Goal: Task Accomplishment & Management: Manage account settings

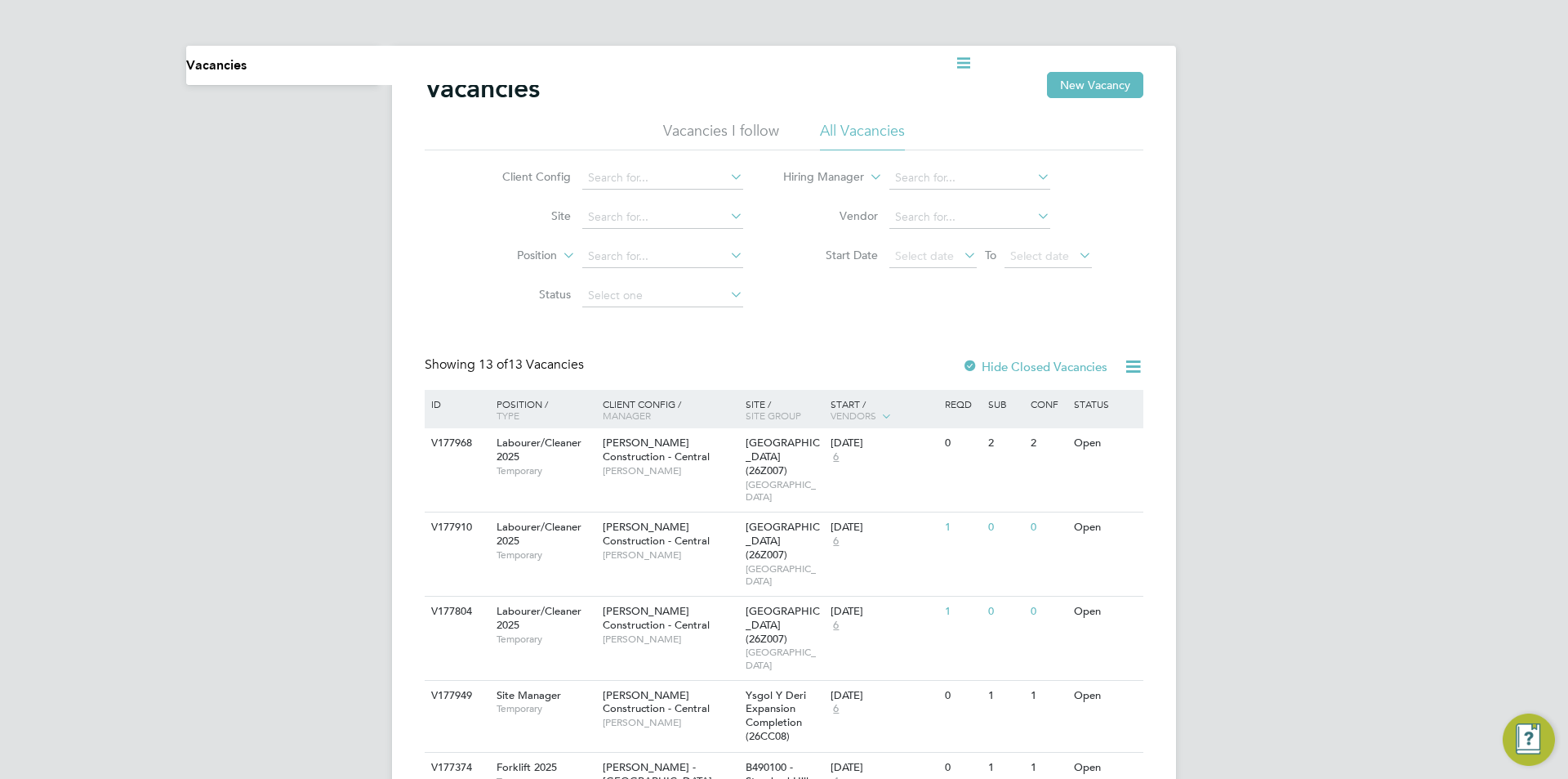
click at [324, 116] on div "Current page: Vacancies Vacancies New Vacancy Vacancies I follow All Vacancies …" at bounding box center [784, 715] width 1568 height 1429
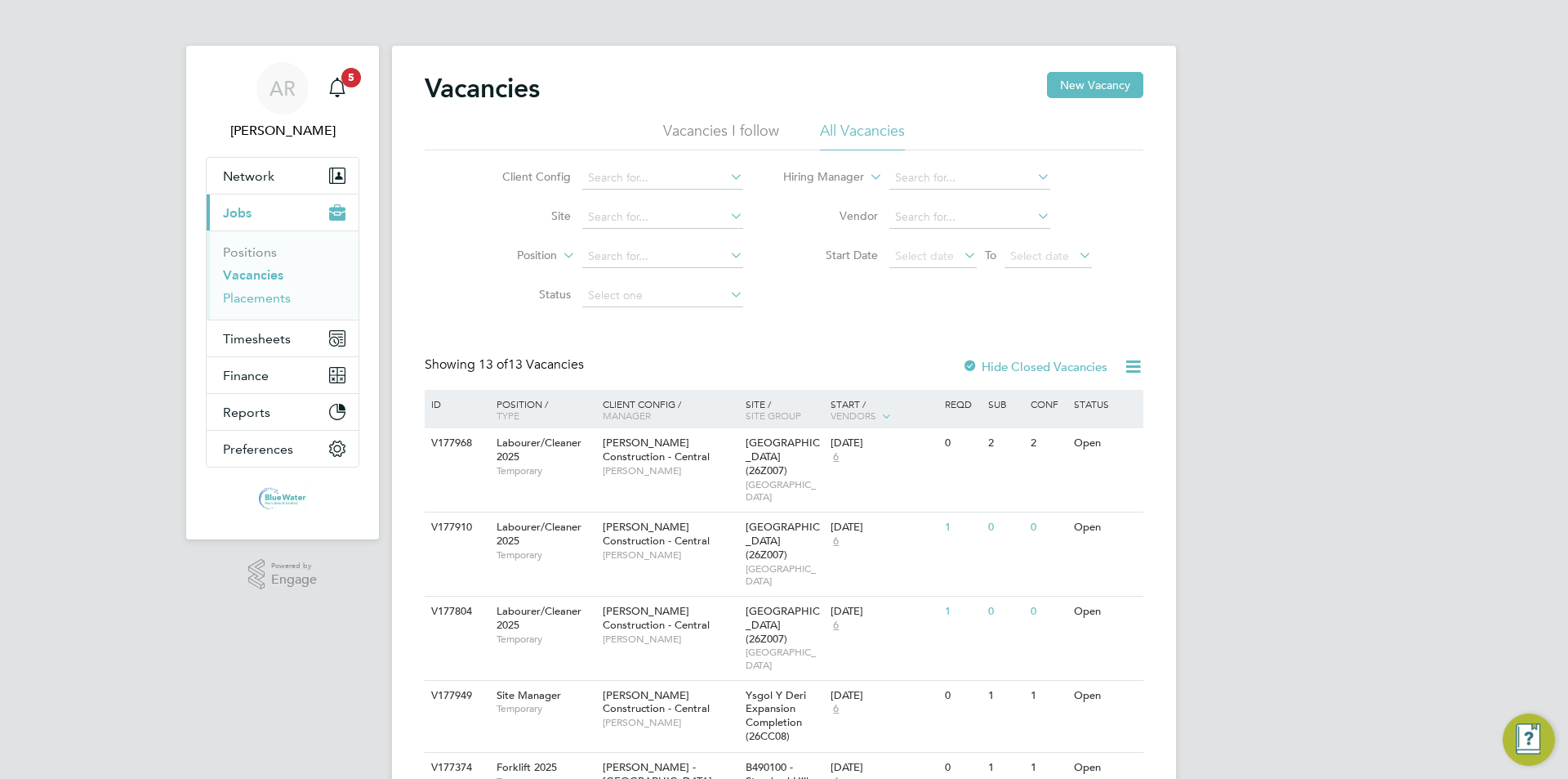
click at [260, 298] on link "Placements" at bounding box center [257, 297] width 68 height 16
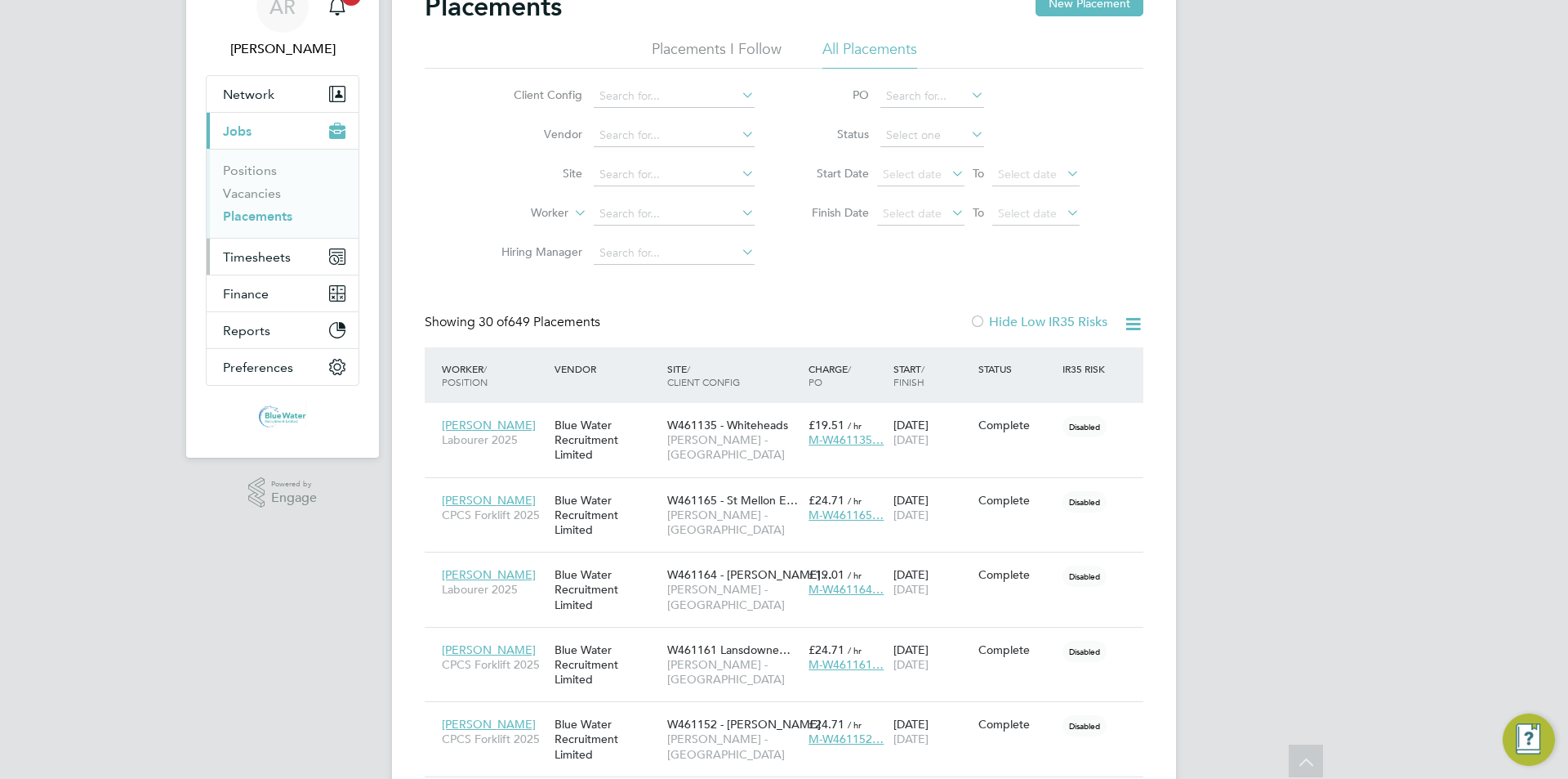
click at [277, 264] on span "Timesheets" at bounding box center [257, 257] width 68 height 16
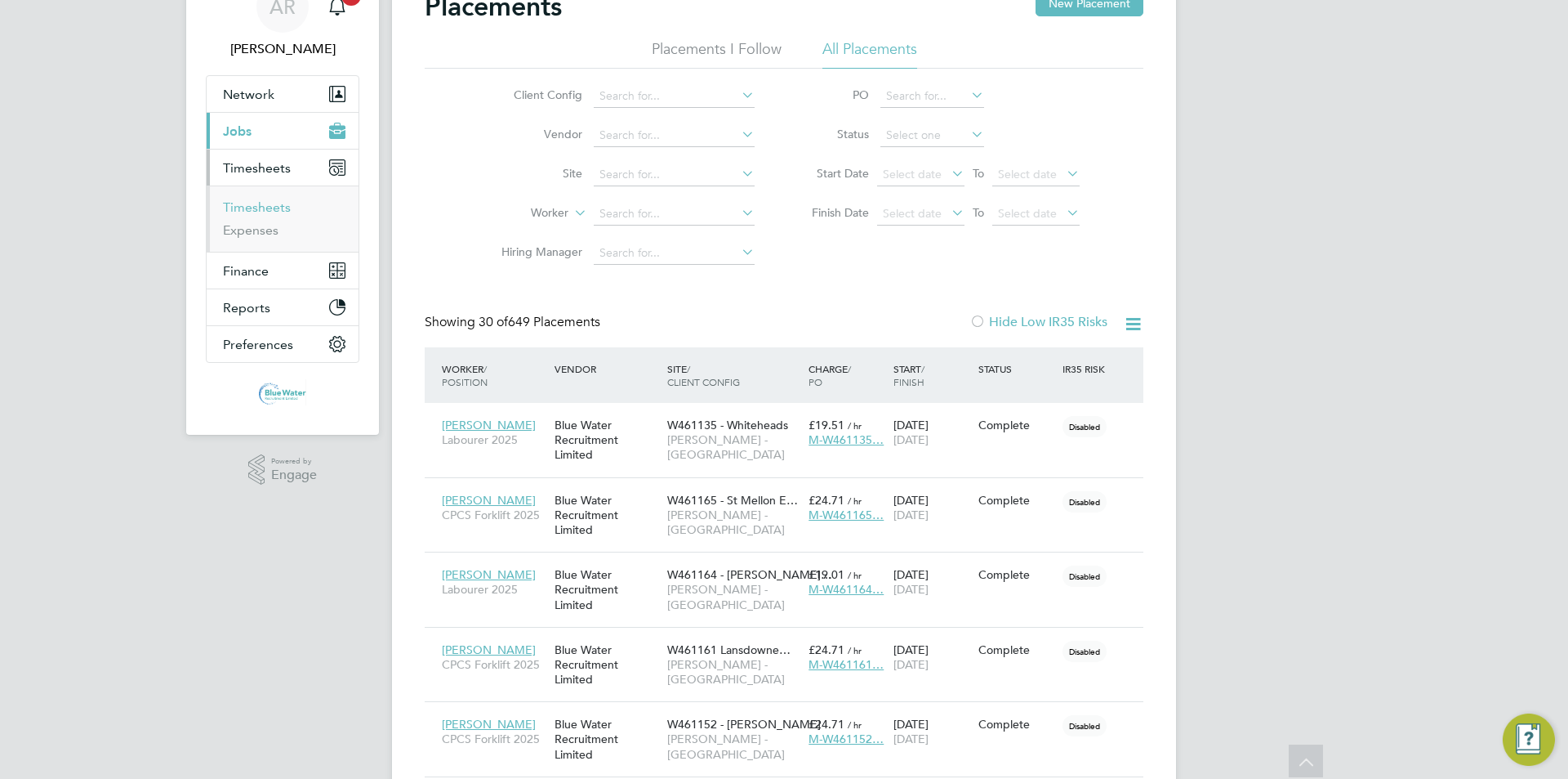
click at [271, 204] on link "Timesheets" at bounding box center [257, 207] width 68 height 16
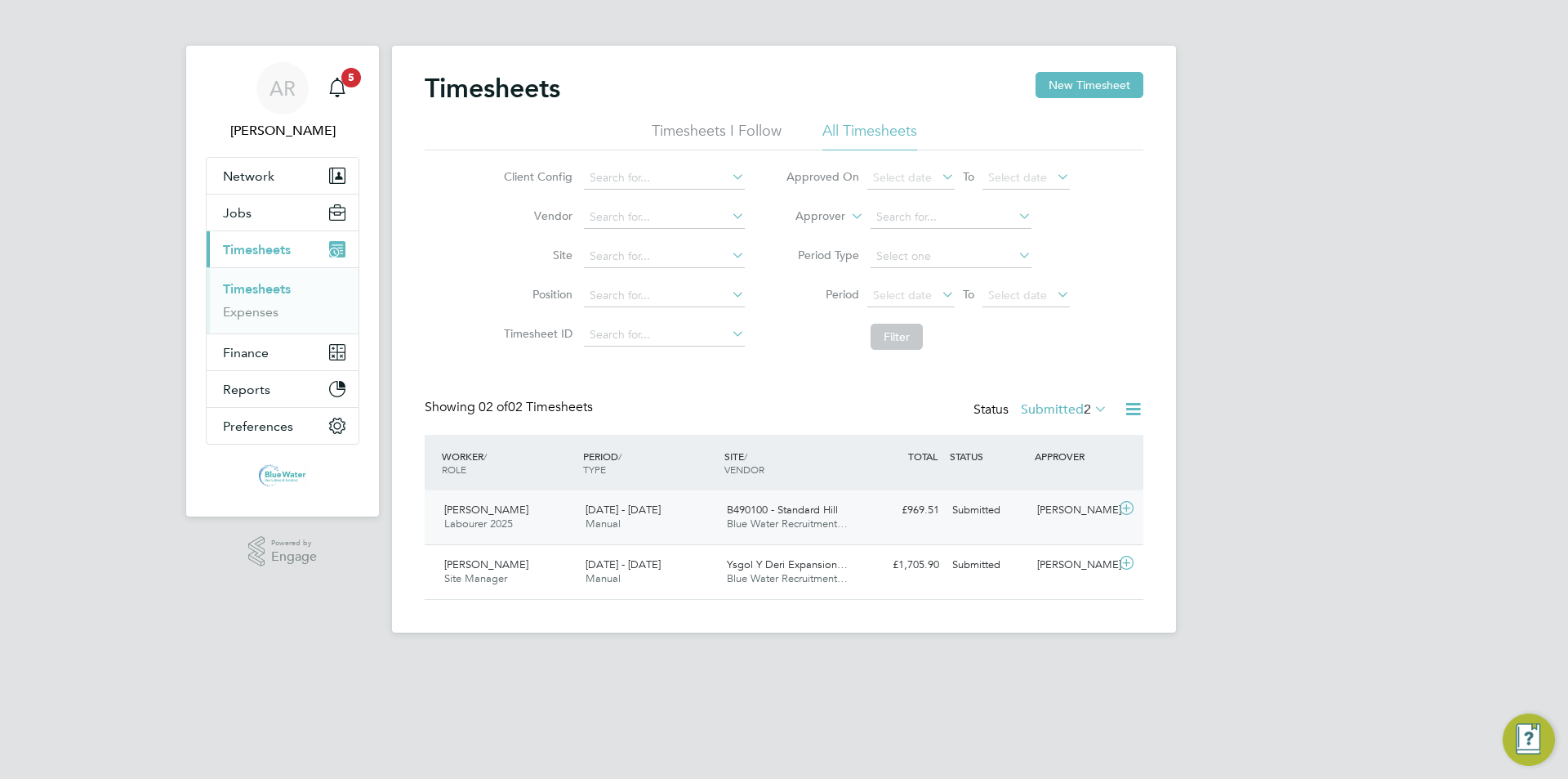
click at [782, 522] on div "Submitted" at bounding box center [987, 510] width 85 height 27
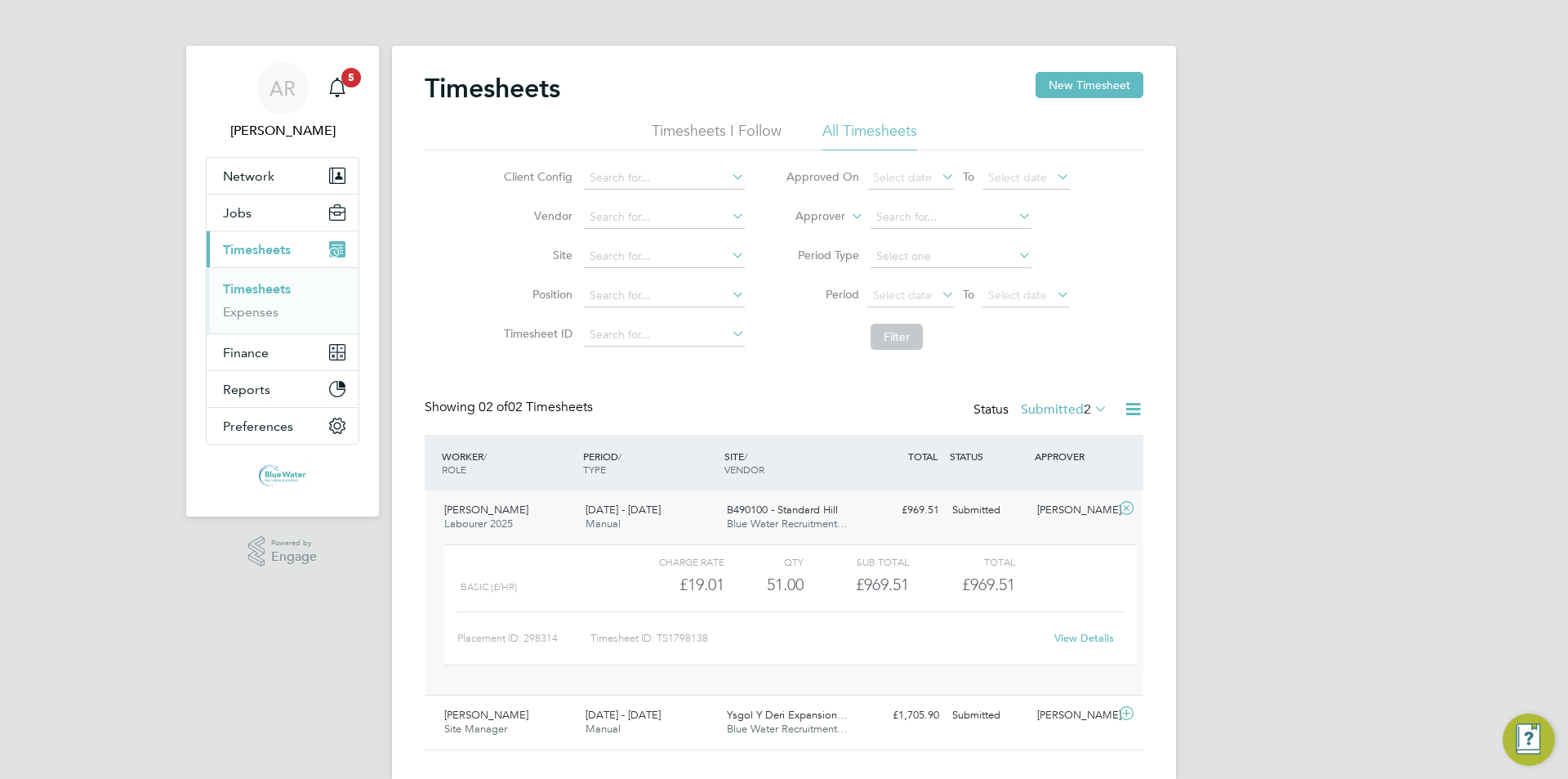
click at [782, 522] on div "Submitted" at bounding box center [987, 510] width 85 height 27
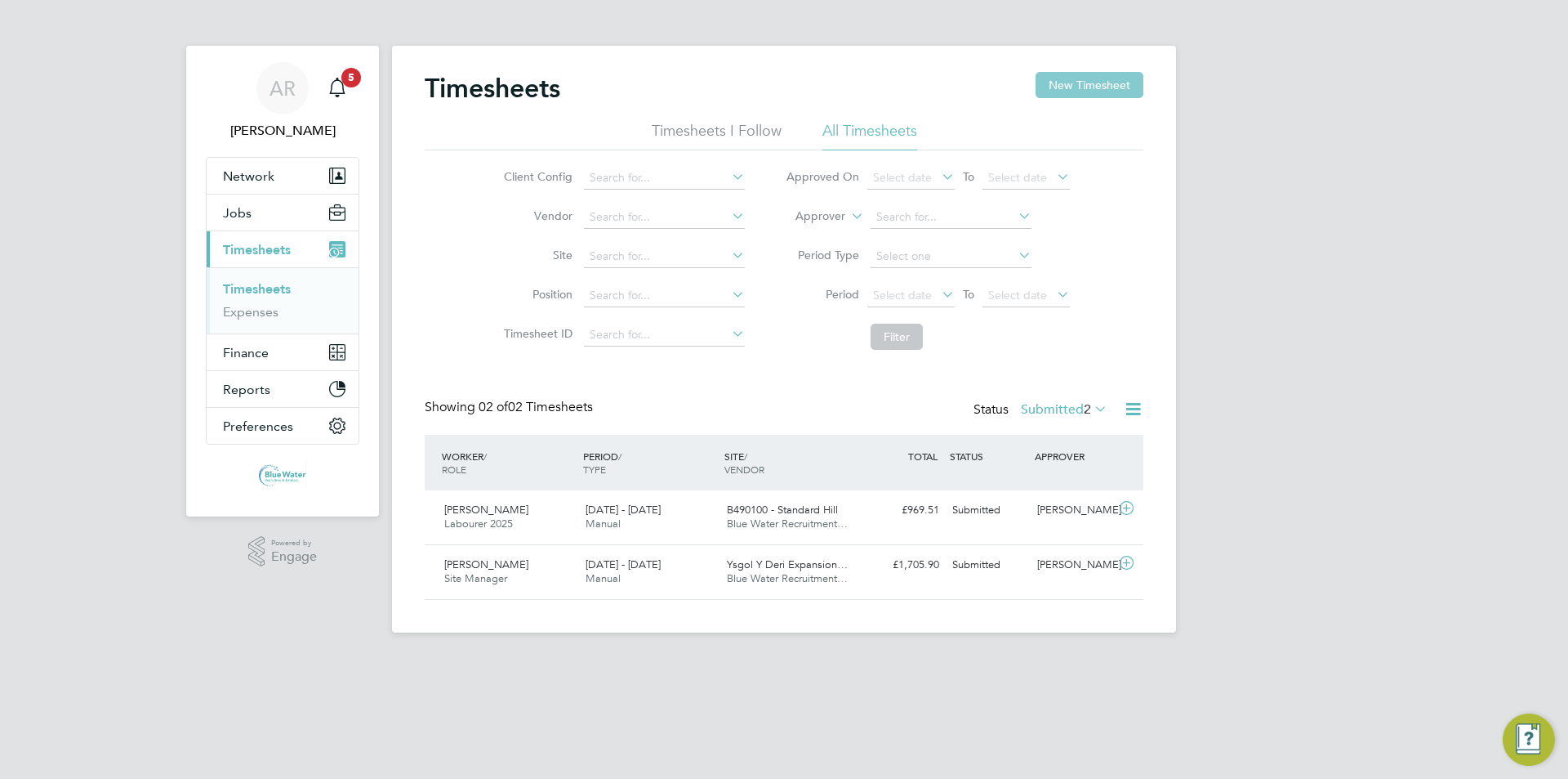
click at [782, 89] on button "New Timesheet" at bounding box center [1090, 85] width 108 height 26
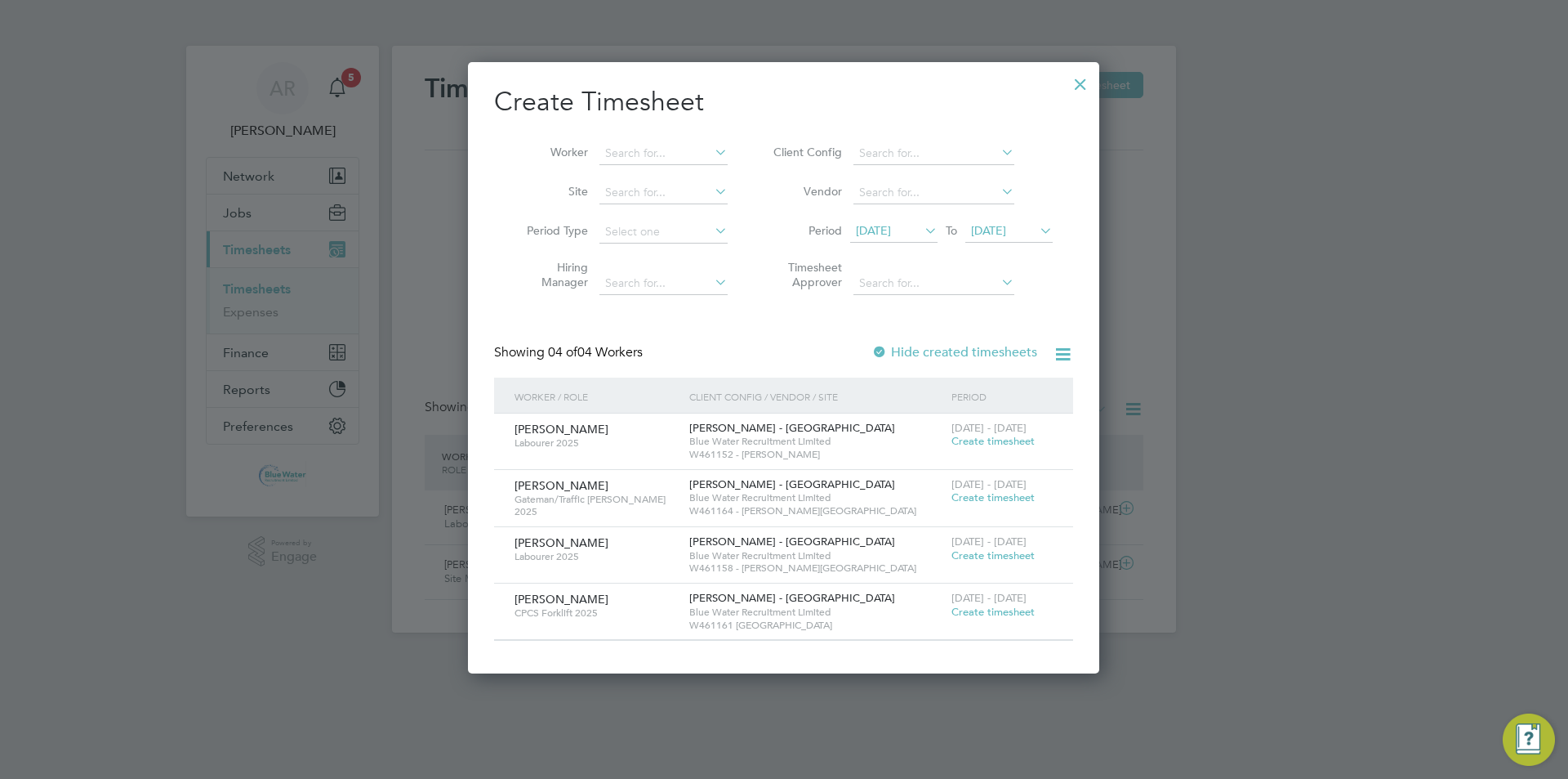
click at [782, 226] on span "[DATE]" at bounding box center [988, 230] width 35 height 15
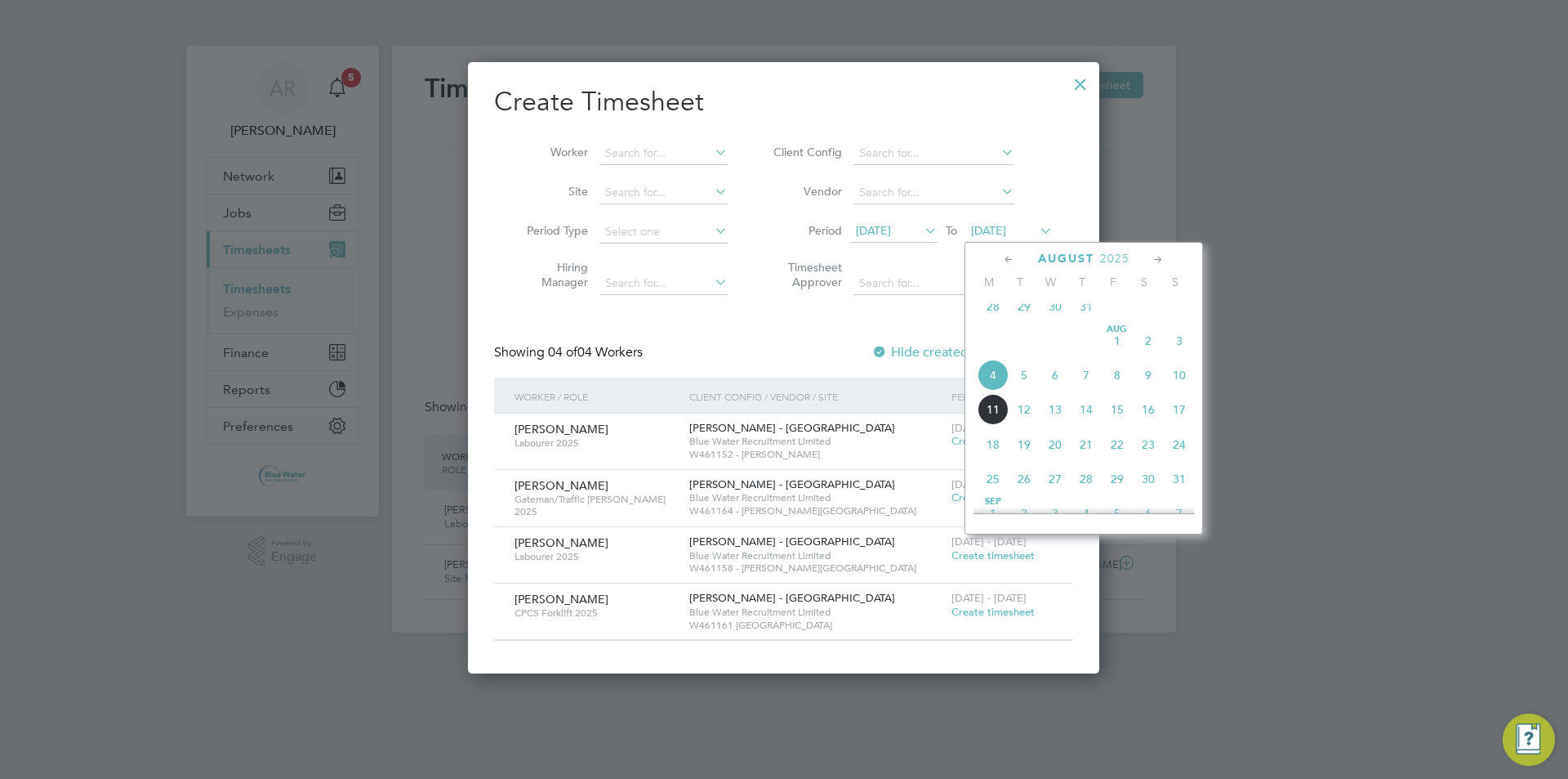
click at [782, 391] on span "8" at bounding box center [1117, 375] width 31 height 31
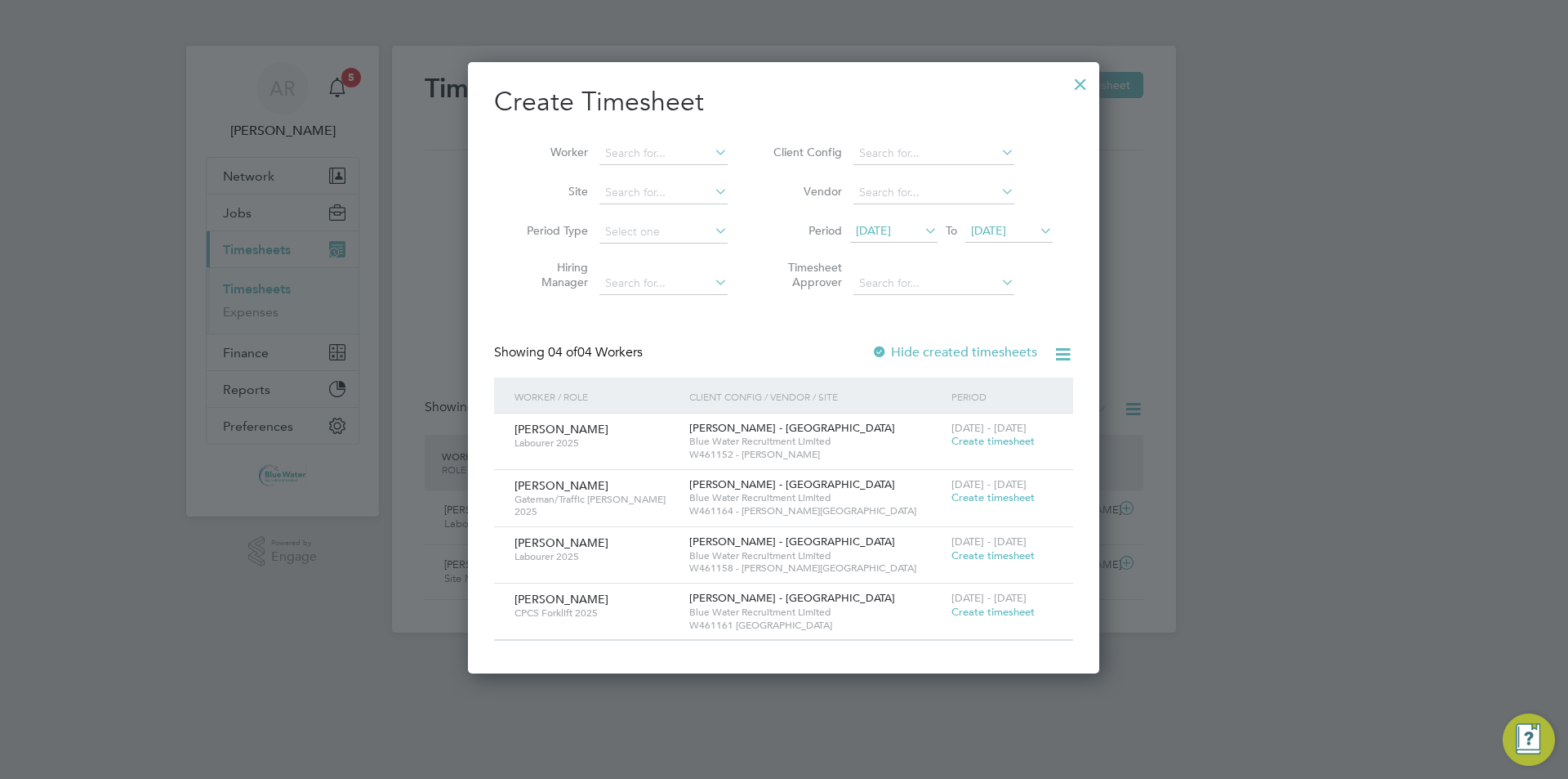
click at [782, 228] on span "[DATE]" at bounding box center [873, 230] width 35 height 15
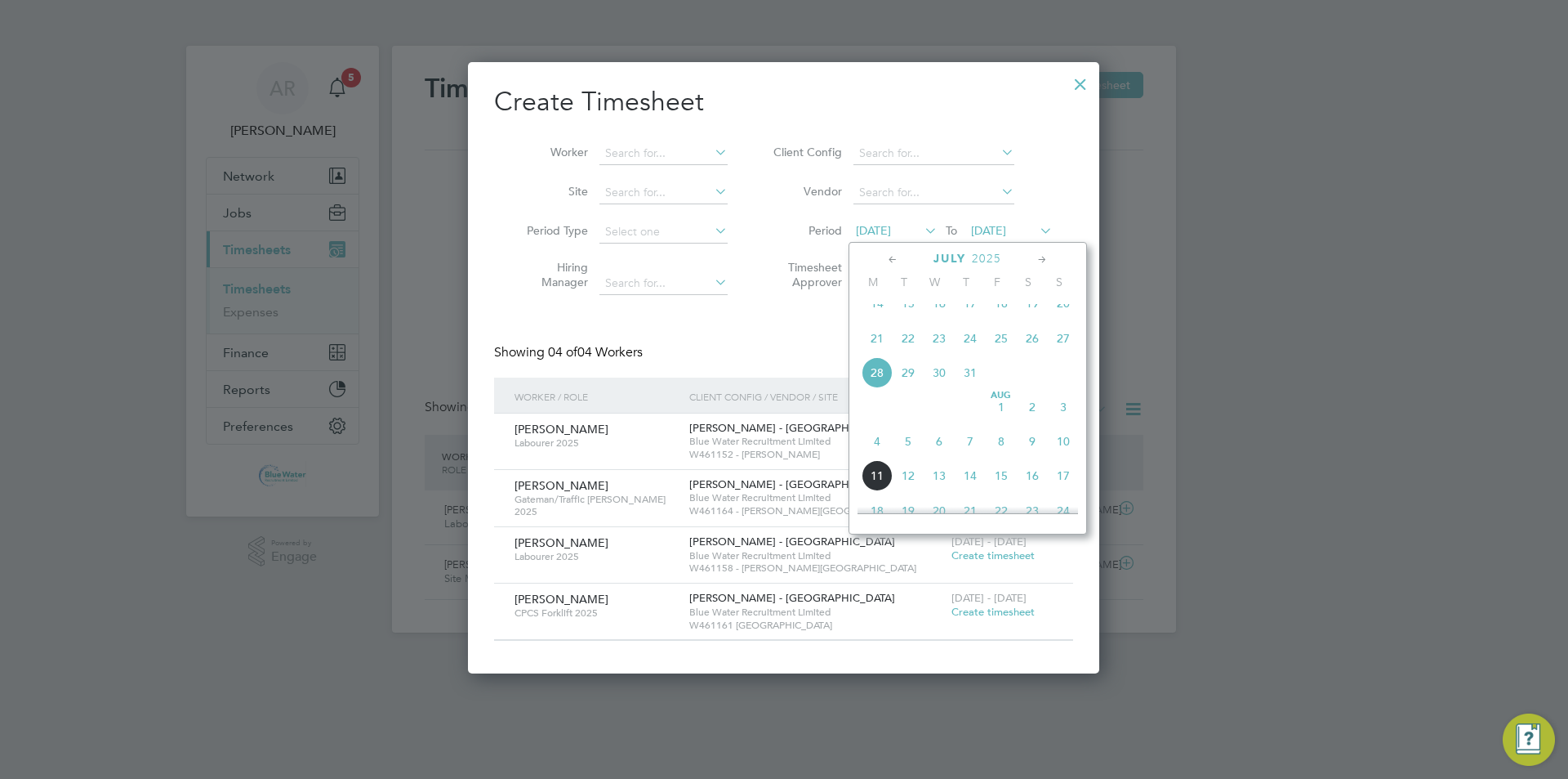
click at [782, 456] on span "8" at bounding box center [1001, 442] width 31 height 31
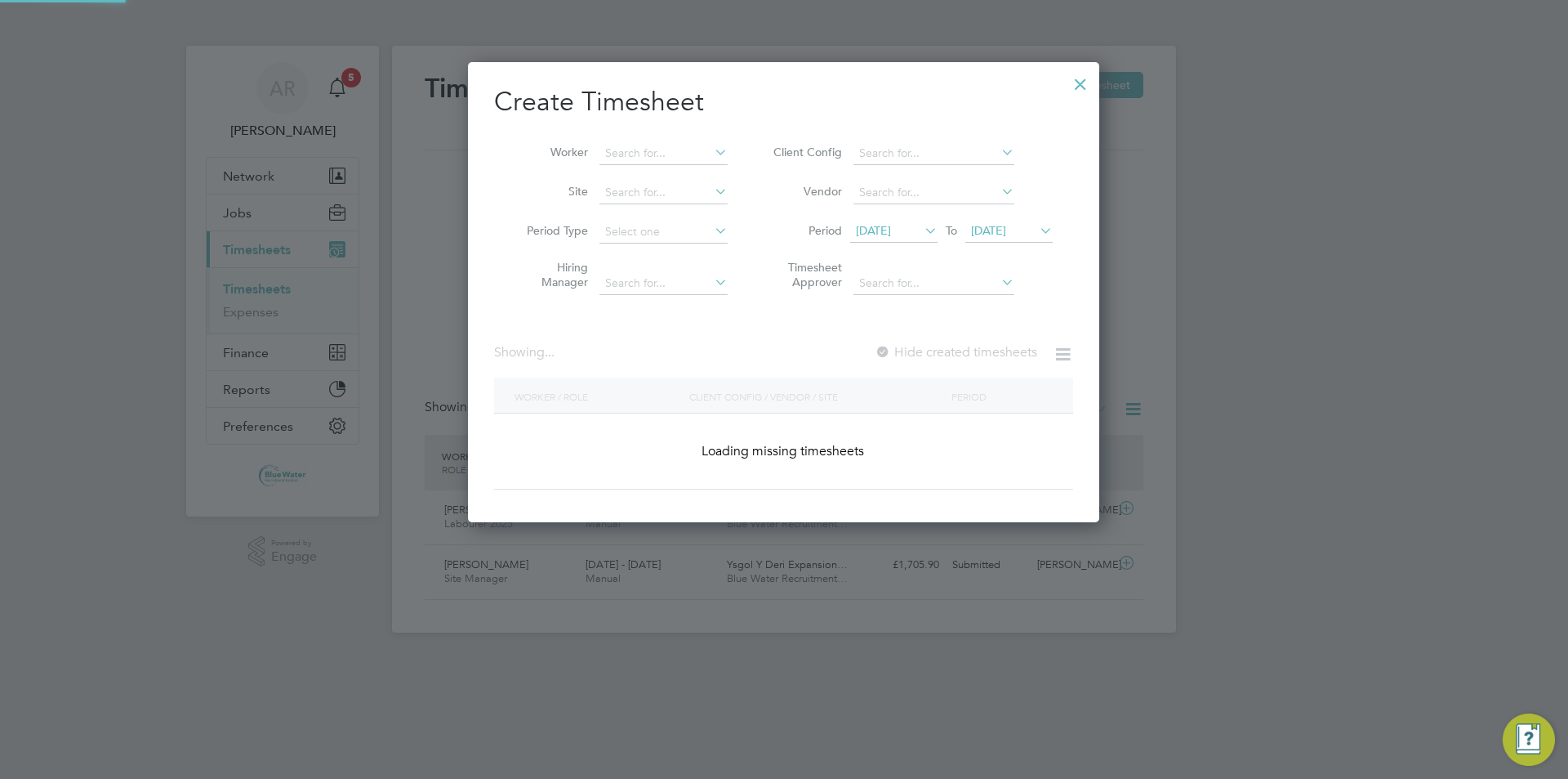
scroll to position [553, 632]
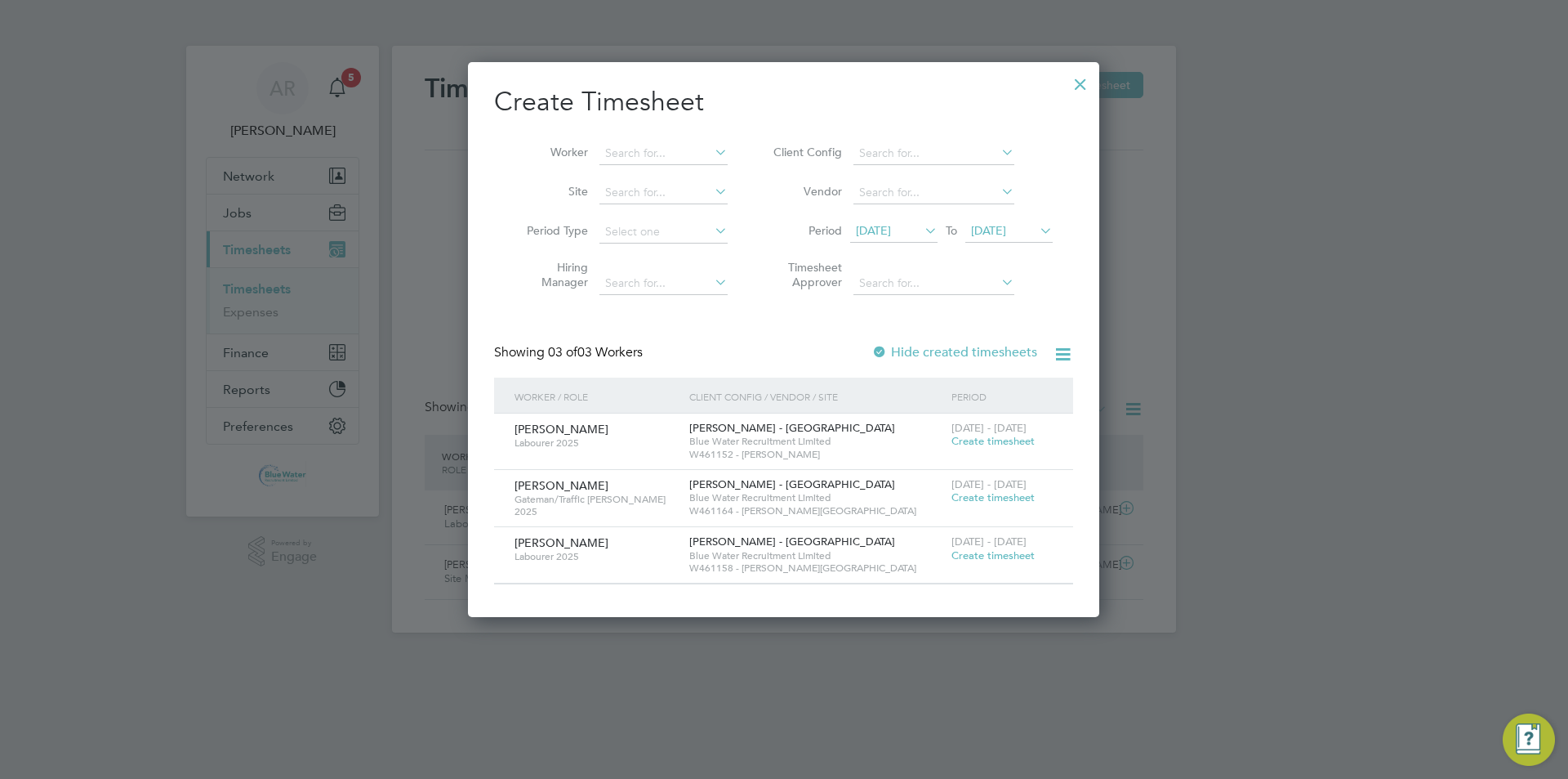
click at [782, 237] on span "[DATE]" at bounding box center [873, 230] width 35 height 15
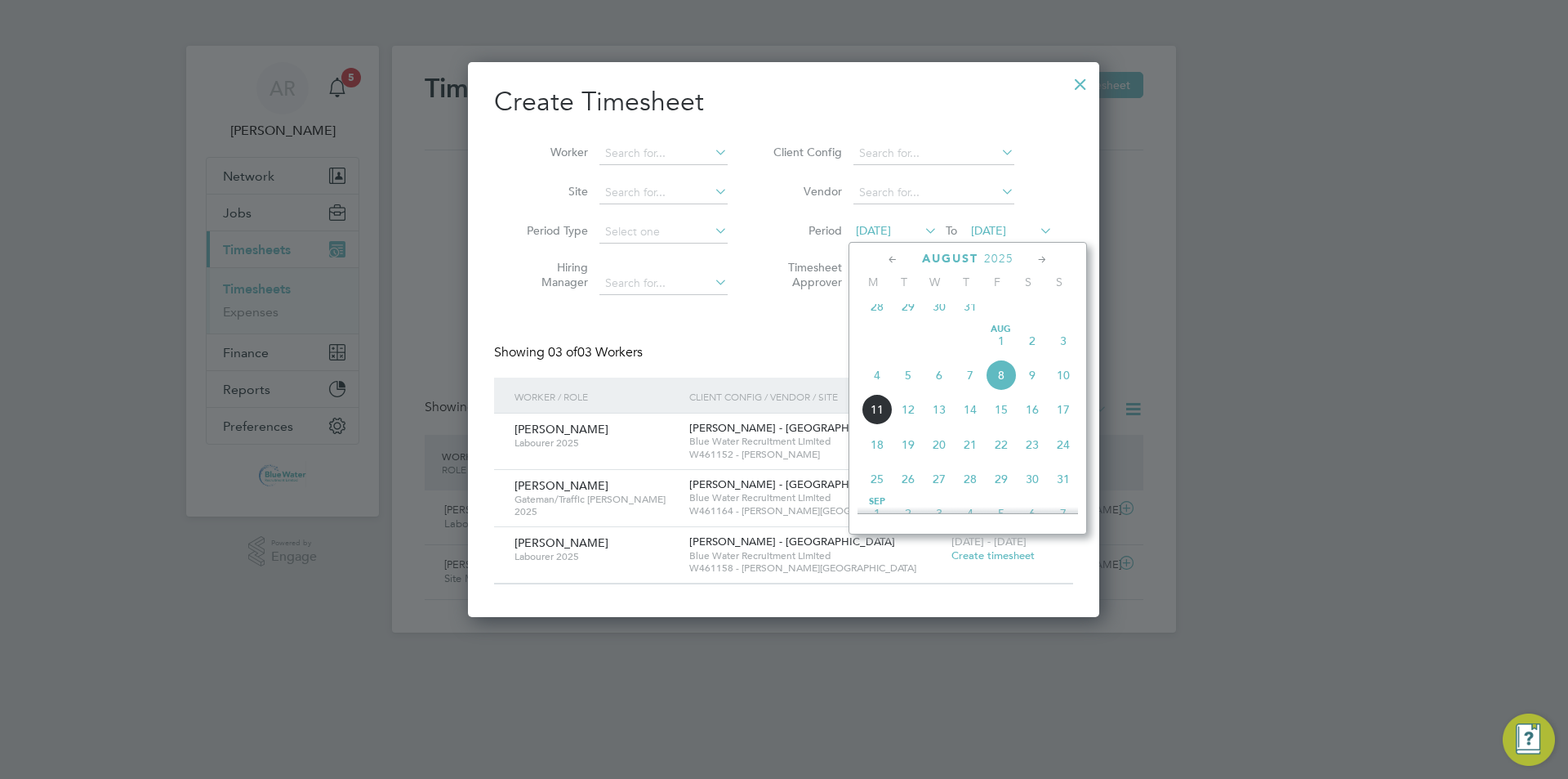
click at [782, 349] on span "2" at bounding box center [1032, 341] width 31 height 31
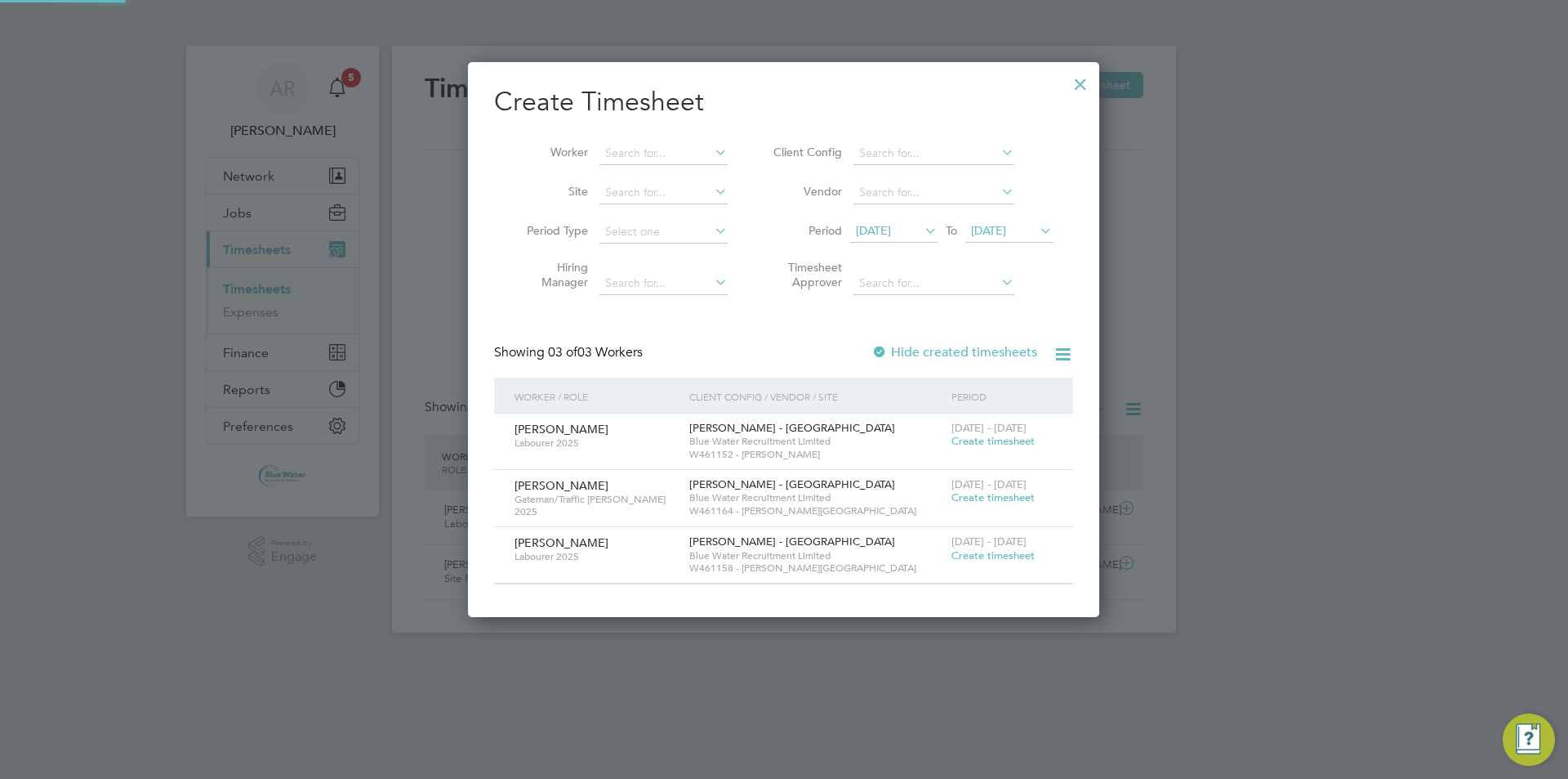
scroll to position [553, 632]
click at [782, 444] on span "Create timesheet" at bounding box center [992, 441] width 83 height 14
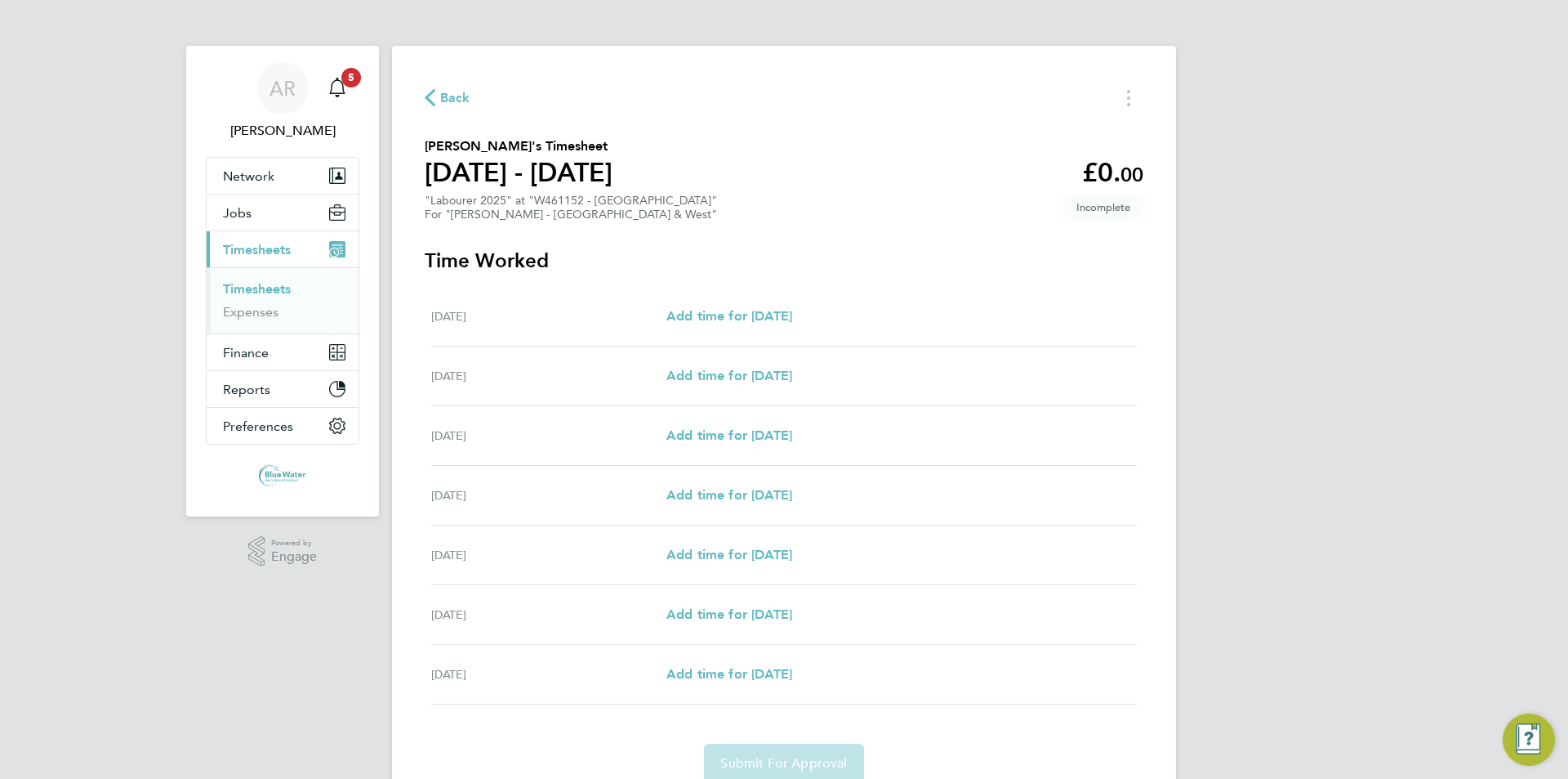
click at [726, 302] on div "[DATE] Add time for [DATE] Add time for [DATE]" at bounding box center [784, 316] width 706 height 59
click at [718, 314] on span "Add time for [DATE]" at bounding box center [729, 316] width 126 height 16
select select "60"
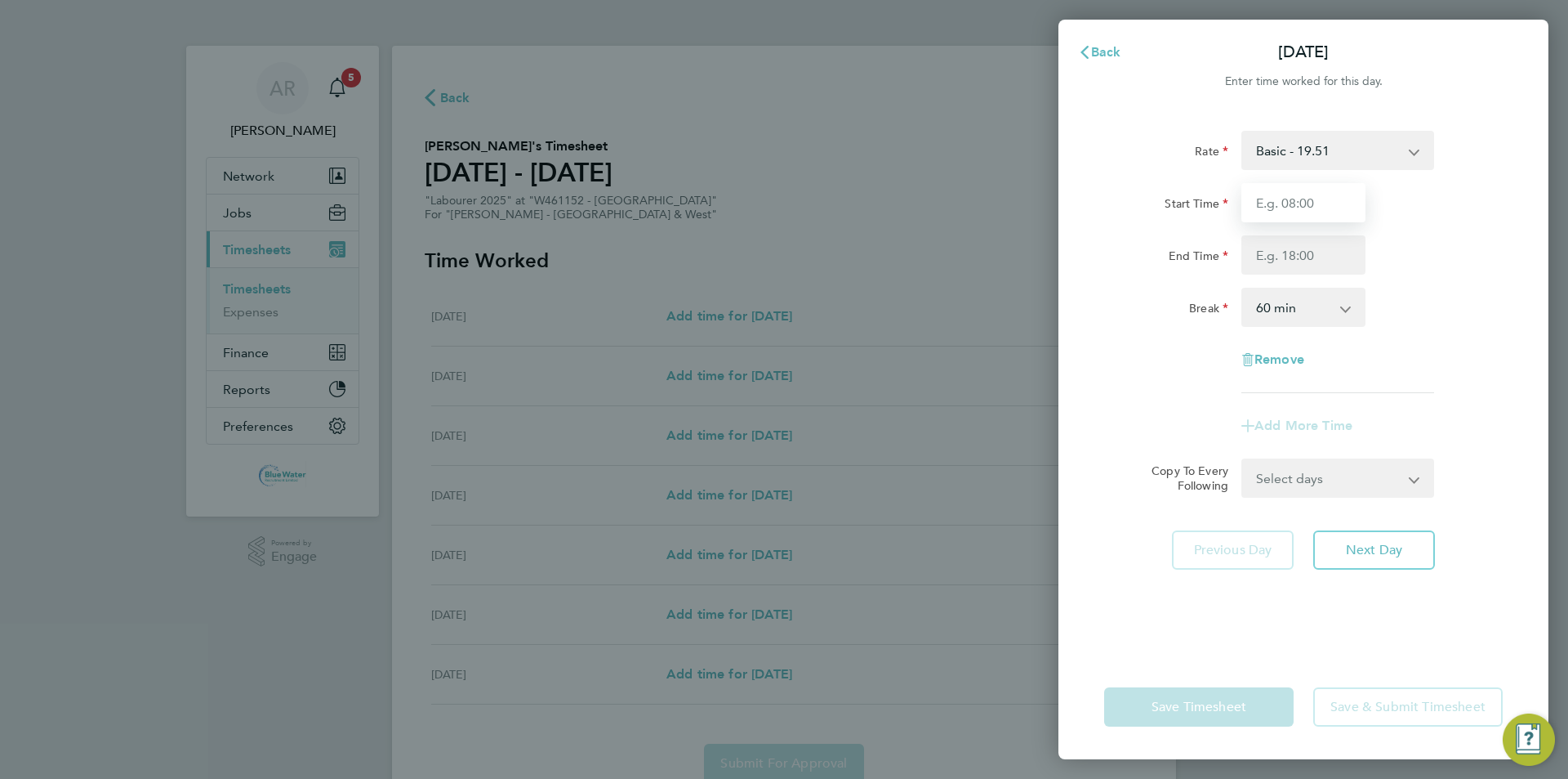
click at [782, 215] on input "Start Time" at bounding box center [1303, 203] width 124 height 39
type input "8"
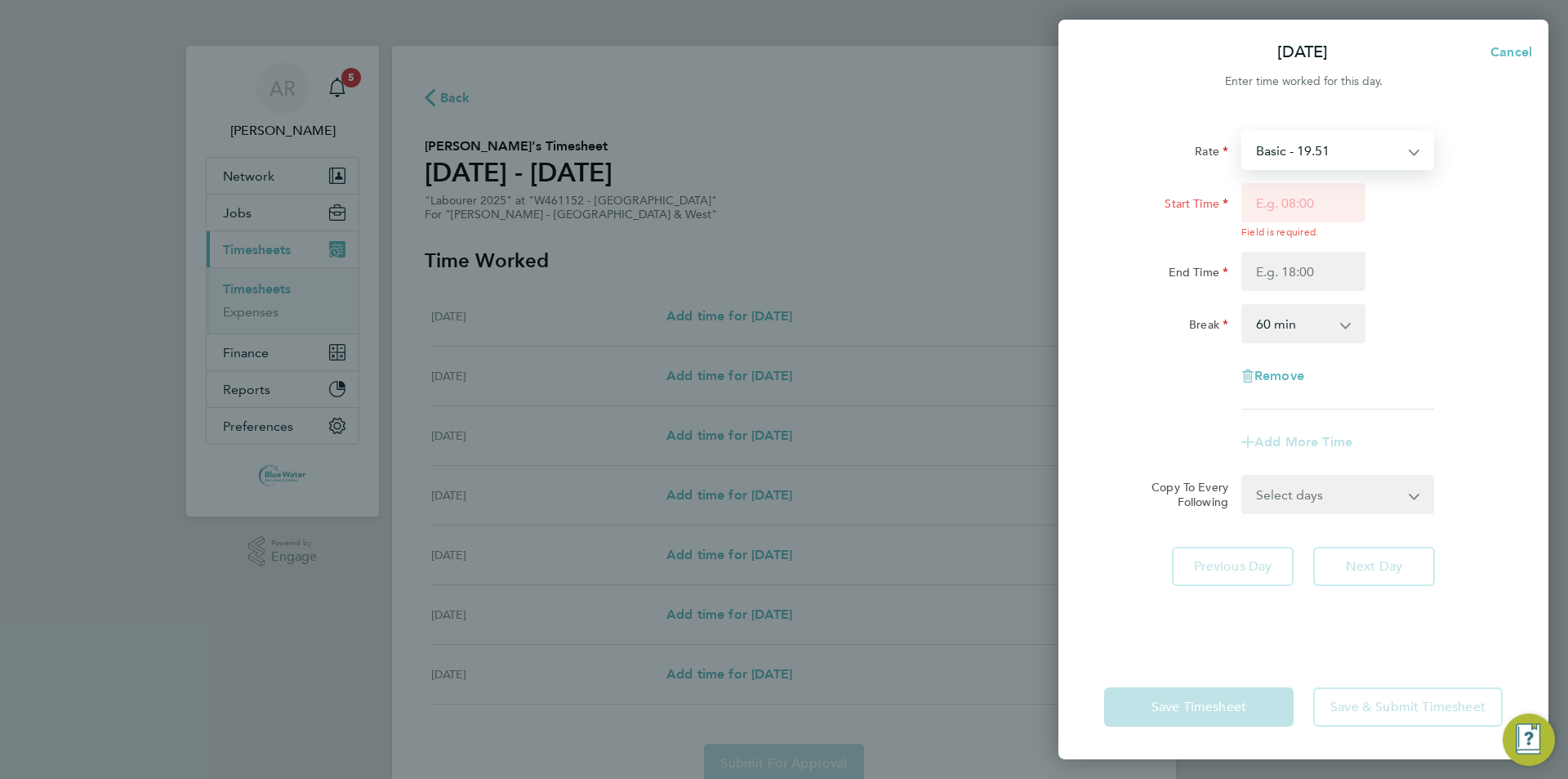
click at [782, 148] on select "Basic - 19.51 Overtime - 28.12 Overtime 4+ - 36.73" at bounding box center [1327, 150] width 170 height 36
select select "60"
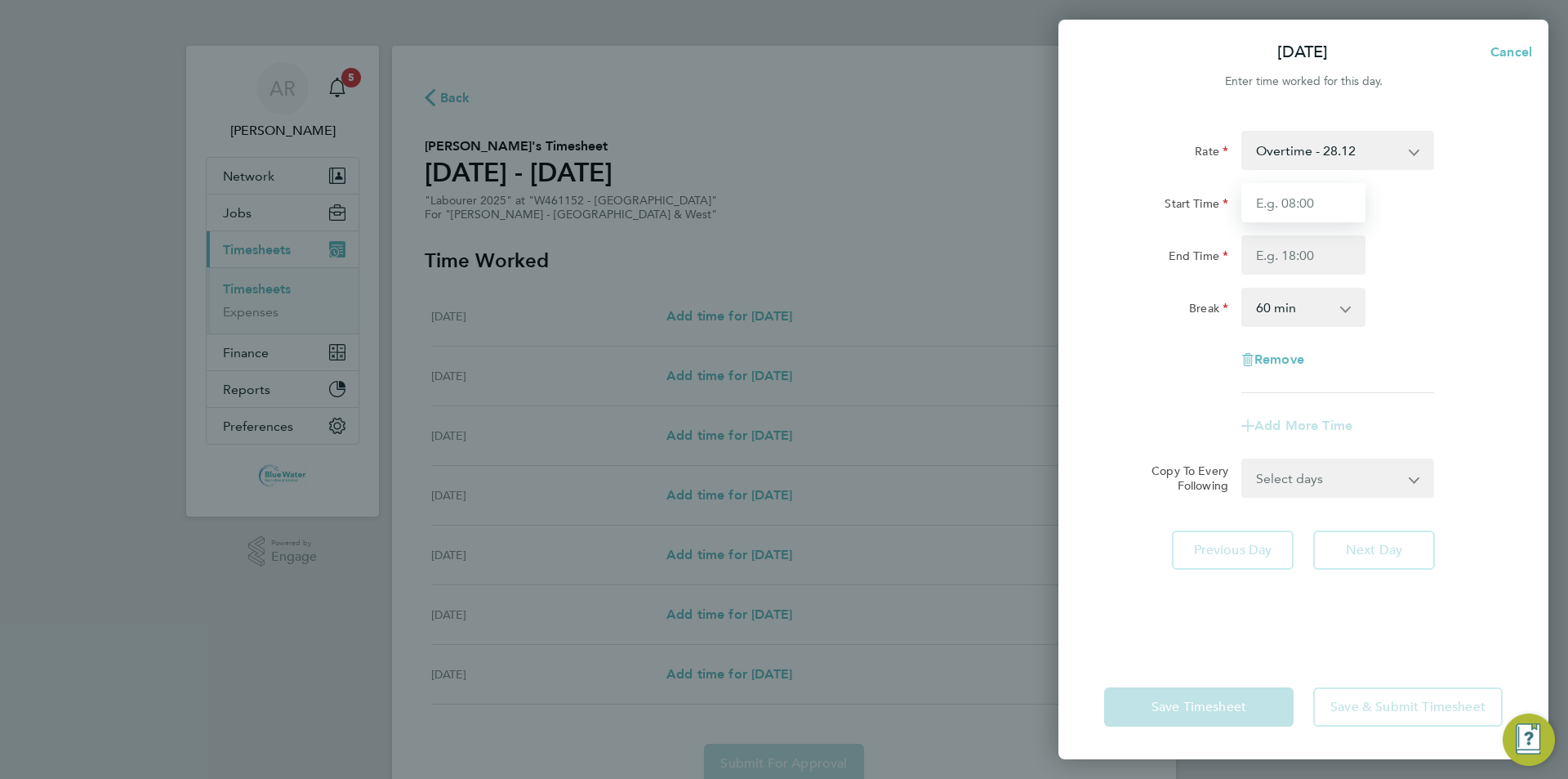
click at [782, 200] on input "Start Time" at bounding box center [1303, 203] width 124 height 39
type input "08:00"
click at [782, 265] on input "End Time" at bounding box center [1303, 254] width 124 height 39
type input "12:00"
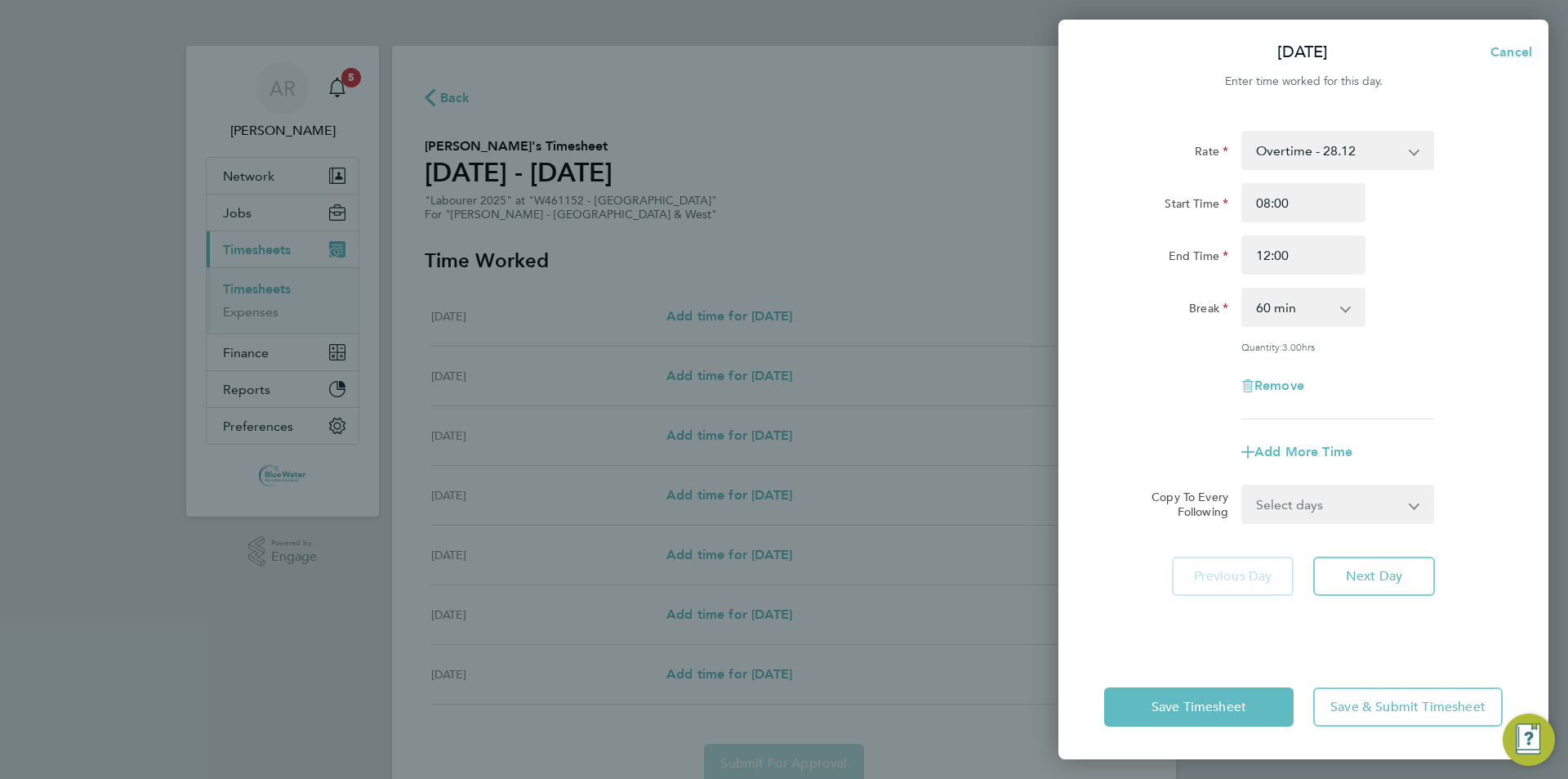
click at [782, 232] on div "Start Time 08:00 End Time 12:00" at bounding box center [1303, 229] width 411 height 92
click at [782, 304] on select "0 min 15 min 30 min 45 min 60 min 75 min 90 min" at bounding box center [1293, 307] width 101 height 36
select select "0"
click at [782, 290] on select "0 min 15 min 30 min 45 min 60 min 75 min 90 min" at bounding box center [1293, 307] width 101 height 36
click at [782, 453] on span "Add More Time" at bounding box center [1303, 451] width 98 height 16
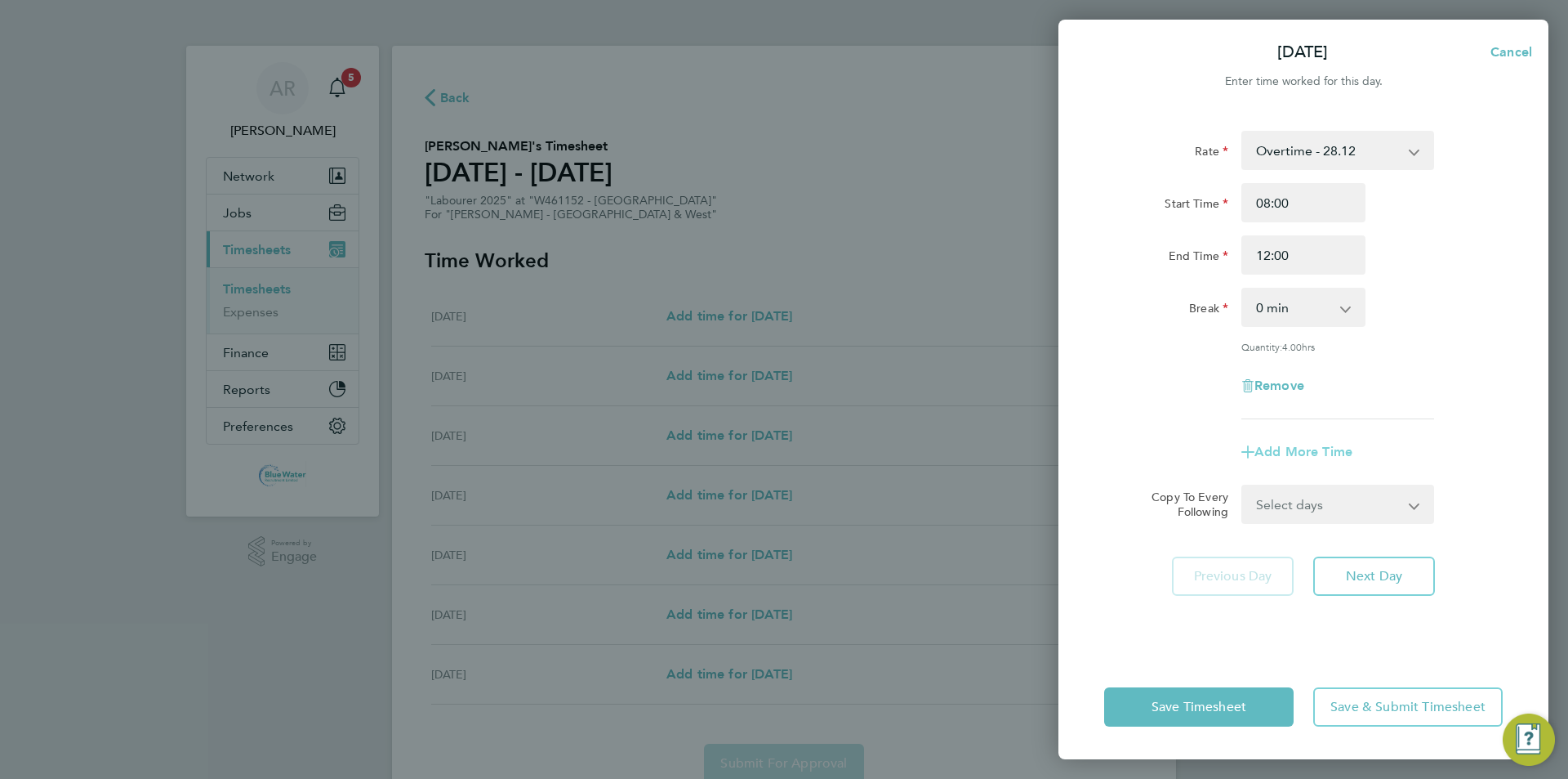
select select "null"
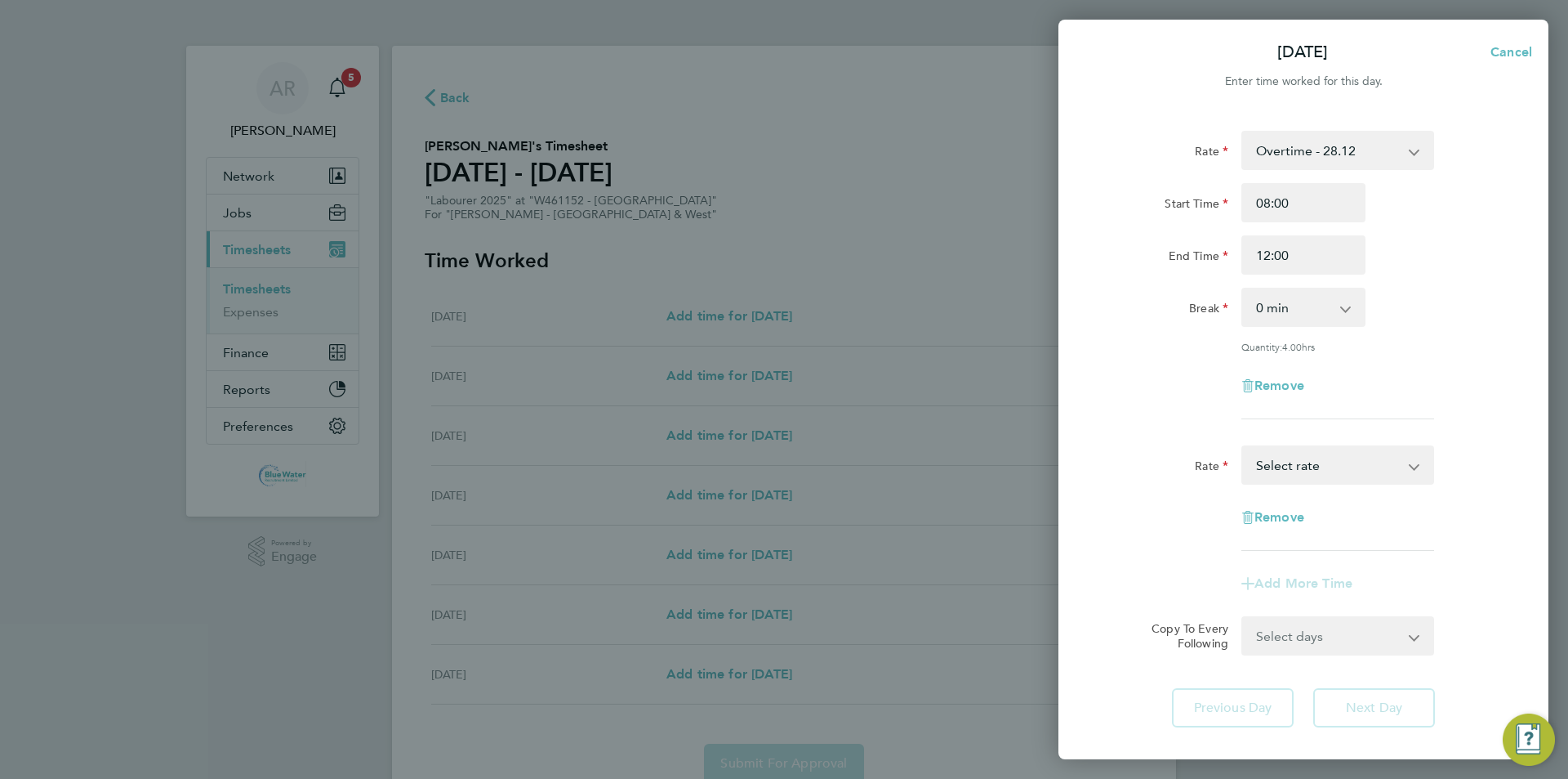
click at [782, 465] on select "Basic - 19.51 Overtime - 28.12 Overtime 4+ - 36.73 Select rate" at bounding box center [1327, 464] width 170 height 36
select select "60"
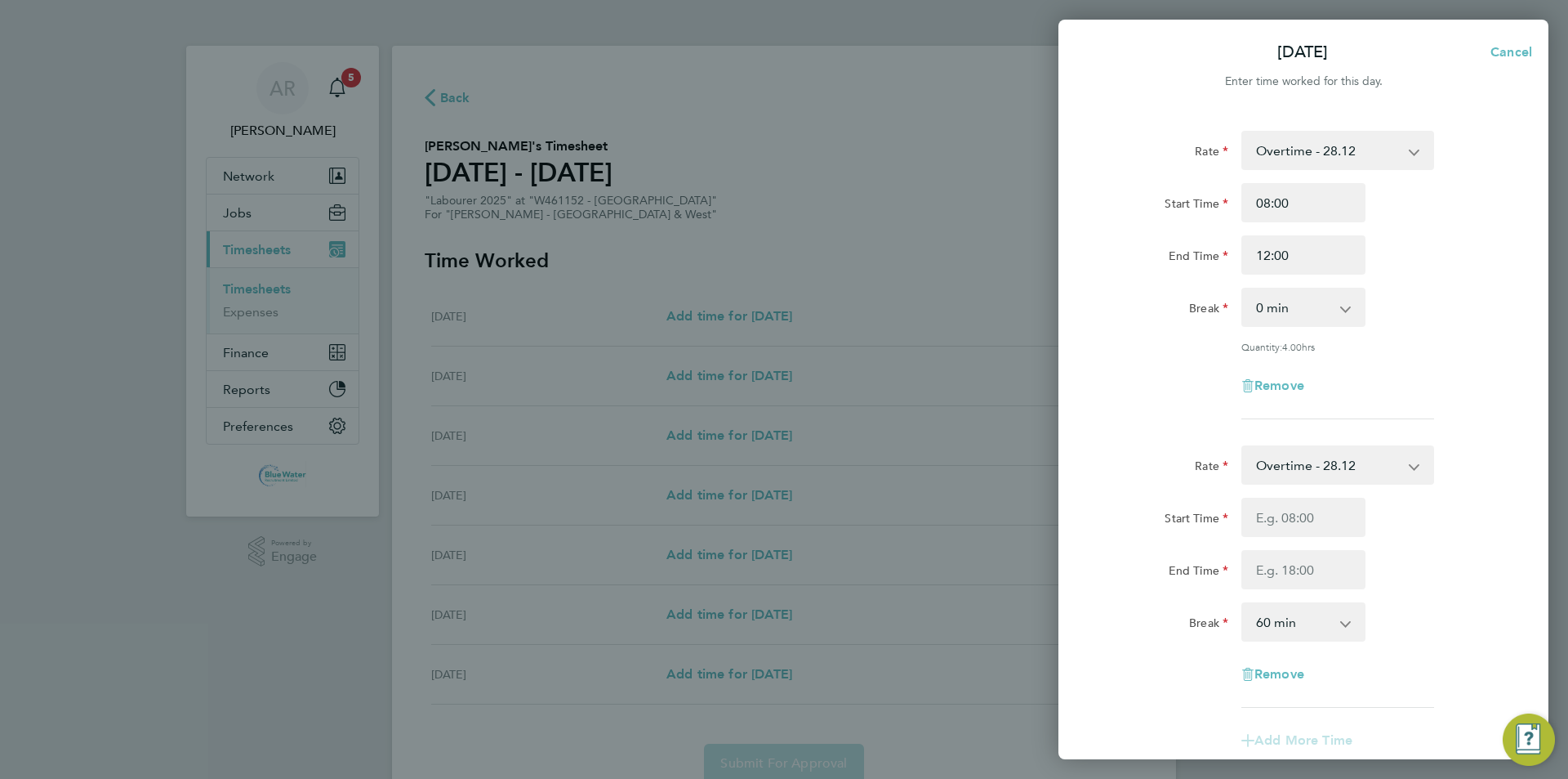
click at [782, 444] on form "Rate Overtime - 28.12 Basic - 19.51 Overtime 4+ - 36.73 Start Time 08:00 End Ti…" at bounding box center [1303, 471] width 399 height 682
click at [782, 451] on select "Overtime - 28.12 Basic - 19.51 Overtime 4+ - 36.73" at bounding box center [1327, 464] width 170 height 36
select select "60"
click at [782, 522] on input "Start Time" at bounding box center [1303, 517] width 124 height 39
type input "12:00"
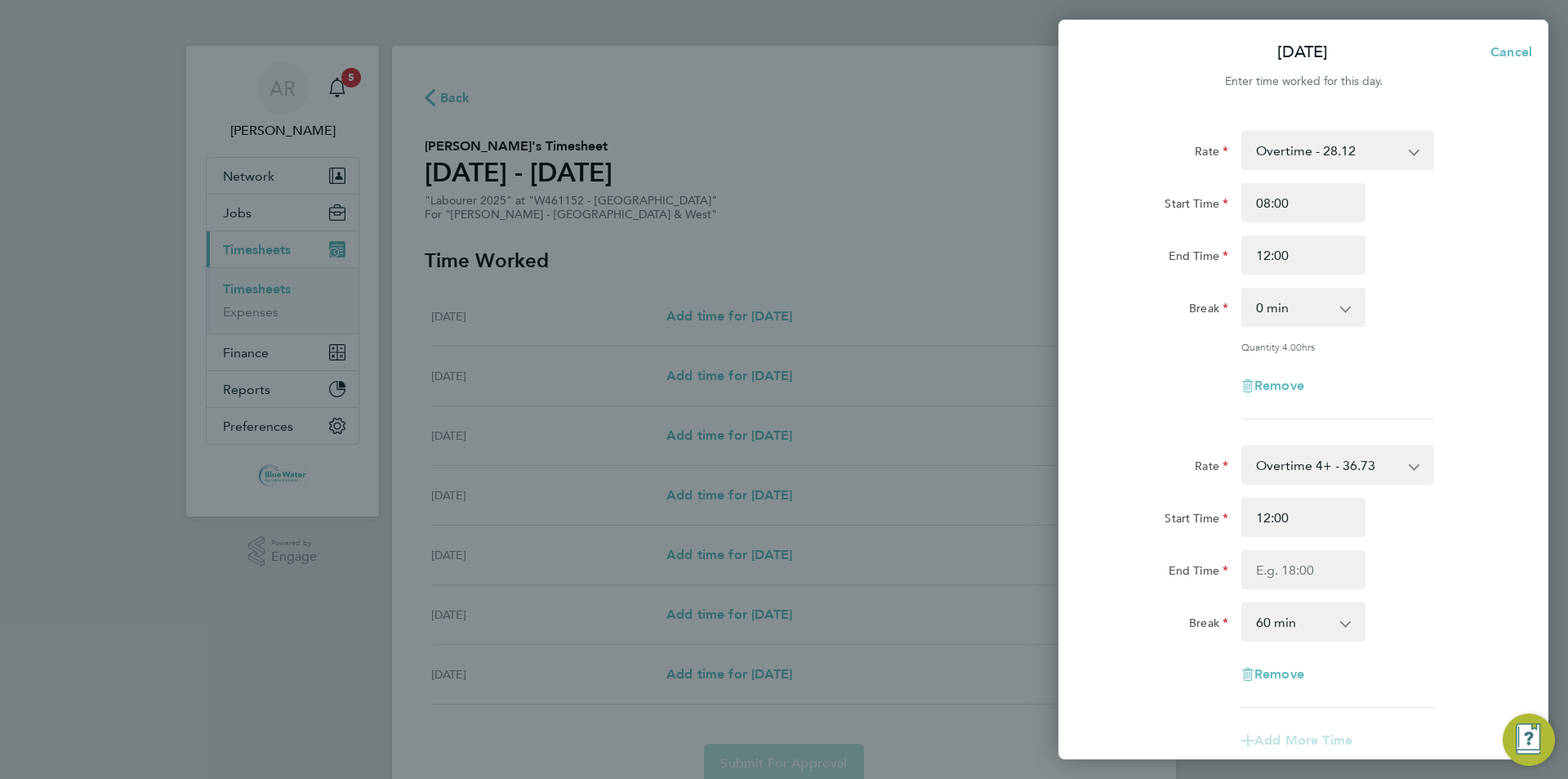
drag, startPoint x: 1273, startPoint y: 588, endPoint x: 1271, endPoint y: 572, distance: 16.1
click at [782, 573] on div "Rate Overtime 4+ - 36.73 Basic - 19.51 Overtime - 28.12 Start Time 12:00 End Ti…" at bounding box center [1303, 576] width 399 height 262
click at [782, 572] on input "End Time" at bounding box center [1303, 569] width 124 height 39
type input "14:00"
click at [782, 546] on div "Start Time 12:00 End Time 14:00" at bounding box center [1303, 543] width 411 height 92
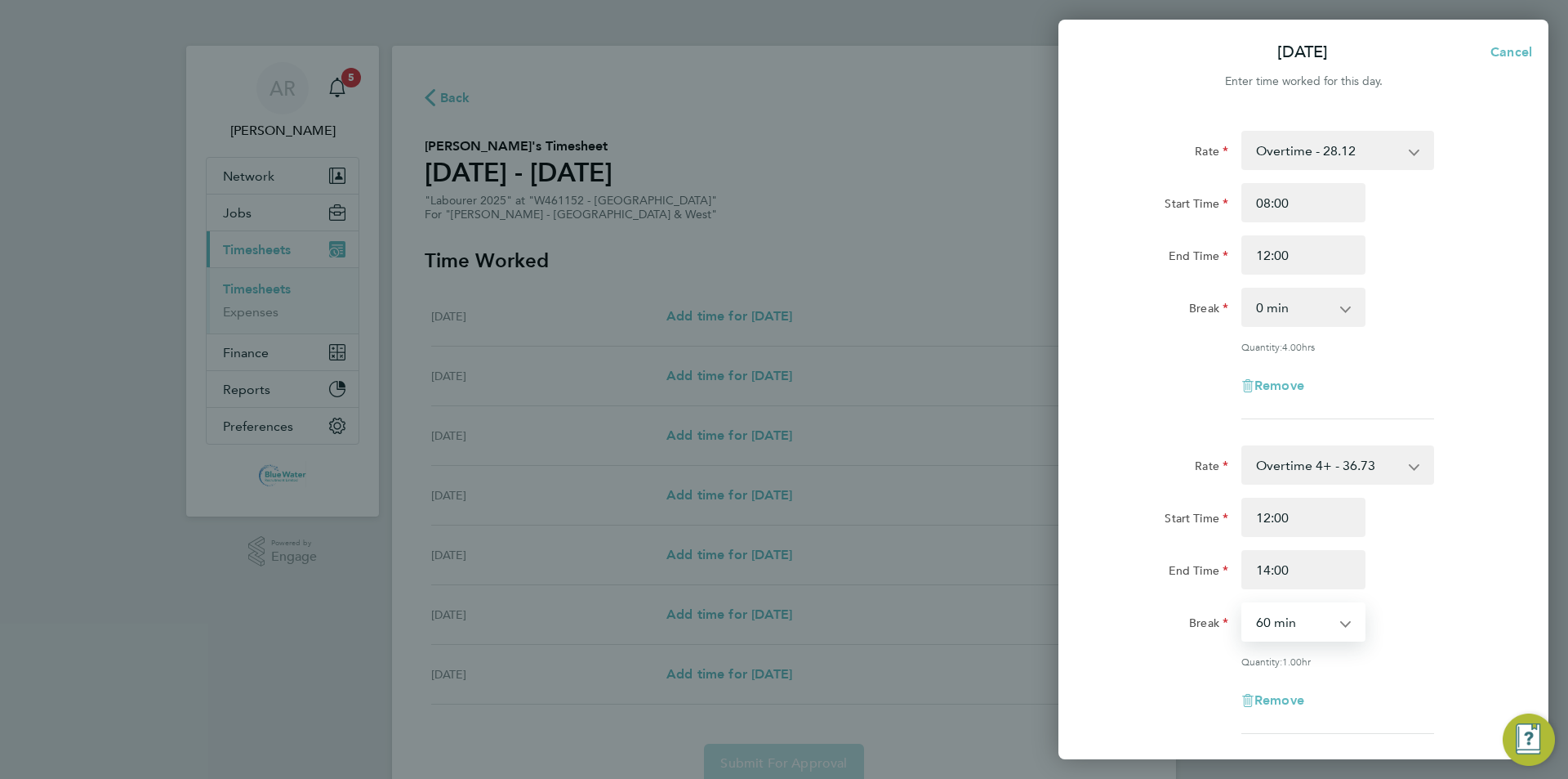
click at [782, 637] on select "0 min 15 min 30 min 45 min 60 min 75 min 90 min" at bounding box center [1293, 621] width 101 height 36
select select "0"
click at [782, 604] on select "0 min 15 min 30 min 45 min 60 min 75 min 90 min" at bounding box center [1293, 621] width 101 height 36
click at [782, 574] on div "End Time 14:00" at bounding box center [1303, 569] width 411 height 39
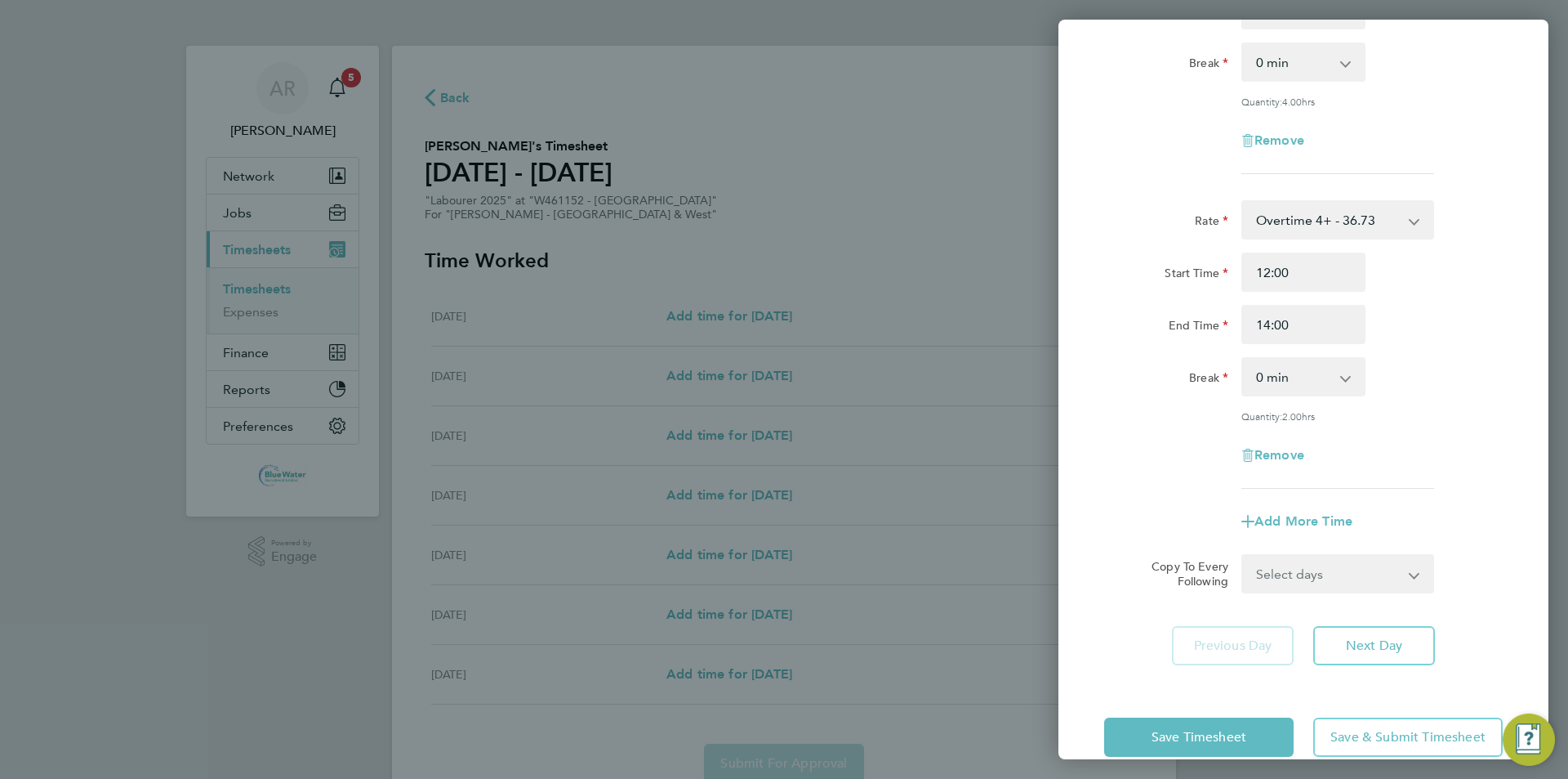
scroll to position [272, 0]
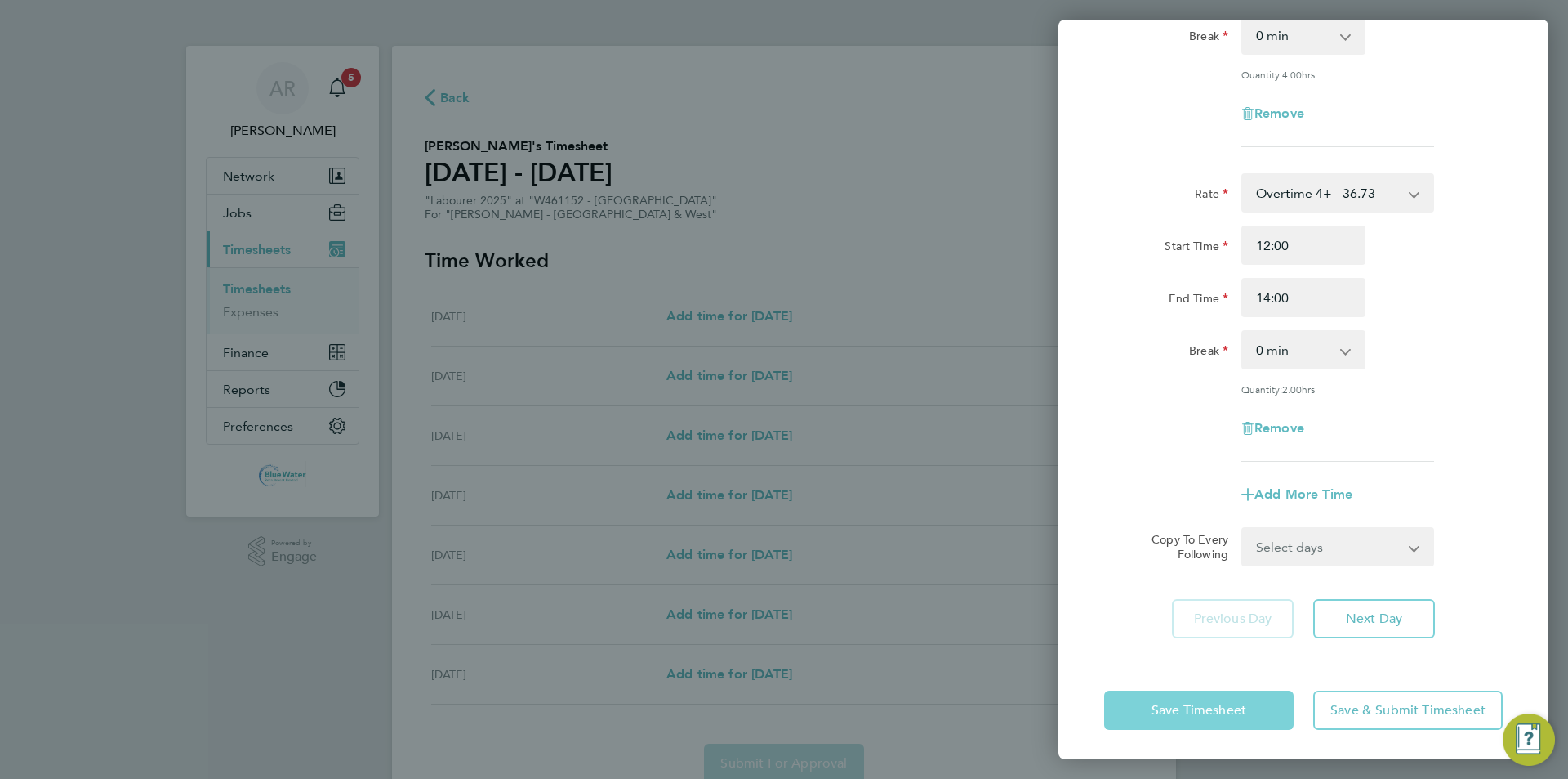
click at [782, 714] on span "Save Timesheet" at bounding box center [1199, 710] width 95 height 17
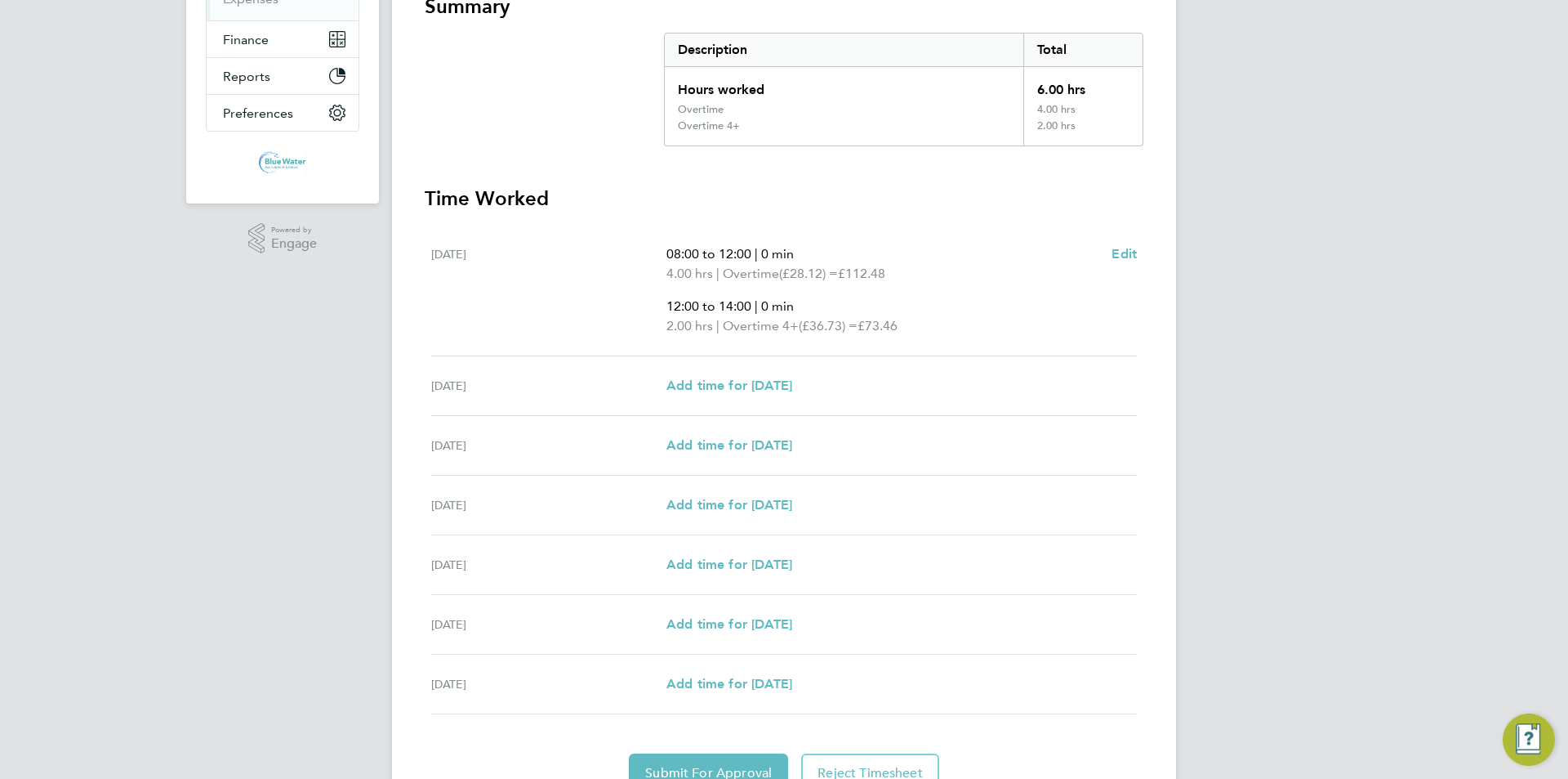
scroll to position [327, 0]
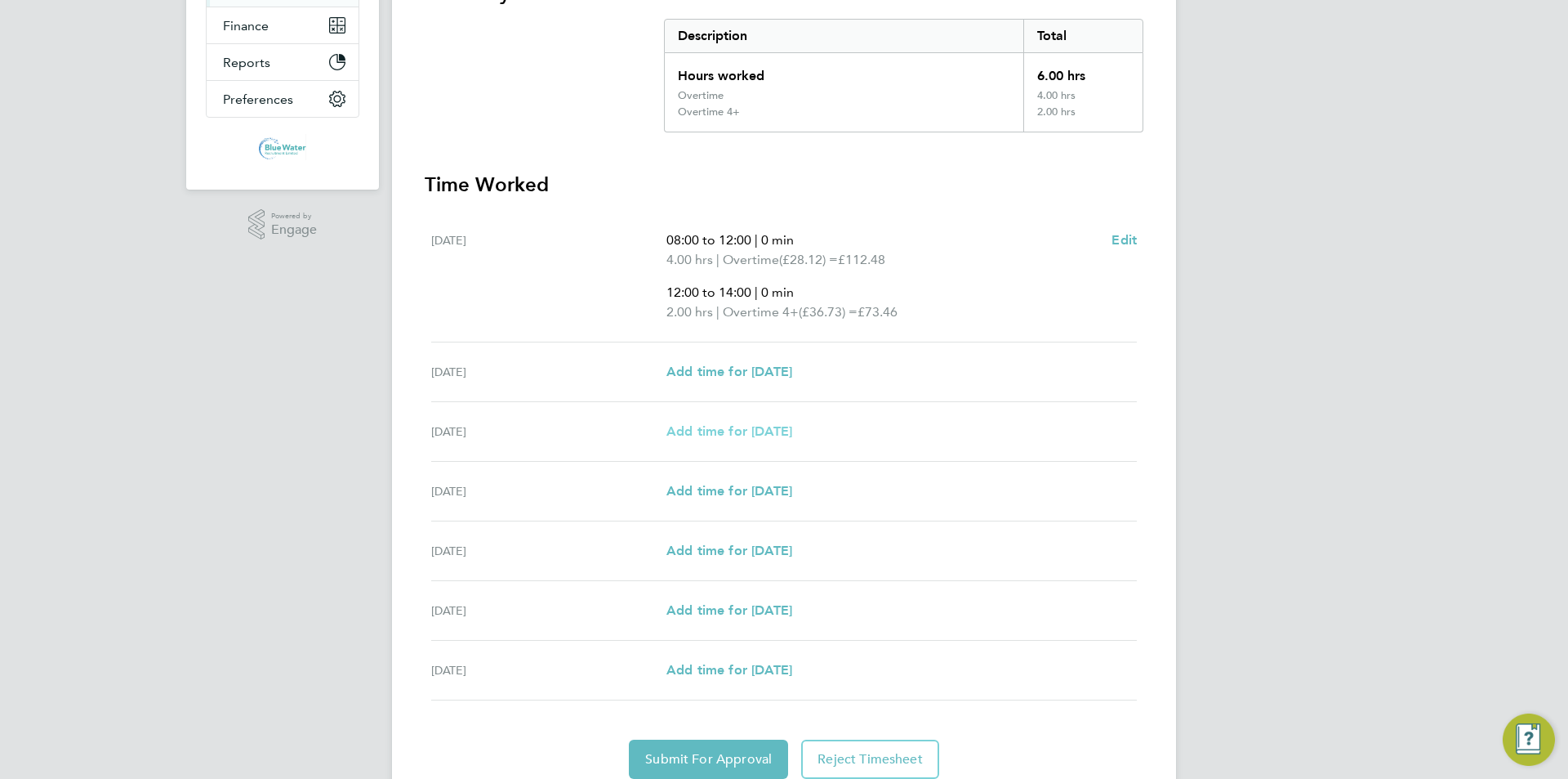
click at [686, 431] on span "Add time for [DATE]" at bounding box center [729, 431] width 126 height 16
select select "60"
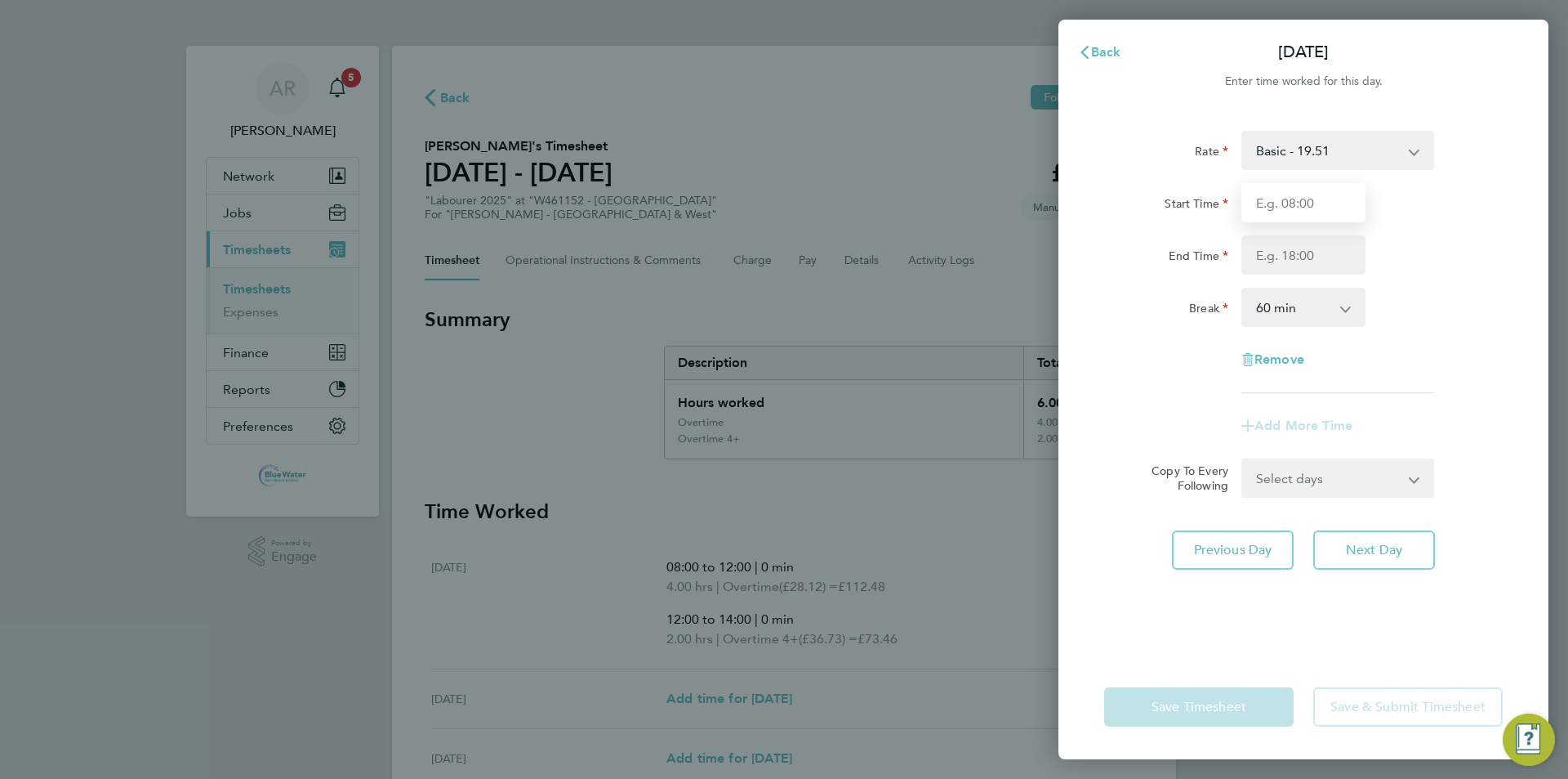
click at [782, 209] on input "Start Time" at bounding box center [1303, 203] width 124 height 39
type input "06:30"
click at [782, 259] on input "End Time" at bounding box center [1303, 254] width 124 height 39
type input "15:00"
click at [782, 272] on div "[DATE] Cancel Enter time worked for this day. Rate Basic - 19.51 Overtime - 28.…" at bounding box center [784, 389] width 1568 height 779
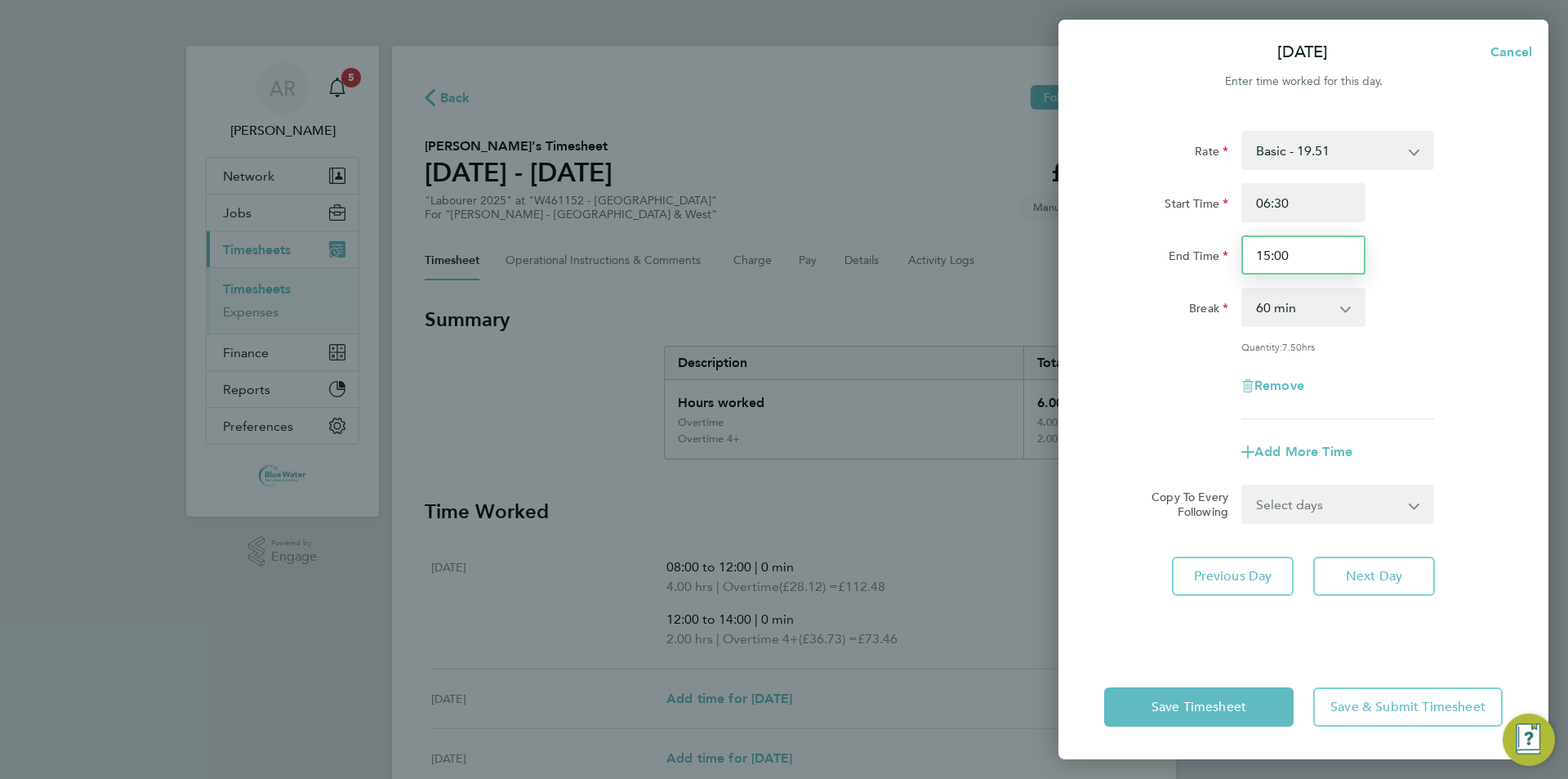
drag, startPoint x: 1310, startPoint y: 254, endPoint x: 1208, endPoint y: 254, distance: 102.0
click at [782, 254] on div "End Time 15:00" at bounding box center [1303, 254] width 411 height 39
click at [782, 298] on select "0 min 15 min 30 min 45 min 60 min 75 min 90 min" at bounding box center [1293, 307] width 101 height 36
select select "30"
click at [782, 290] on select "0 min 15 min 30 min 45 min 60 min 75 min 90 min" at bounding box center [1293, 307] width 101 height 36
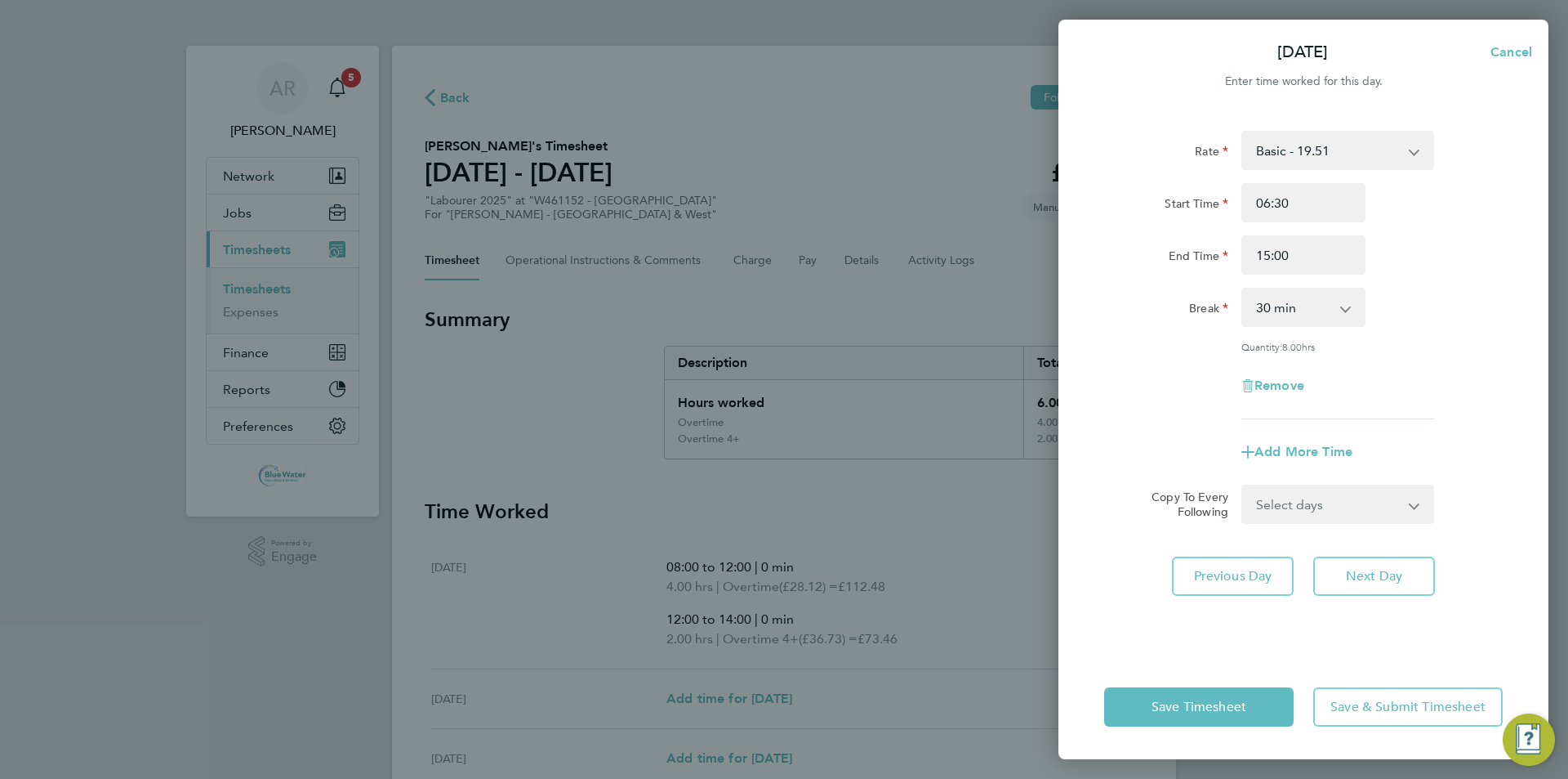
click at [782, 370] on div "Remove" at bounding box center [1303, 385] width 411 height 39
click at [782, 447] on span "Add More Time" at bounding box center [1303, 451] width 98 height 16
select select "null"
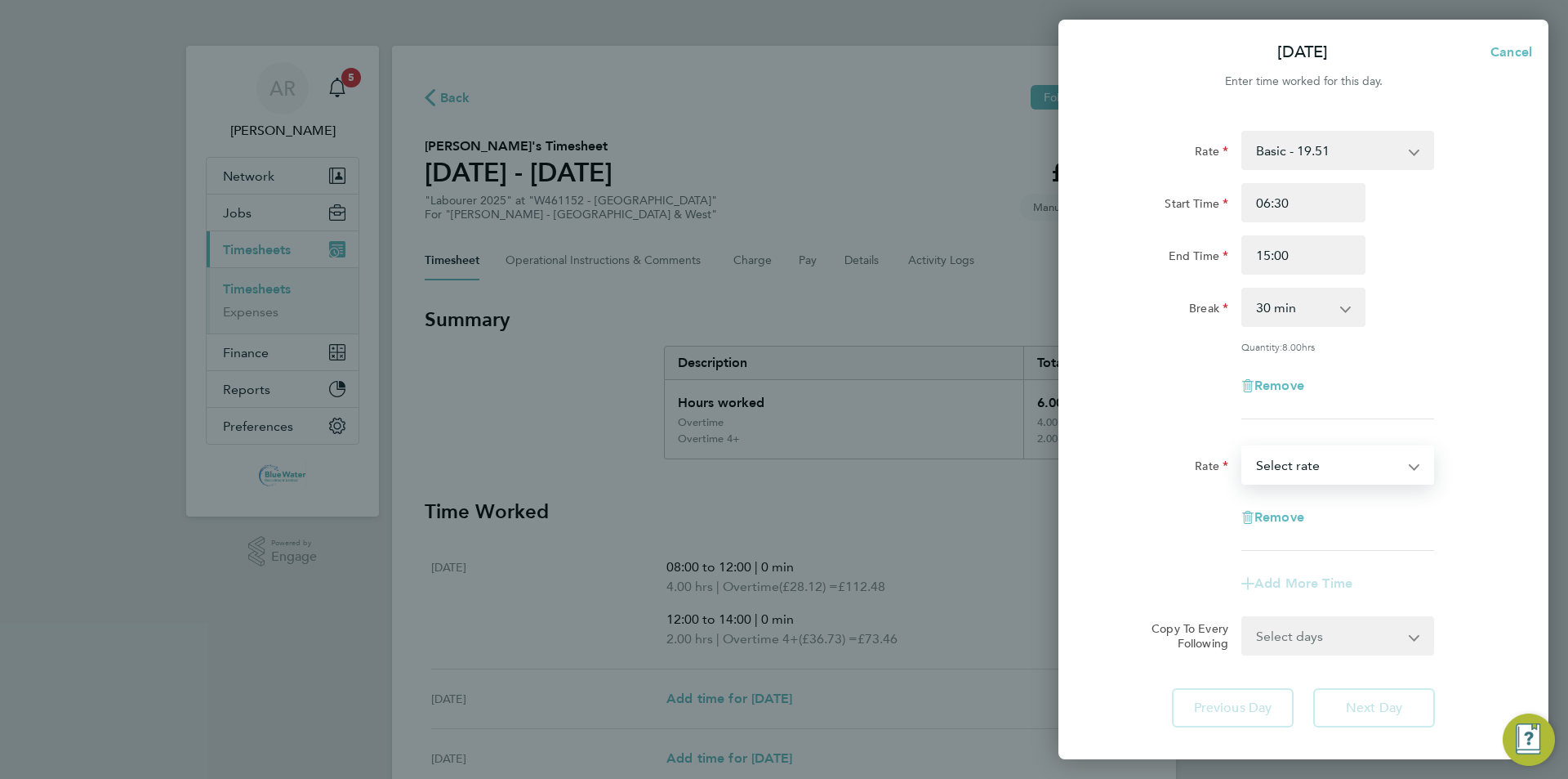
click at [782, 463] on select "Basic - 19.51 Overtime - 28.12 Overtime 4+ - 36.73 Select rate" at bounding box center [1327, 464] width 170 height 36
select select "60"
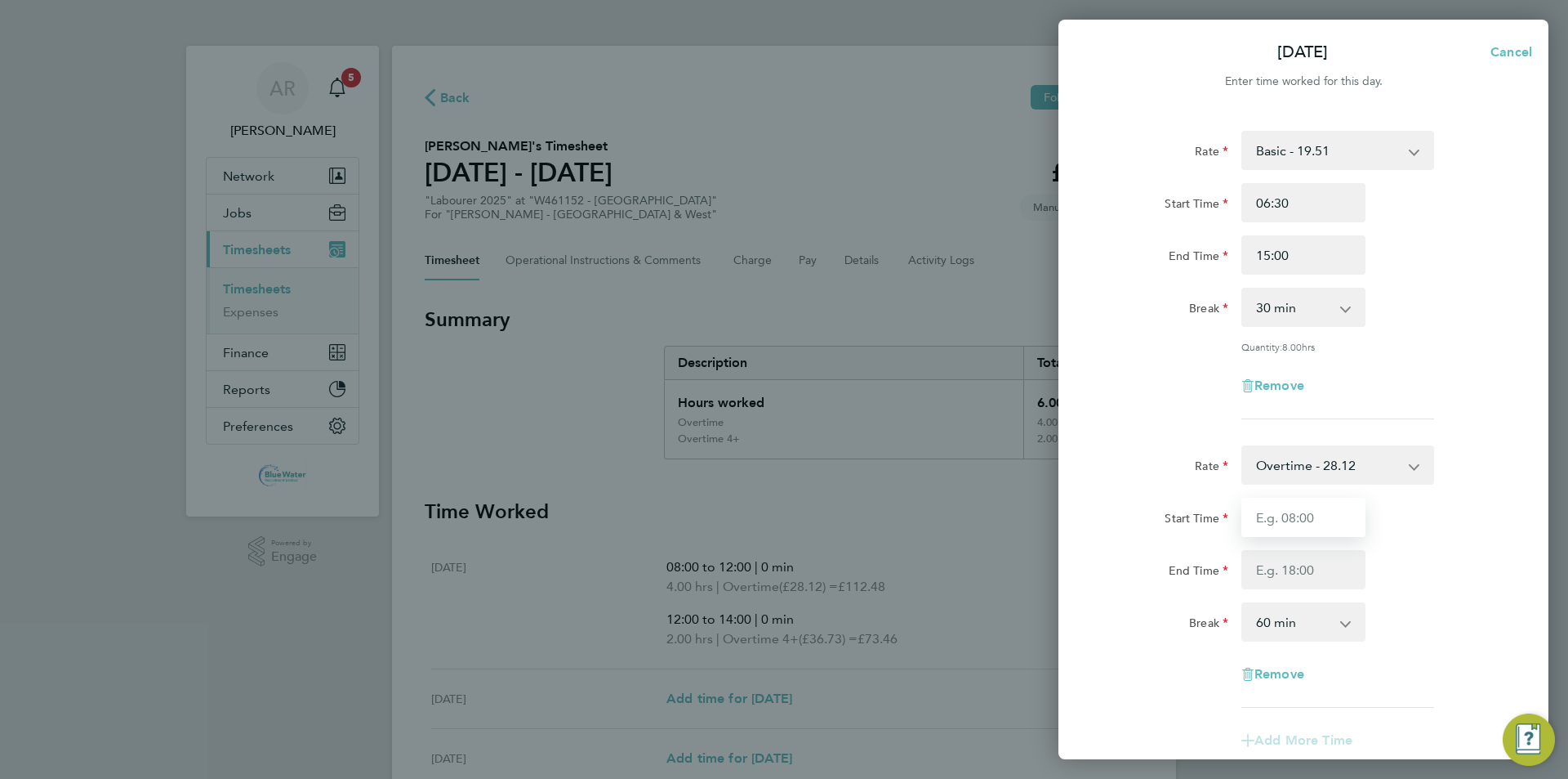
drag, startPoint x: 1302, startPoint y: 478, endPoint x: 1313, endPoint y: 514, distance: 37.6
click at [782, 514] on input "Start Time" at bounding box center [1303, 517] width 124 height 39
type input "15:00"
click at [782, 573] on input "End Time" at bounding box center [1303, 569] width 124 height 39
type input "17:00"
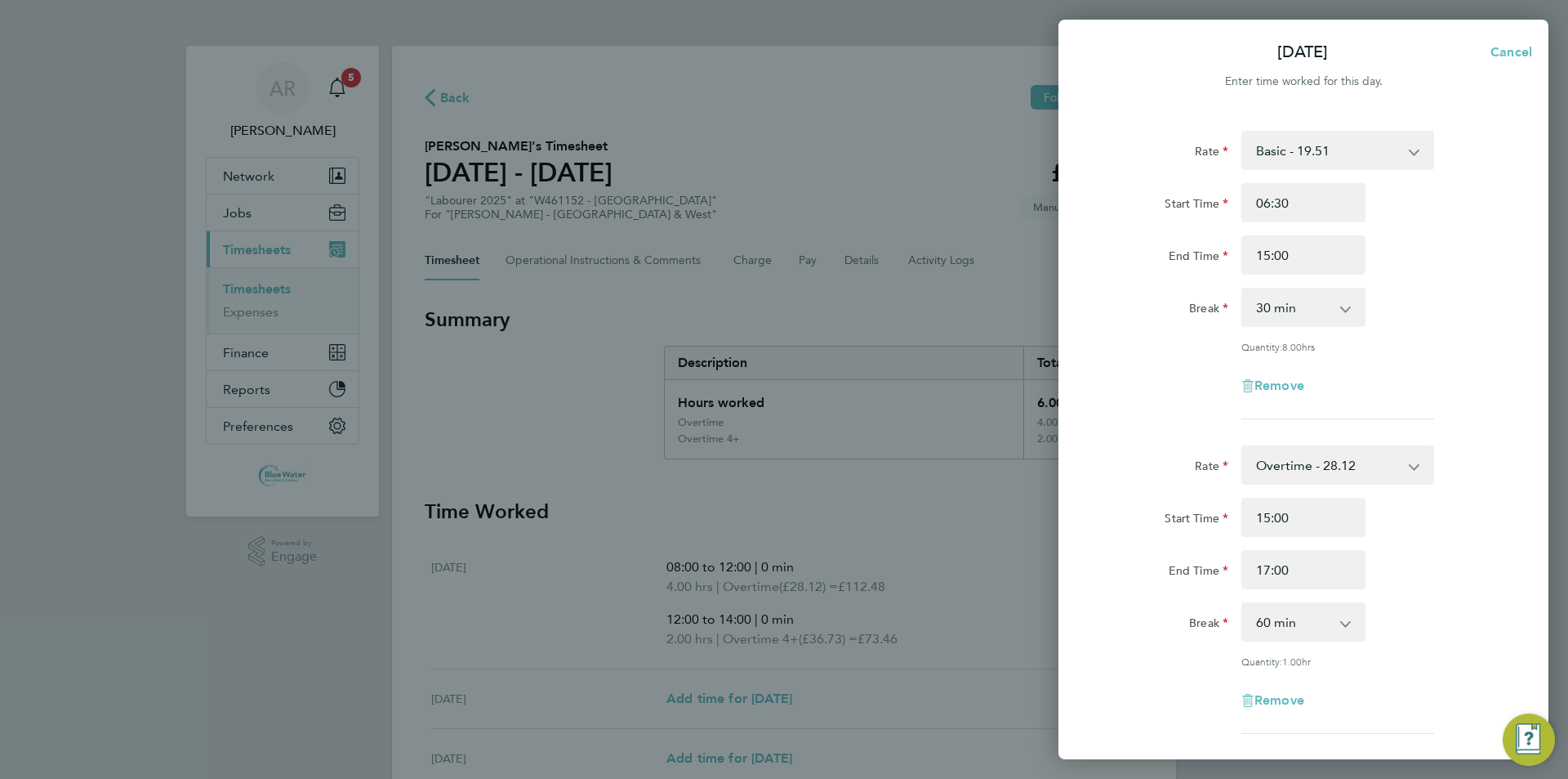
click at [782, 543] on div "Start Time 15:00 End Time 17:00" at bounding box center [1303, 543] width 411 height 92
click at [782, 623] on select "0 min 15 min 30 min 45 min 60 min 75 min 90 min" at bounding box center [1293, 621] width 101 height 36
select select "0"
click at [782, 604] on select "0 min 15 min 30 min 45 min 60 min 75 min 90 min" at bounding box center [1293, 621] width 101 height 36
click at [782, 460] on select "Overtime - 28.12 Basic - 19.51 Overtime 4+ - 36.73" at bounding box center [1327, 464] width 170 height 36
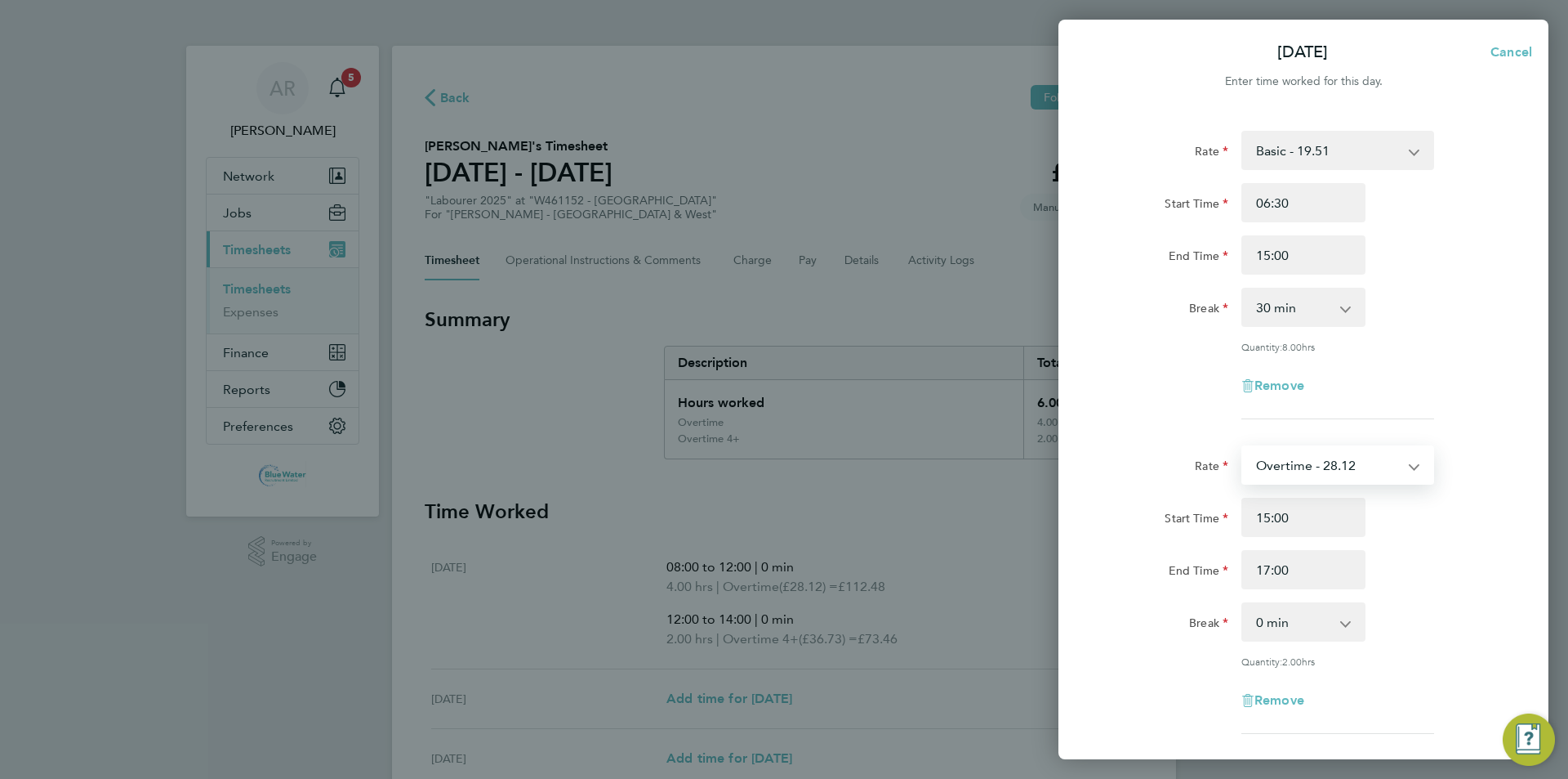
click at [782, 618] on div "Break 0 min 15 min 30 min 45 min 60 min 75 min 90 min" at bounding box center [1303, 622] width 411 height 39
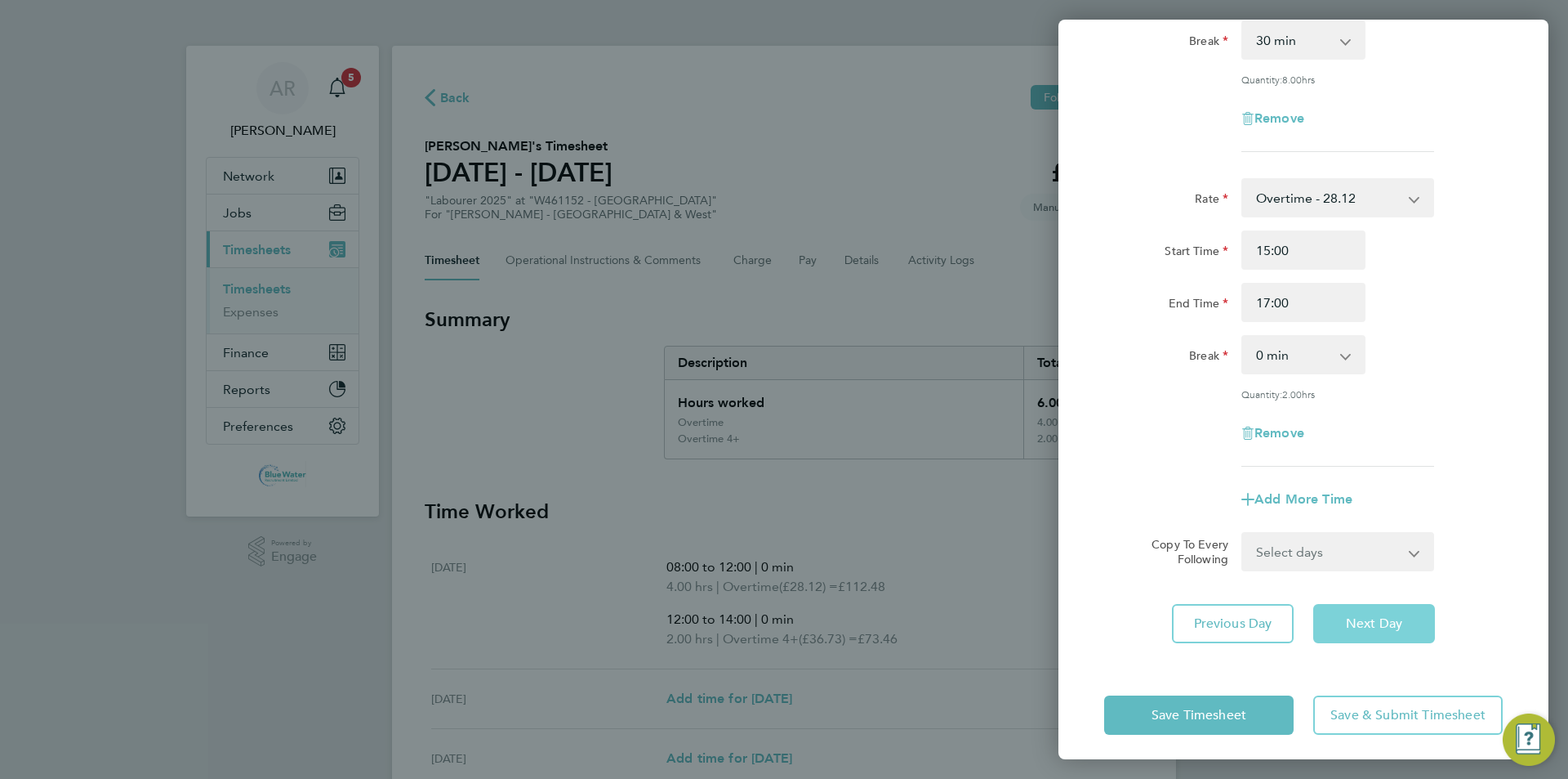
scroll to position [272, 0]
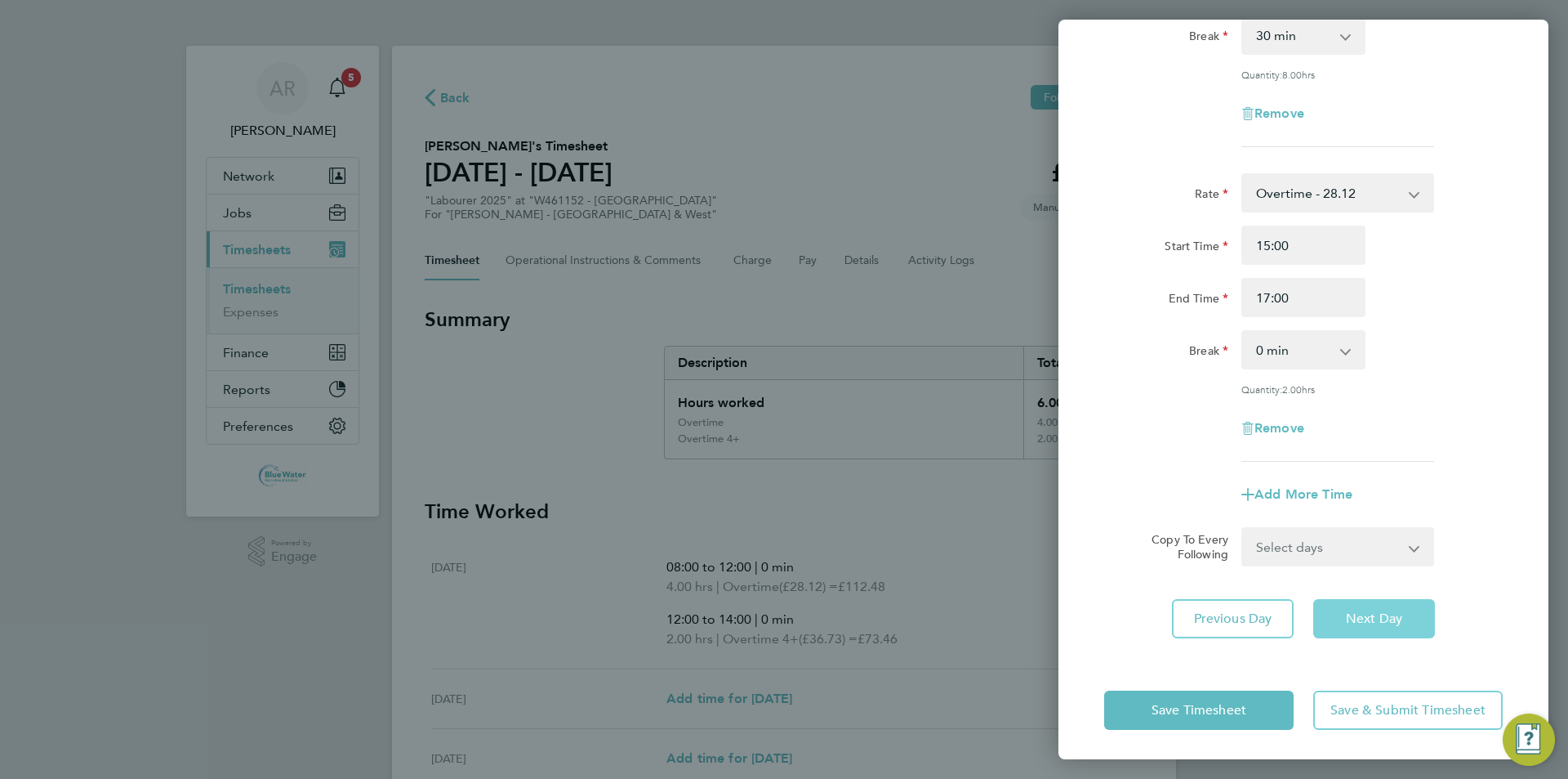
click at [782, 623] on button "Next Day" at bounding box center [1373, 618] width 122 height 39
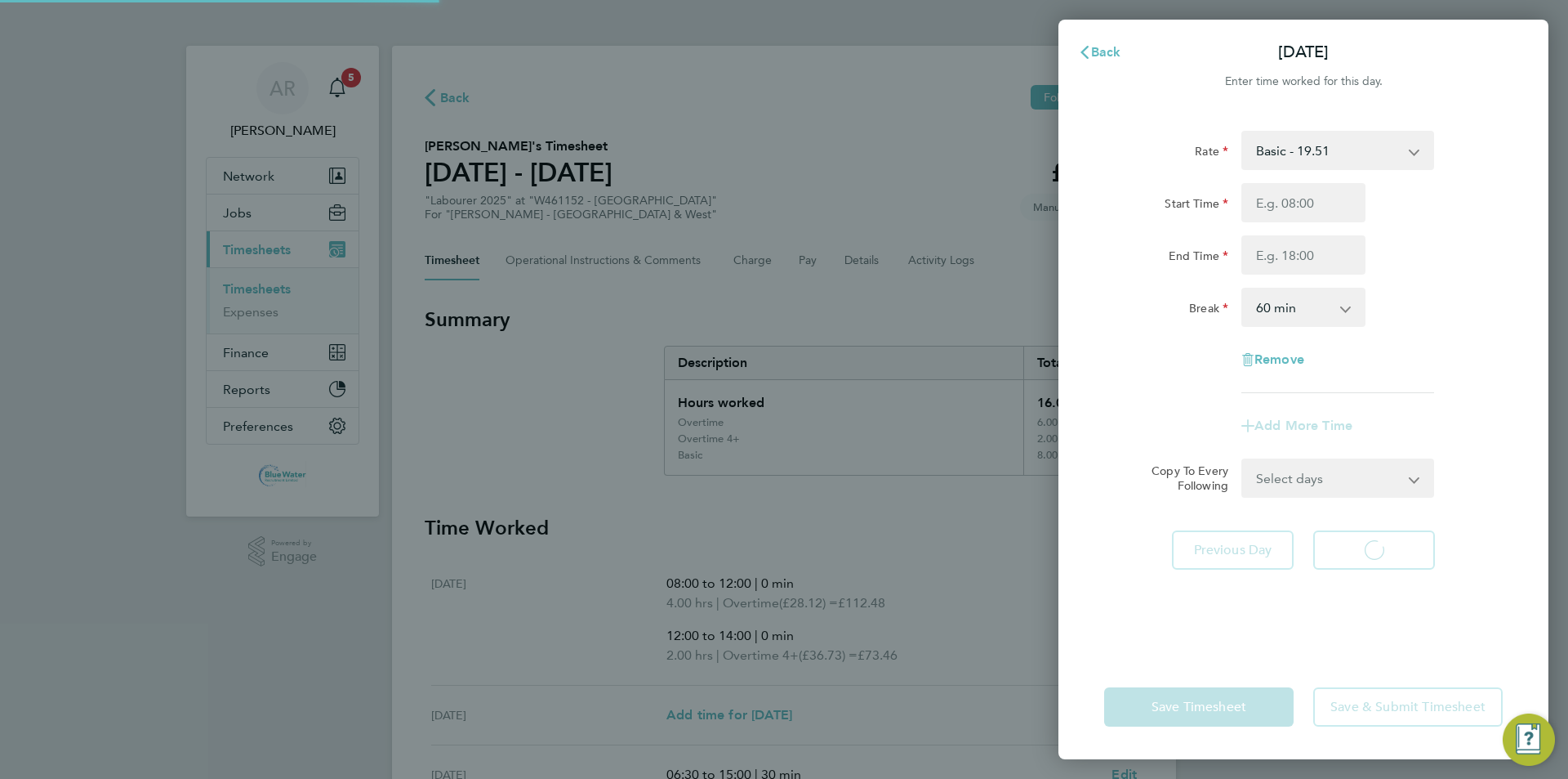
select select "60"
click at [782, 48] on button "Back" at bounding box center [1099, 53] width 76 height 33
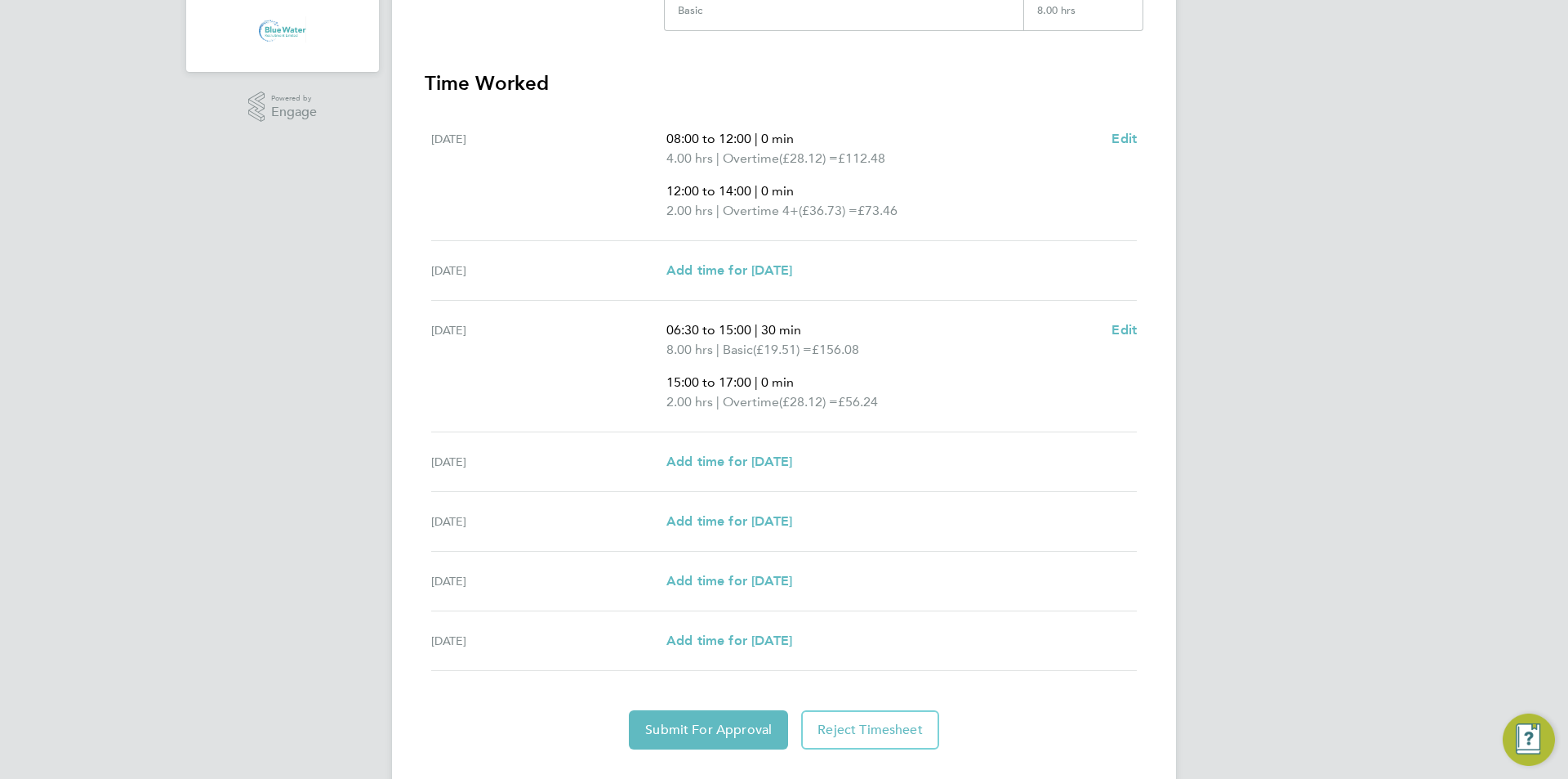
scroll to position [481, 0]
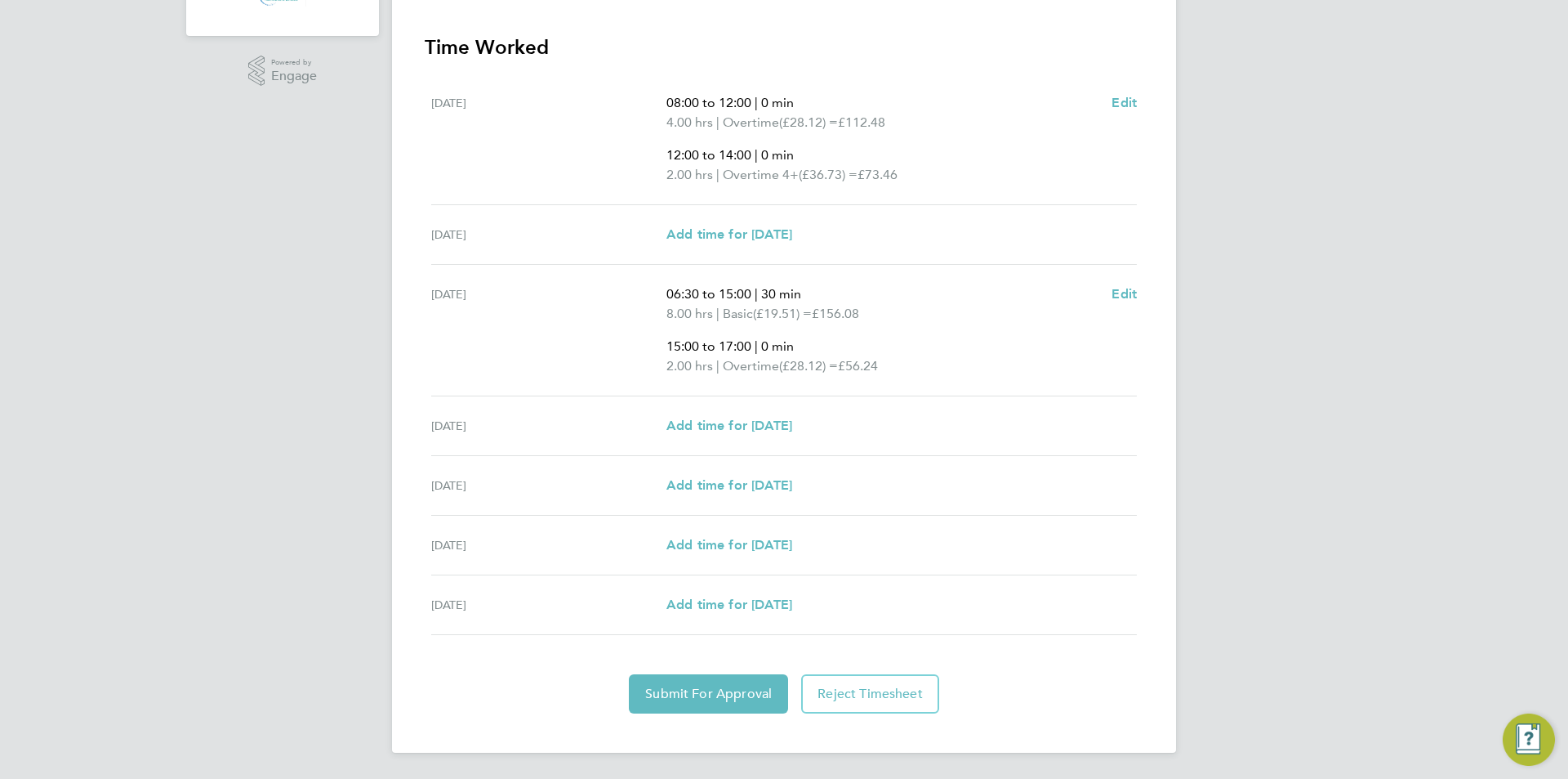
click at [782, 299] on div "Back Following [PERSON_NAME]'s Timesheet [DATE] - [DATE] £398. 26 "Labourer 202…" at bounding box center [784, 159] width 784 height 1188
click at [782, 300] on span "Edit" at bounding box center [1124, 293] width 25 height 16
select select "30"
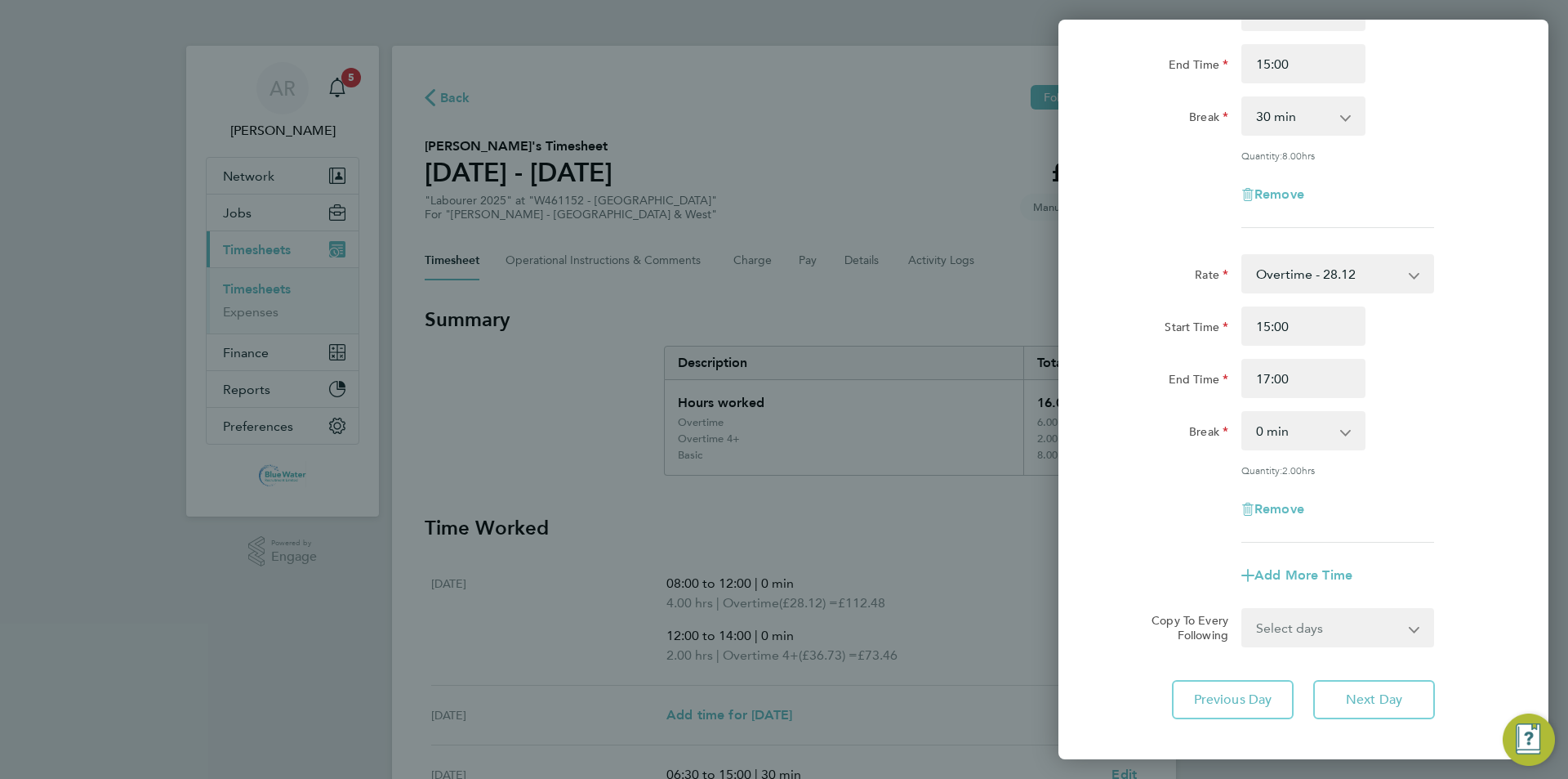
scroll to position [272, 0]
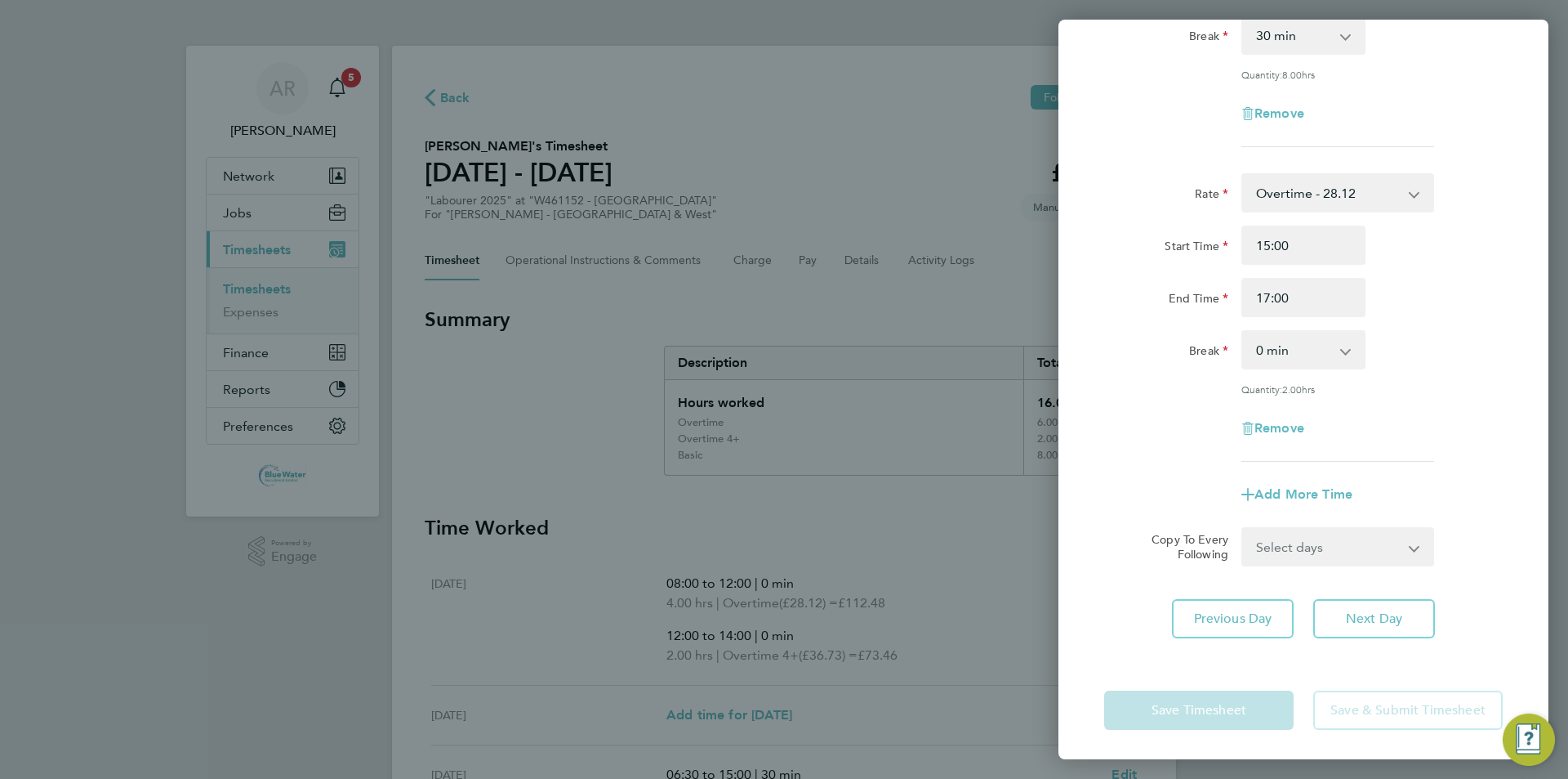
click at [782, 539] on select "Select days Day [DATE] [DATE] [DATE] [DATE]" at bounding box center [1328, 546] width 172 height 36
select select "DAY"
click at [782, 528] on select "Select days Day [DATE] [DATE] [DATE] [DATE]" at bounding box center [1328, 546] width 172 height 36
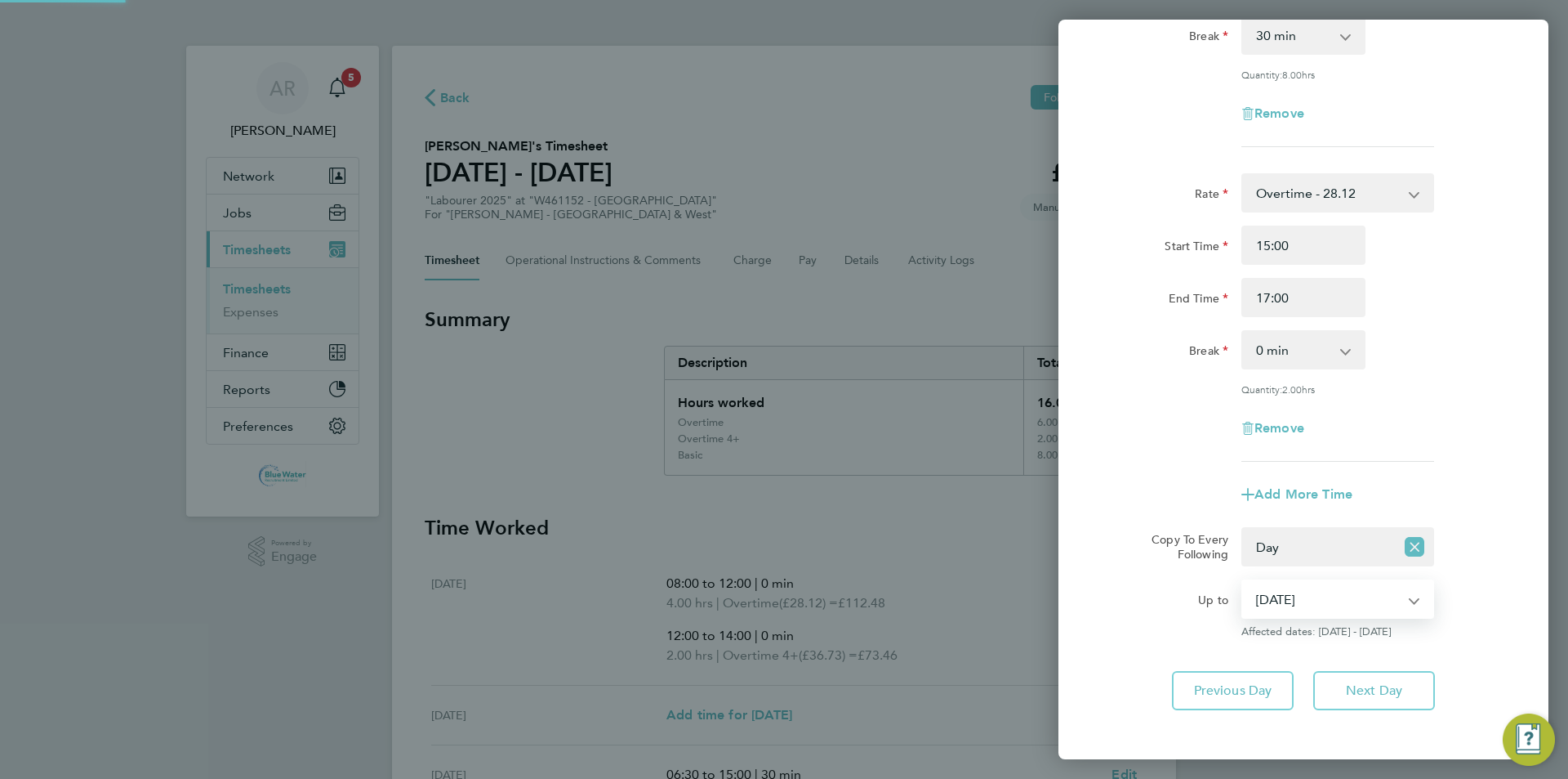
drag, startPoint x: 1356, startPoint y: 558, endPoint x: 1325, endPoint y: 598, distance: 50.6
click at [782, 598] on select "[DATE] [DATE] [DATE] [DATE]" at bounding box center [1327, 599] width 170 height 36
select select "[DATE]"
click at [782, 581] on select "[DATE] [DATE] [DATE] [DATE]" at bounding box center [1327, 599] width 170 height 36
click at [782, 683] on span "Next Day" at bounding box center [1374, 690] width 57 height 17
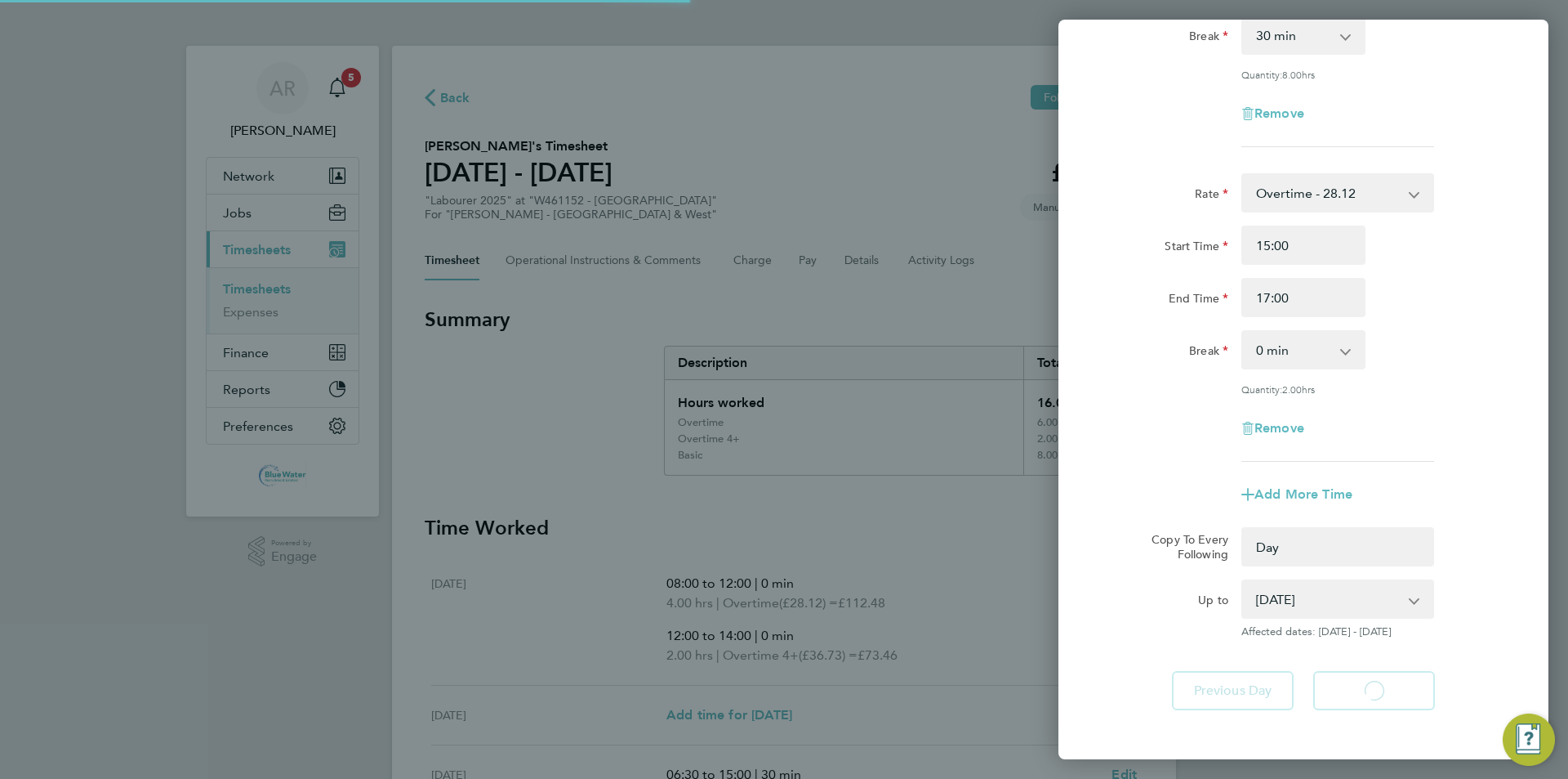
select select "0: null"
select select "30"
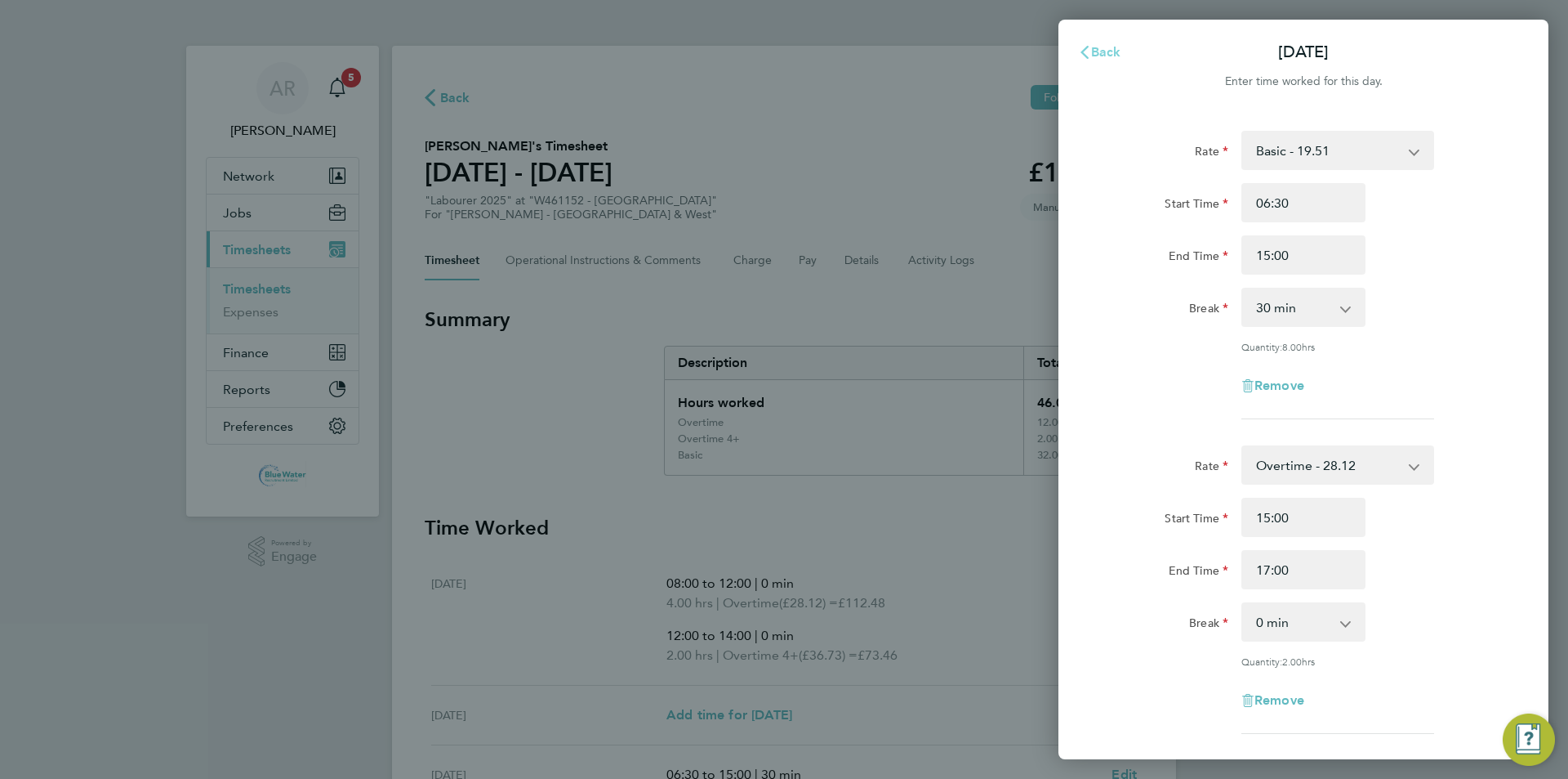
click at [782, 62] on button "Back" at bounding box center [1099, 53] width 76 height 33
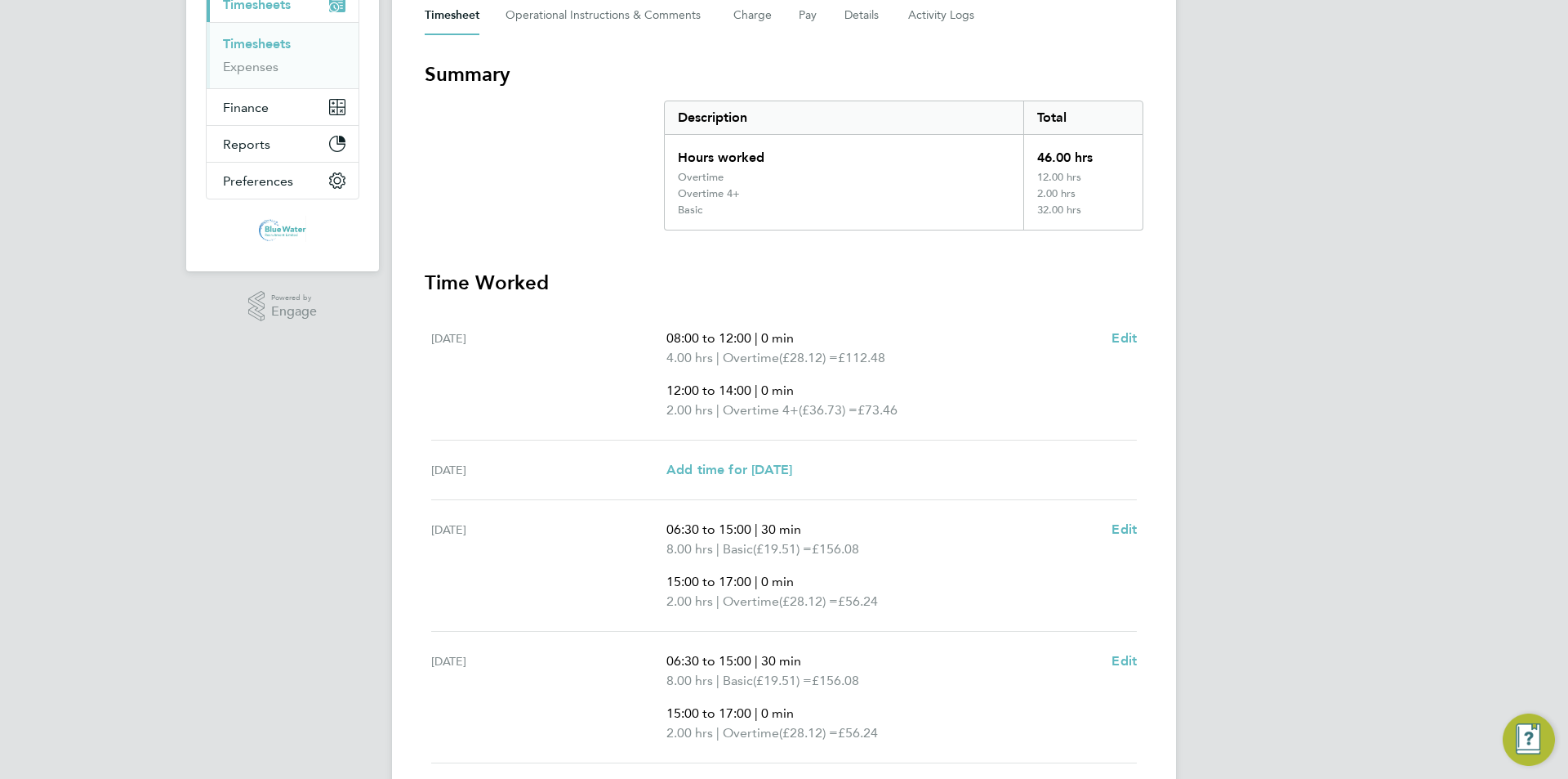
scroll to position [696, 0]
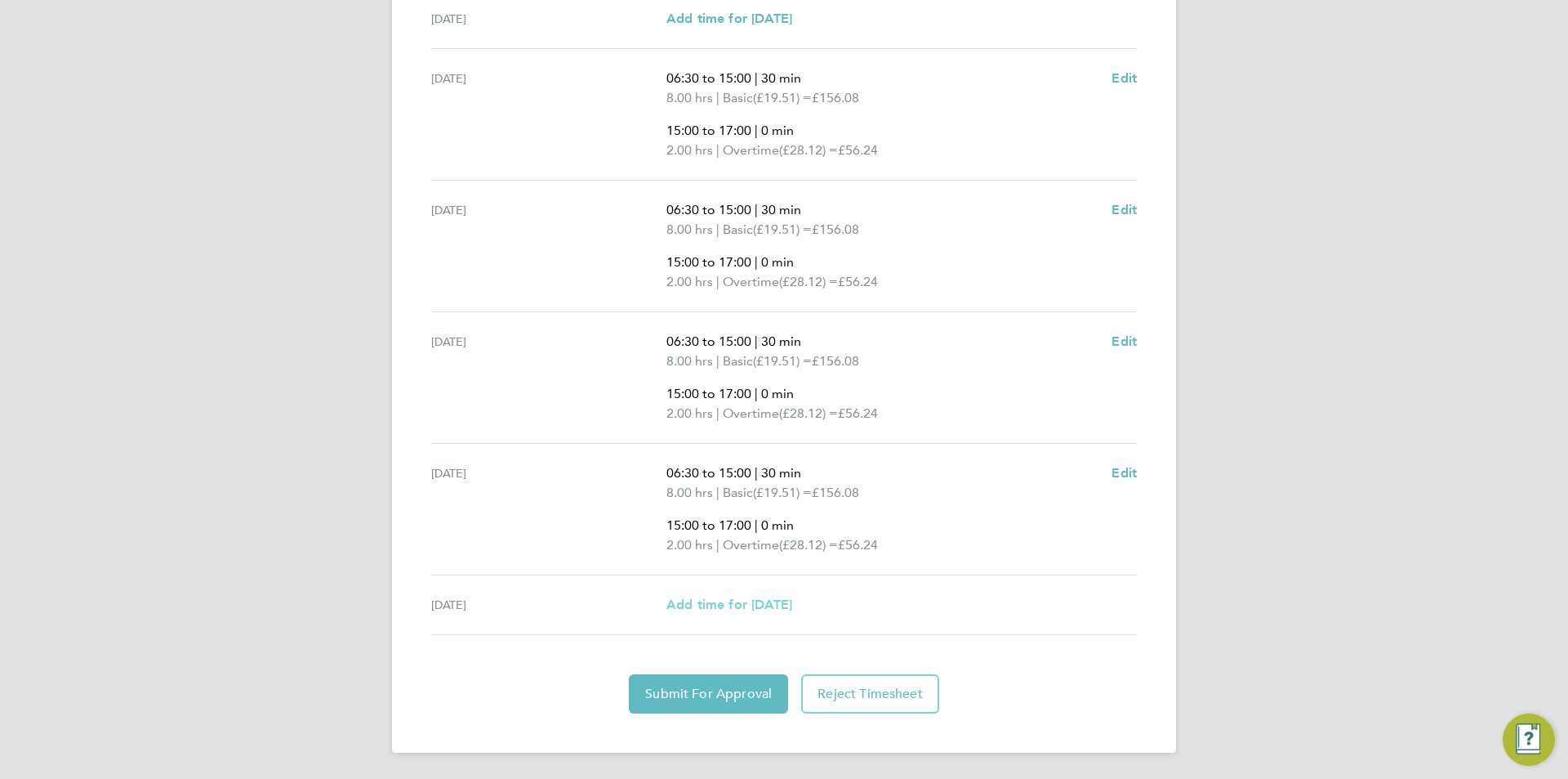
click at [782, 604] on span "Add time for [DATE]" at bounding box center [729, 604] width 126 height 16
select select "60"
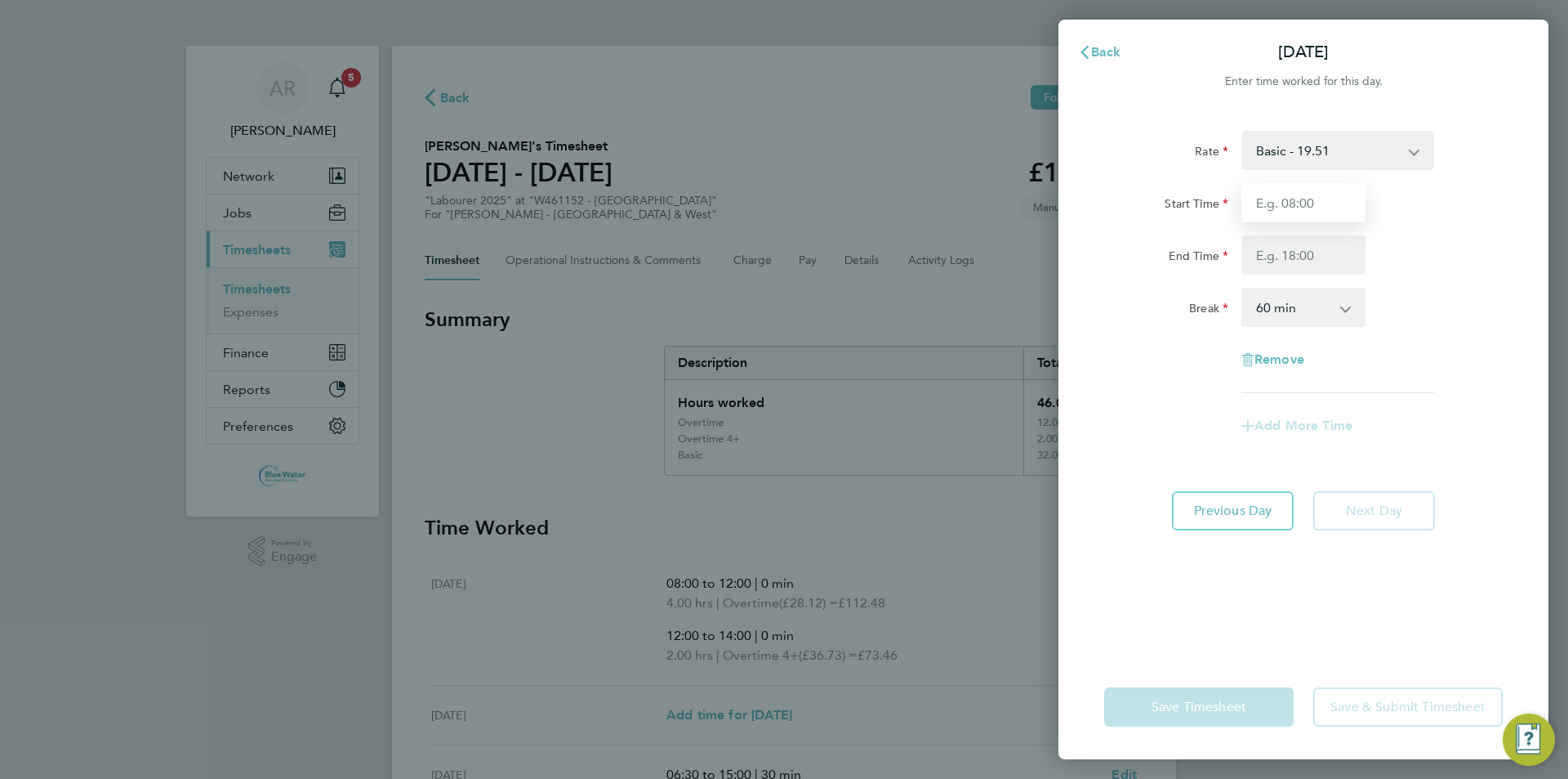
click at [782, 192] on input "Start Time" at bounding box center [1303, 203] width 124 height 39
type input "06:30"
click at [782, 261] on input "End Time" at bounding box center [1303, 254] width 124 height 39
type input "14:00"
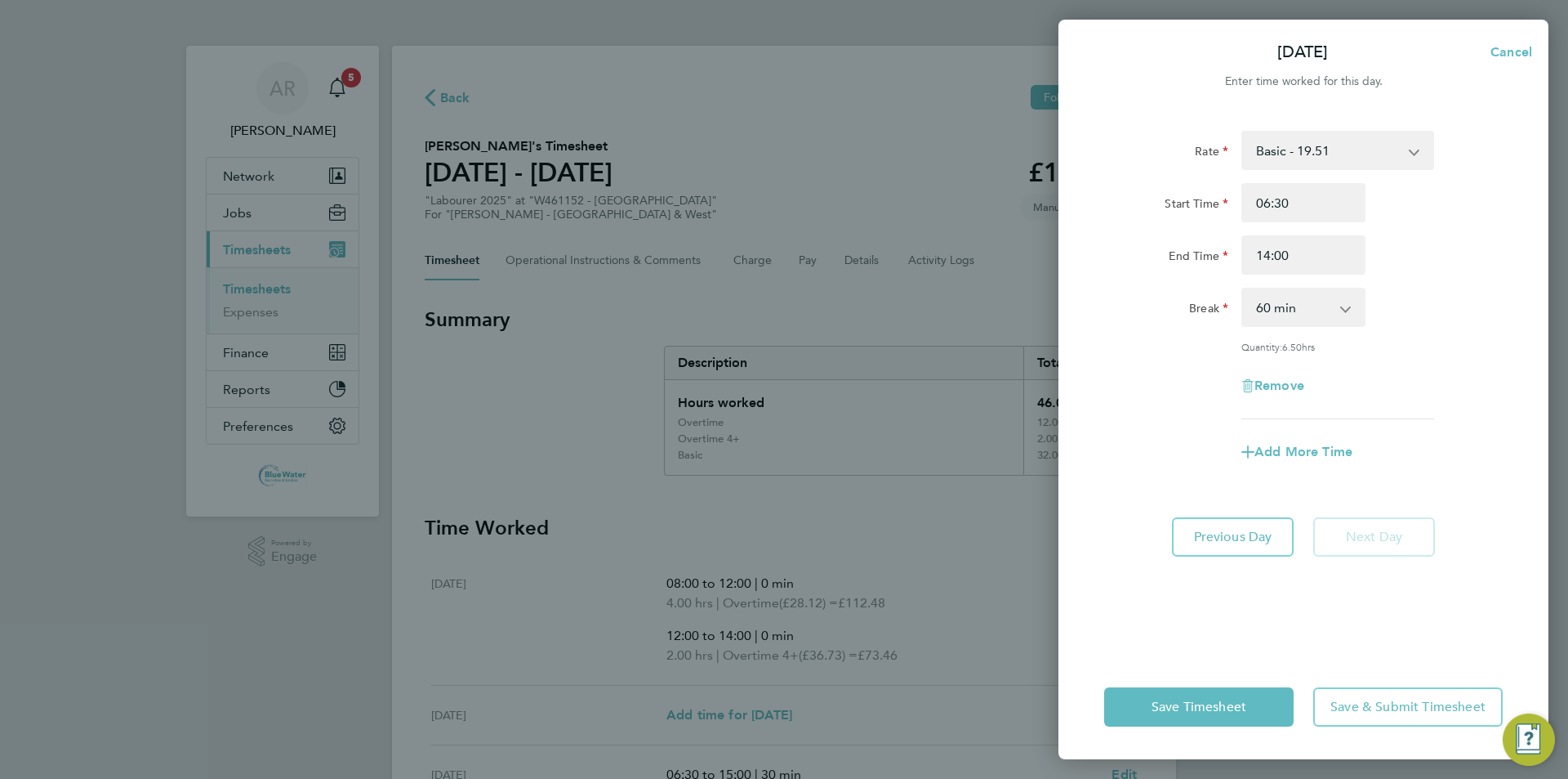
drag, startPoint x: 1484, startPoint y: 228, endPoint x: 1451, endPoint y: 248, distance: 38.6
click at [782, 228] on div "Start Time 06:30 End Time 14:00" at bounding box center [1303, 229] width 411 height 92
click at [782, 295] on select "0 min 15 min 30 min 45 min 60 min 75 min 90 min" at bounding box center [1293, 307] width 101 height 36
select select "30"
click at [782, 290] on select "0 min 15 min 30 min 45 min 60 min 75 min 90 min" at bounding box center [1293, 307] width 101 height 36
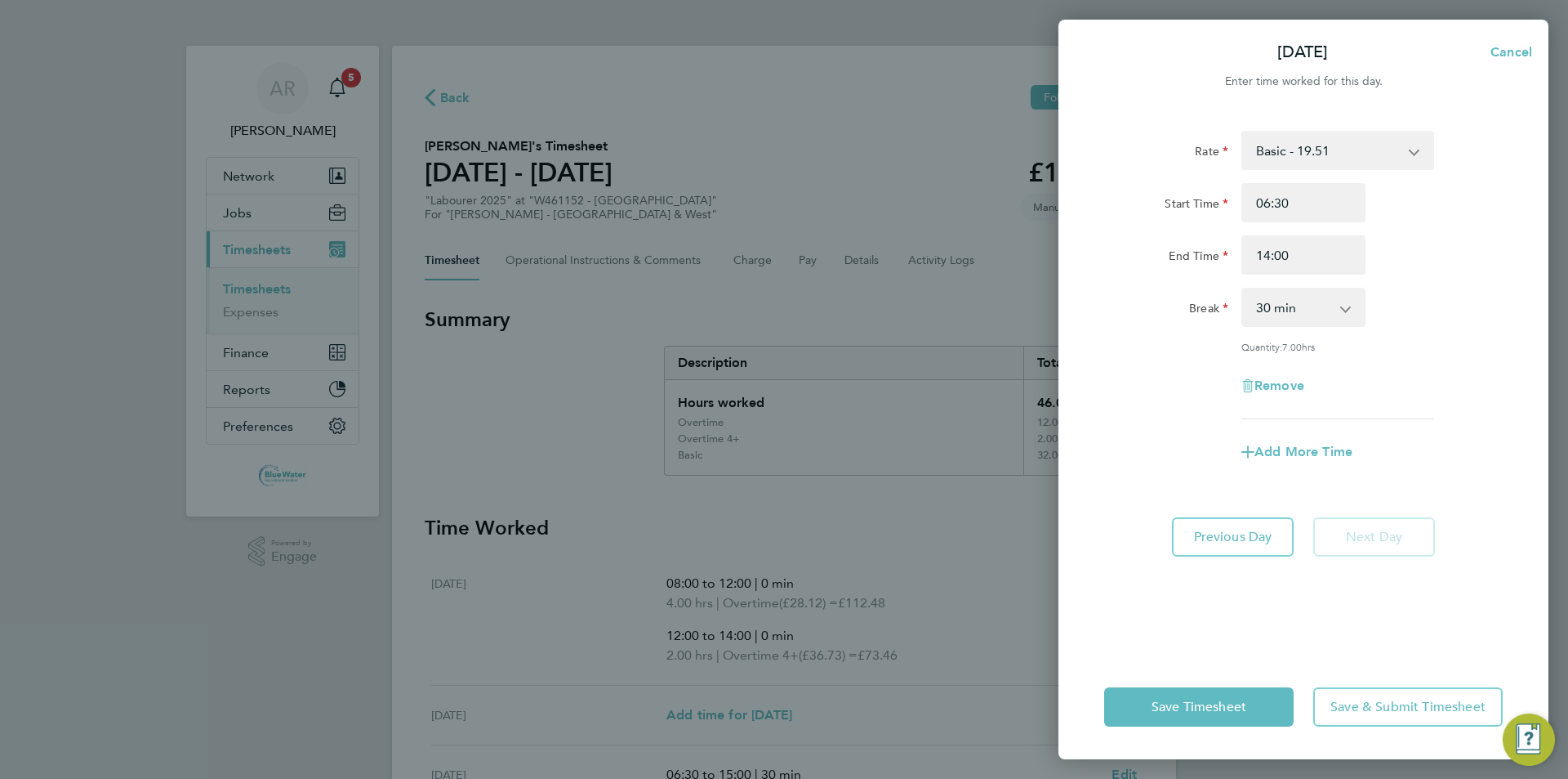
click at [782, 320] on div "Break 0 min 15 min 30 min 45 min 60 min 75 min 90 min" at bounding box center [1303, 307] width 411 height 39
click at [782, 451] on span "Add More Time" at bounding box center [1303, 451] width 98 height 16
select select "null"
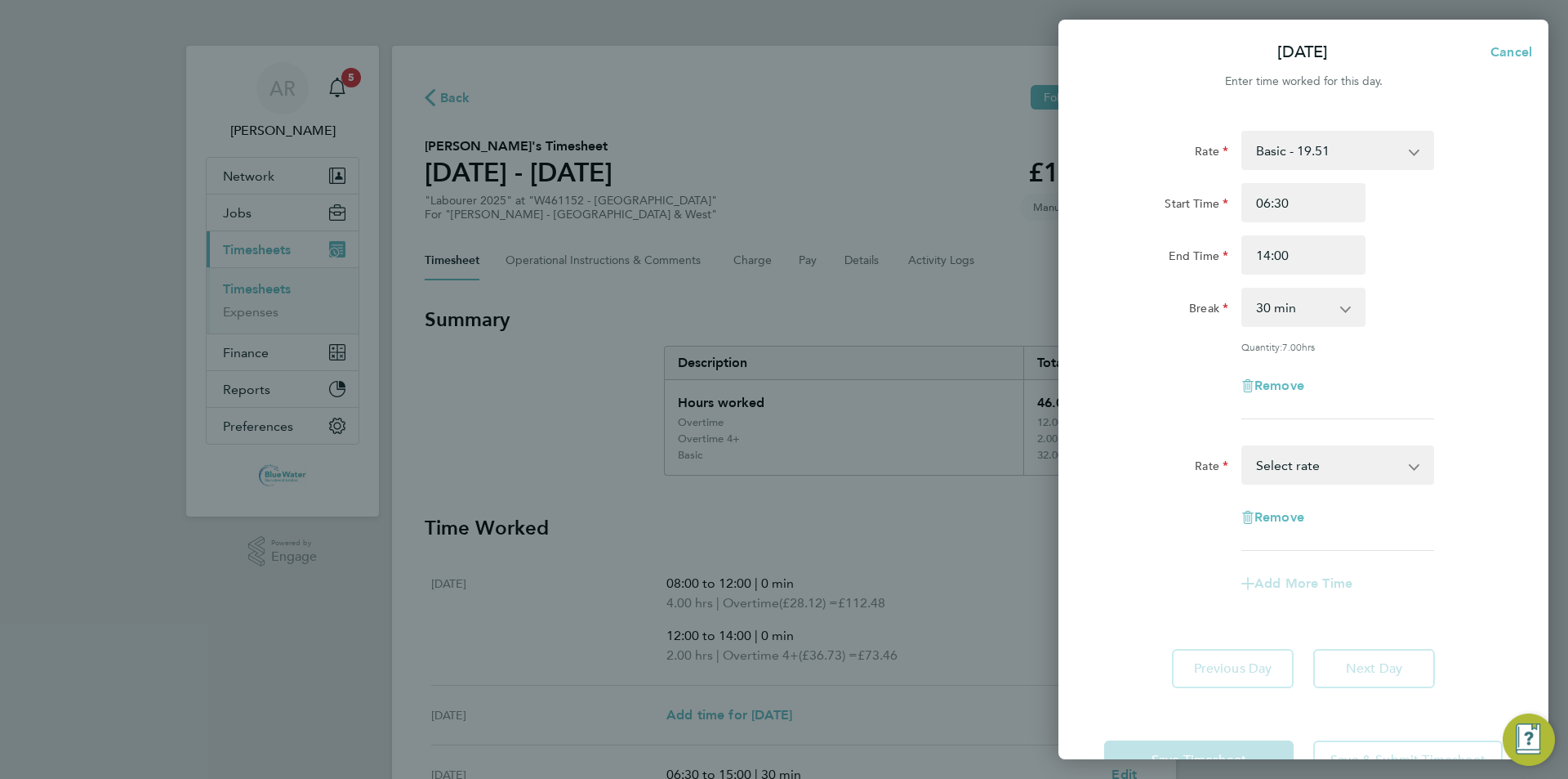
click at [782, 457] on select "Basic - 19.51 Overtime - 28.12 Overtime 4+ - 36.73 Select rate" at bounding box center [1327, 464] width 170 height 36
select select "60"
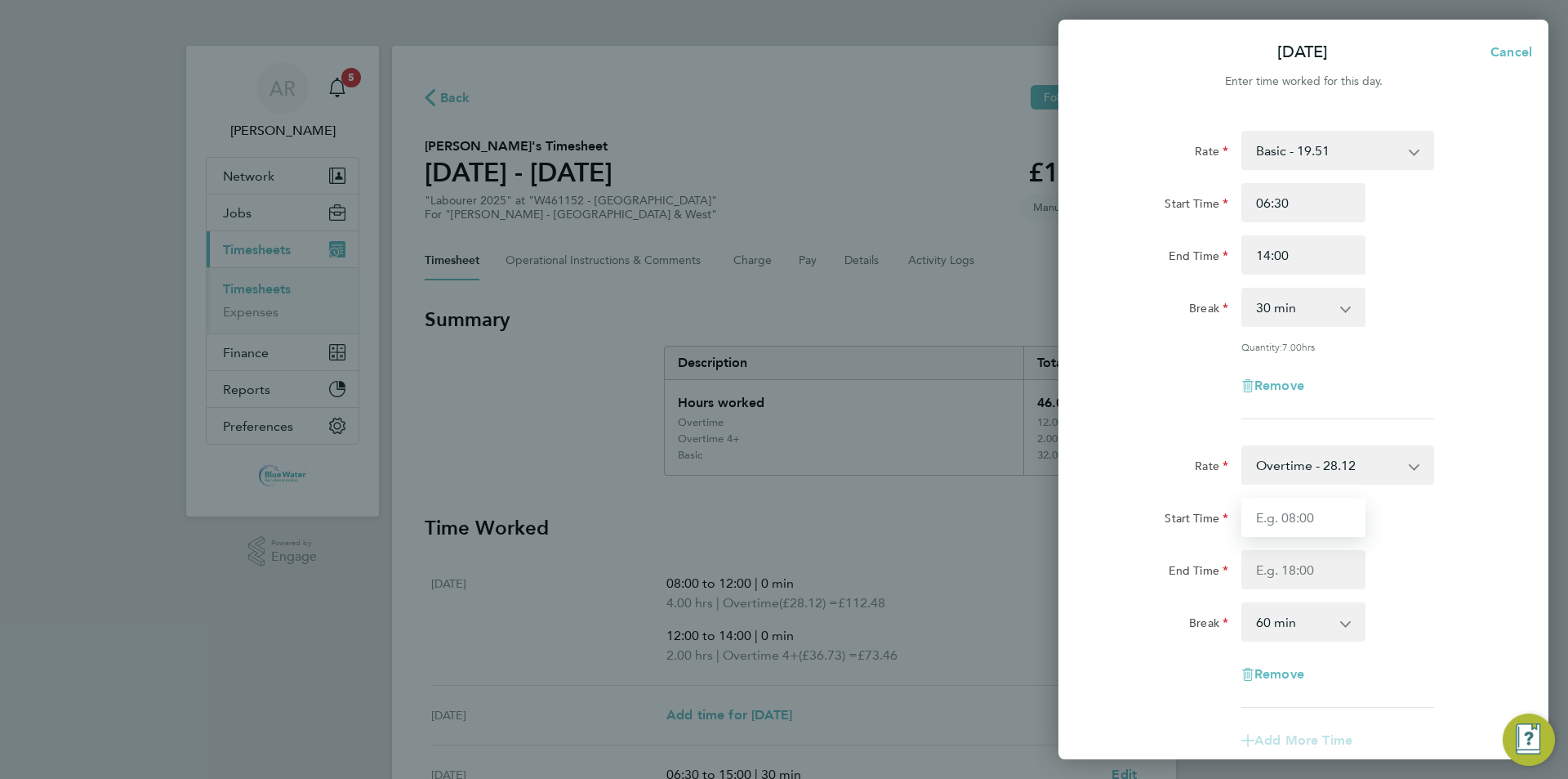
click at [782, 509] on input "Start Time" at bounding box center [1303, 517] width 124 height 39
type input "14:00"
click at [782, 569] on input "End Time" at bounding box center [1303, 569] width 124 height 39
type input "16:30"
click at [782, 562] on div "End Time 16:30" at bounding box center [1303, 569] width 411 height 39
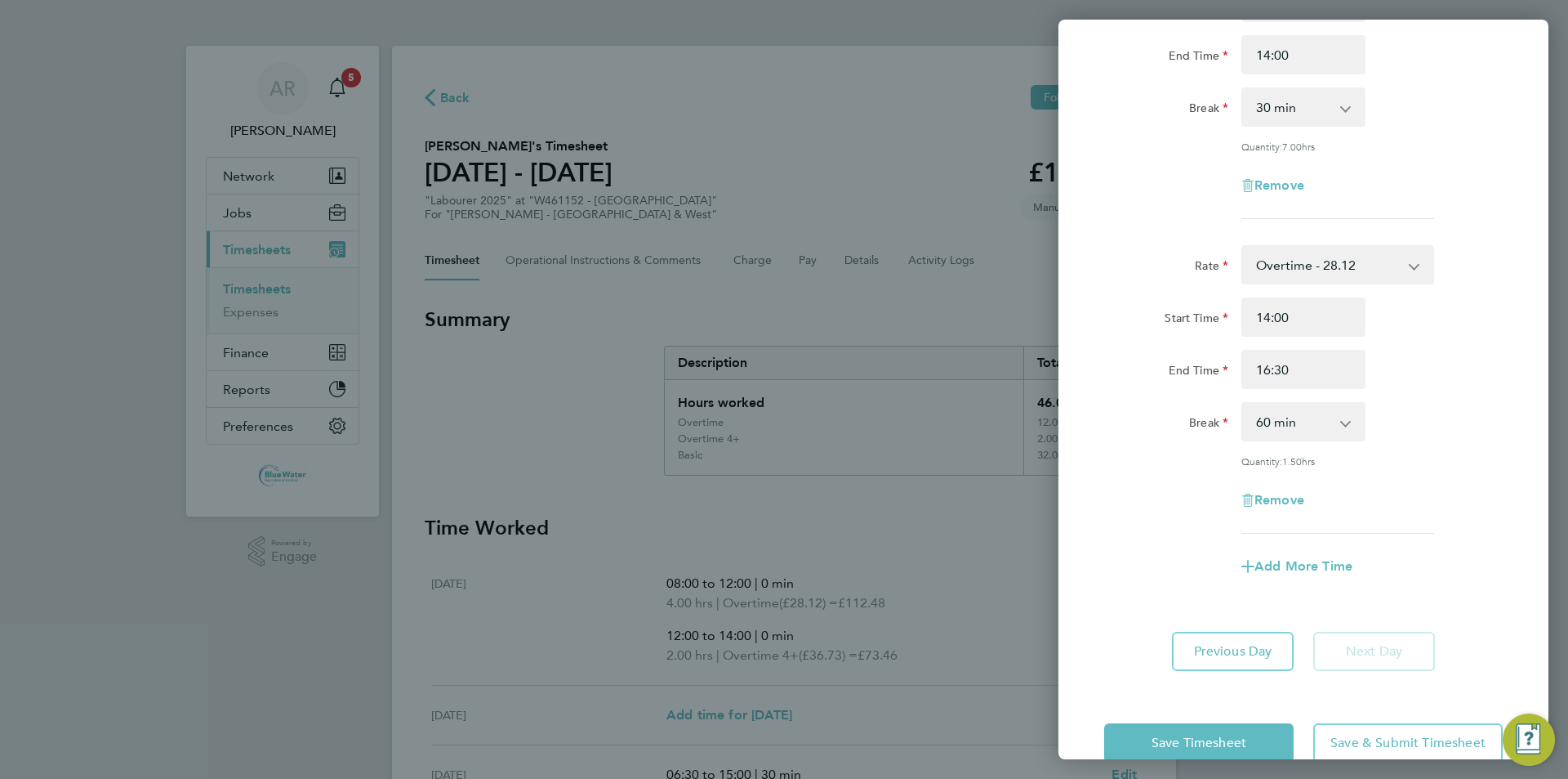
scroll to position [233, 0]
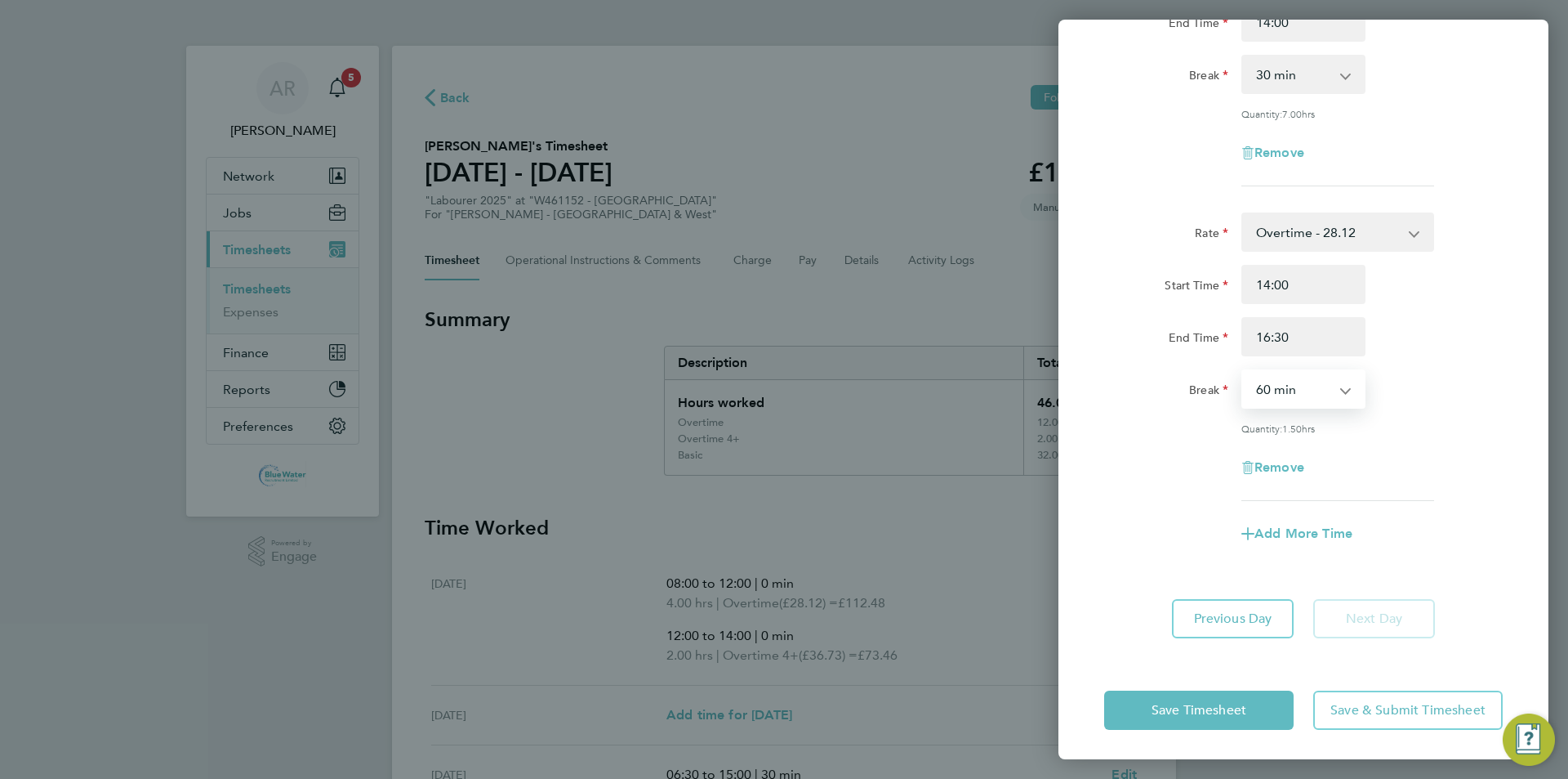
click at [782, 396] on select "0 min 15 min 30 min 45 min 60 min 75 min 90 min" at bounding box center [1293, 388] width 101 height 36
select select "0"
click at [782, 370] on select "0 min 15 min 30 min 45 min 60 min 75 min 90 min" at bounding box center [1293, 388] width 101 height 36
click at [782, 422] on div "Quantity: 2.50 hrs" at bounding box center [1338, 427] width 193 height 13
click at [782, 701] on button "Save Timesheet" at bounding box center [1199, 710] width 189 height 39
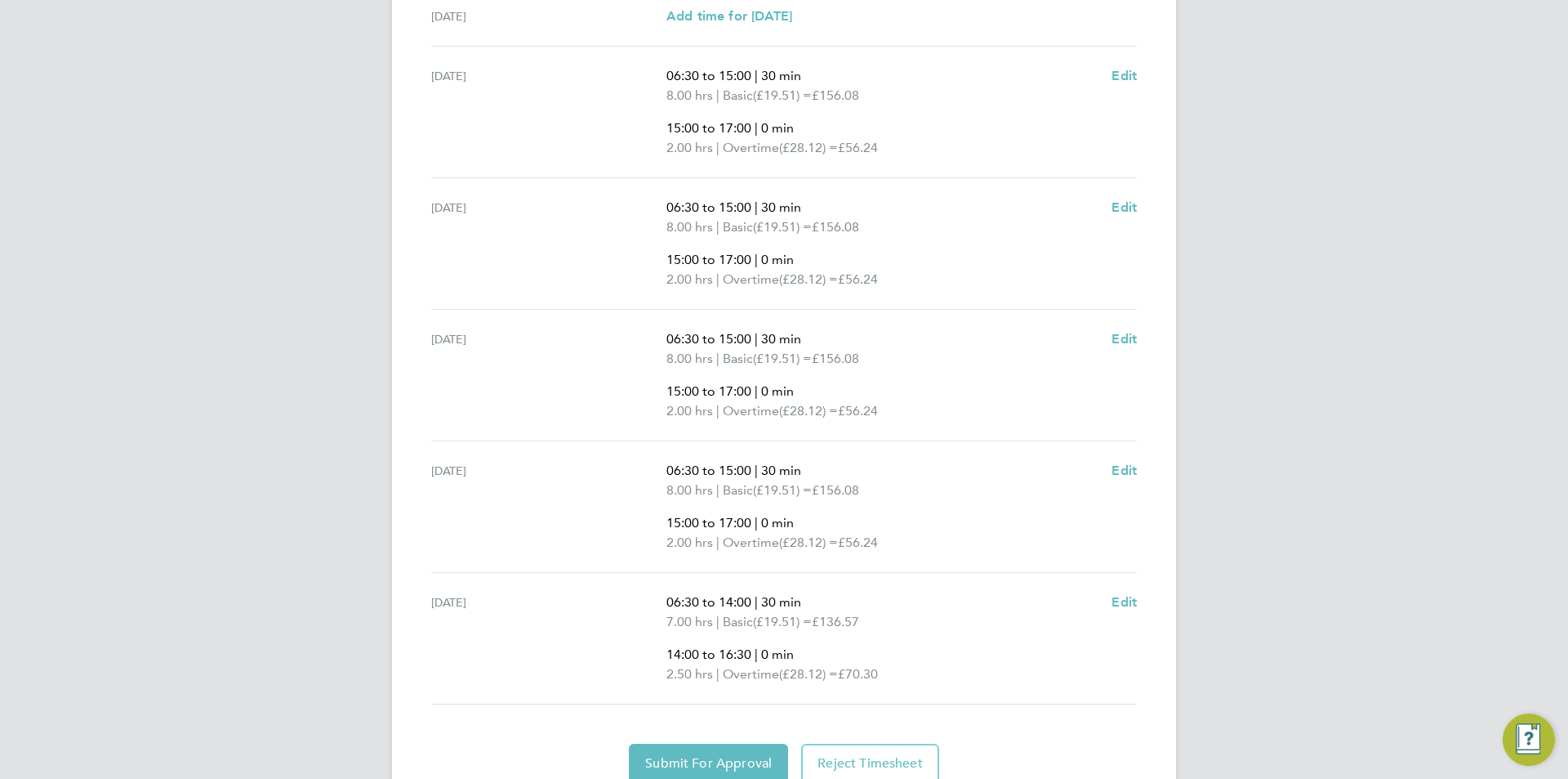
scroll to position [768, 0]
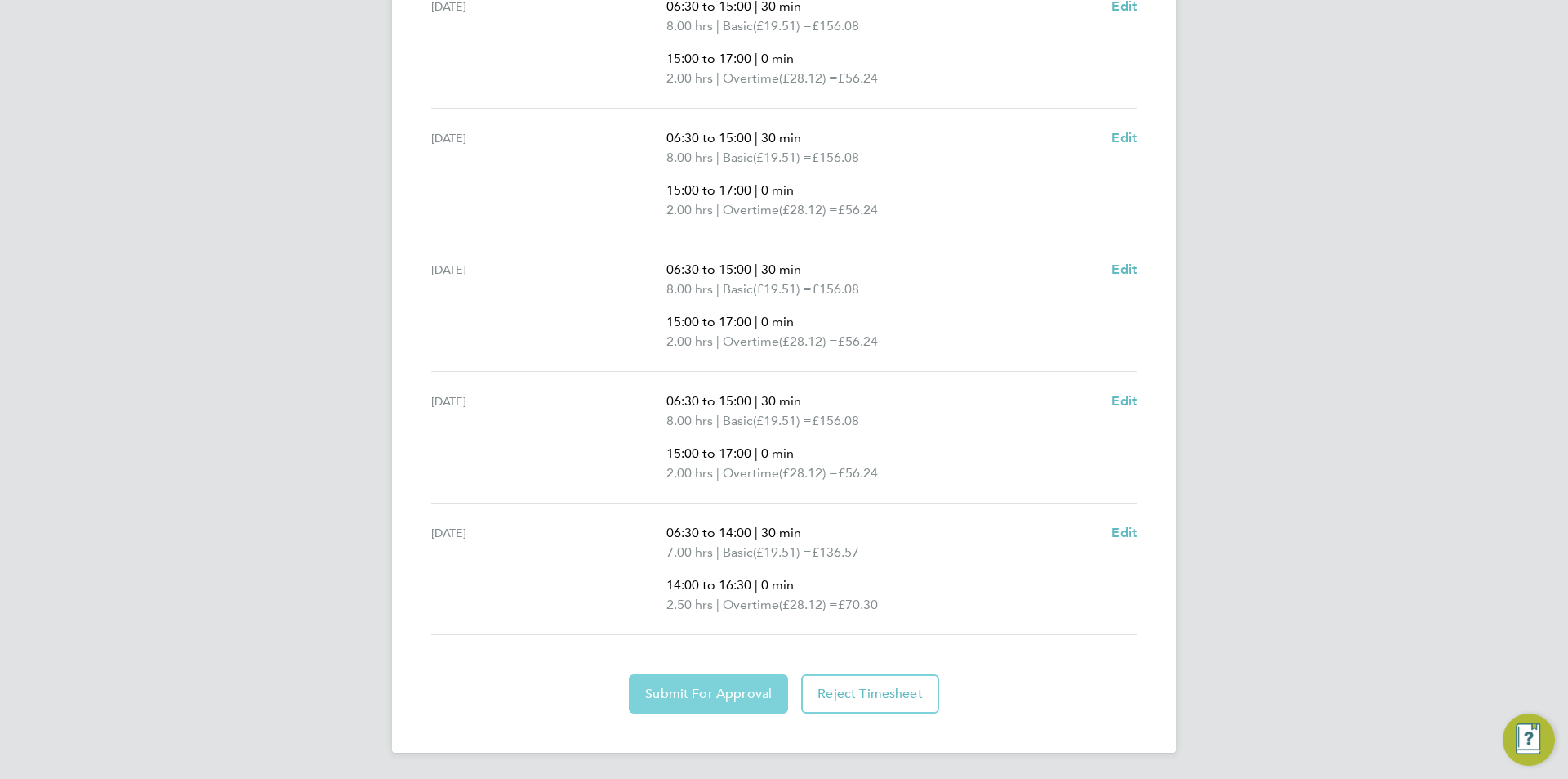
click at [733, 679] on button "Submit For Approval" at bounding box center [708, 693] width 159 height 39
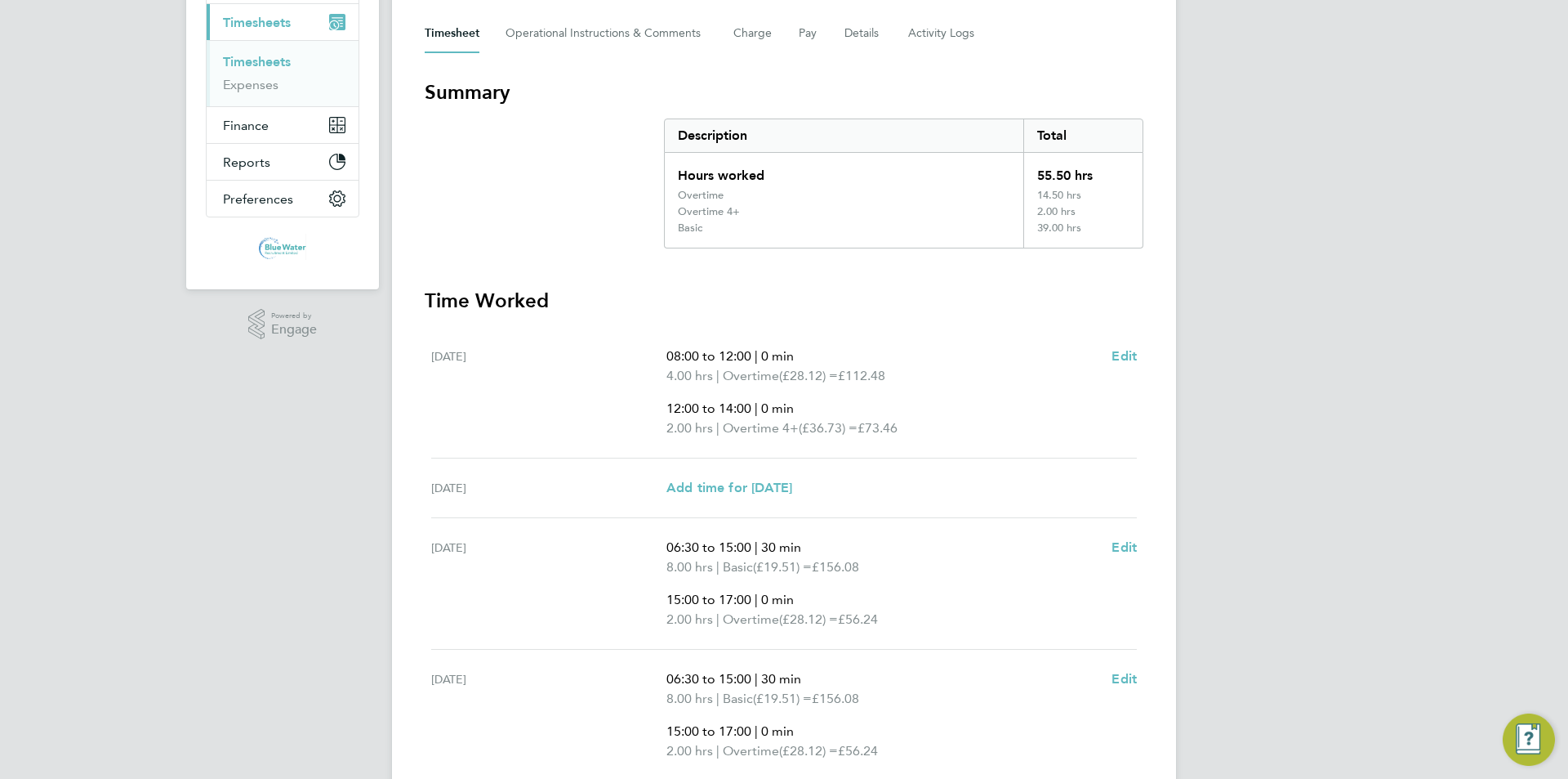
scroll to position [0, 0]
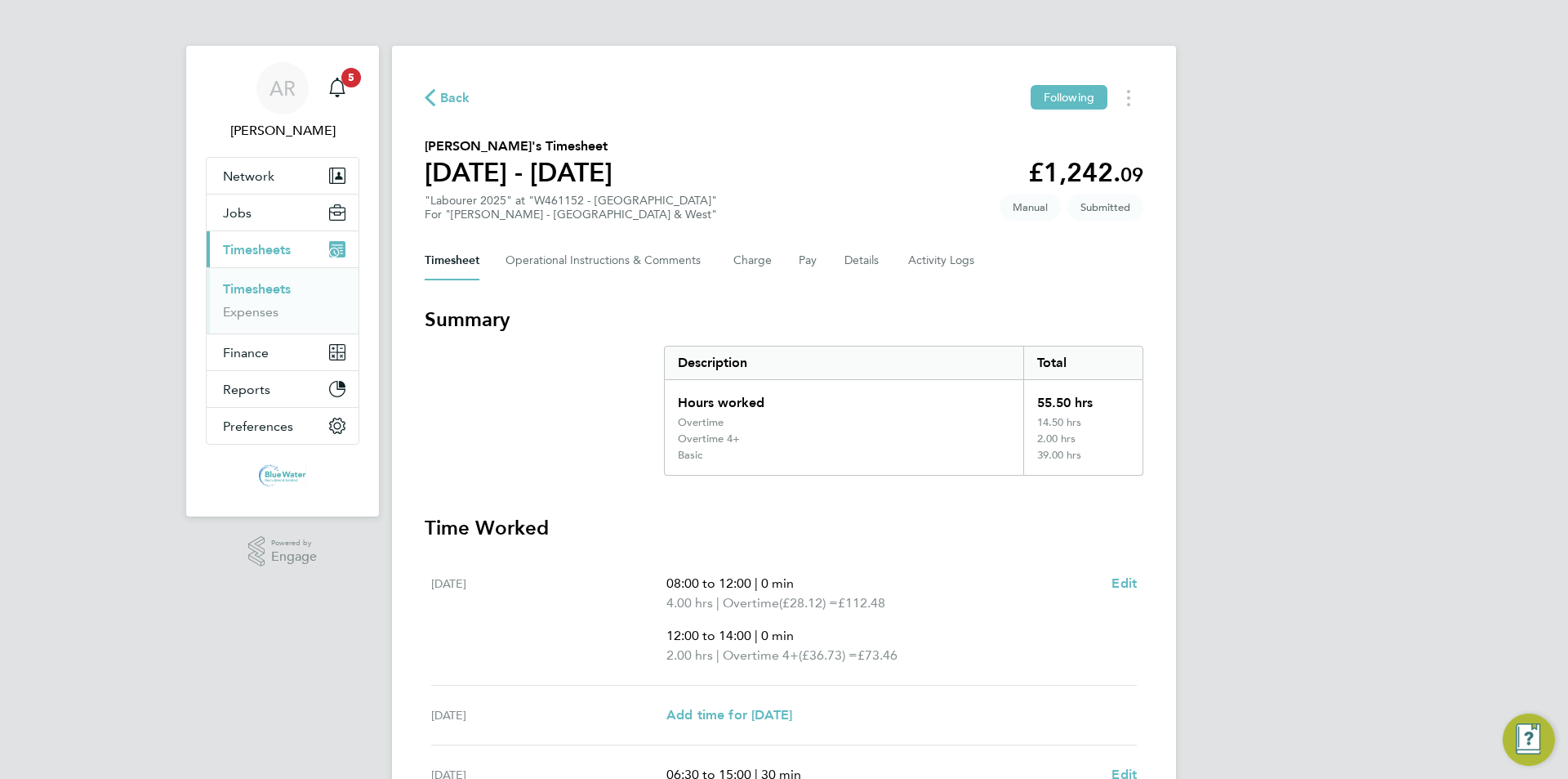
click at [260, 292] on link "Timesheets" at bounding box center [257, 289] width 68 height 16
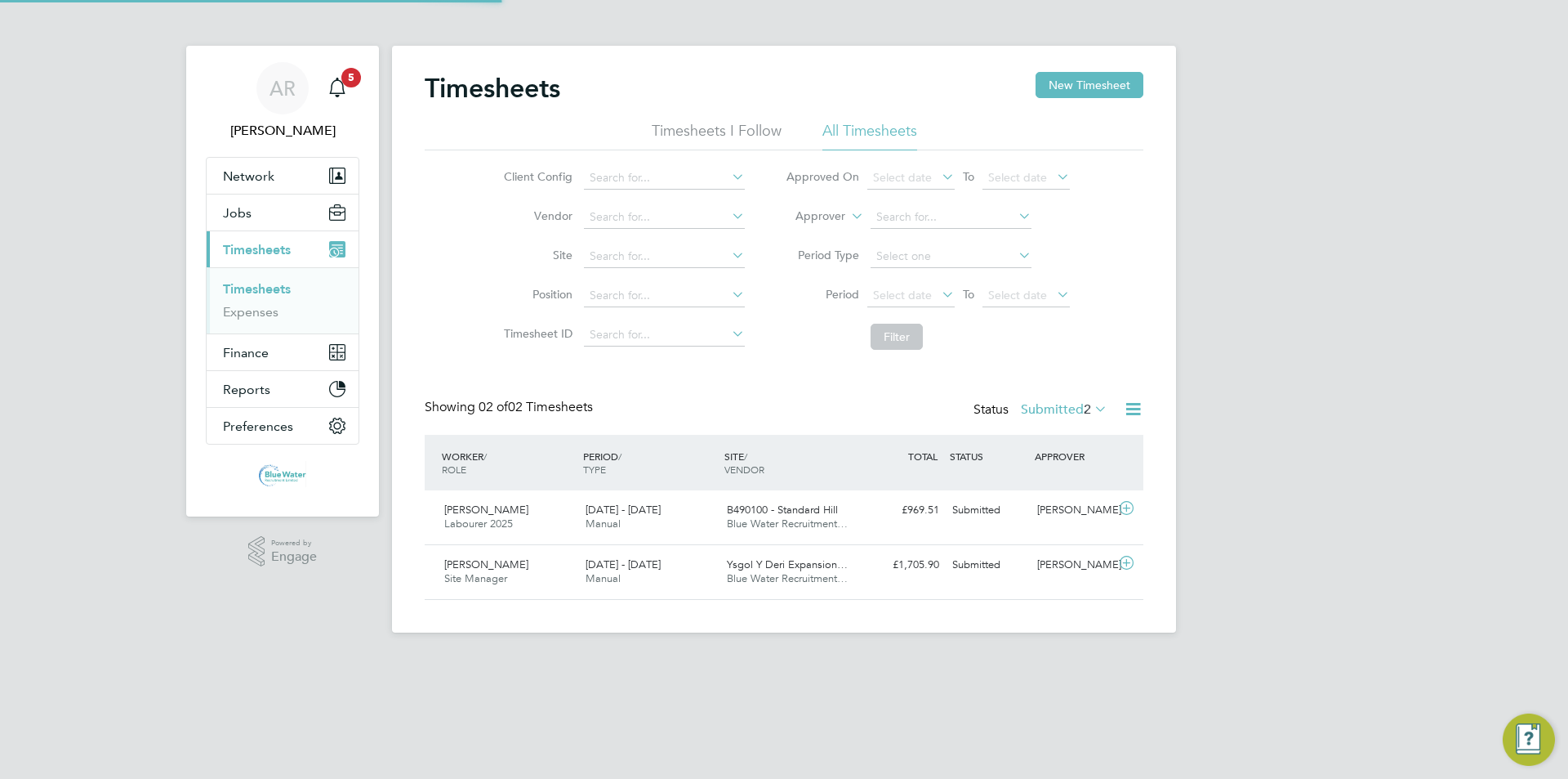
scroll to position [42, 142]
click at [272, 214] on button "Jobs" at bounding box center [283, 212] width 152 height 36
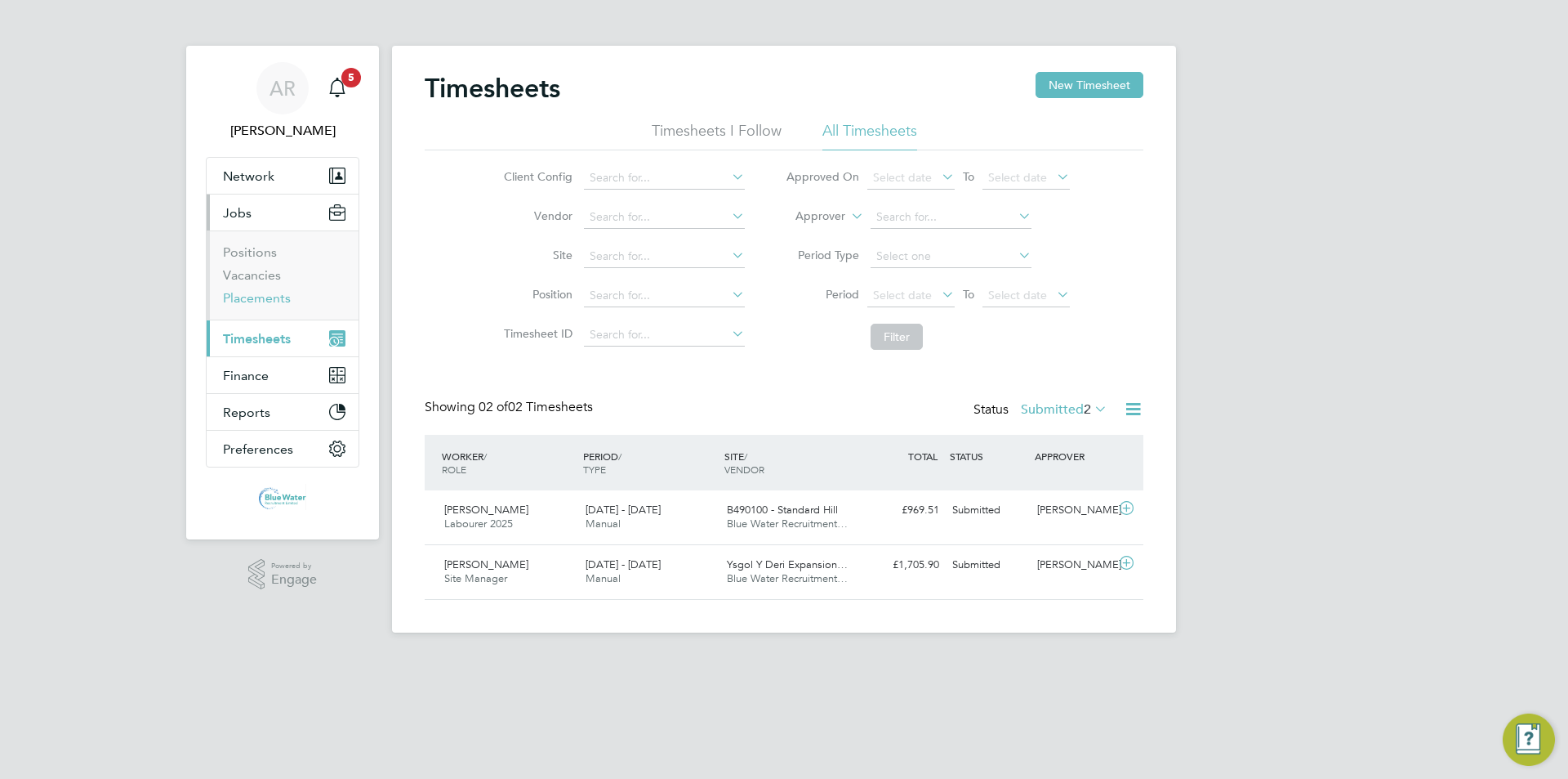
click at [285, 300] on link "Placements" at bounding box center [257, 297] width 68 height 16
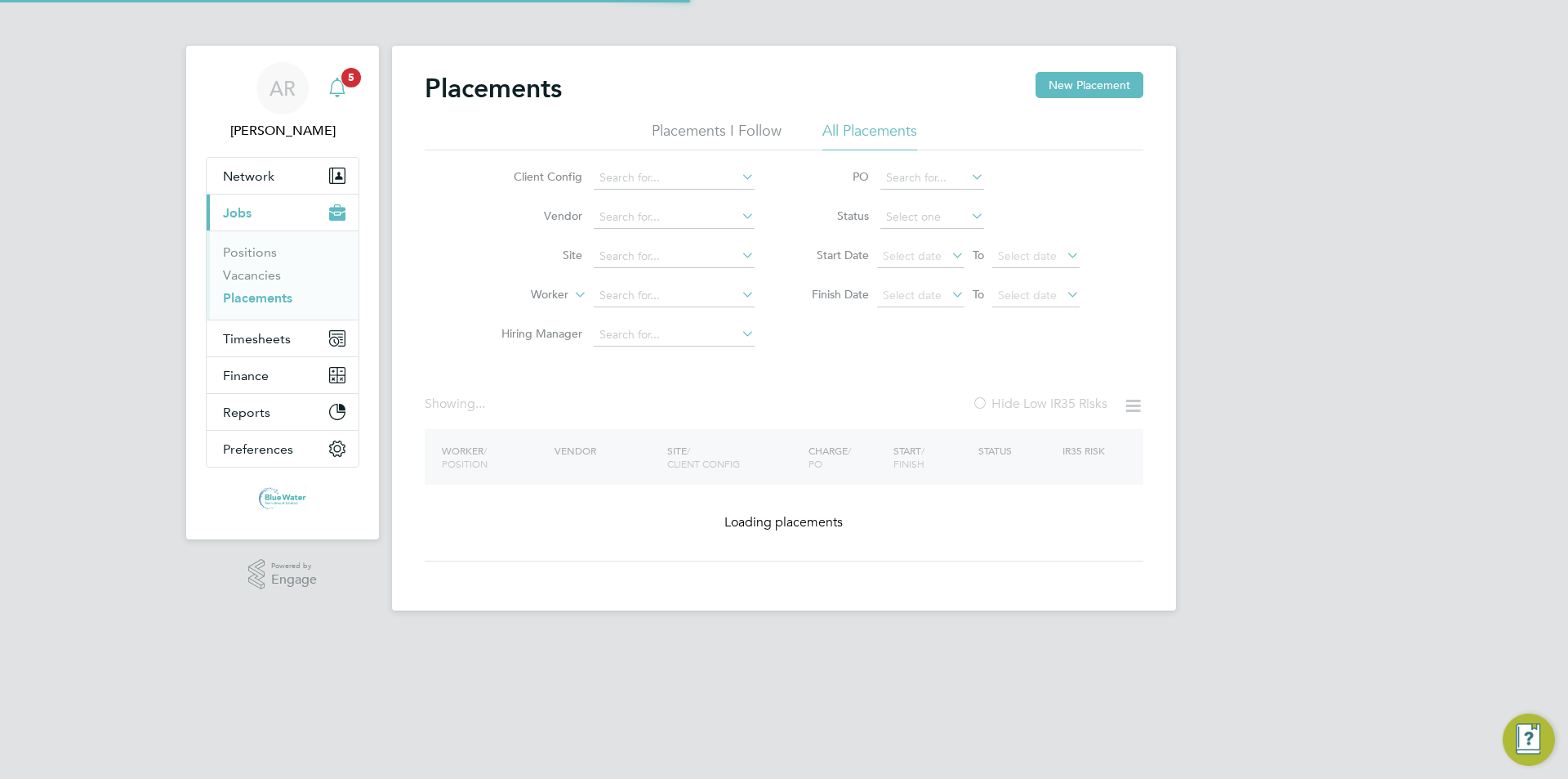
click at [331, 93] on icon "Main navigation" at bounding box center [337, 88] width 19 height 19
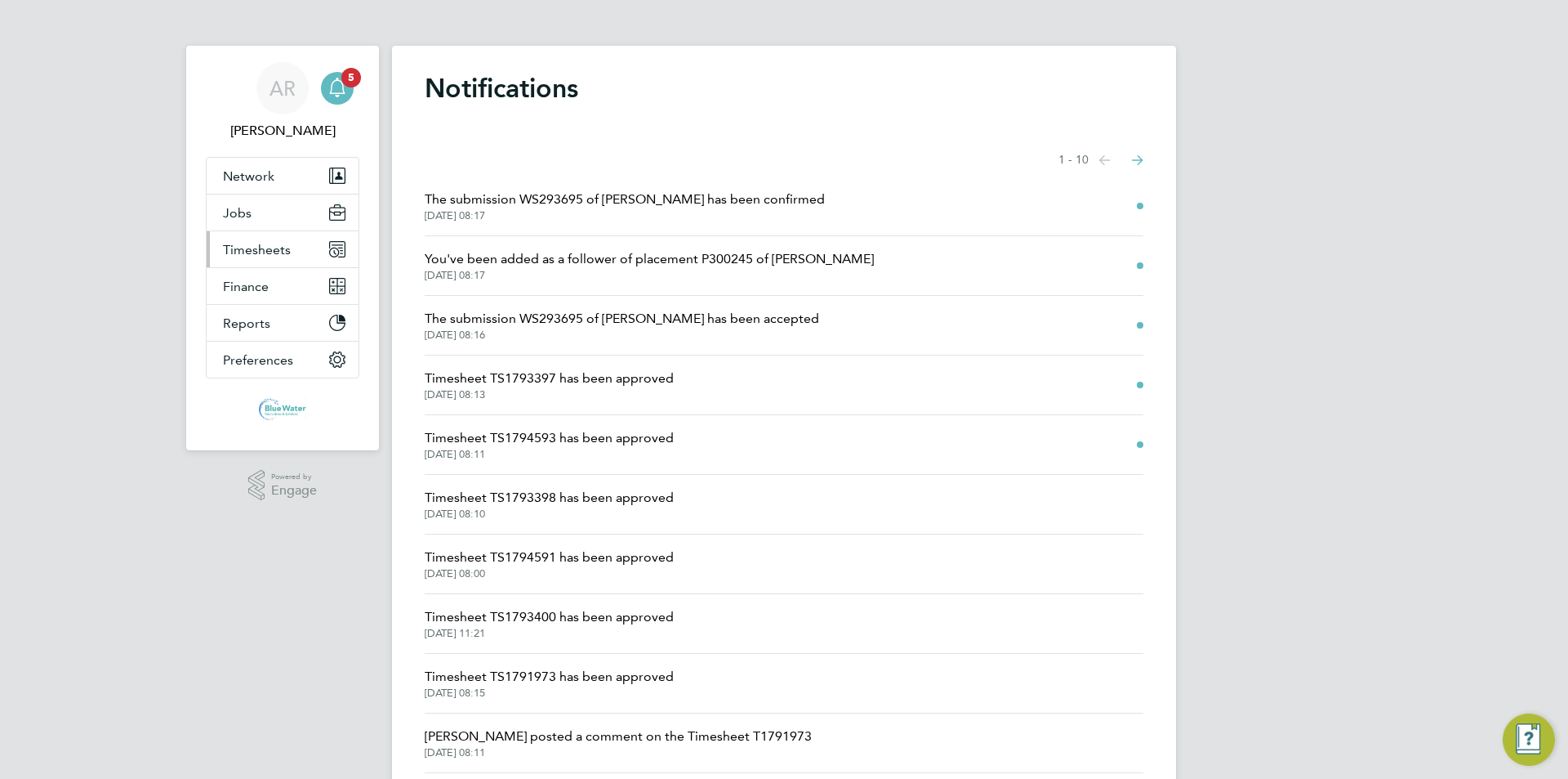
click at [266, 257] on button "Timesheets" at bounding box center [283, 249] width 152 height 36
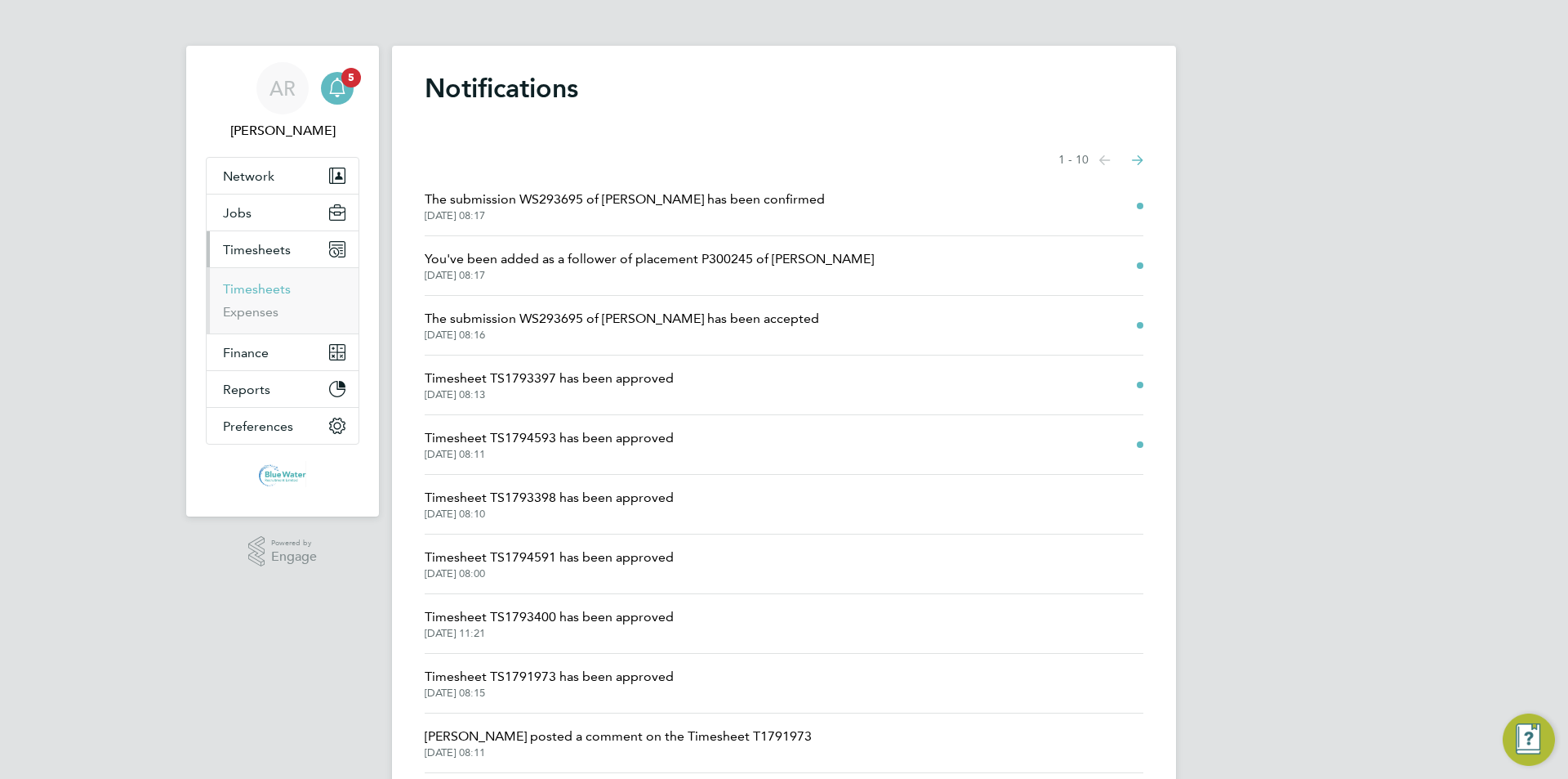
click at [266, 290] on link "Timesheets" at bounding box center [257, 289] width 68 height 16
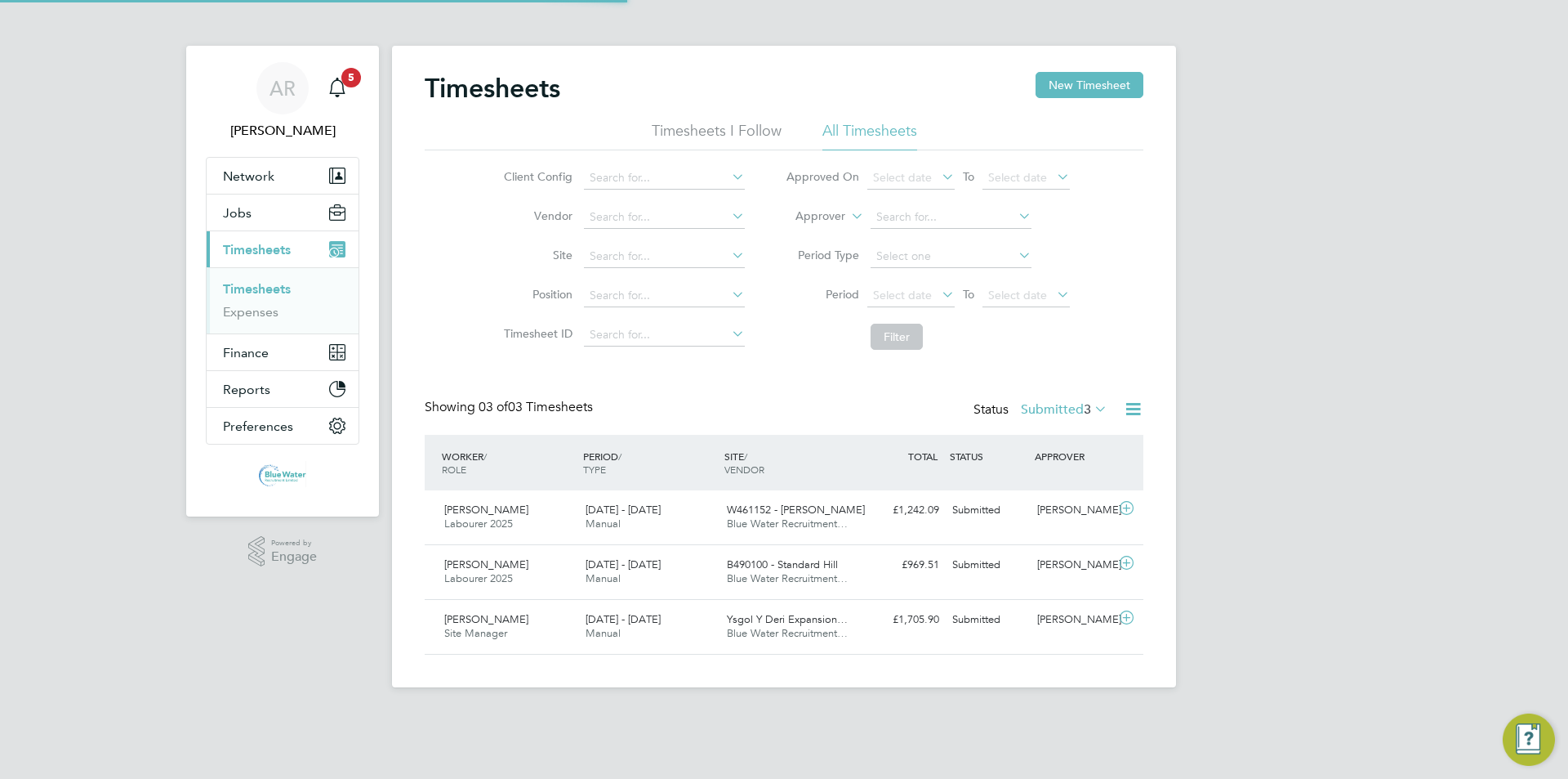
scroll to position [42, 142]
click at [782, 409] on label "Submitted 3" at bounding box center [1063, 409] width 87 height 17
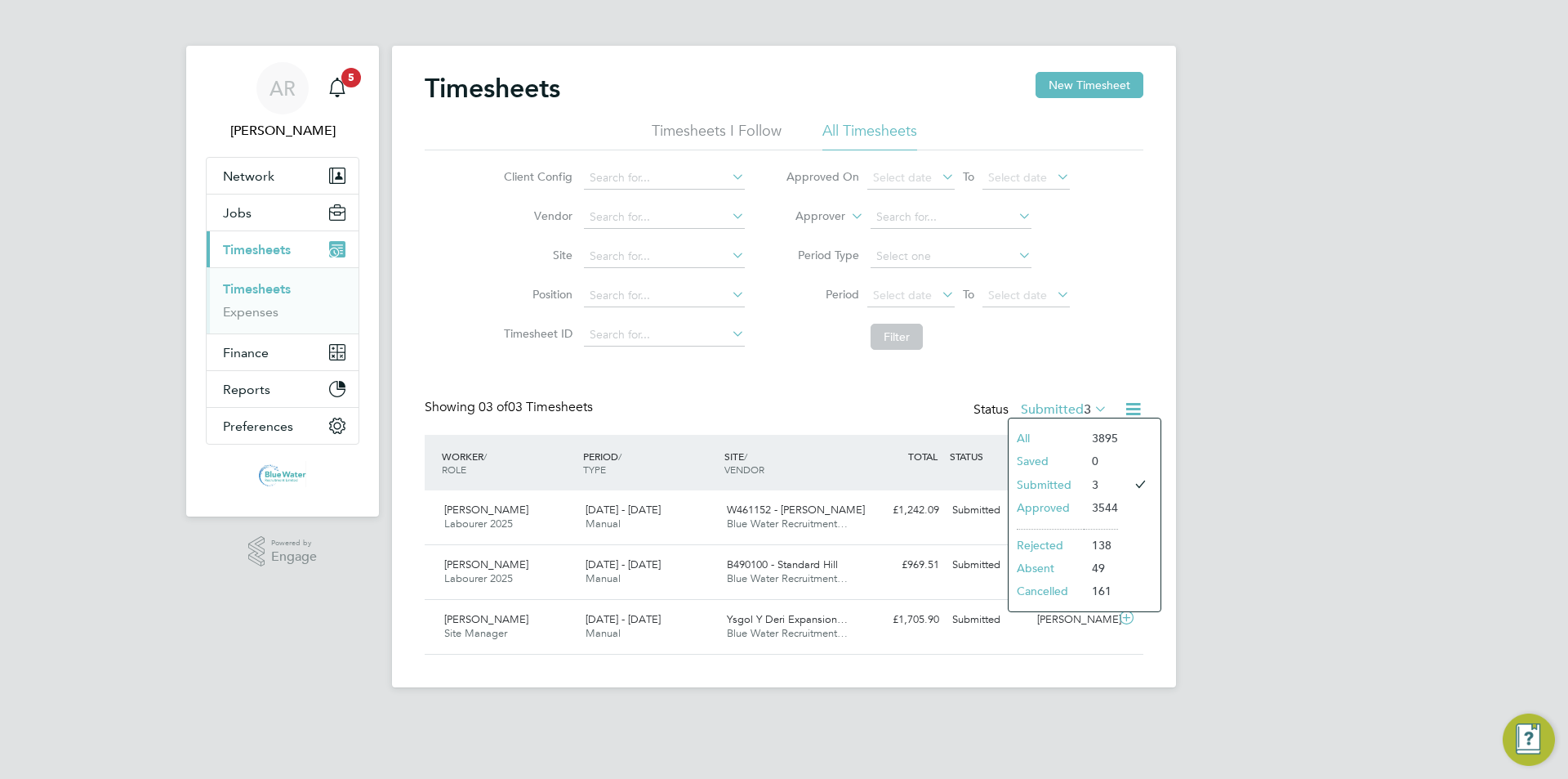
click at [782, 499] on li "Approved" at bounding box center [1046, 507] width 75 height 22
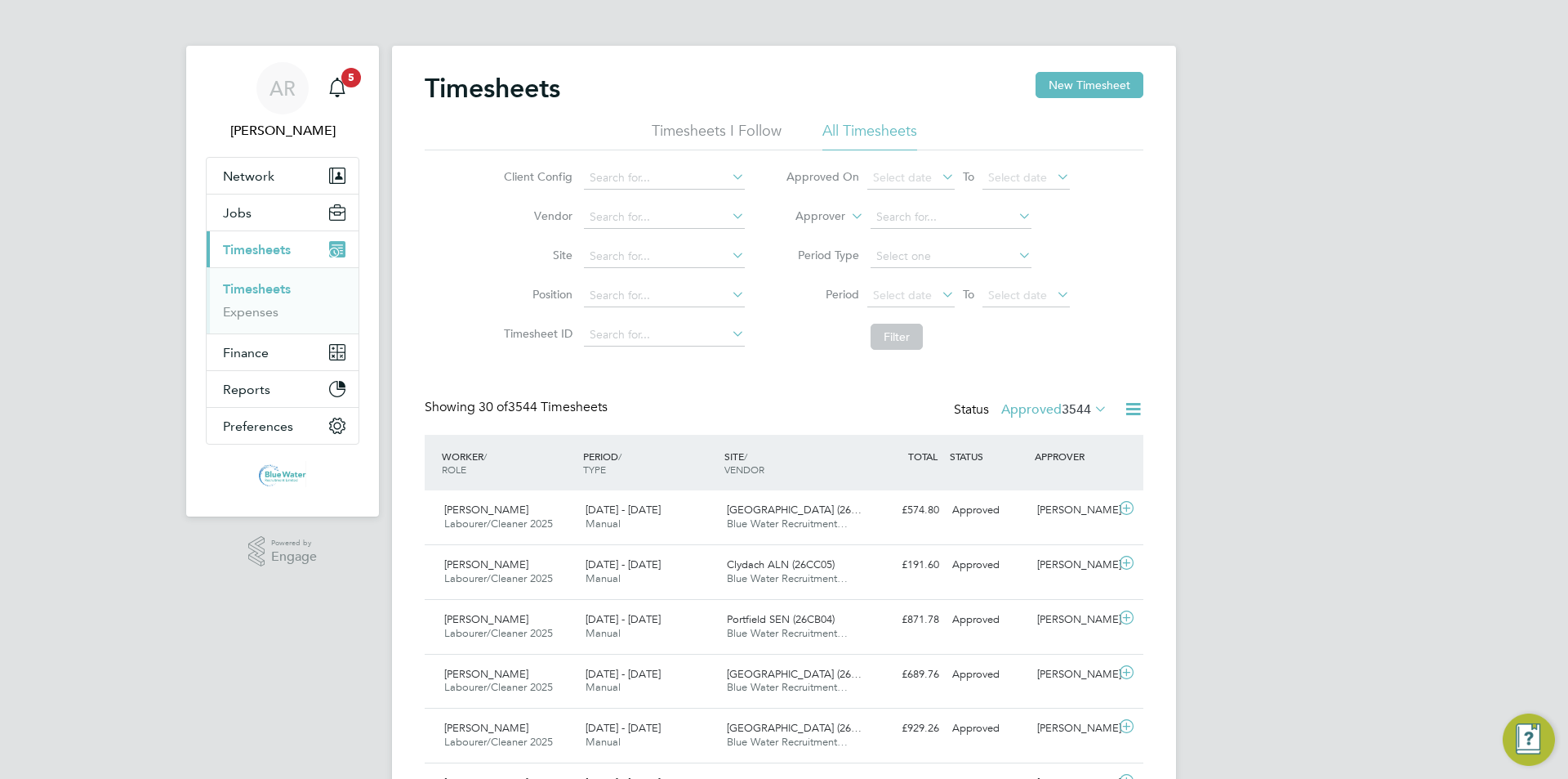
click at [782, 402] on label "Approved 3544" at bounding box center [1053, 409] width 106 height 17
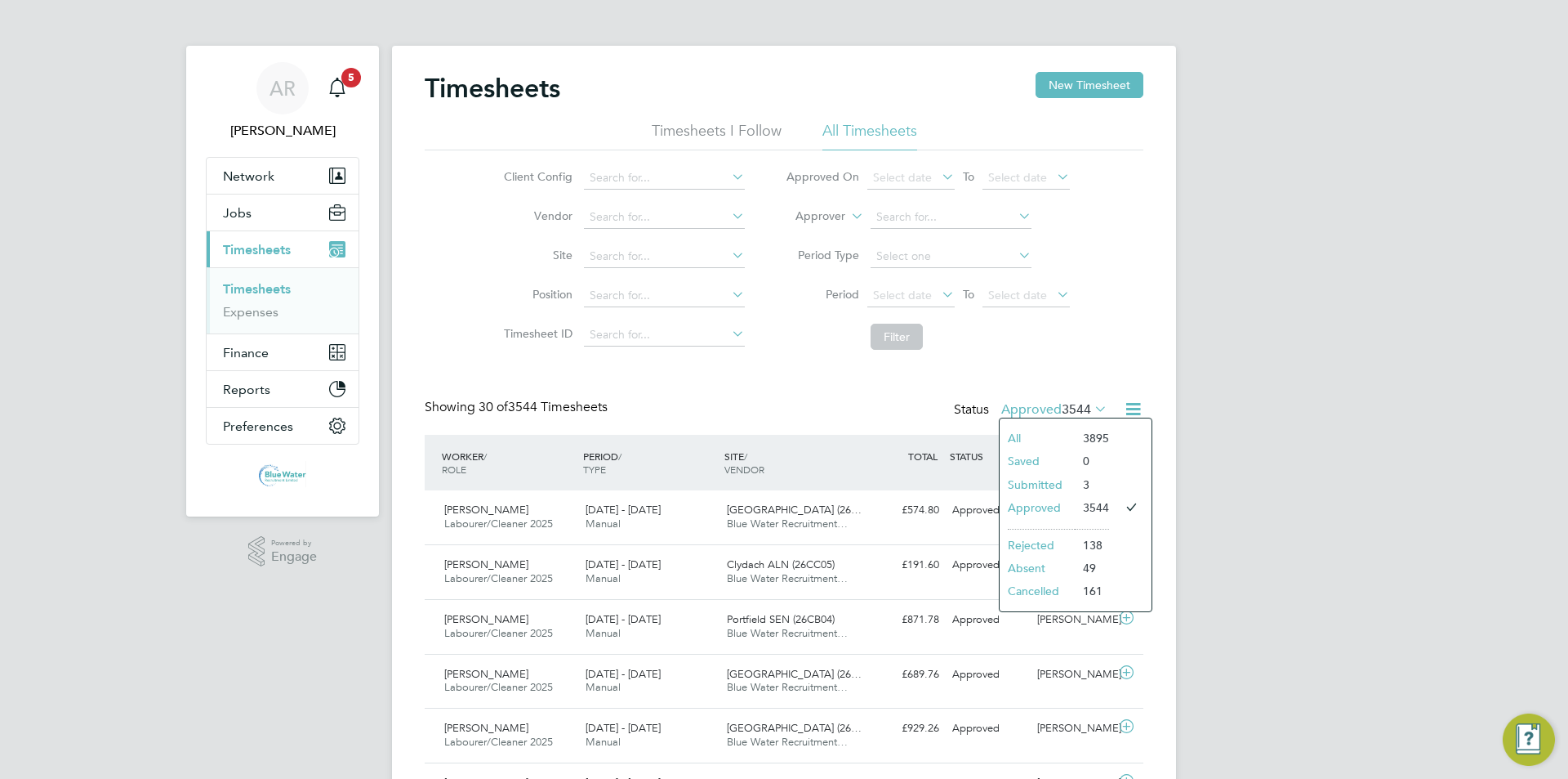
click at [782, 480] on li "Submitted" at bounding box center [1037, 484] width 75 height 22
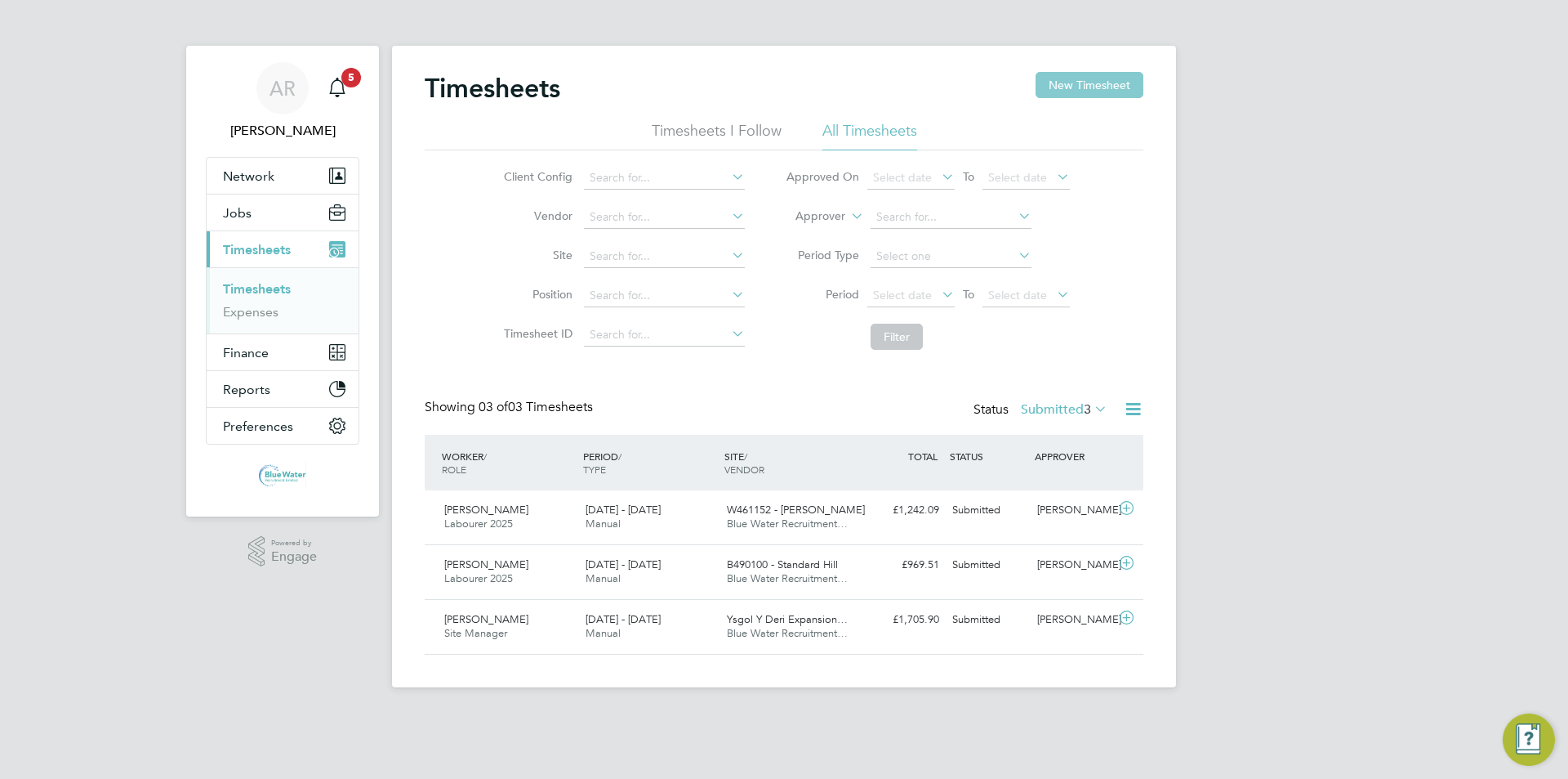
click at [782, 79] on button "New Timesheet" at bounding box center [1090, 85] width 108 height 26
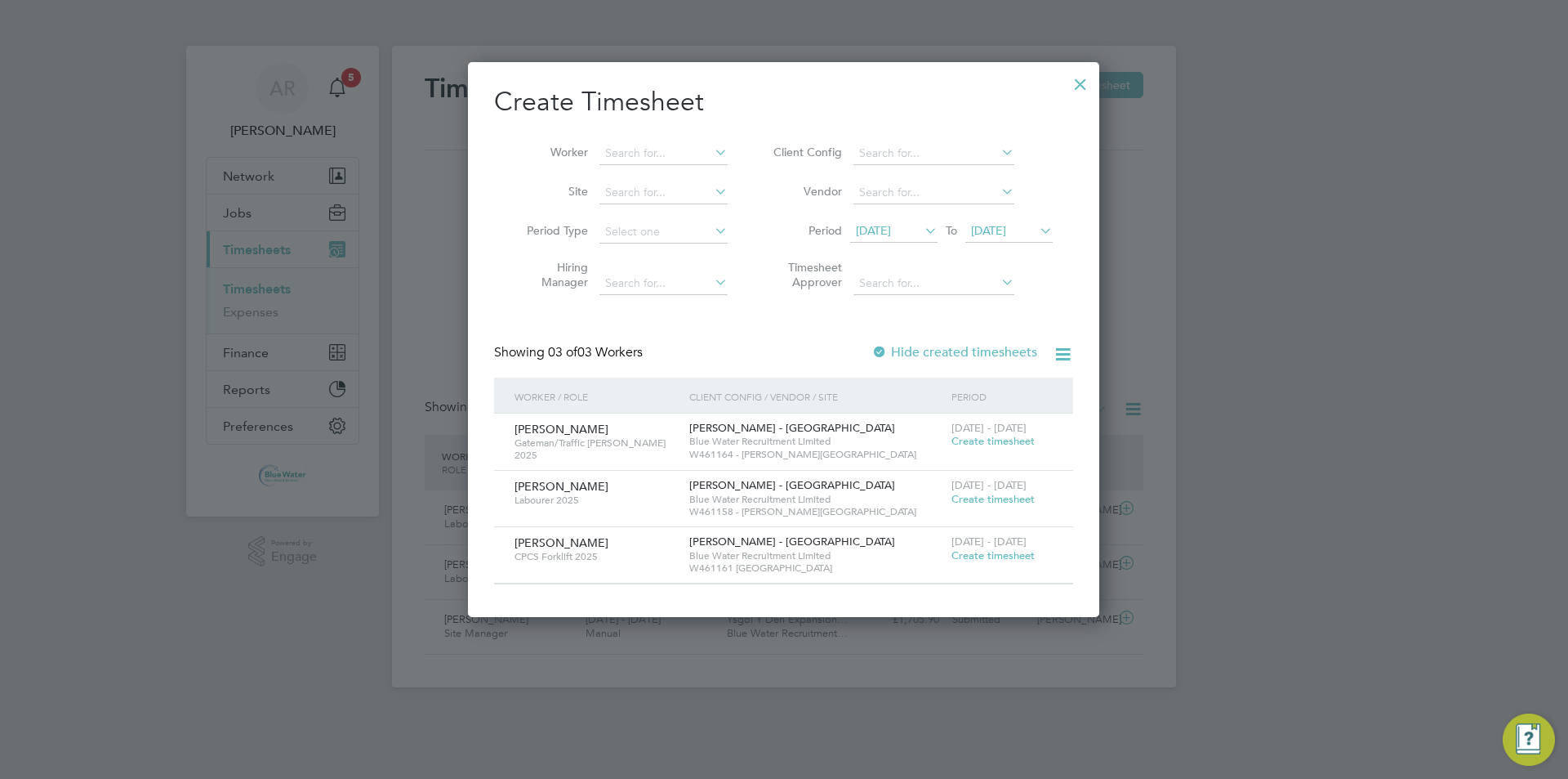
click at [782, 220] on div "[DATE] To [DATE]" at bounding box center [951, 231] width 203 height 22
click at [782, 224] on span "[DATE]" at bounding box center [873, 230] width 35 height 15
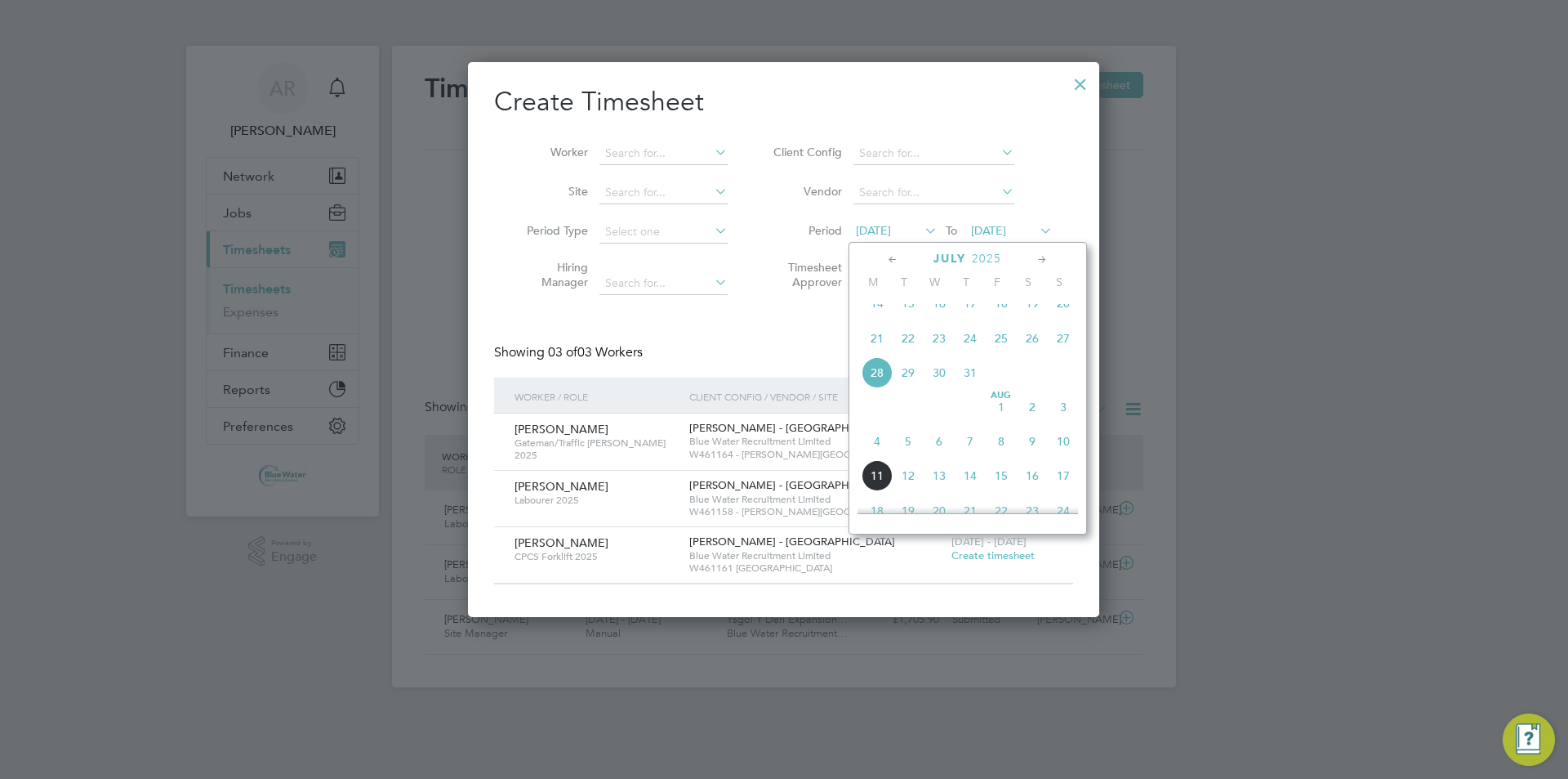
click at [782, 422] on span "2" at bounding box center [1032, 407] width 31 height 31
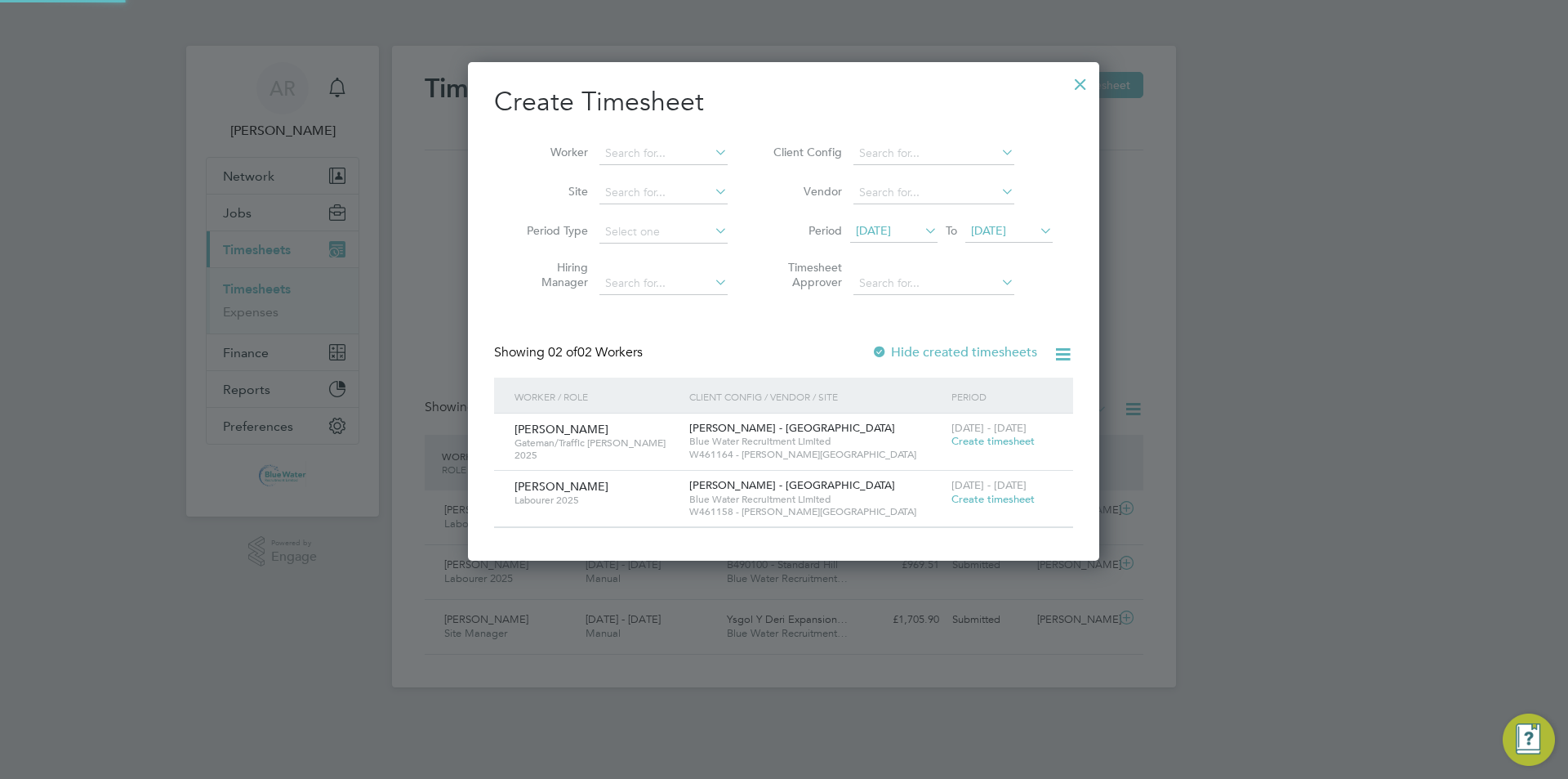
click at [782, 224] on span "[DATE]" at bounding box center [988, 230] width 35 height 15
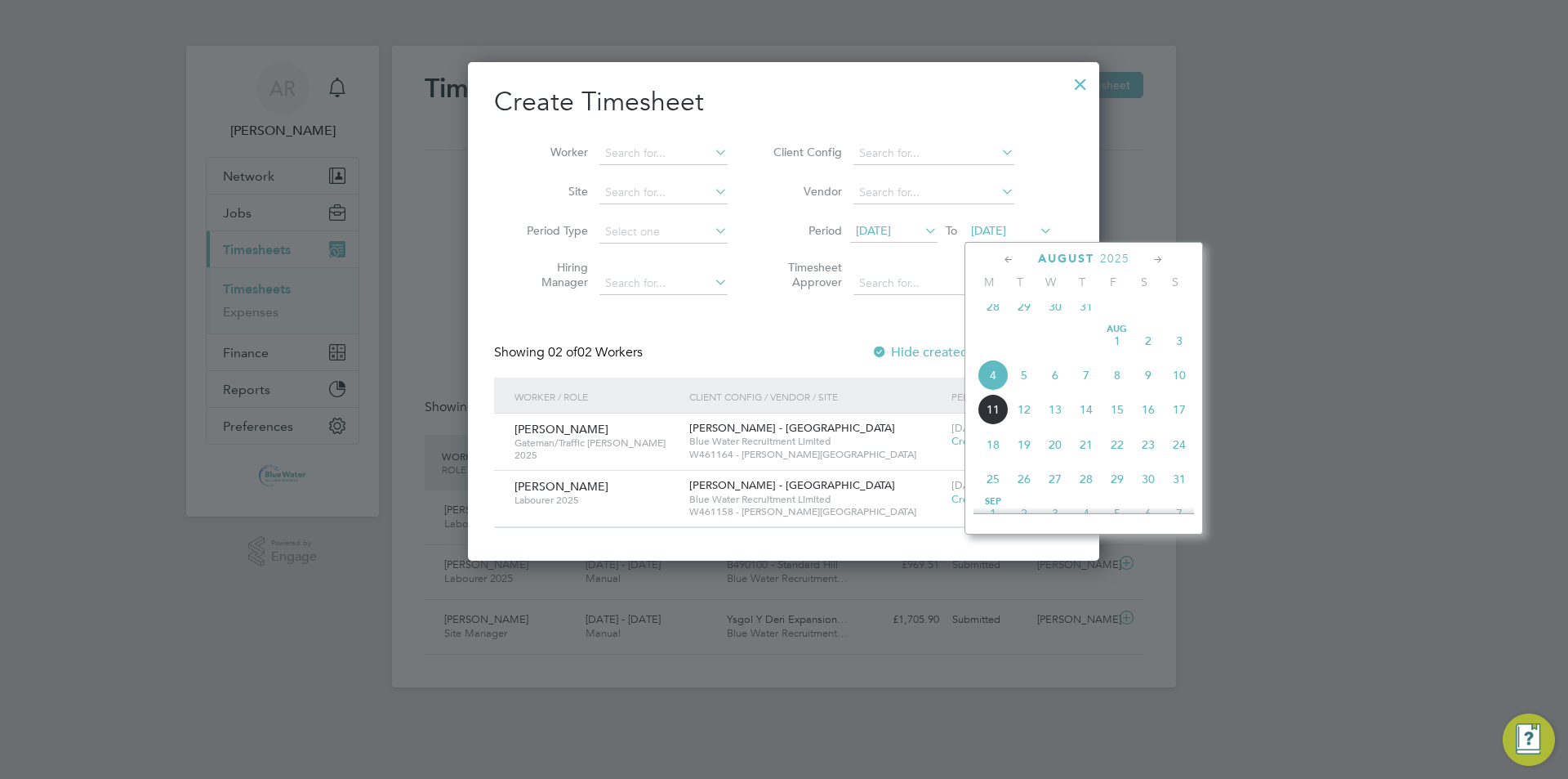
click at [782, 387] on span "8" at bounding box center [1117, 375] width 31 height 31
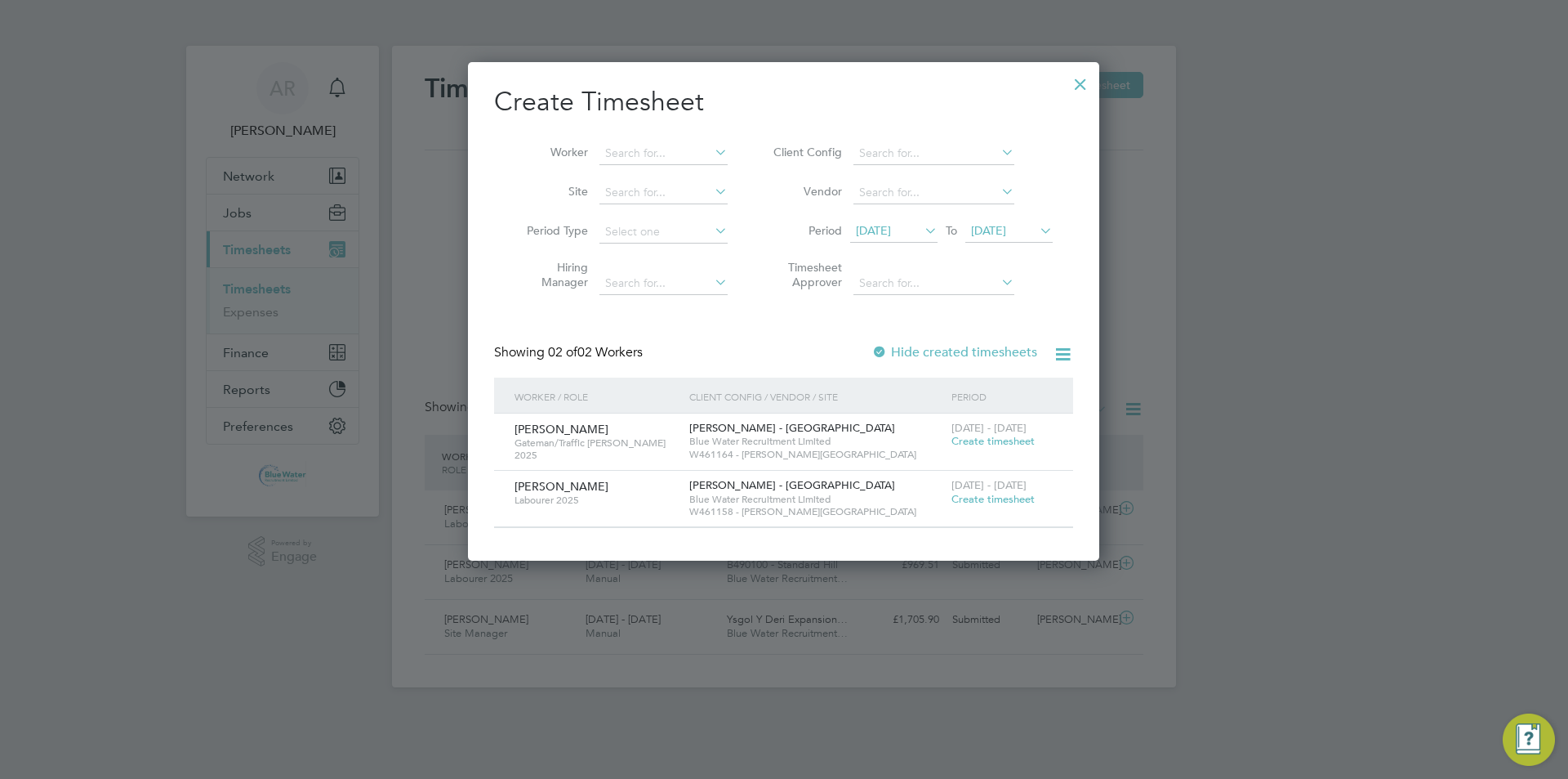
drag, startPoint x: 1075, startPoint y: 84, endPoint x: 983, endPoint y: 134, distance: 104.7
click at [782, 83] on div at bounding box center [1081, 80] width 29 height 29
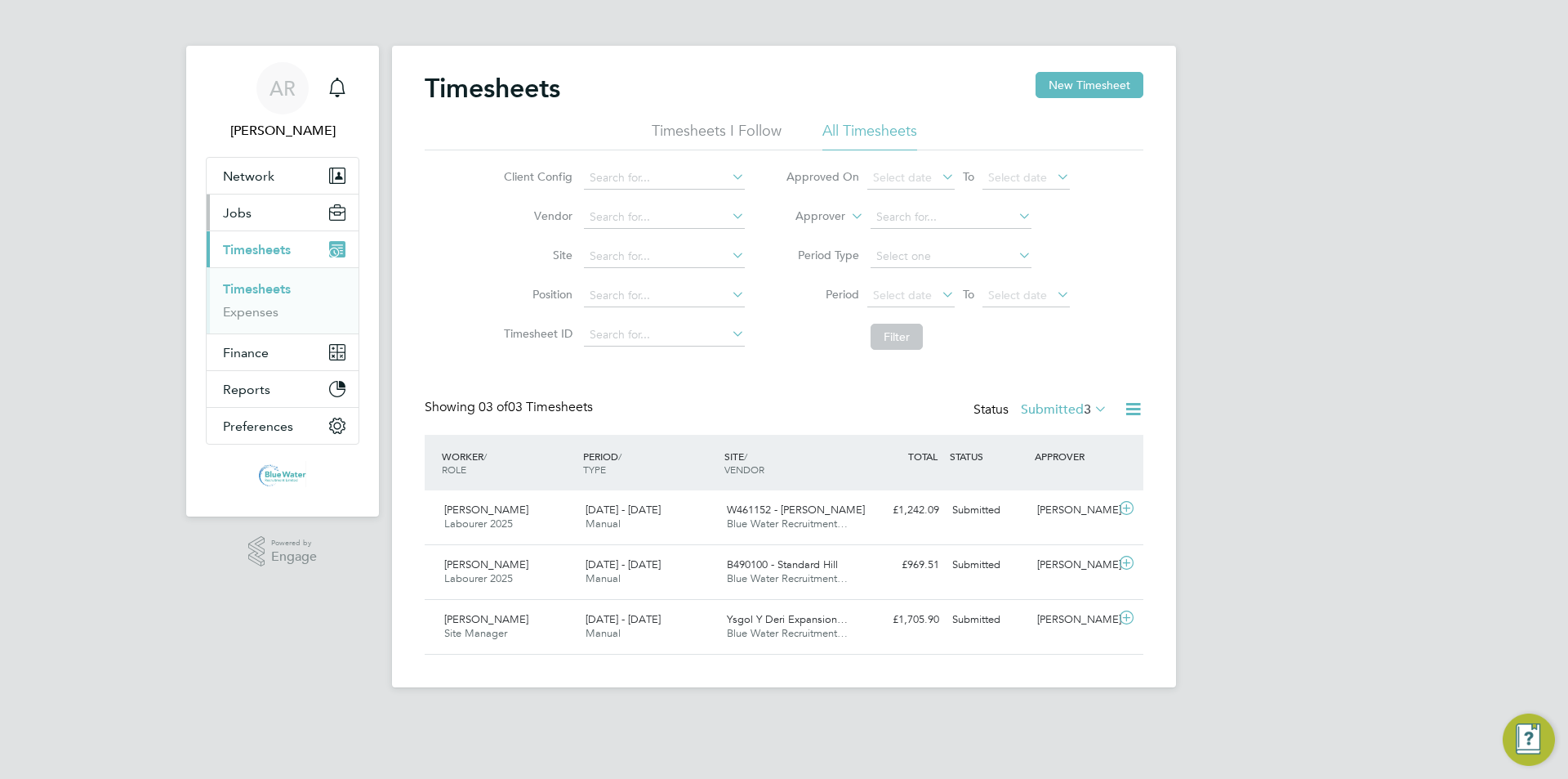
click at [232, 224] on button "Jobs" at bounding box center [283, 212] width 152 height 36
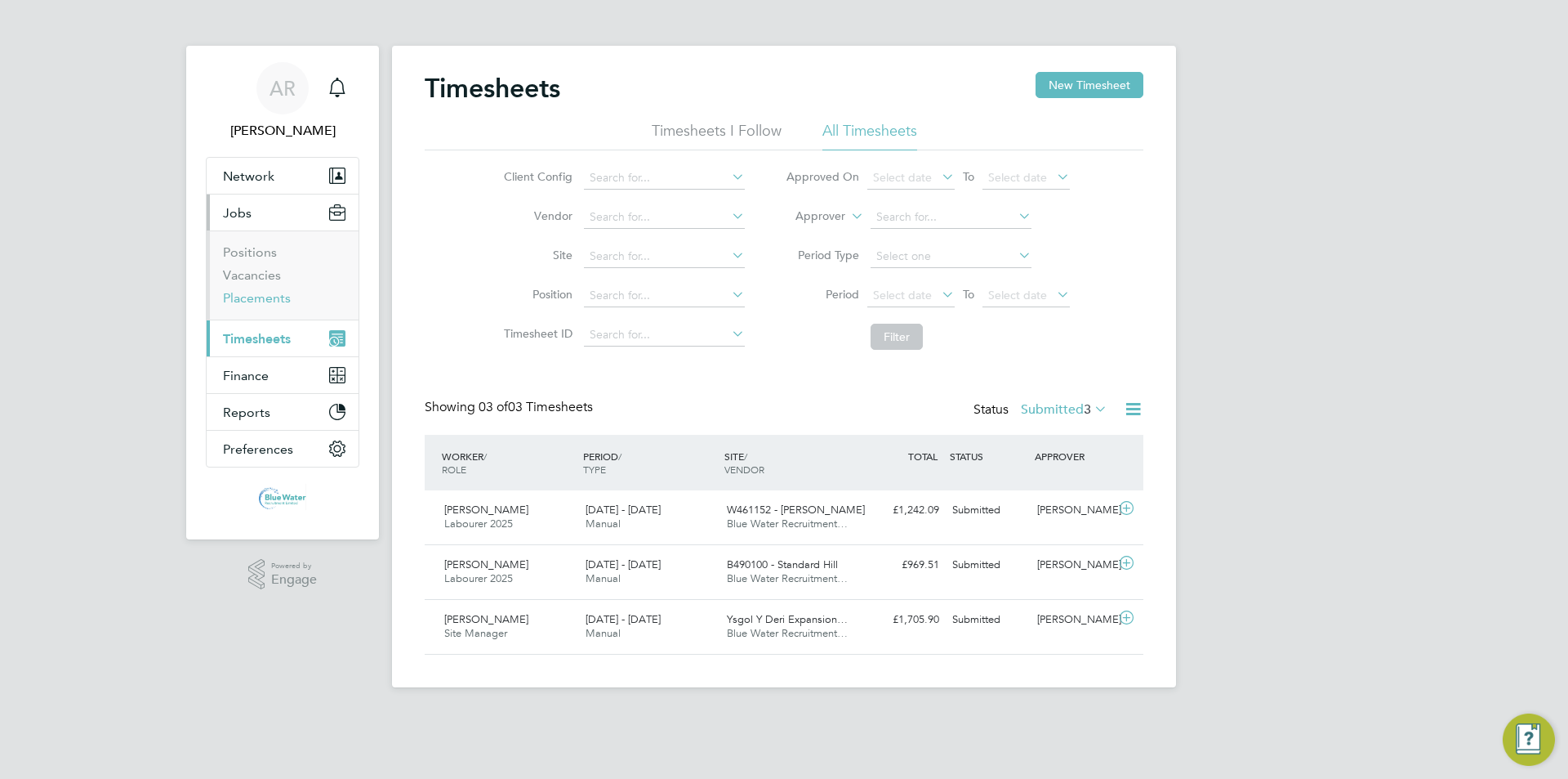
click at [263, 299] on link "Placements" at bounding box center [257, 297] width 68 height 16
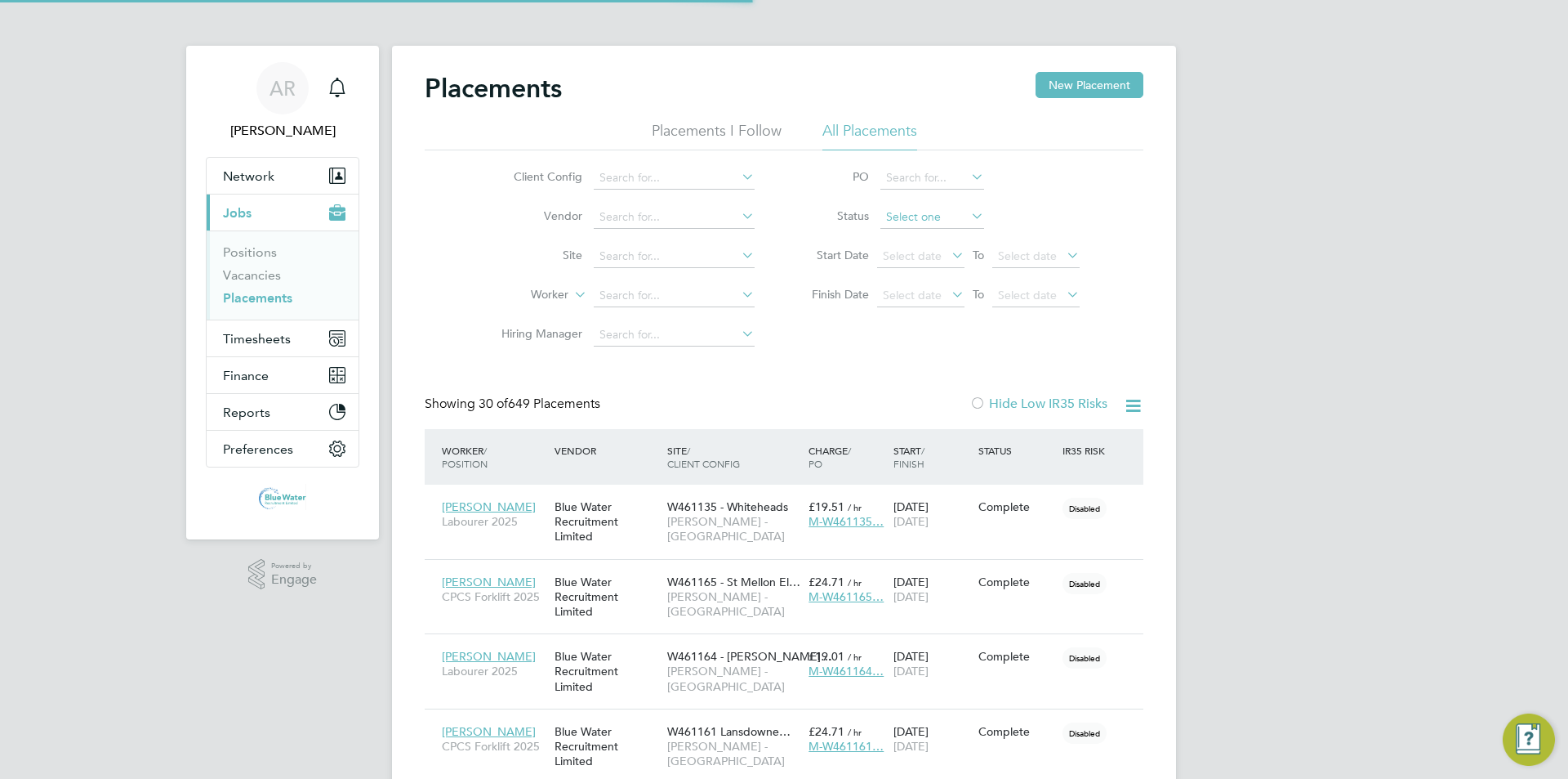
click at [782, 214] on input at bounding box center [932, 216] width 103 height 22
click at [782, 234] on li "Active" at bounding box center [932, 240] width 105 height 21
type input "Active"
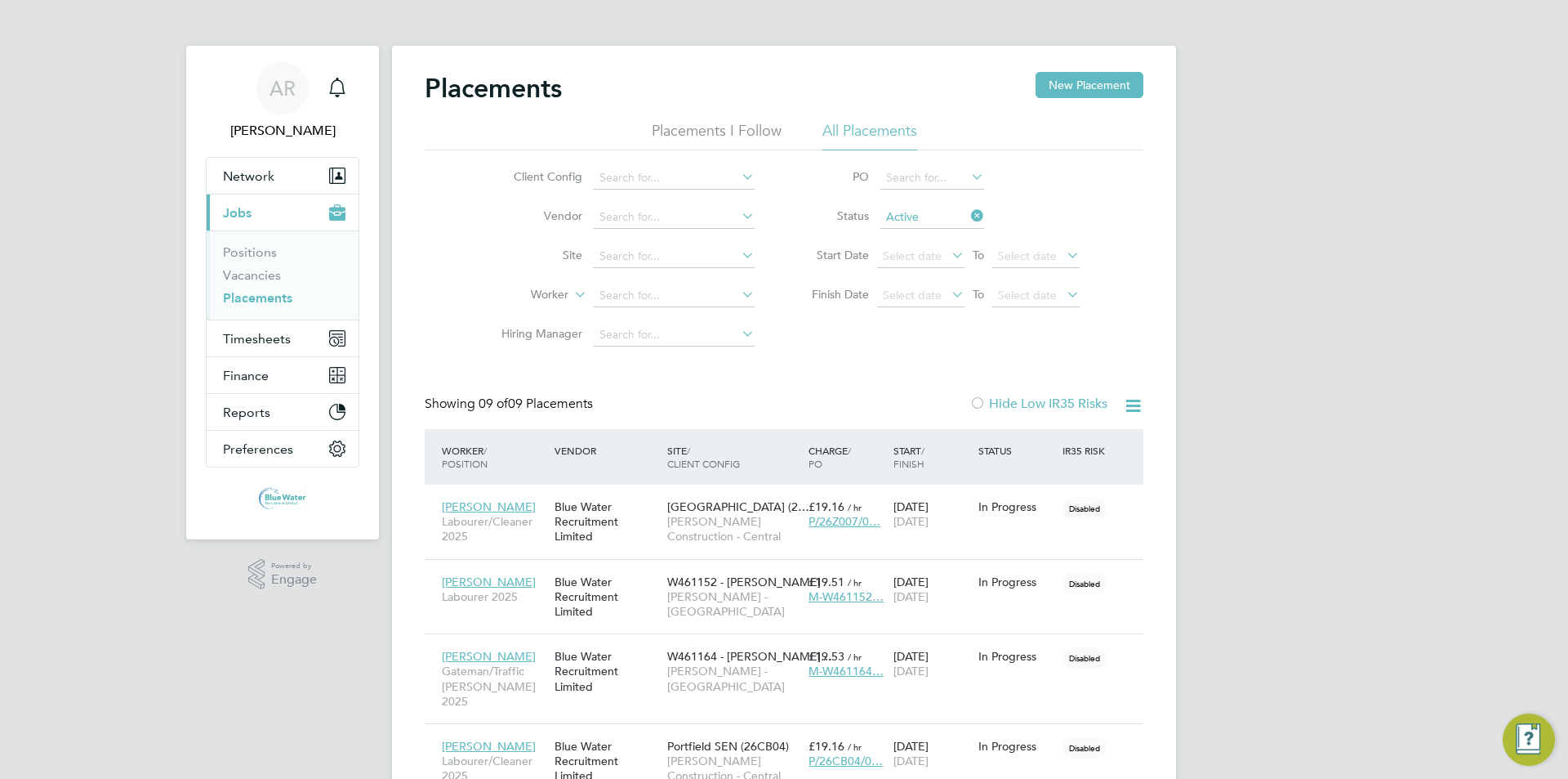
click at [730, 134] on li "Placements I Follow" at bounding box center [716, 136] width 130 height 29
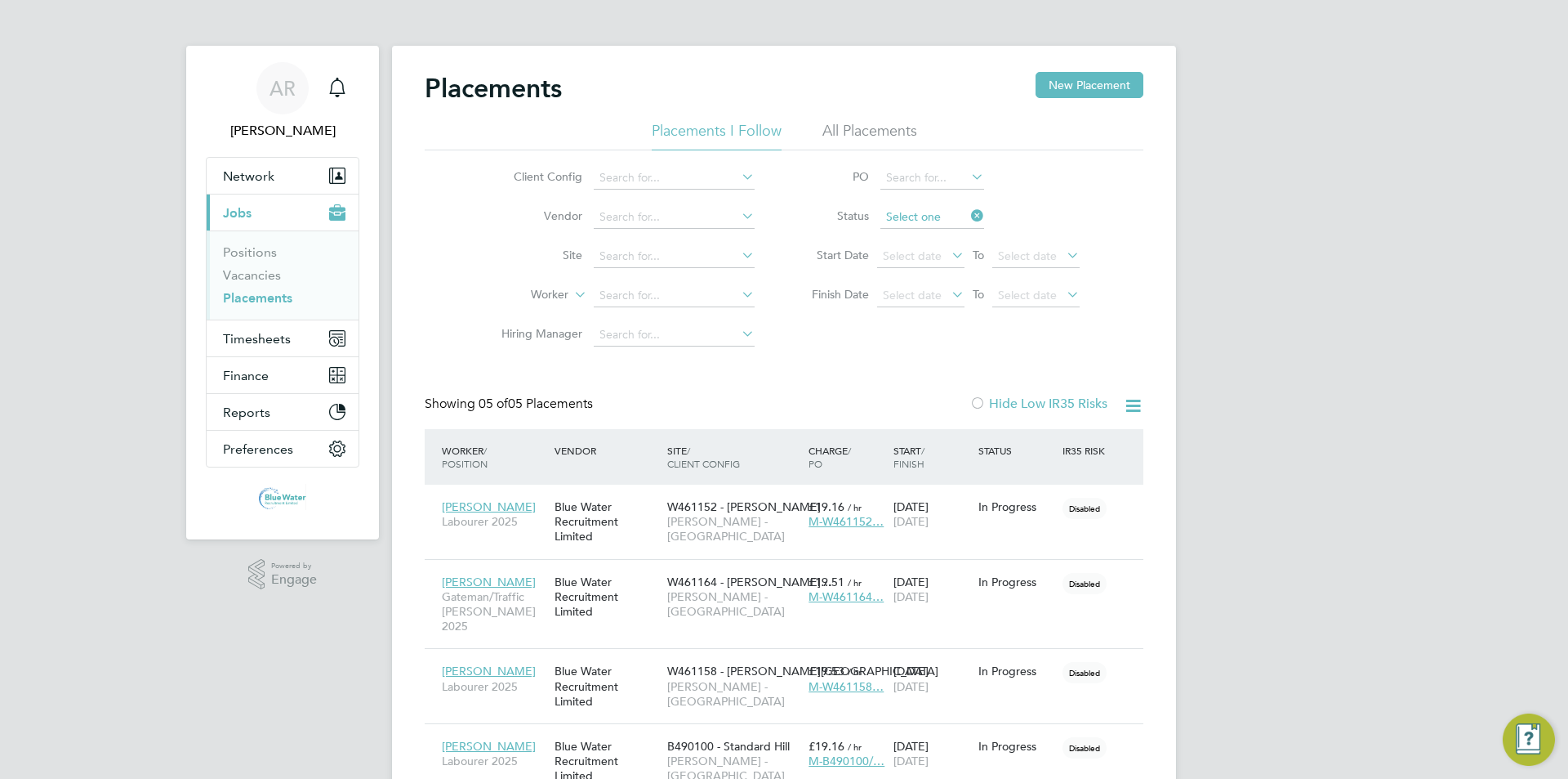
click at [782, 220] on input at bounding box center [932, 216] width 103 height 22
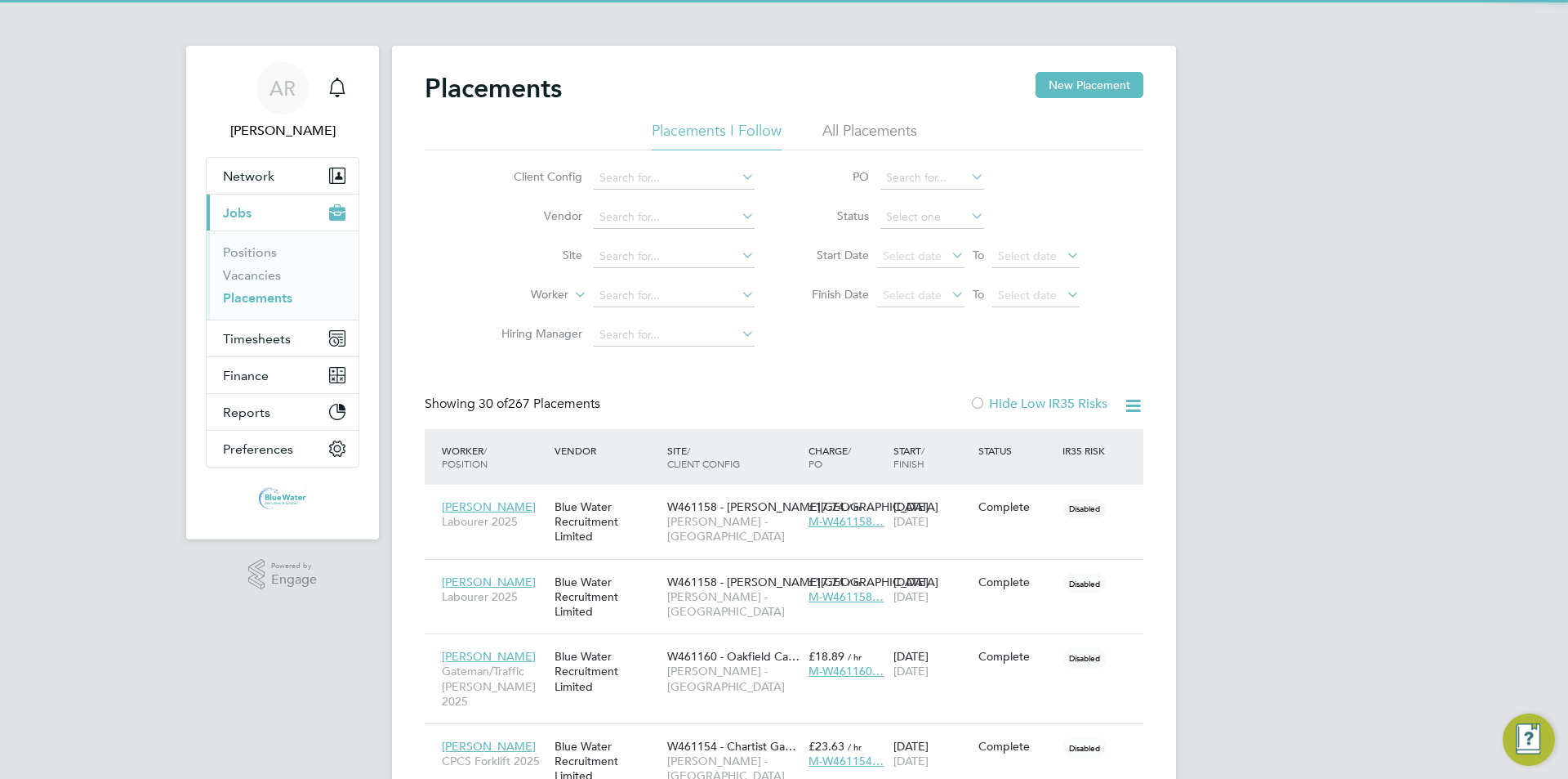
click at [782, 323] on li "Complete" at bounding box center [932, 325] width 105 height 21
type input "Complete"
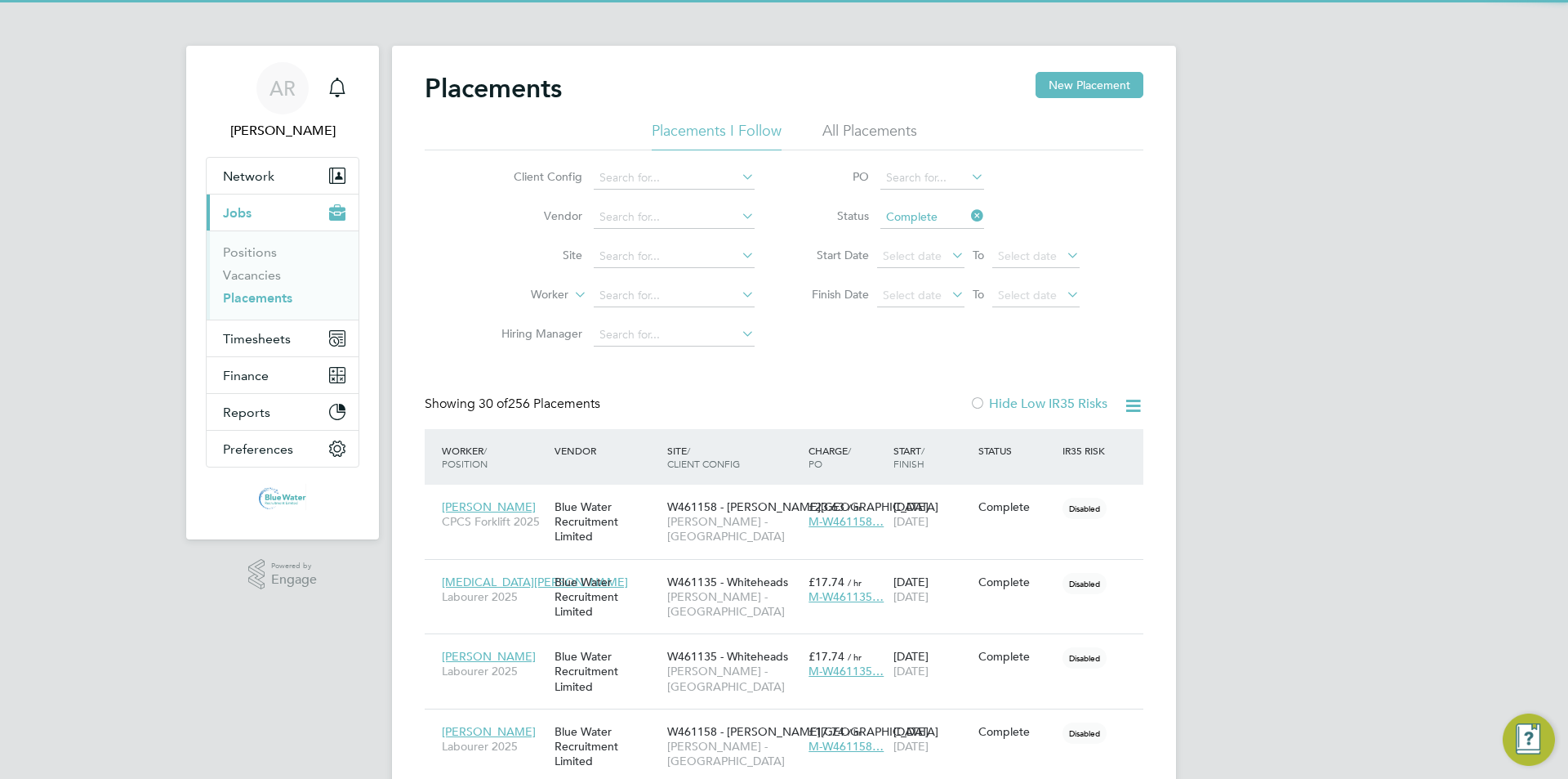
click at [683, 128] on li "Placements I Follow" at bounding box center [716, 136] width 130 height 29
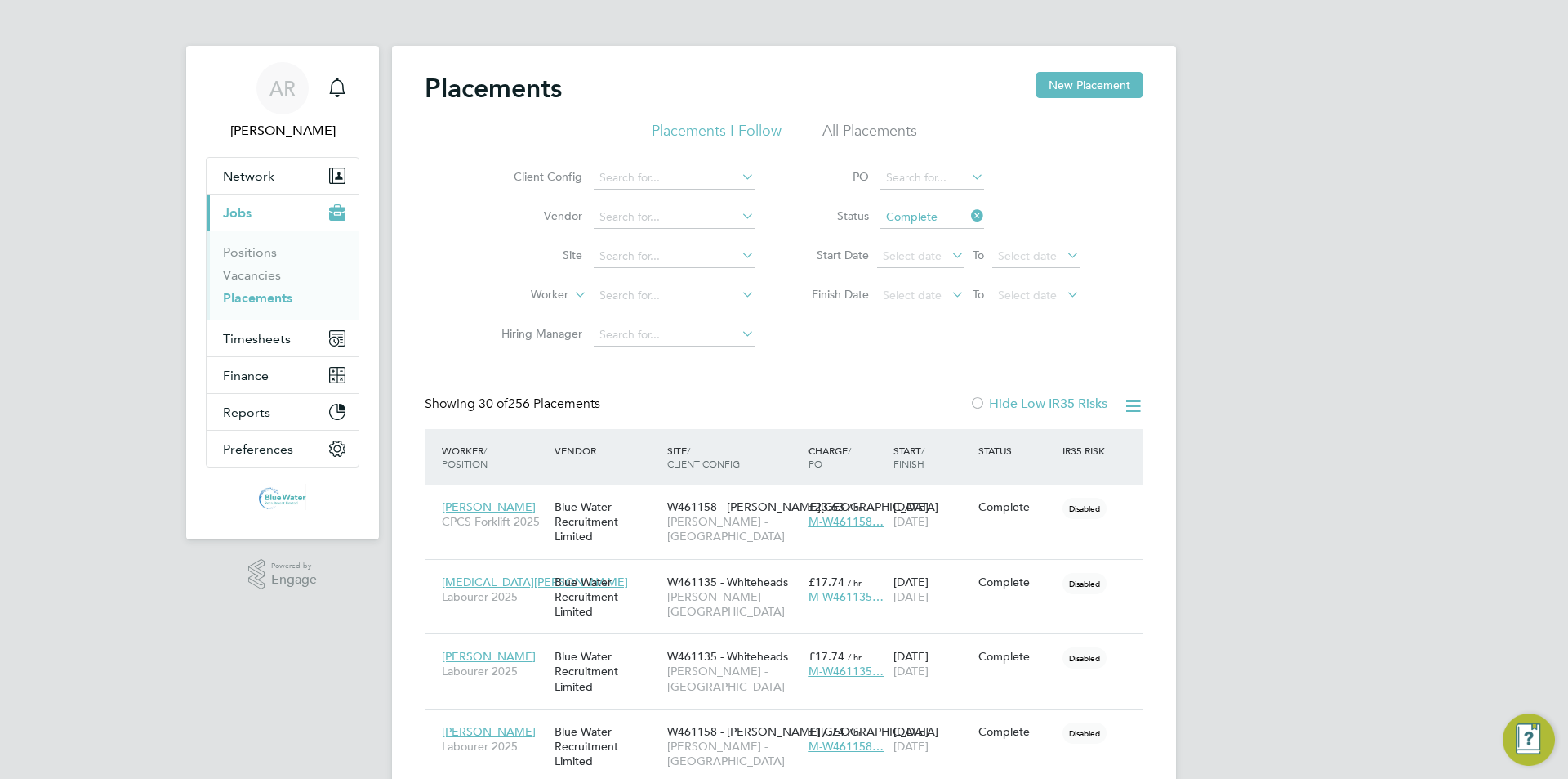
click at [683, 128] on li "Placements I Follow" at bounding box center [716, 136] width 130 height 29
click at [633, 220] on input at bounding box center [673, 216] width 161 height 22
type input "o"
click at [693, 260] on input at bounding box center [673, 255] width 161 height 22
type input "o"
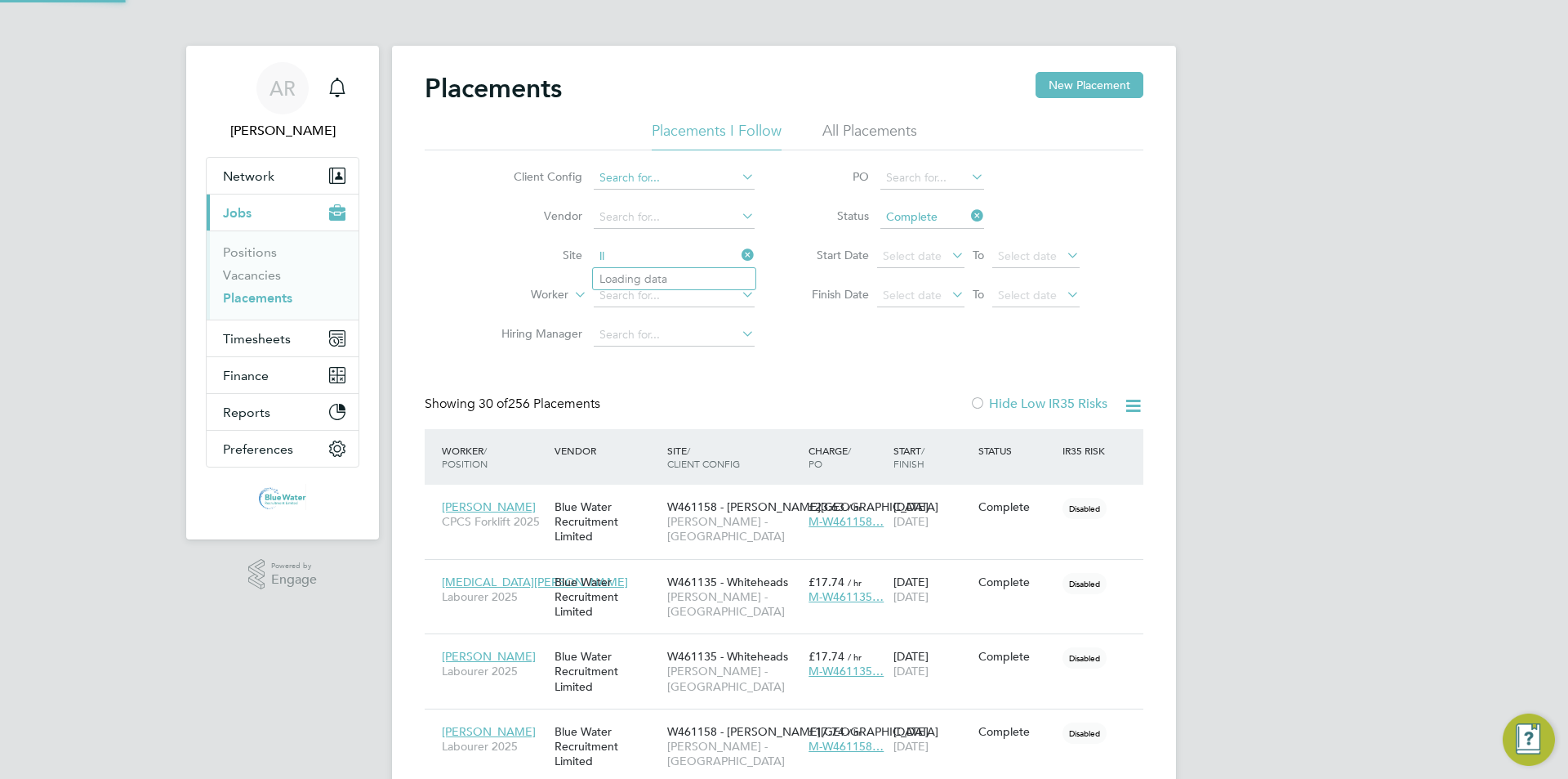
type input "l"
click at [645, 300] on li "W461152 - [PERSON_NAME]" at bounding box center [767, 300] width 350 height 22
type input "W461152 - [PERSON_NAME]"
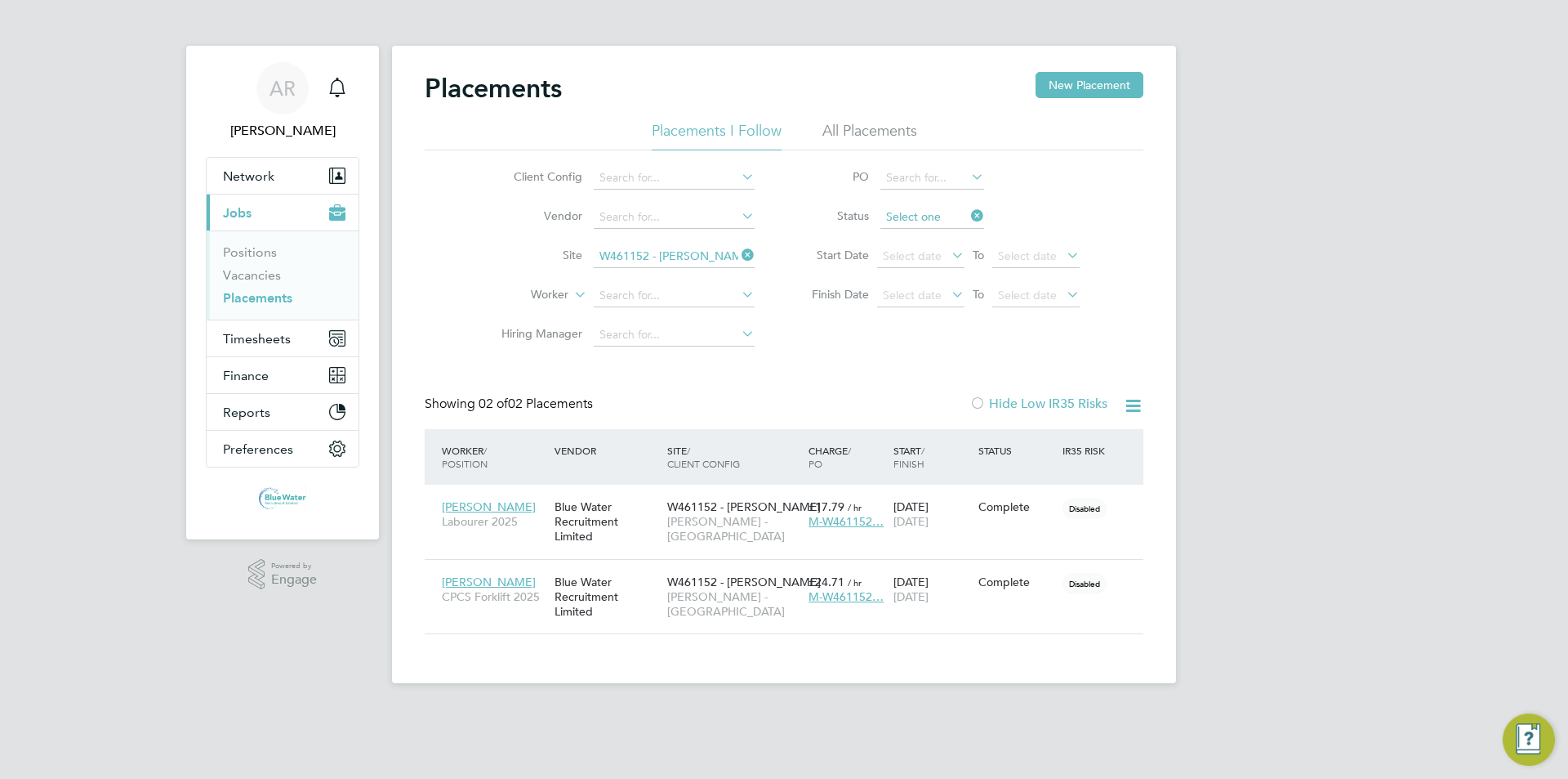
click at [782, 217] on input at bounding box center [932, 216] width 103 height 22
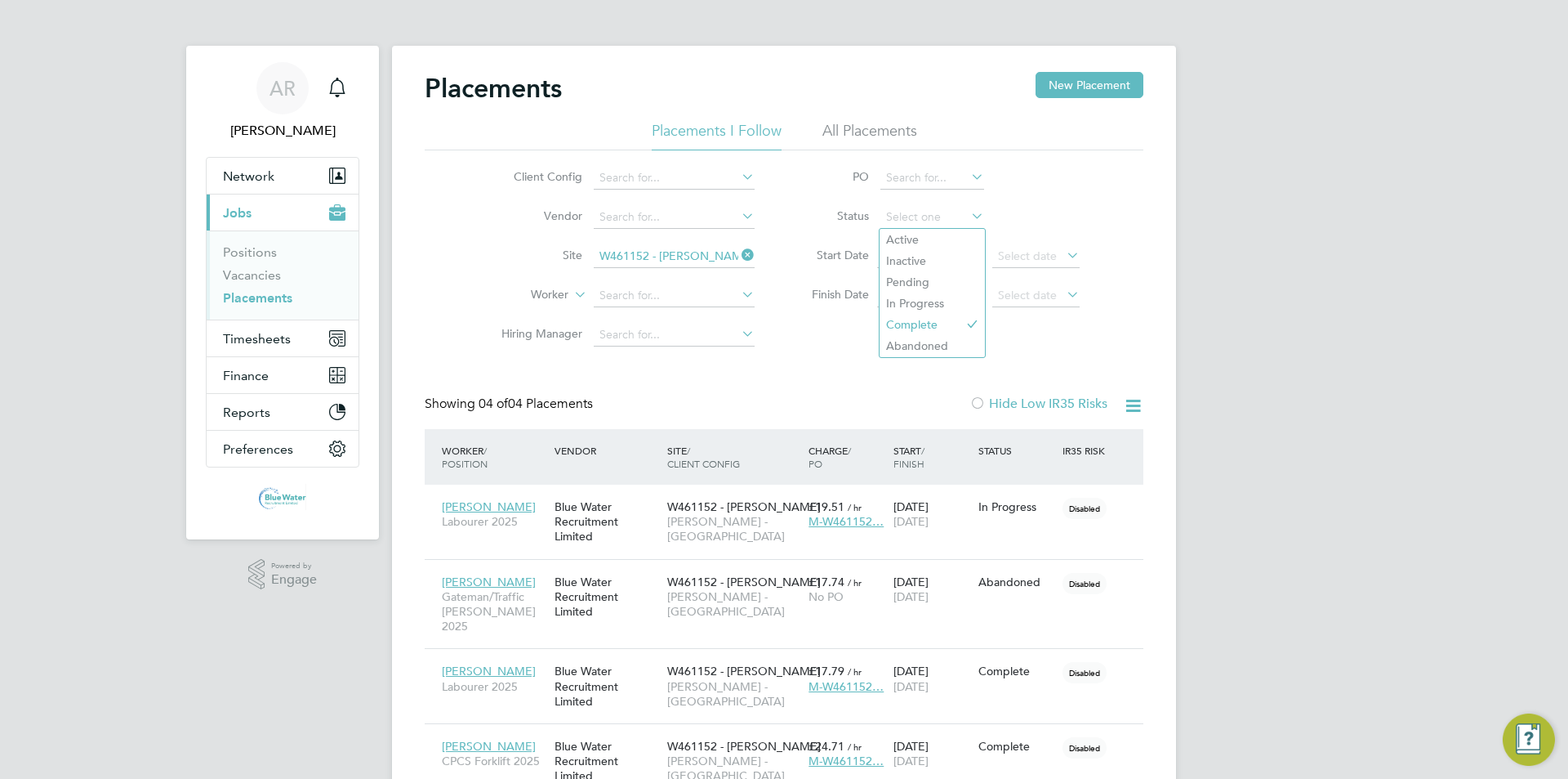
click at [782, 388] on div "Placements New Placement Placements I Follow All Placements Client Config Vendo…" at bounding box center [784, 435] width 718 height 726
click at [782, 119] on div "Placements New Placement" at bounding box center [784, 97] width 718 height 49
click at [782, 132] on li "All Placements" at bounding box center [869, 136] width 95 height 29
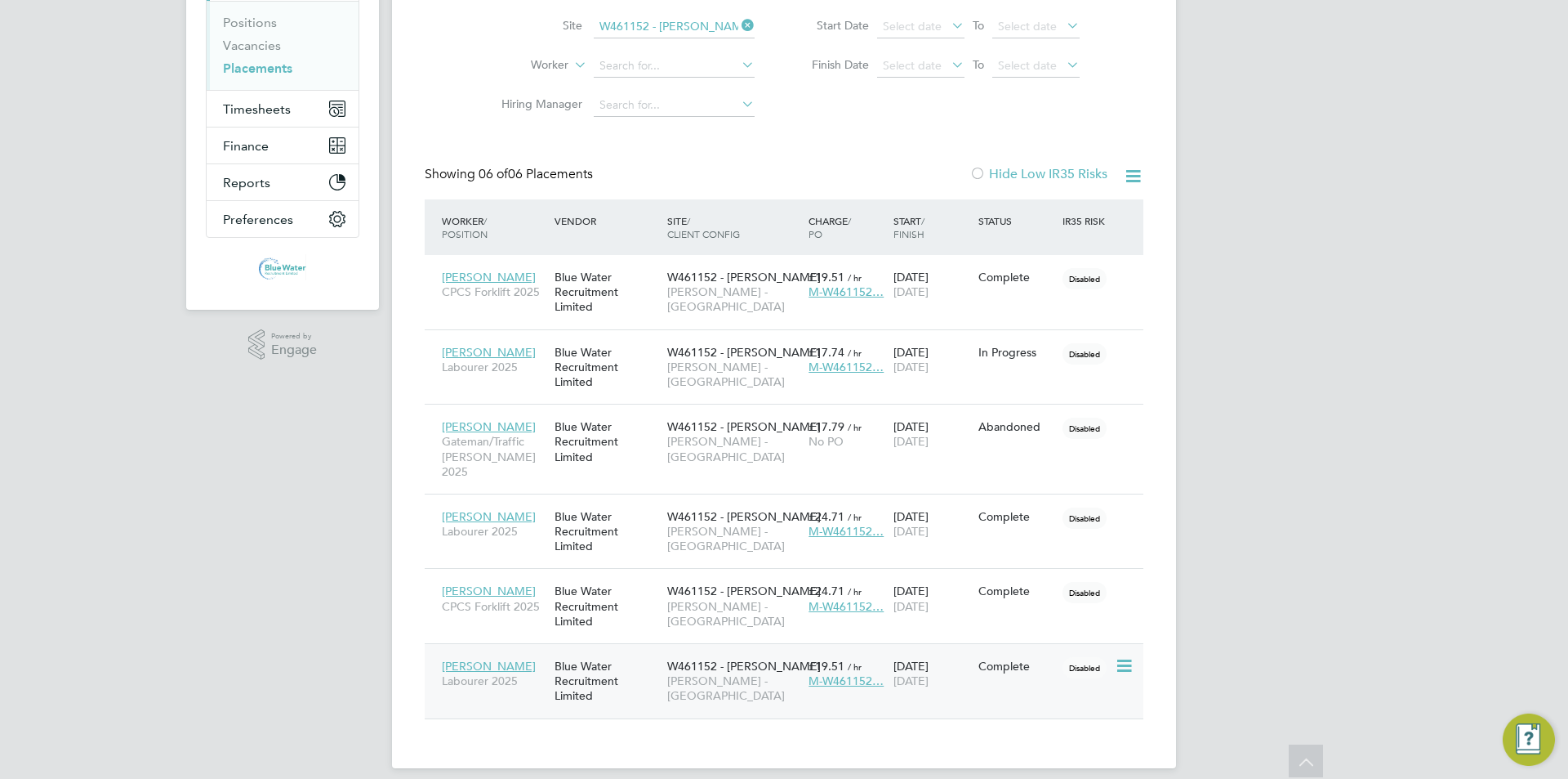
click at [708, 673] on span "[PERSON_NAME] - [GEOGRAPHIC_DATA]" at bounding box center [734, 687] width 134 height 29
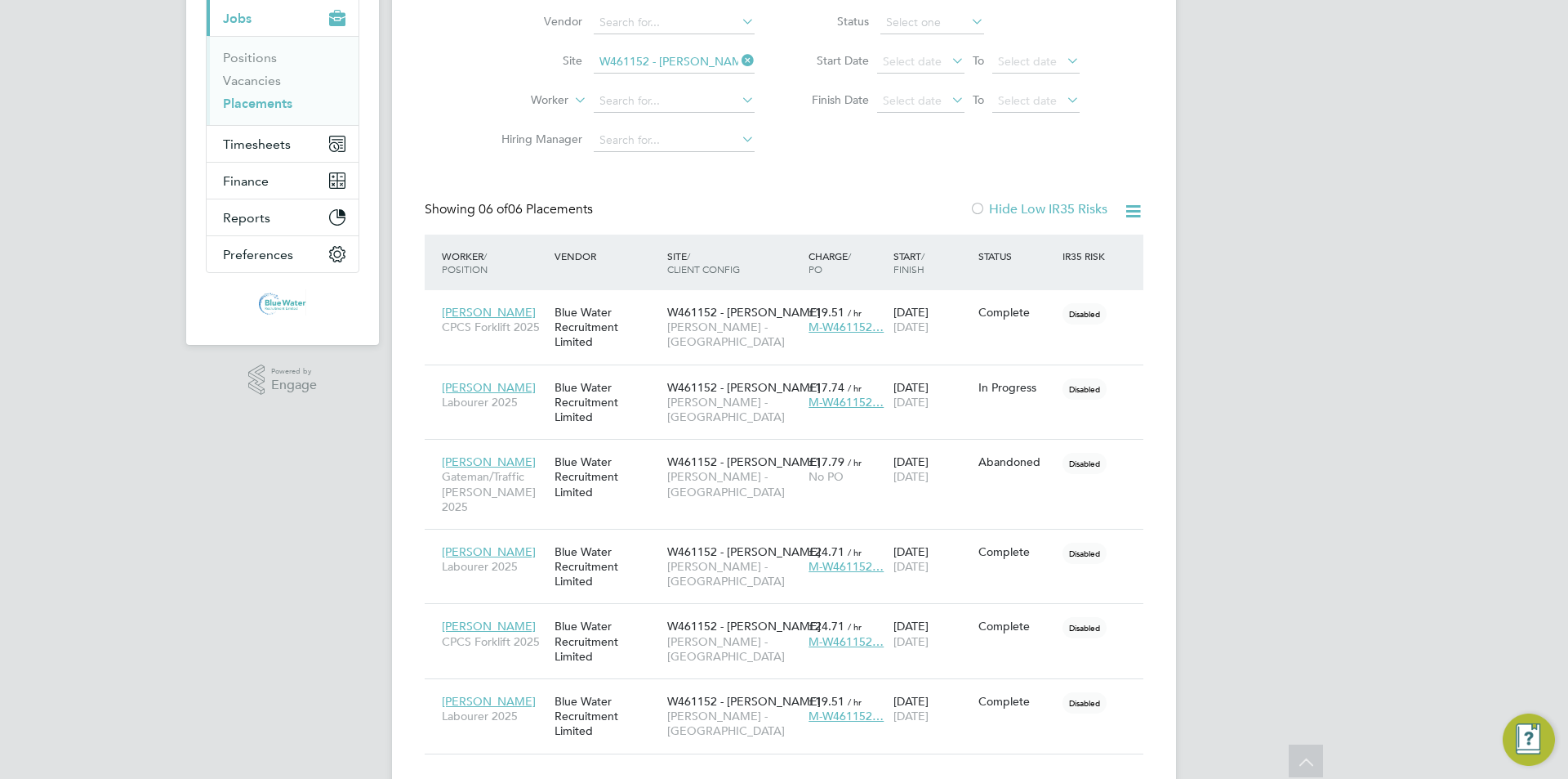
click at [701, 184] on div "Placements New Placement Placements I Follow All Placements Client Config Vendo…" at bounding box center [784, 315] width 718 height 876
drag, startPoint x: 484, startPoint y: 127, endPoint x: 475, endPoint y: 130, distance: 9.5
click at [478, 127] on li "Hiring Manager" at bounding box center [621, 140] width 307 height 39
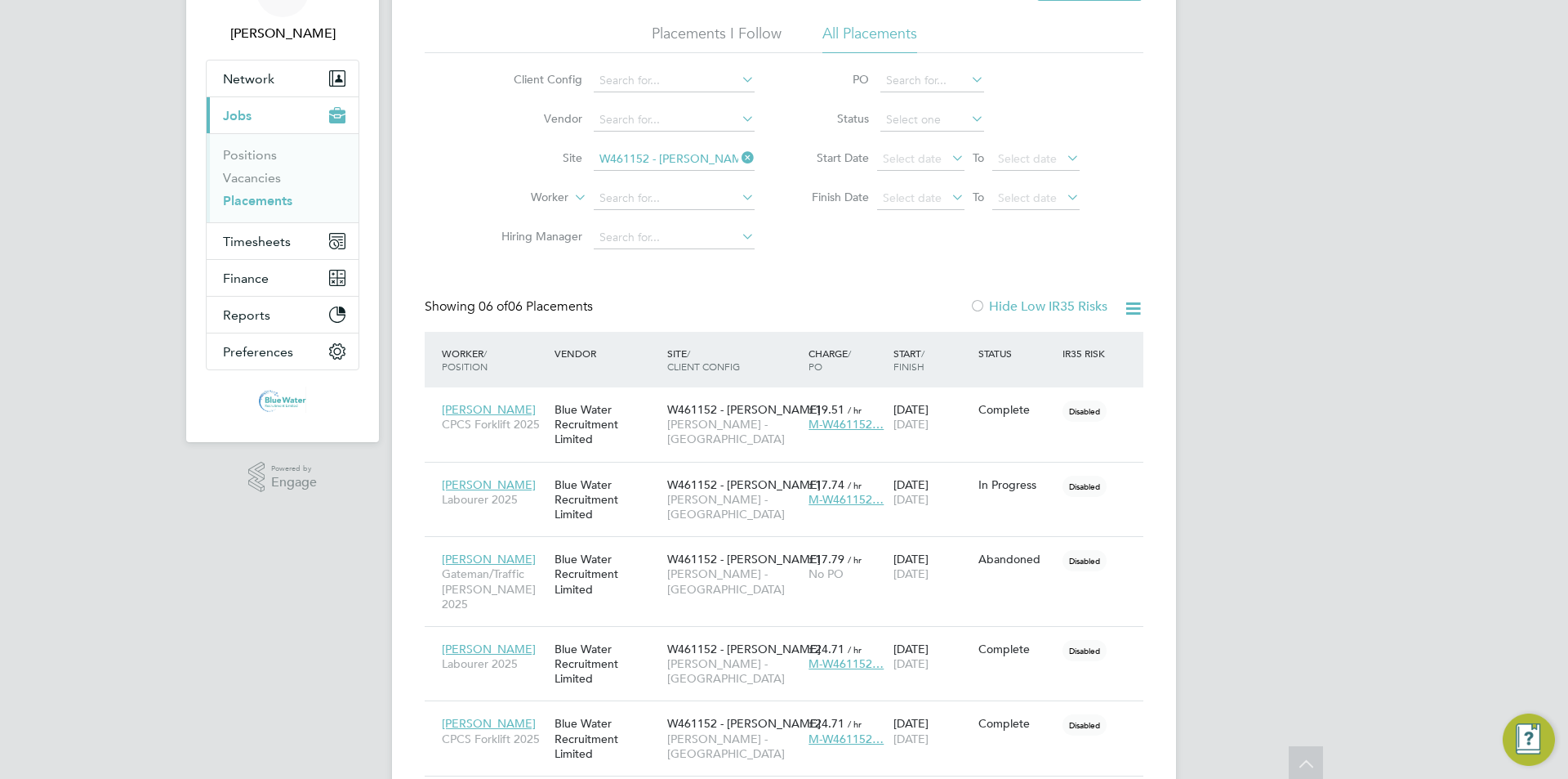
scroll to position [0, 0]
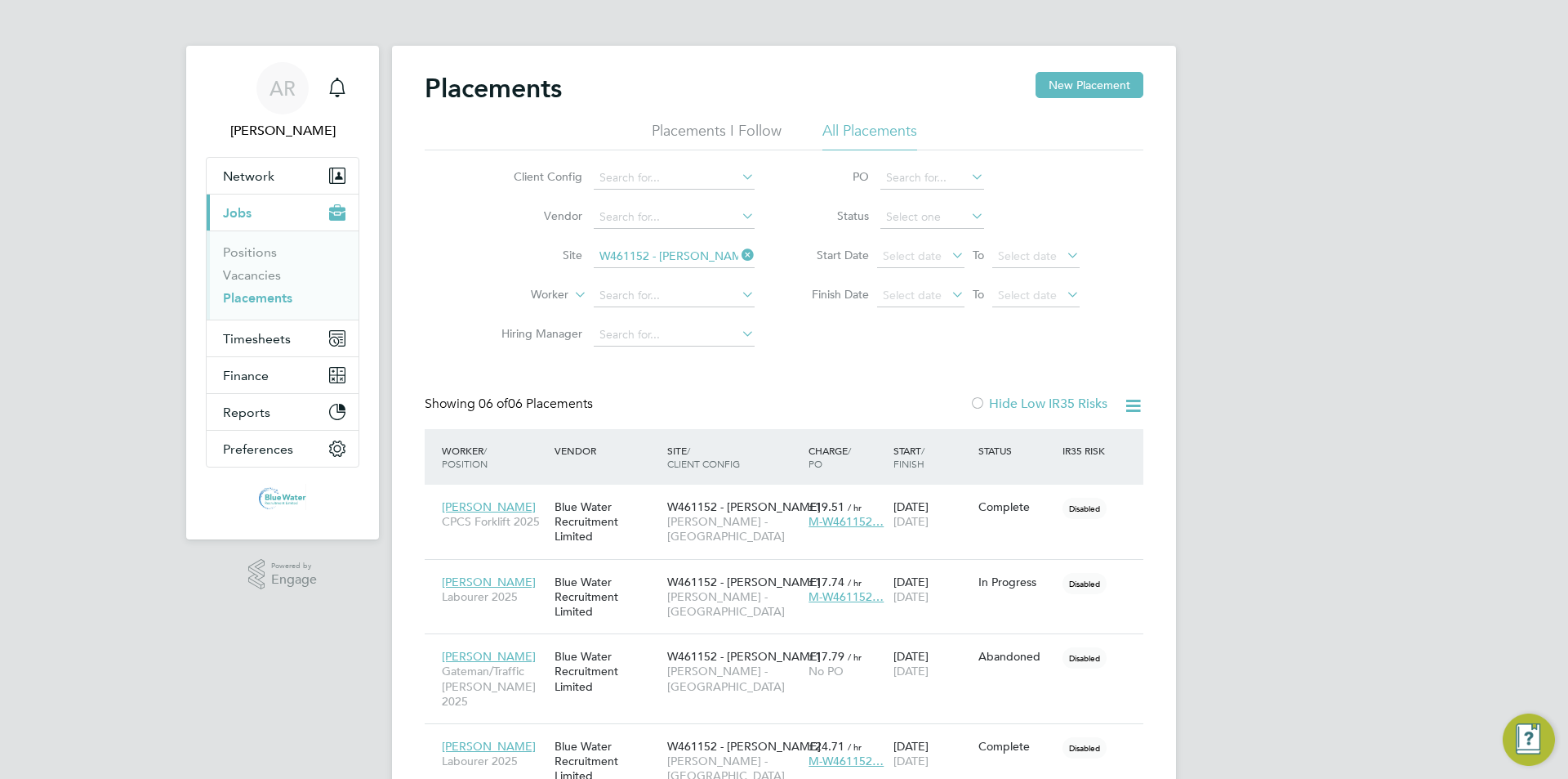
click at [278, 298] on link "Placements" at bounding box center [257, 297] width 69 height 16
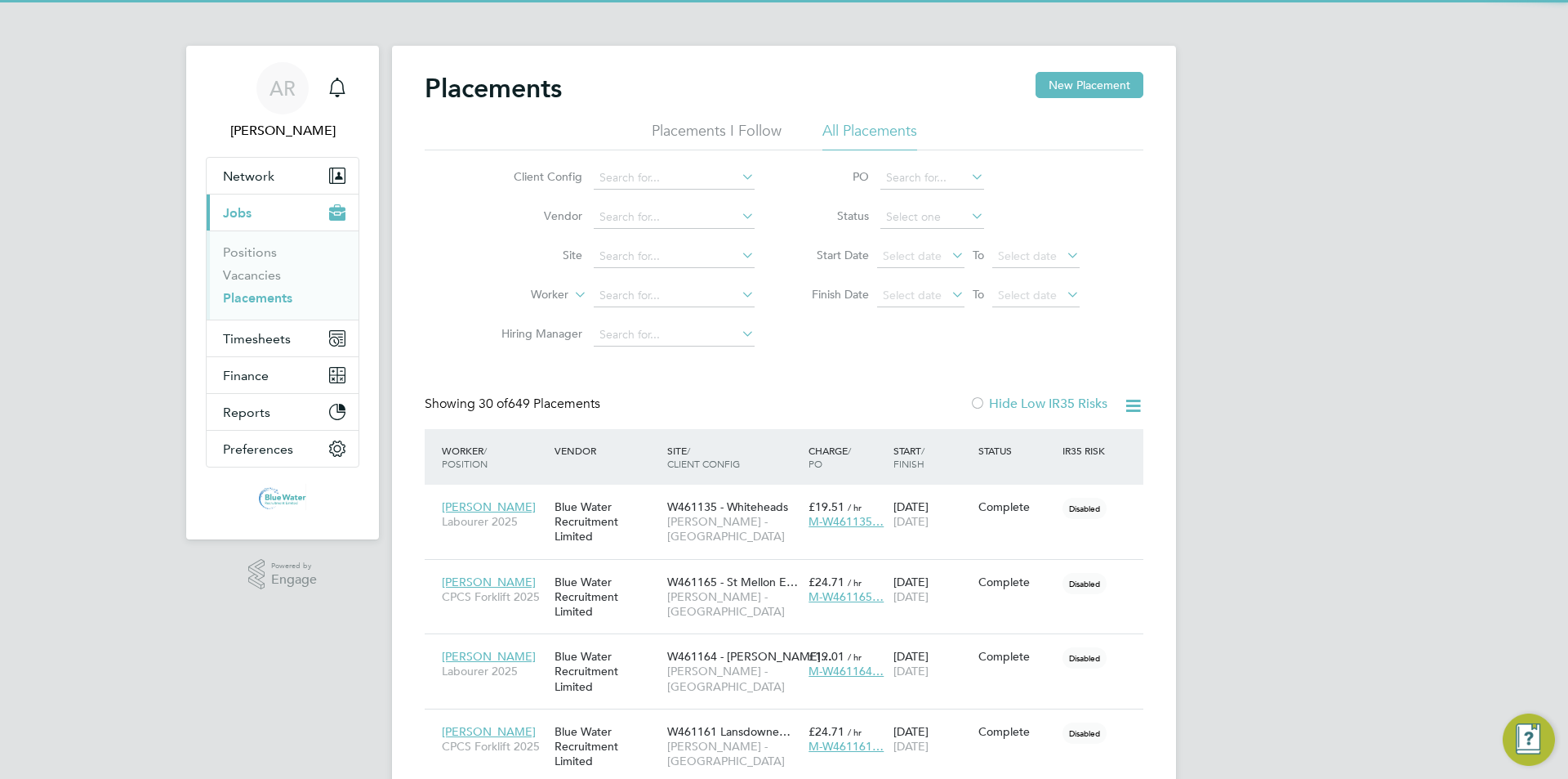
scroll to position [61, 142]
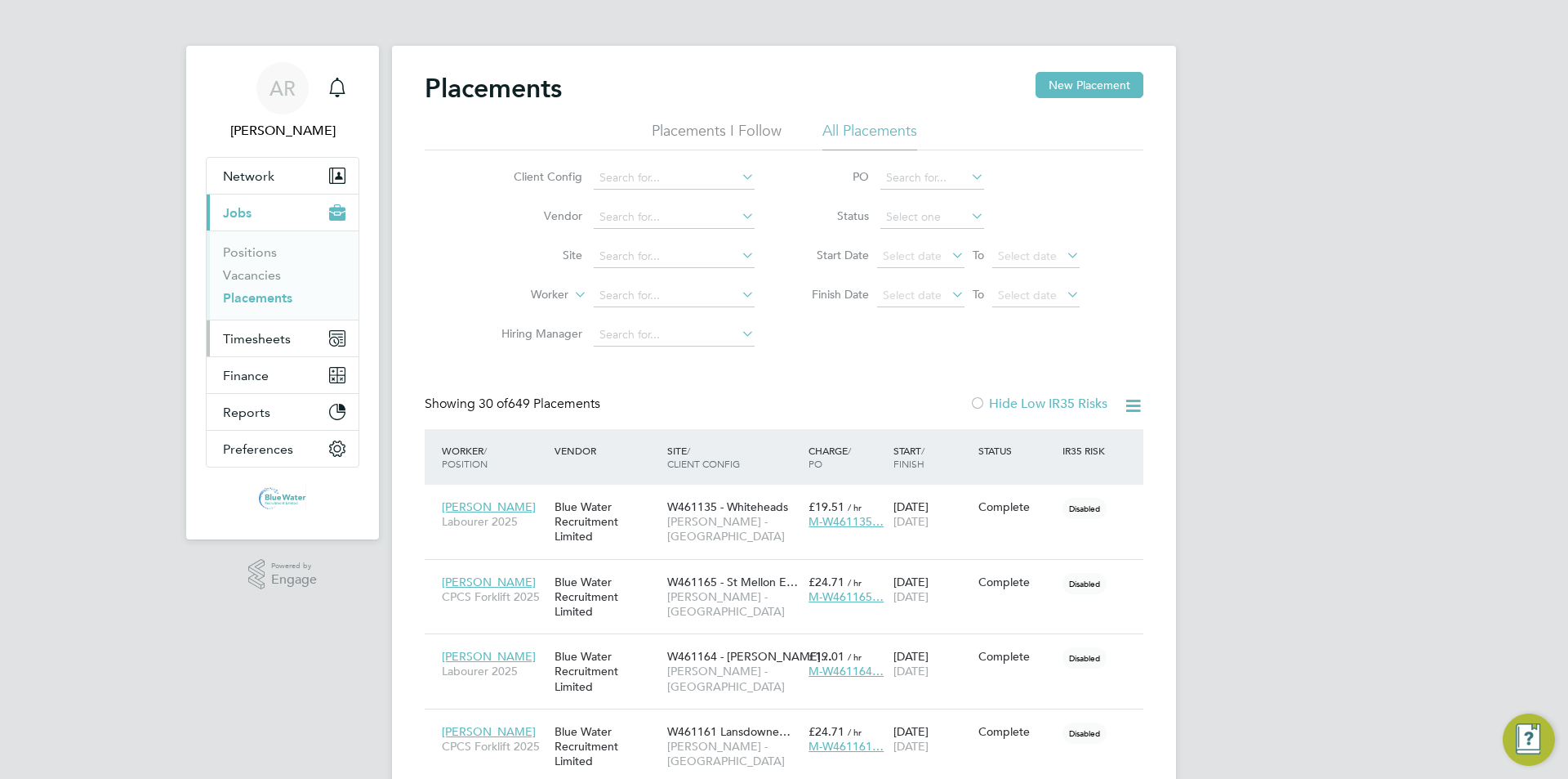
click at [265, 343] on span "Timesheets" at bounding box center [257, 338] width 68 height 16
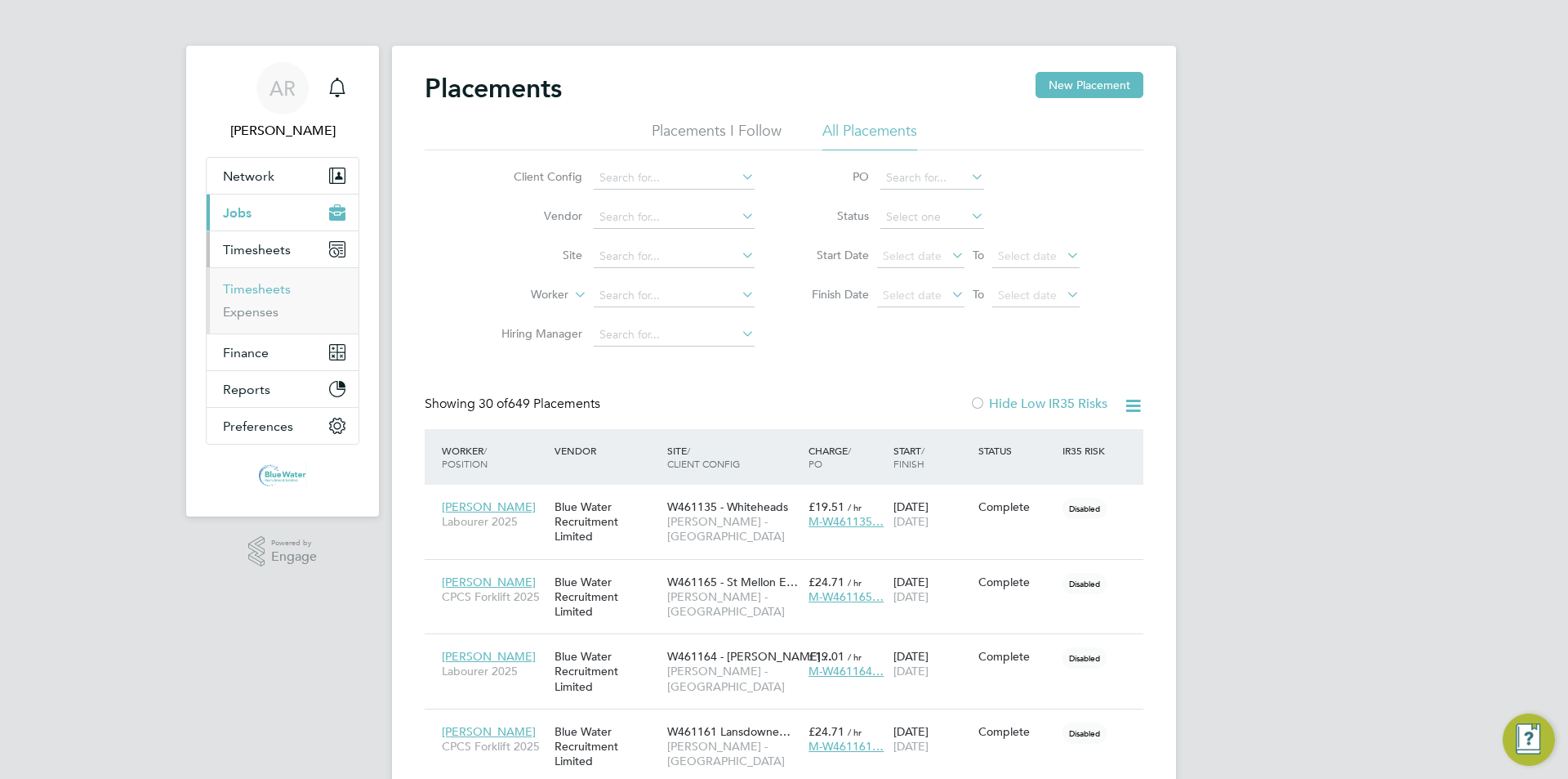
click at [257, 285] on link "Timesheets" at bounding box center [257, 289] width 68 height 16
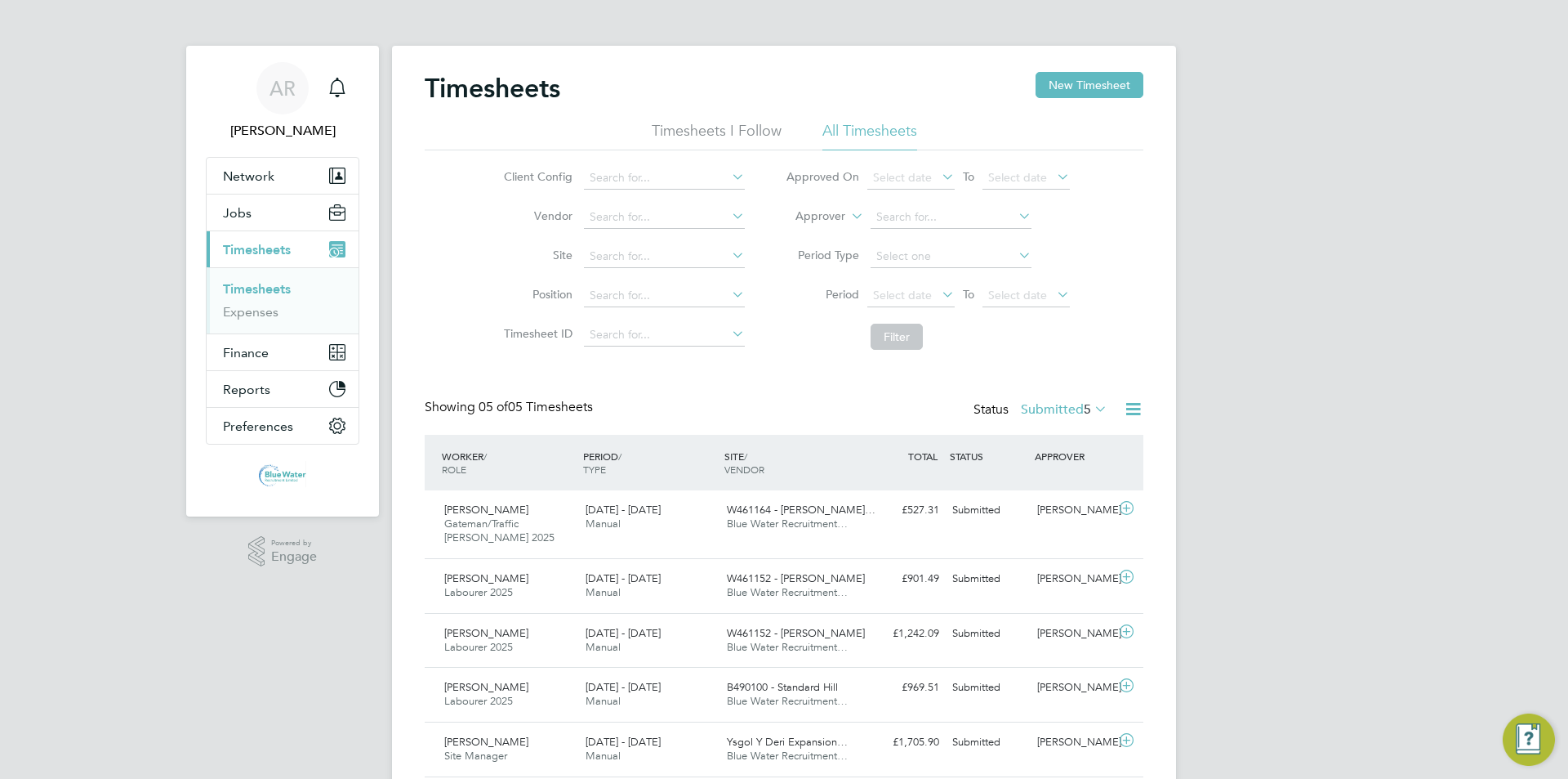
click at [782, 482] on div "AR [PERSON_NAME] Notifications Applications: Network Team Members Businesses Si…" at bounding box center [784, 417] width 1568 height 836
click at [782, 473] on div "AR [PERSON_NAME] Notifications Applications: Network Team Members Businesses Si…" at bounding box center [784, 417] width 1568 height 836
click at [782, 79] on button "New Timesheet" at bounding box center [1090, 85] width 108 height 26
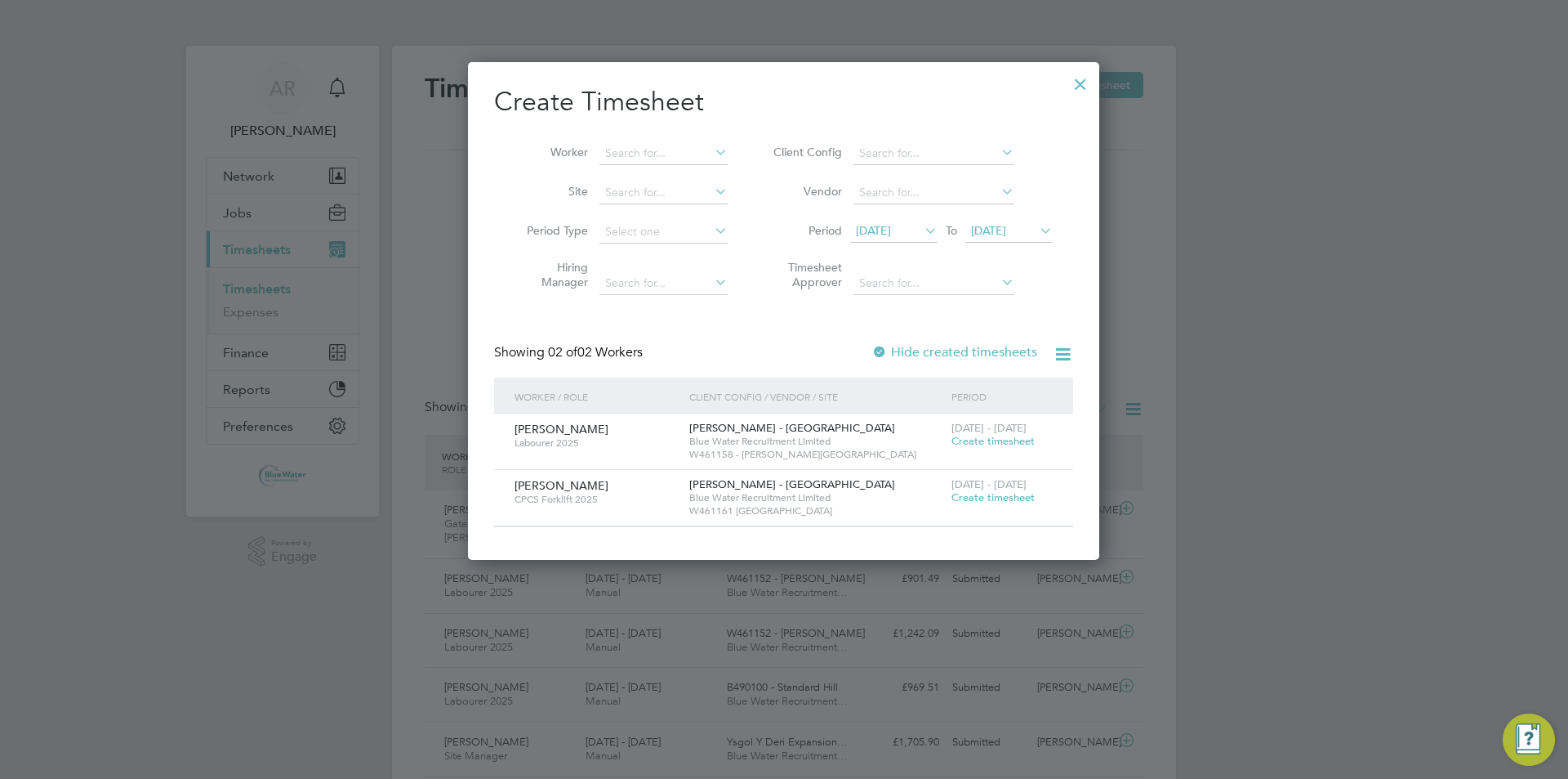
click at [782, 444] on span "Create timesheet" at bounding box center [992, 441] width 83 height 14
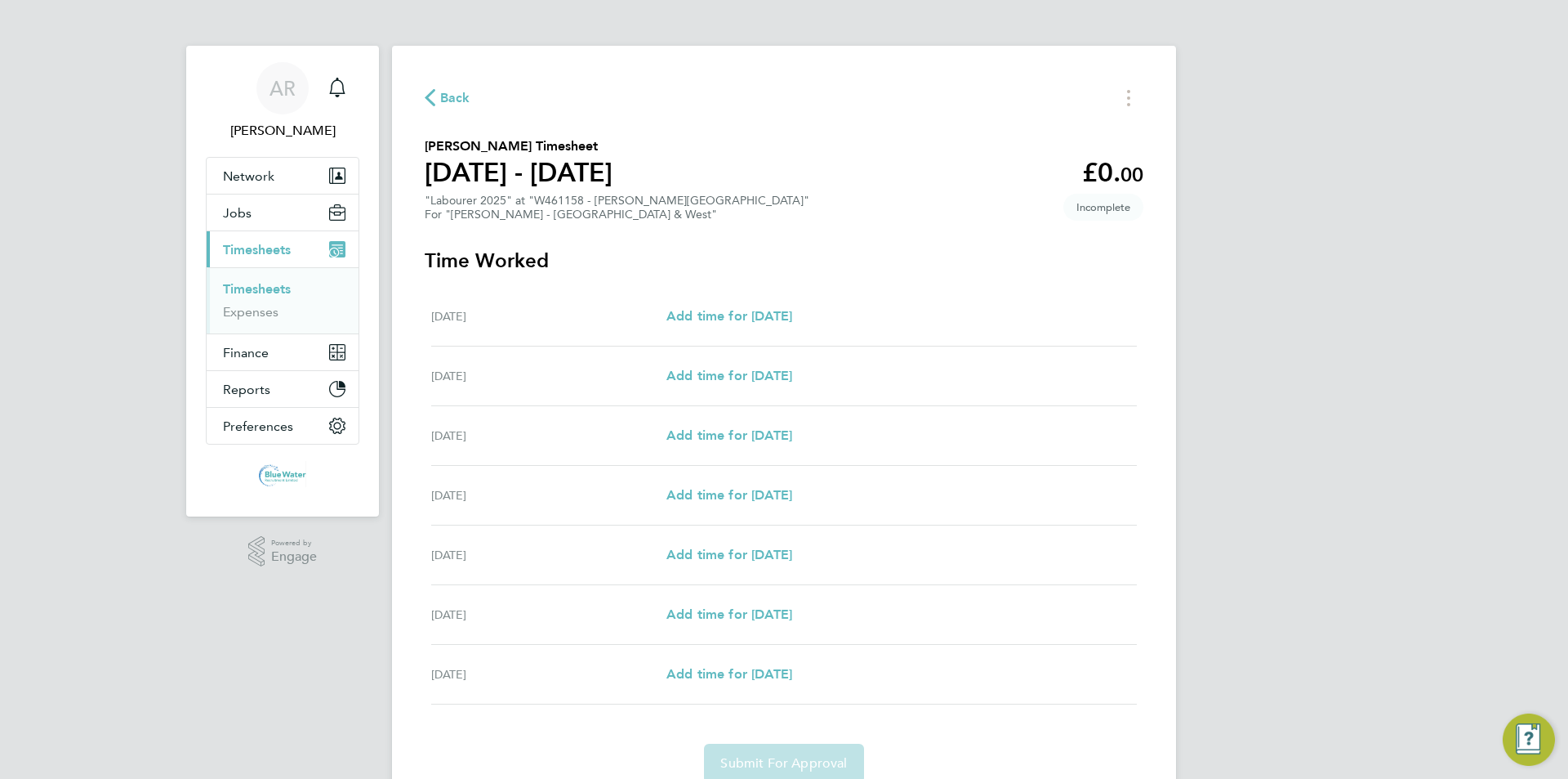
click at [769, 422] on div "[DATE] Add time for [DATE] Add time for [DATE]" at bounding box center [784, 435] width 706 height 59
click at [771, 425] on div "[DATE] Add time for [DATE] Add time for [DATE]" at bounding box center [784, 435] width 706 height 59
click at [771, 430] on span "Add time for [DATE]" at bounding box center [729, 435] width 126 height 16
select select "60"
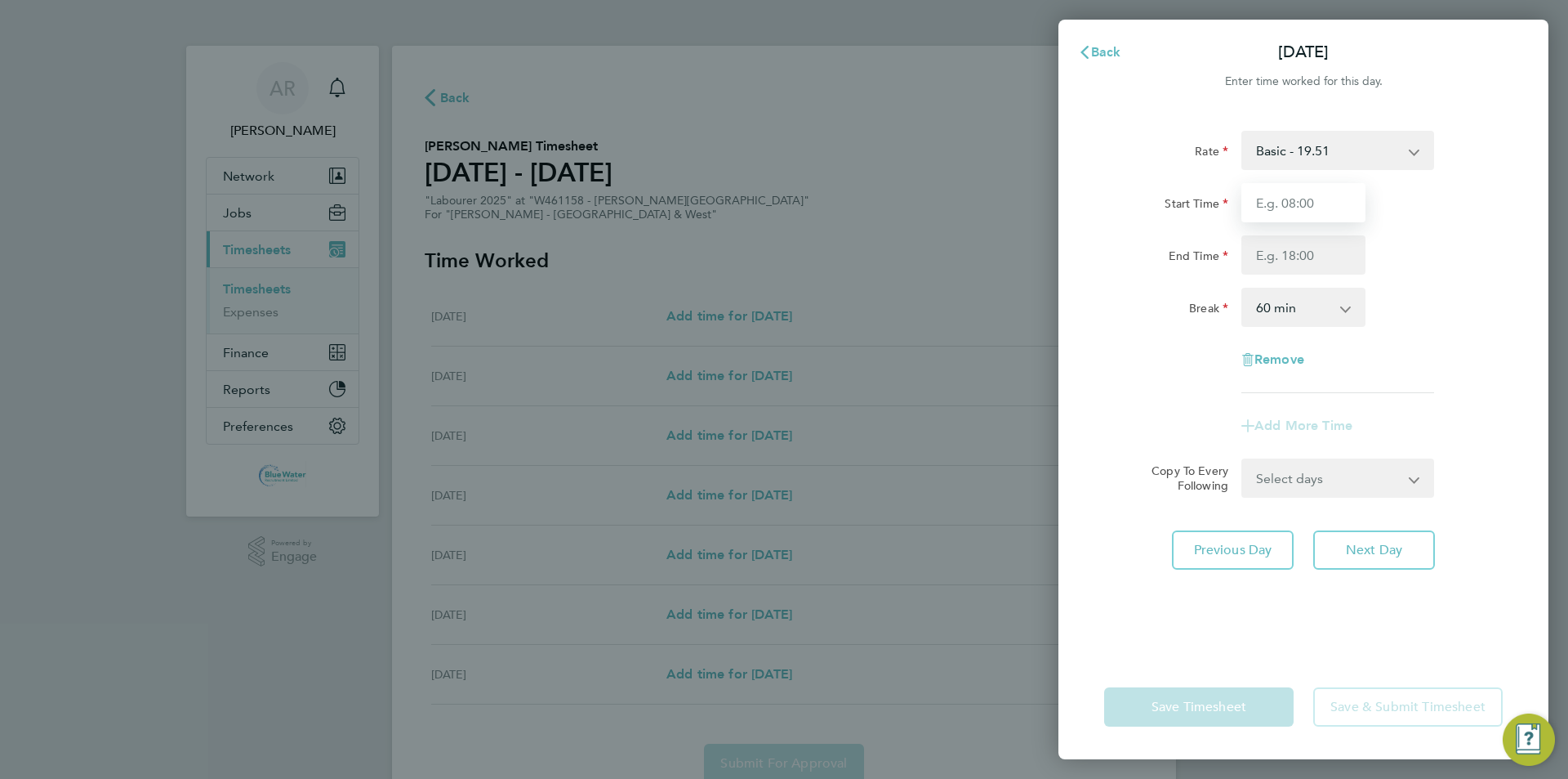
click at [782, 185] on input "Start Time" at bounding box center [1303, 203] width 124 height 39
type input "07:30"
click at [782, 245] on input "End Time" at bounding box center [1303, 254] width 124 height 39
type input "15:00"
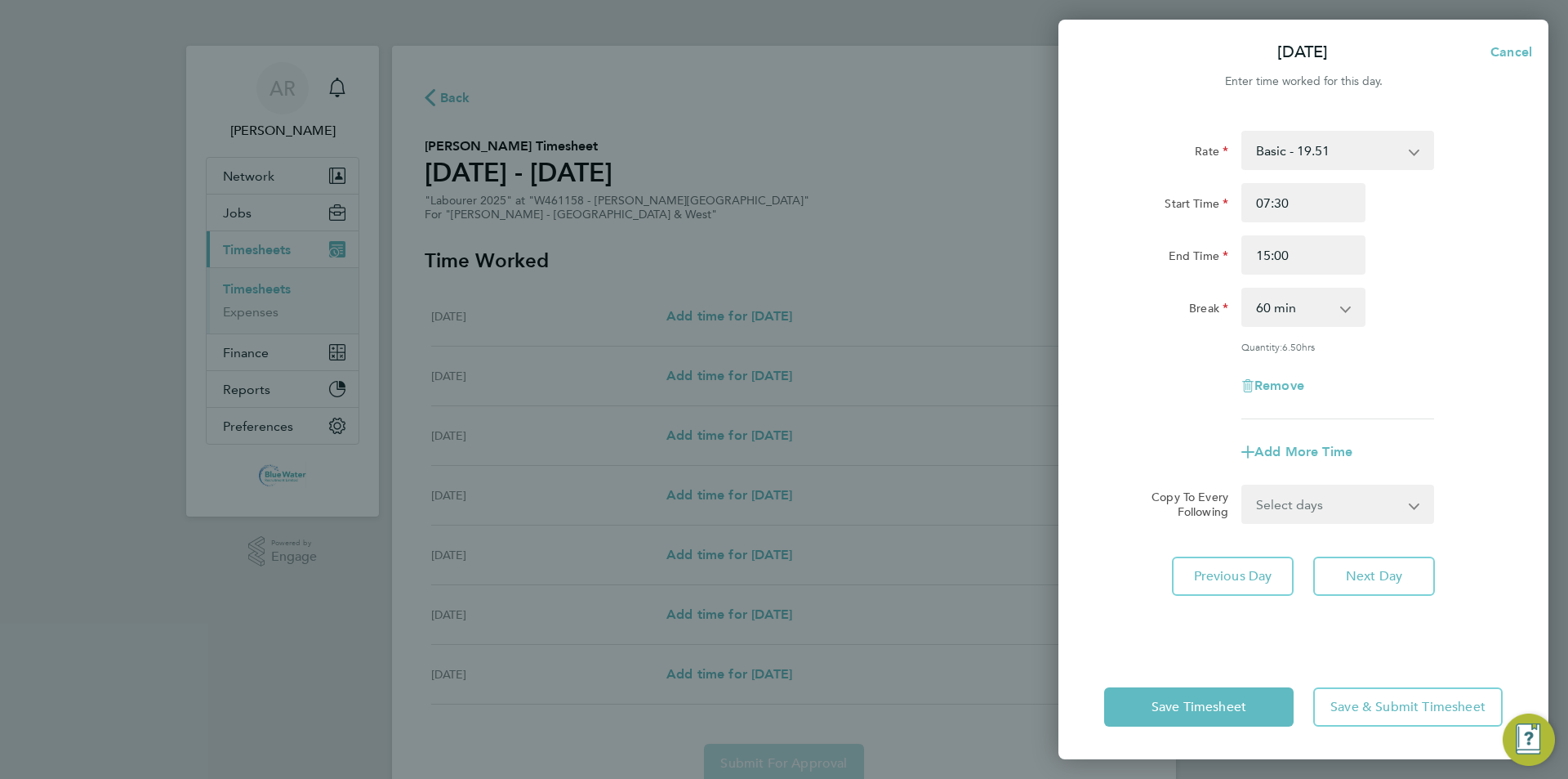
click at [782, 203] on div "Start Time 07:30" at bounding box center [1303, 203] width 411 height 39
click at [782, 320] on select "0 min 15 min 30 min 45 min 60 min 75 min 90 min" at bounding box center [1293, 307] width 101 height 36
select select "30"
click at [782, 290] on select "0 min 15 min 30 min 45 min 60 min 75 min 90 min" at bounding box center [1293, 307] width 101 height 36
click at [782, 454] on span "Add More Time" at bounding box center [1303, 451] width 98 height 16
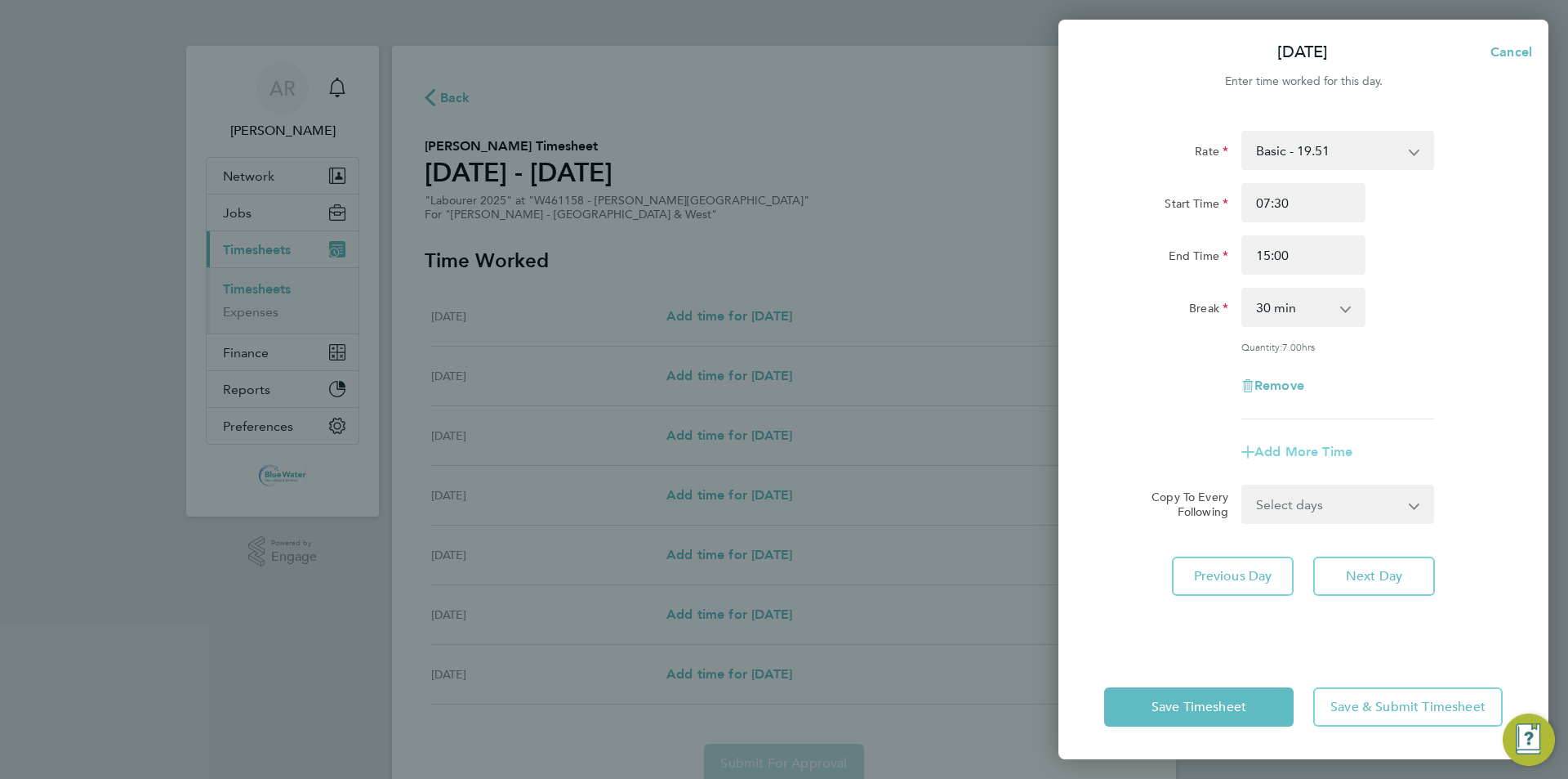
select select "null"
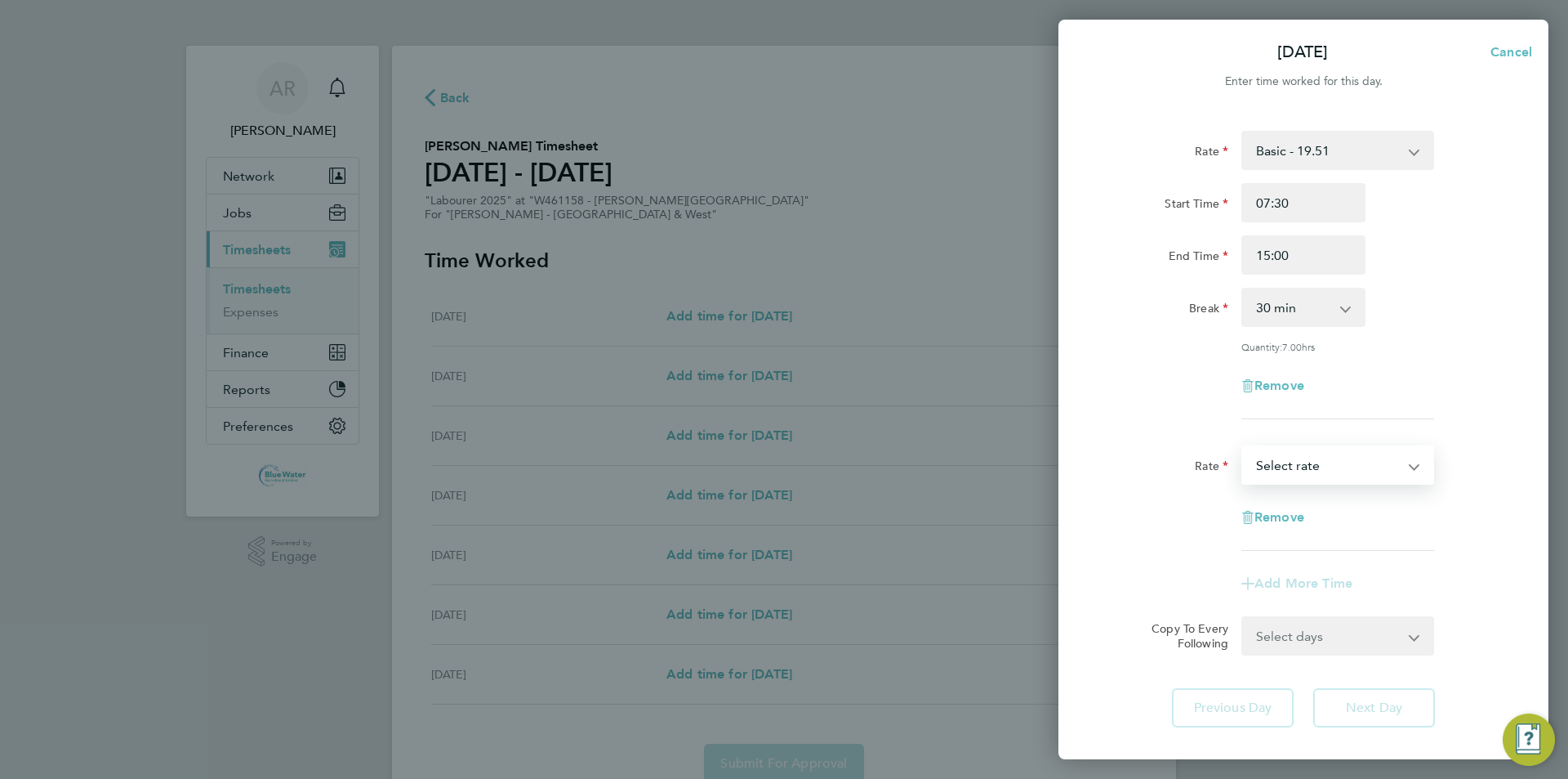
click at [782, 468] on select "Basic - 19.51 Overtime - 28.12 Overtime 4+ - 36.73 Select rate" at bounding box center [1327, 464] width 170 height 36
select select "60"
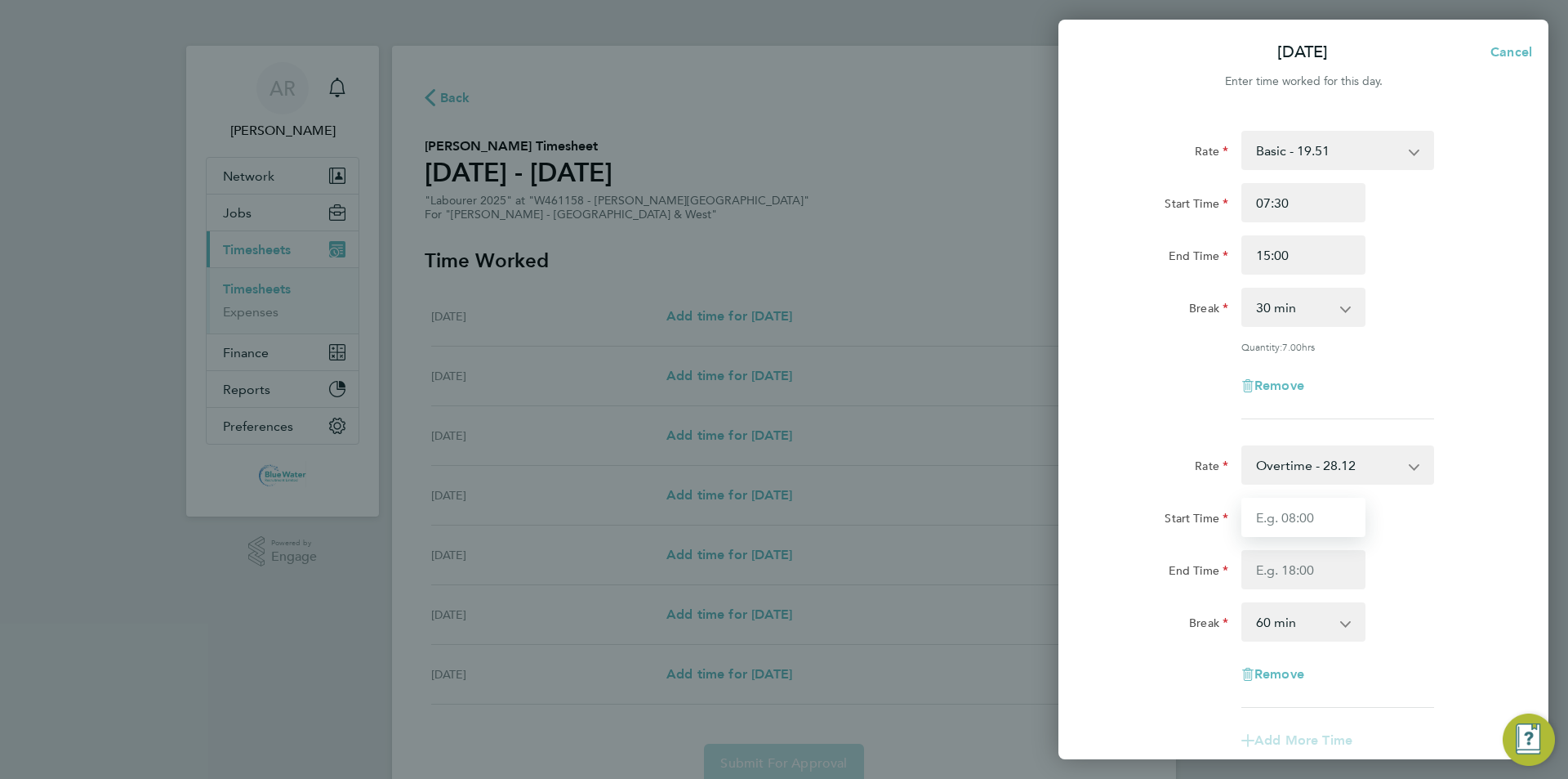
click at [782, 504] on input "Start Time" at bounding box center [1303, 517] width 124 height 39
type input "15:00"
click at [782, 577] on input "End Time" at bounding box center [1303, 569] width 124 height 39
type input "17:00"
drag, startPoint x: 1443, startPoint y: 531, endPoint x: 1404, endPoint y: 565, distance: 51.7
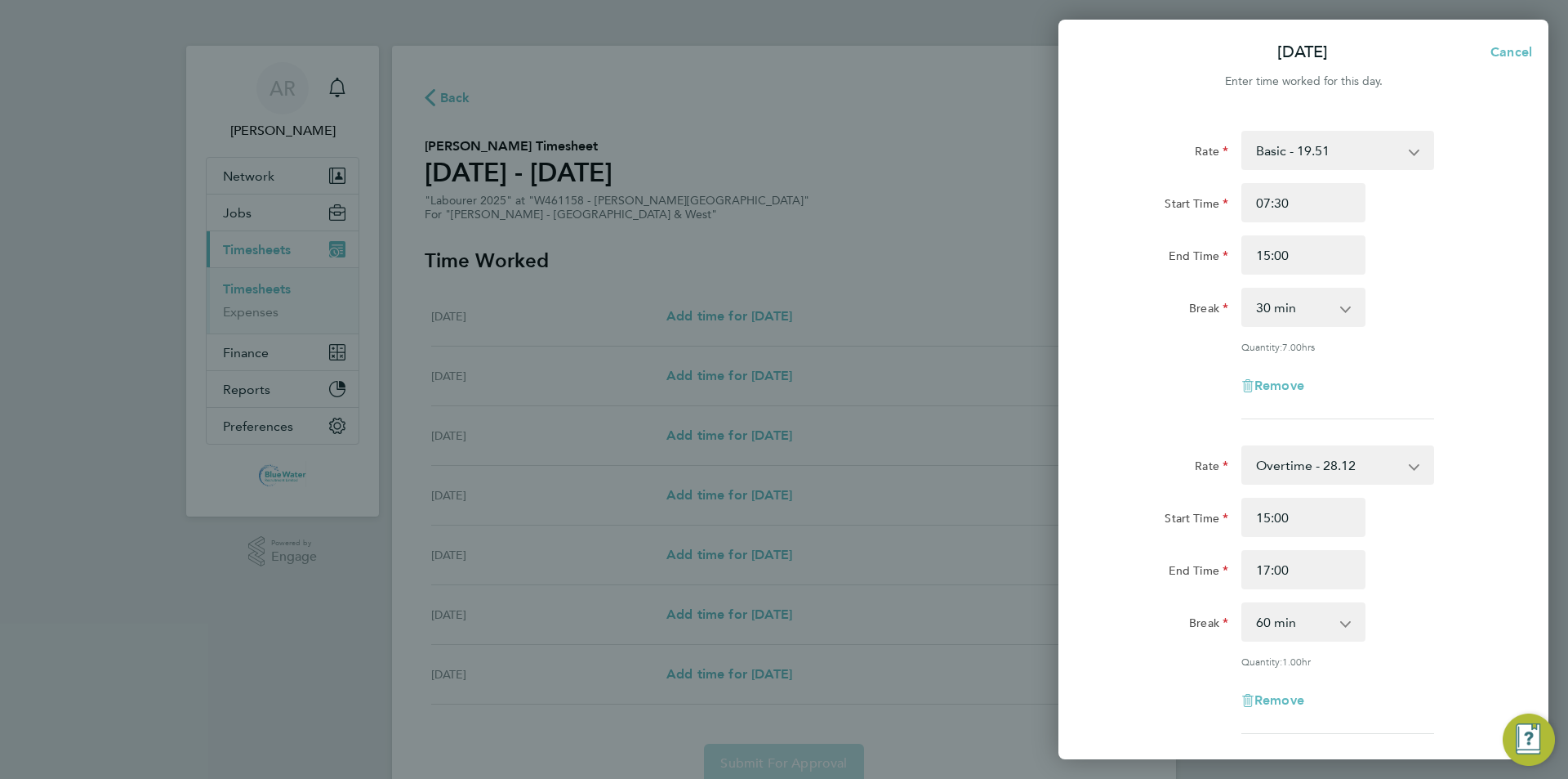
click at [782, 527] on div "Start Time 15:00" at bounding box center [1303, 517] width 411 height 39
click at [782, 619] on select "0 min 15 min 30 min 45 min 60 min 75 min 90 min" at bounding box center [1293, 621] width 101 height 36
select select "0"
click at [782, 604] on select "0 min 15 min 30 min 45 min 60 min 75 min 90 min" at bounding box center [1293, 621] width 101 height 36
click at [782, 564] on div "End Time 17:00" at bounding box center [1303, 569] width 411 height 39
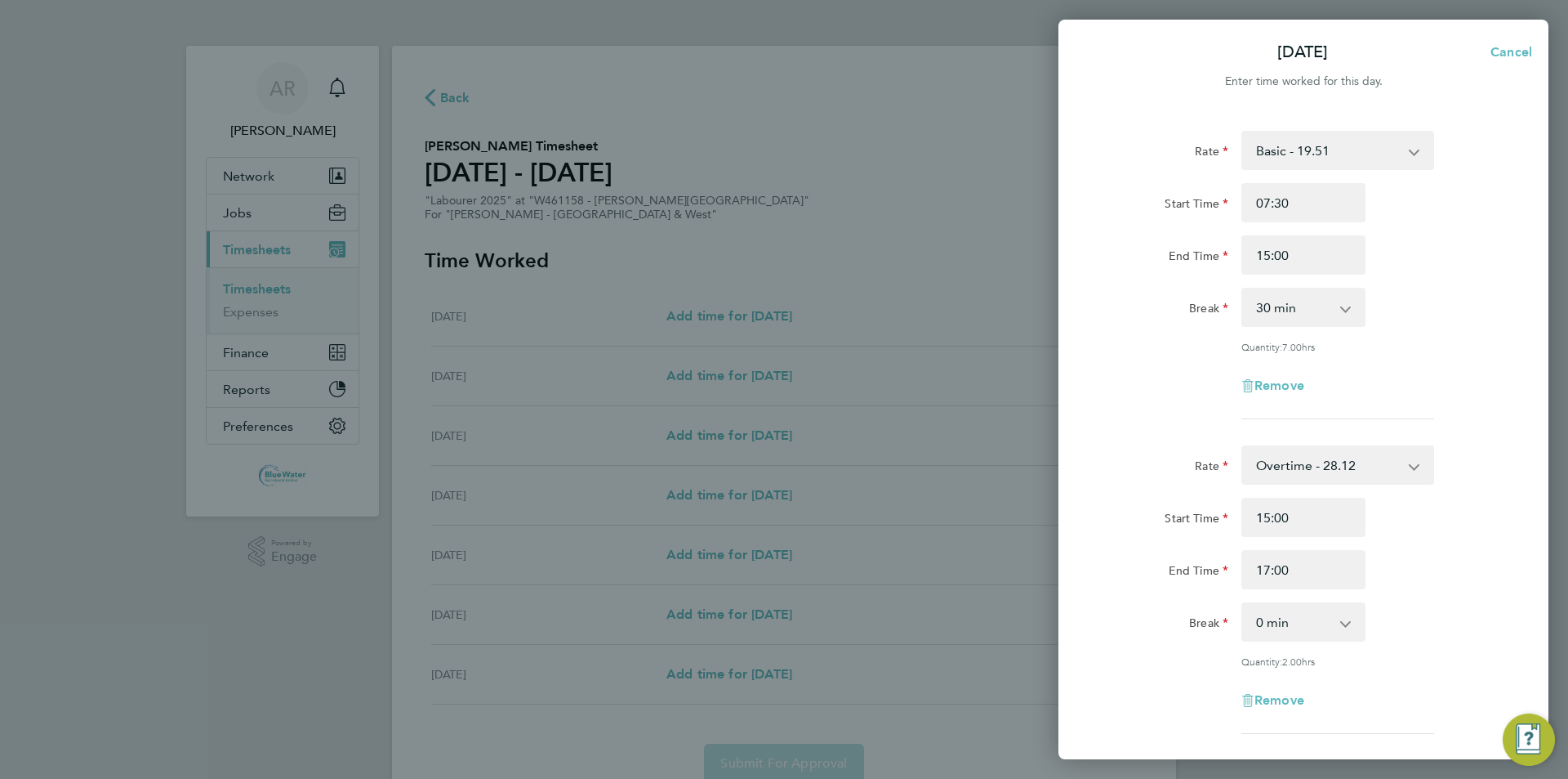
scroll to position [272, 0]
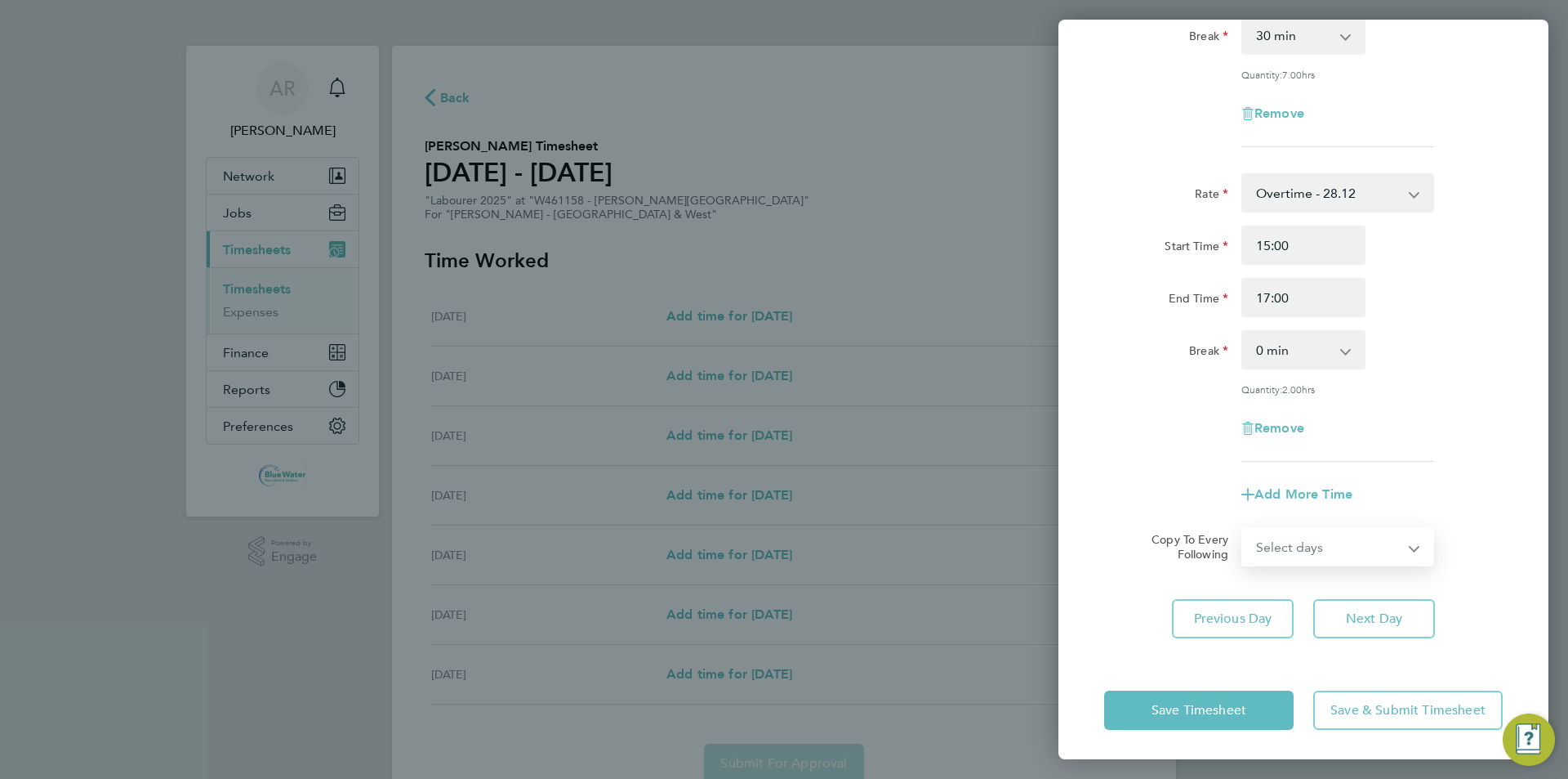
click at [782, 552] on select "Select days Day [DATE] [DATE] [DATE] [DATE]" at bounding box center [1328, 546] width 172 height 36
select select "DAY"
click at [782, 528] on select "Select days Day [DATE] [DATE] [DATE] [DATE]" at bounding box center [1328, 546] width 172 height 36
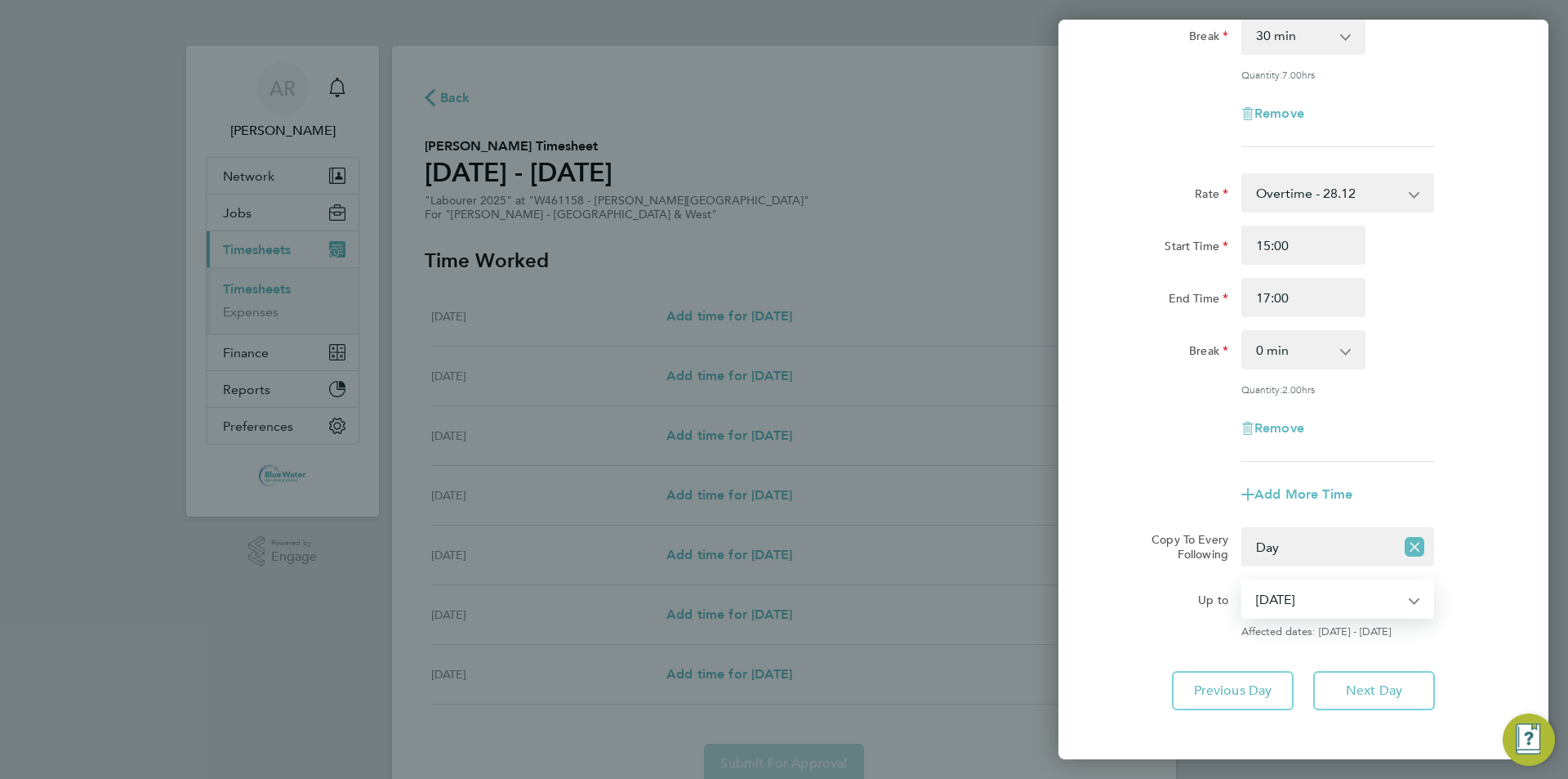
click at [782, 595] on select "[DATE] [DATE] [DATE] [DATE]" at bounding box center [1327, 599] width 170 height 36
select select "[DATE]"
click at [782, 581] on select "[DATE] [DATE] [DATE] [DATE]" at bounding box center [1327, 599] width 170 height 36
click at [782, 687] on button "Next Day" at bounding box center [1373, 690] width 122 height 39
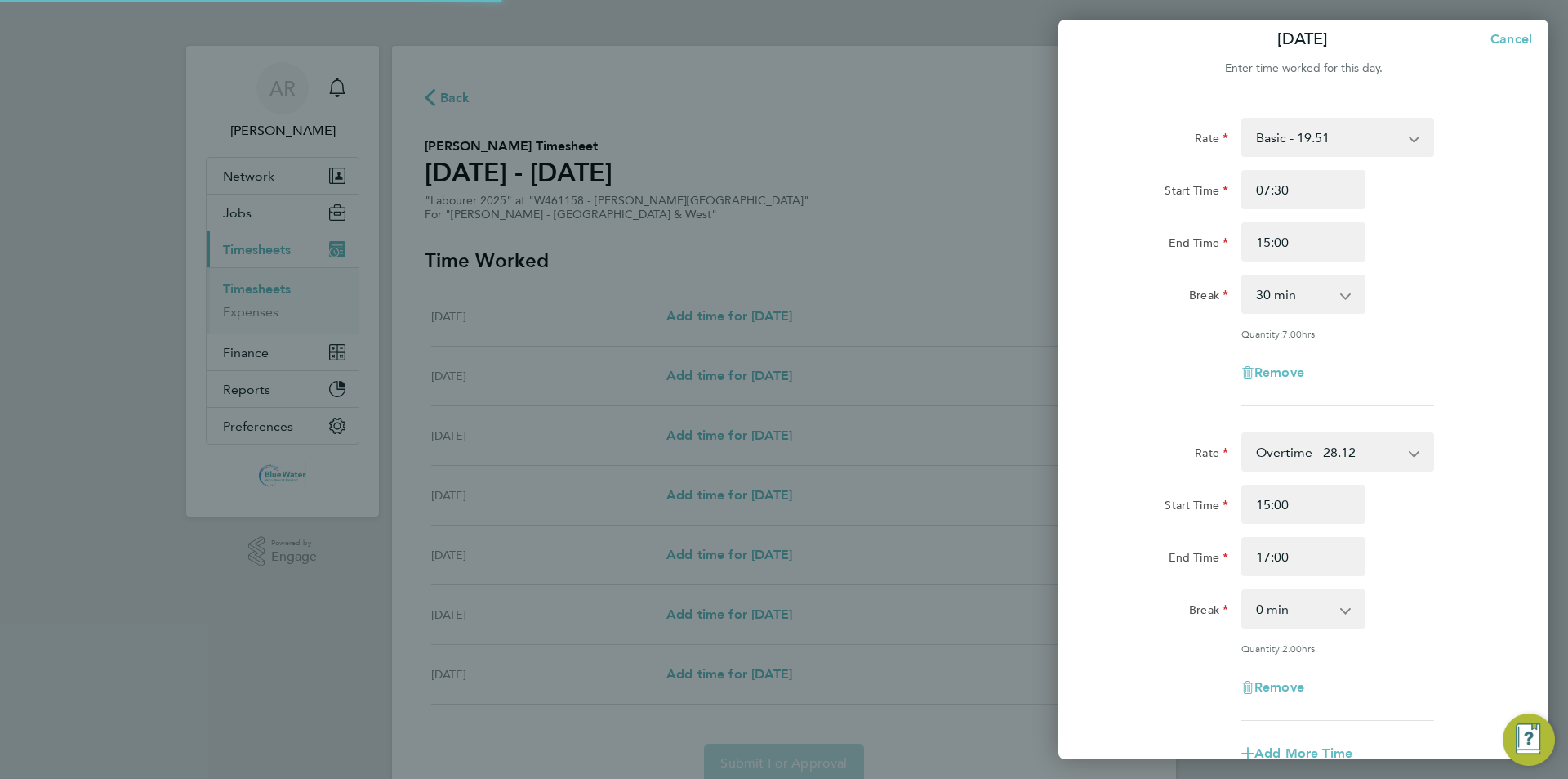
scroll to position [0, 0]
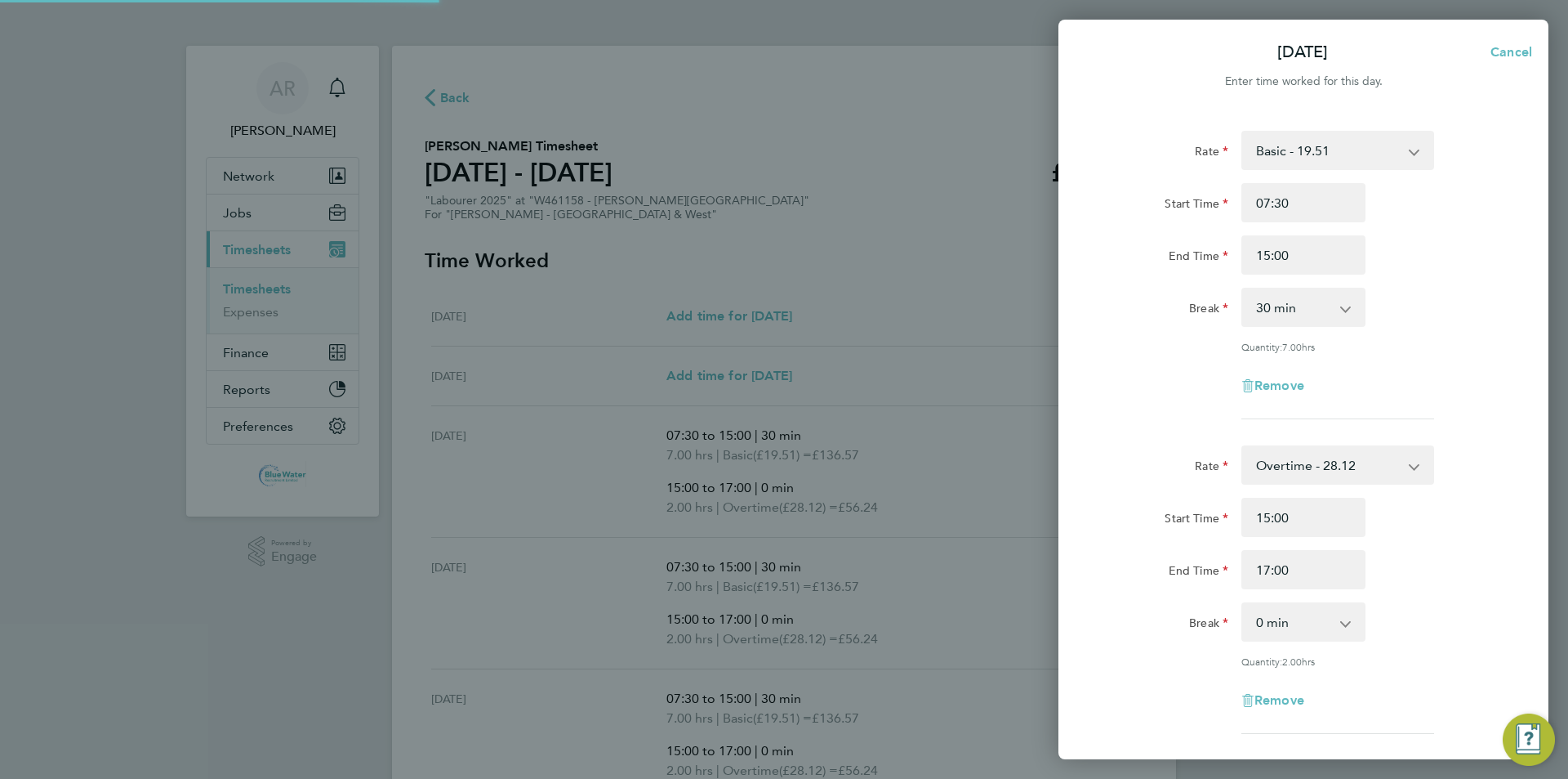
select select "30"
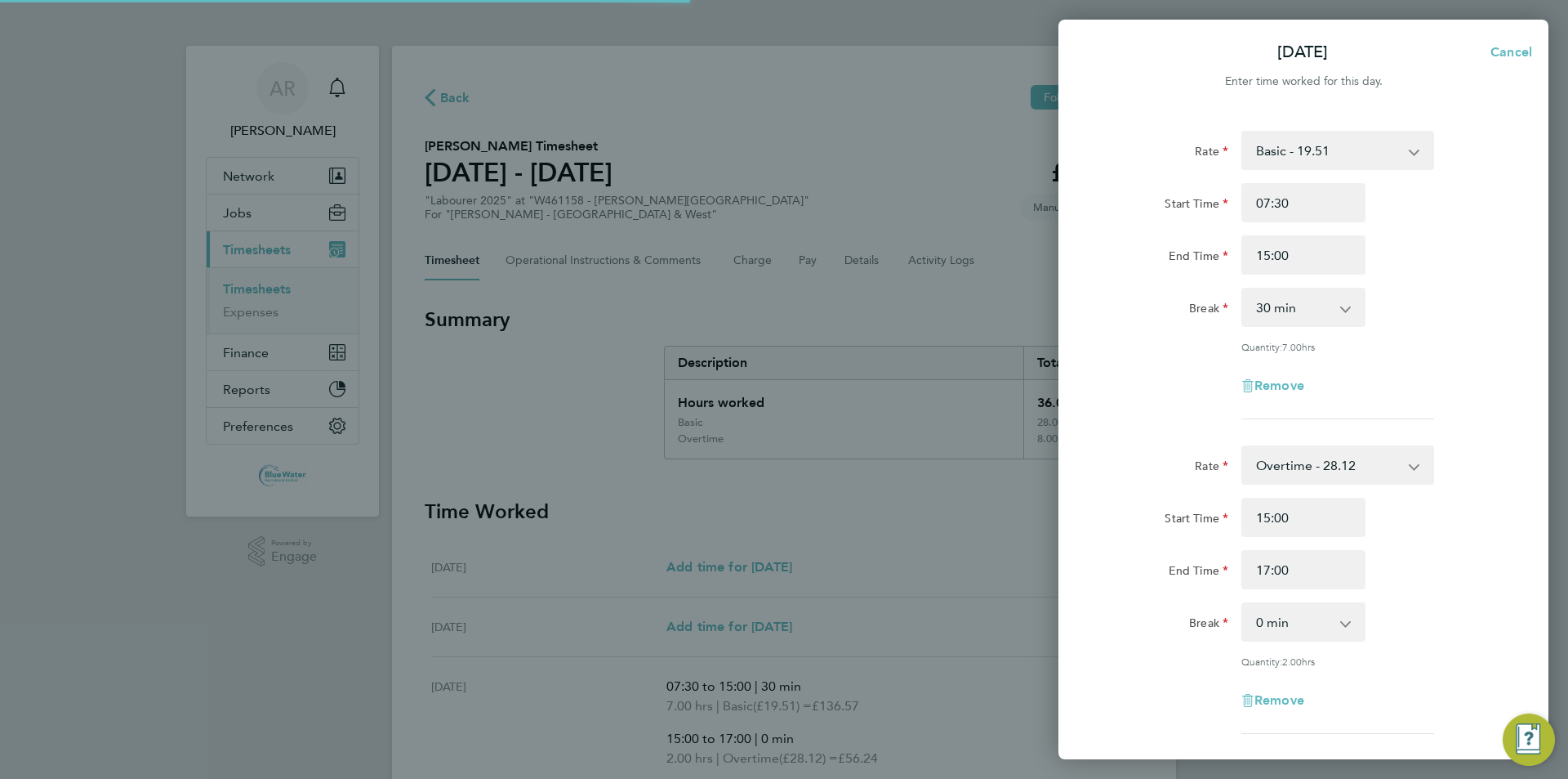
click at [782, 53] on div "[DATE] Cancel" at bounding box center [1303, 53] width 490 height 39
click at [782, 55] on div "[DATE] Cancel" at bounding box center [1303, 53] width 490 height 39
click at [782, 518] on div "[DATE] Cancel Enter time worked for this day. Rate Basic - 19.51 Overtime - 28.…" at bounding box center [784, 389] width 1568 height 779
click at [782, 51] on span "Cancel" at bounding box center [1509, 52] width 47 height 16
select select "30"
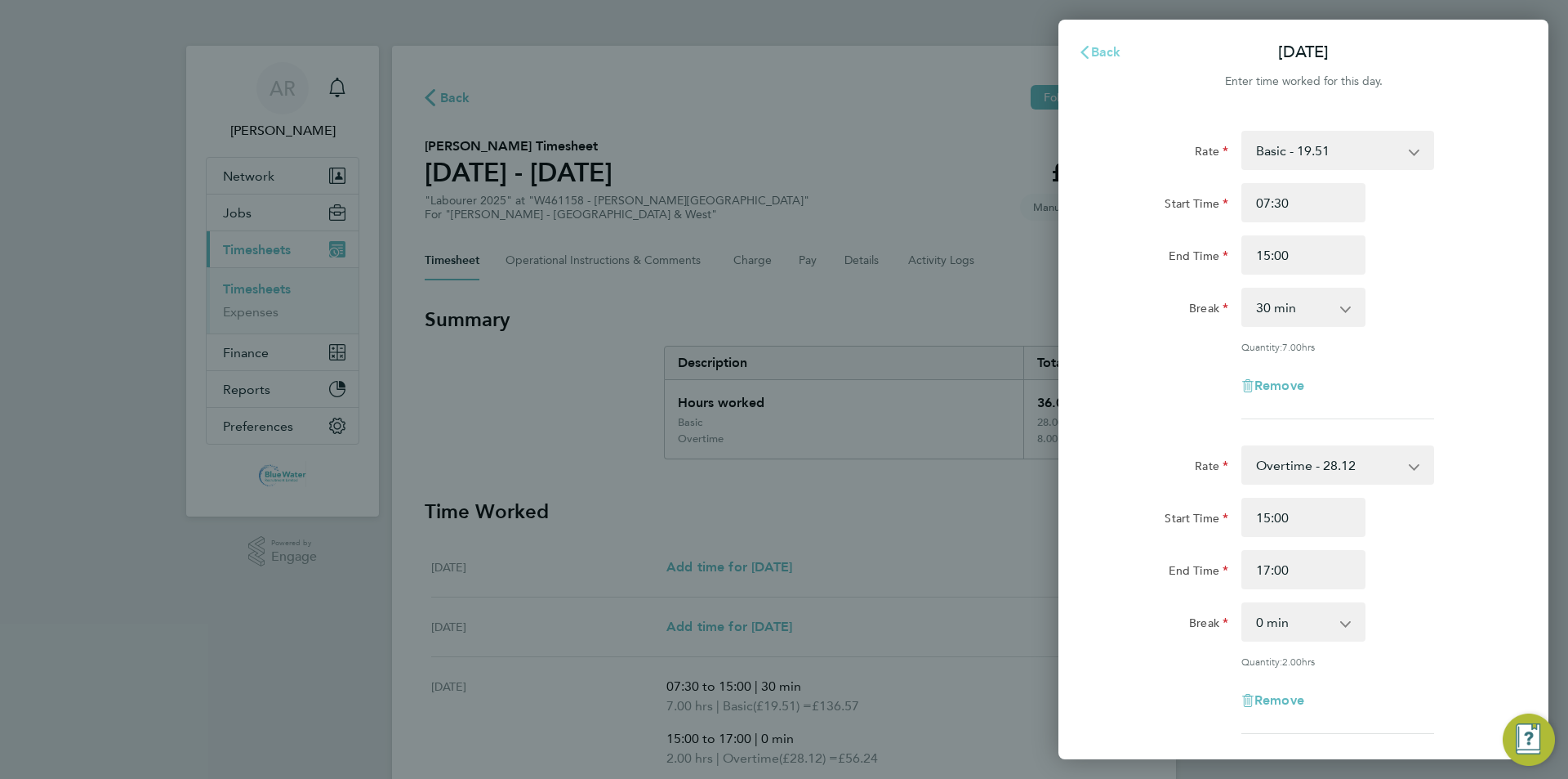
click at [782, 53] on icon "button" at bounding box center [1084, 52] width 13 height 13
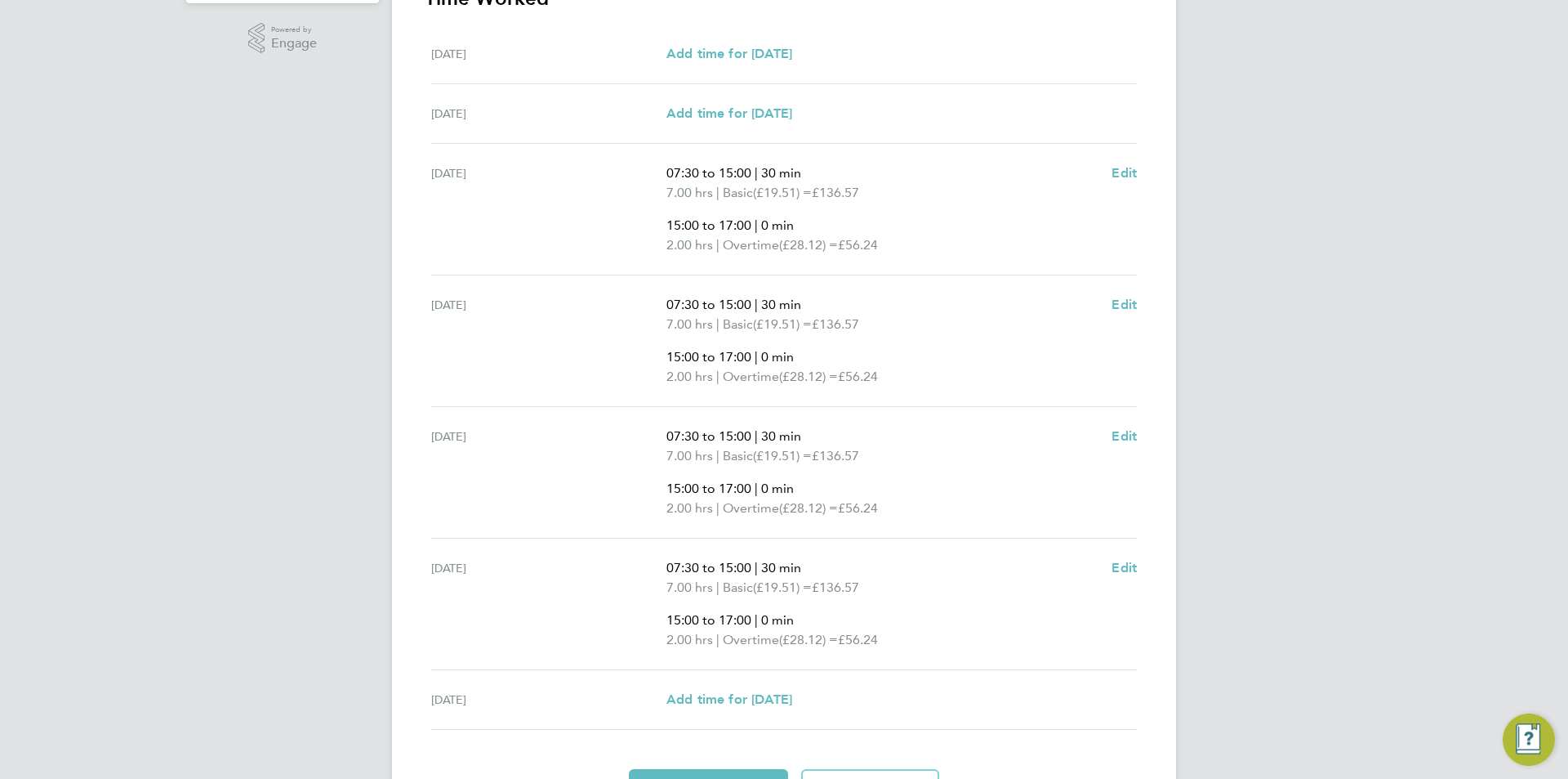
scroll to position [607, 0]
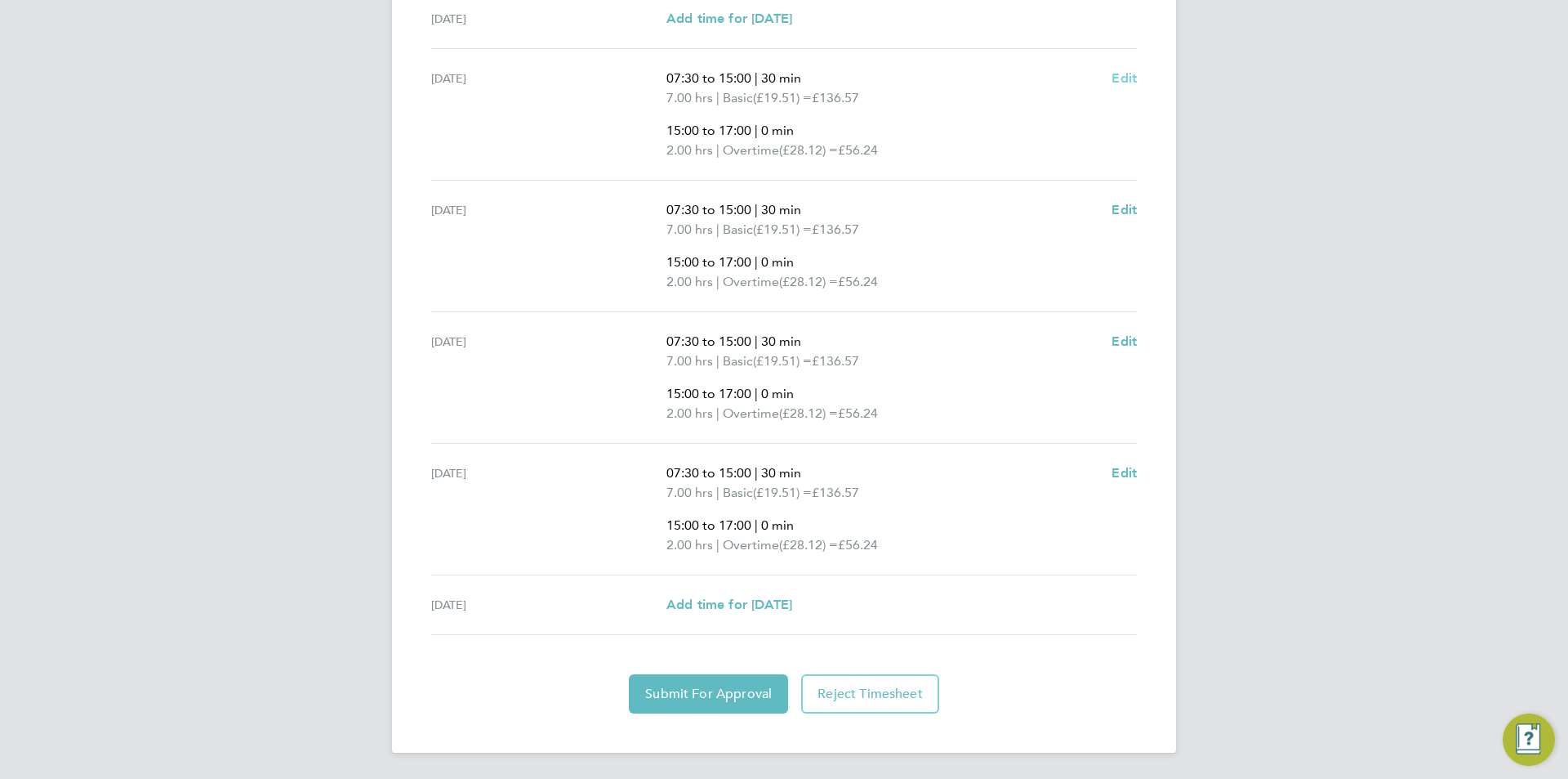
click at [782, 88] on link "Edit" at bounding box center [1124, 78] width 25 height 19
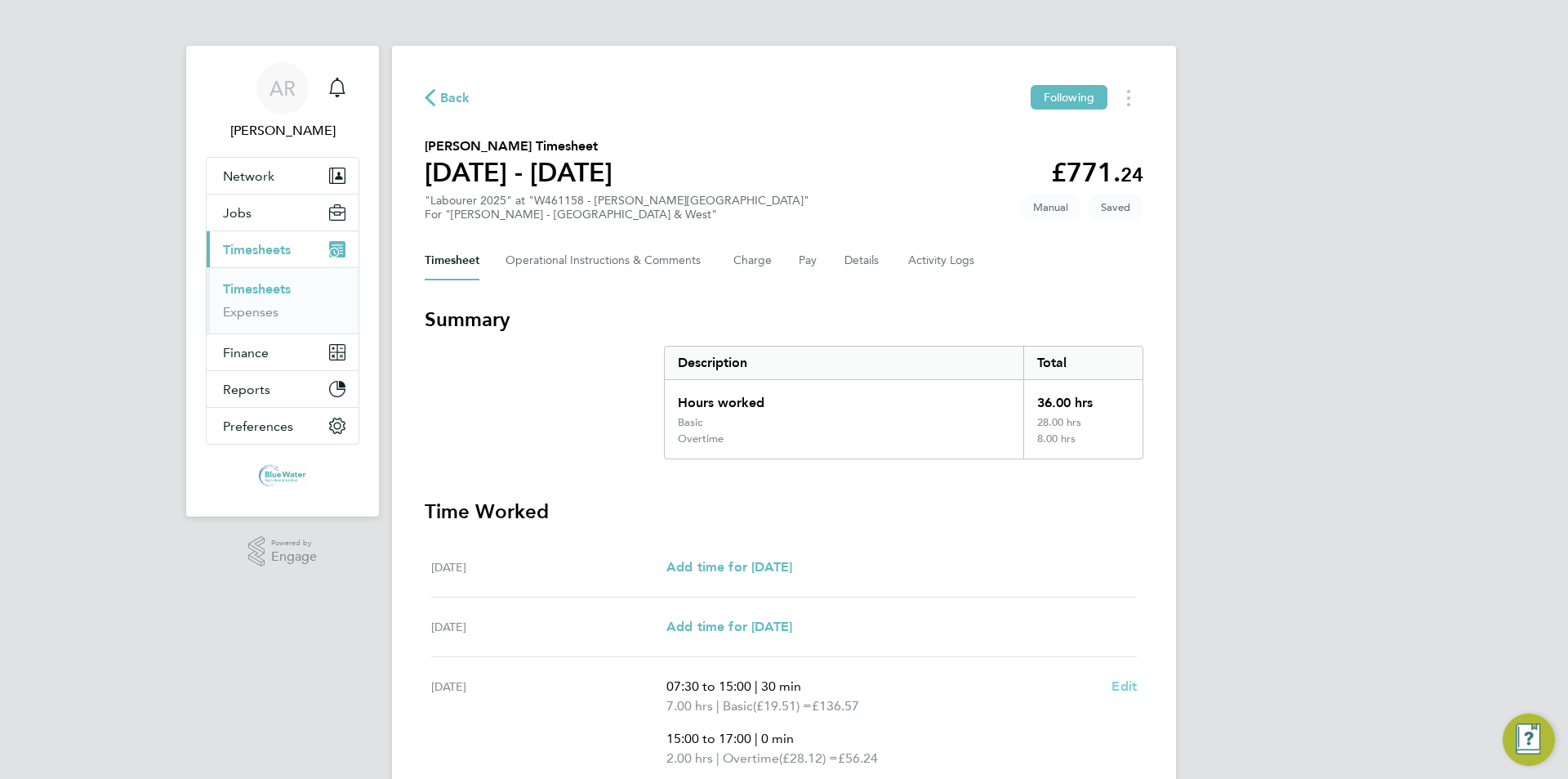
select select "30"
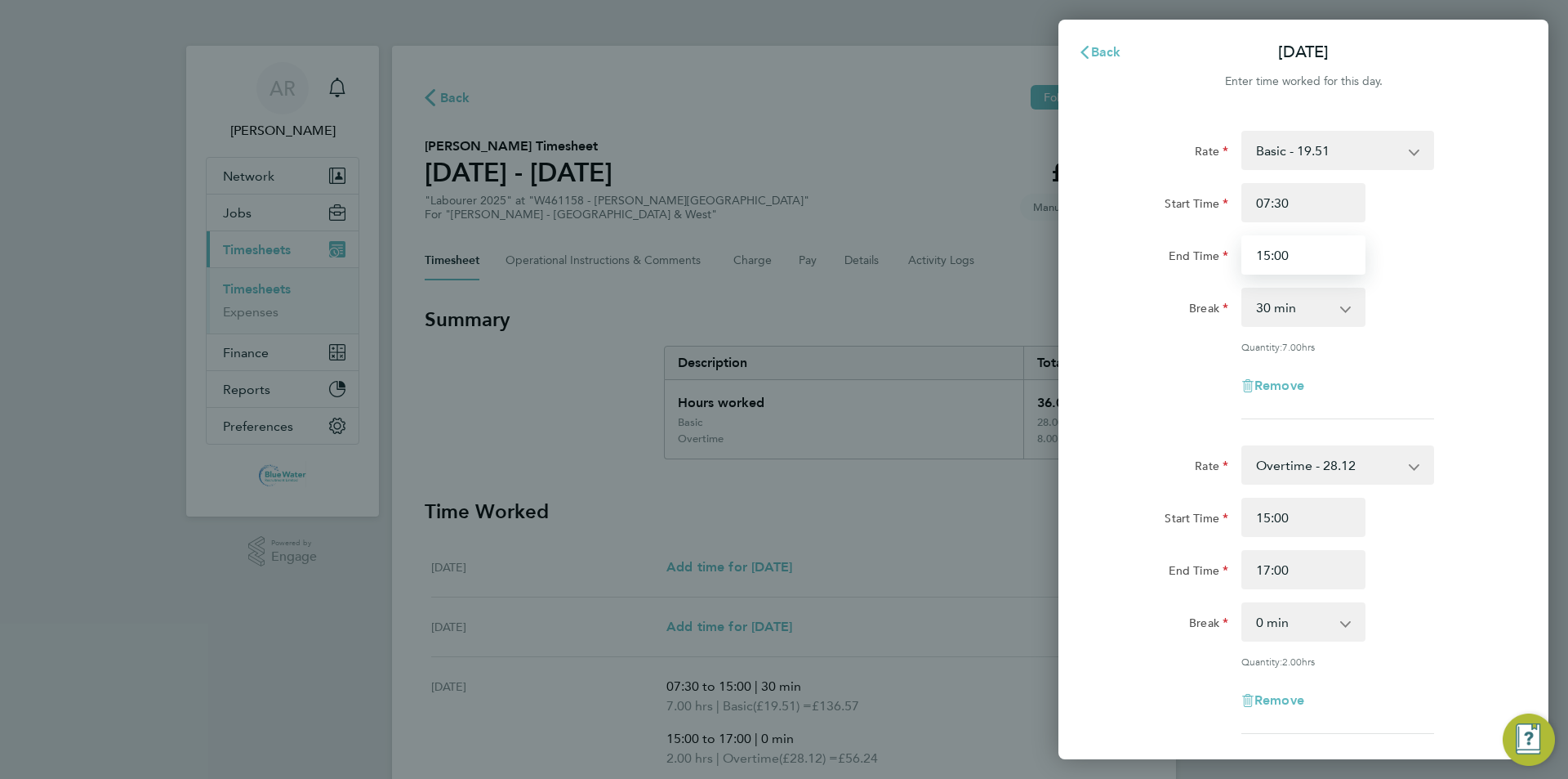
drag, startPoint x: 1298, startPoint y: 257, endPoint x: 1078, endPoint y: 270, distance: 220.4
click at [782, 270] on div "Rate Basic - 19.51 Overtime - 28.12 Overtime 4+ - 36.73 Start Time 07:30 End Ti…" at bounding box center [1303, 521] width 490 height 819
type input "16:00"
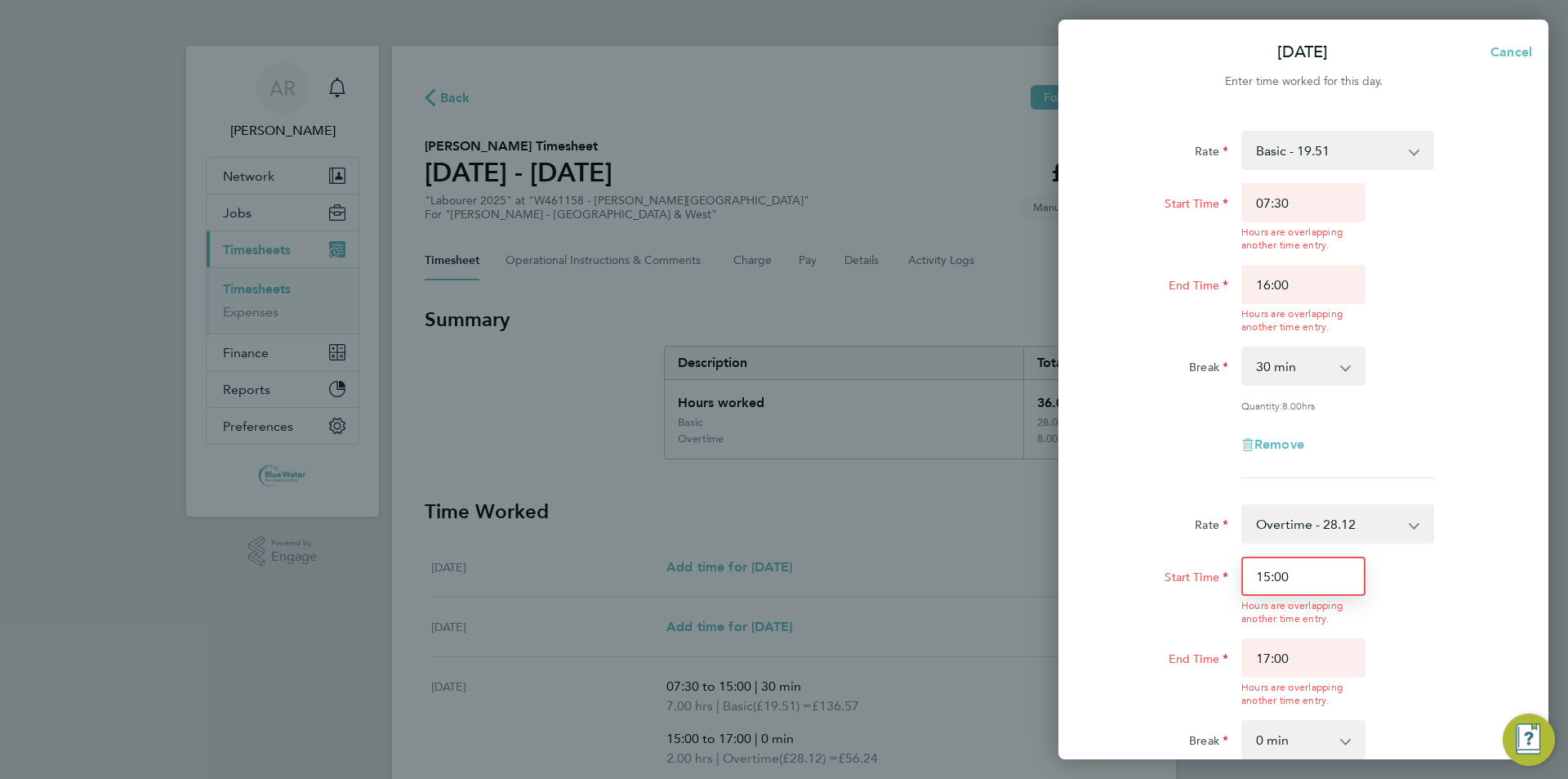
drag, startPoint x: 1308, startPoint y: 514, endPoint x: 1183, endPoint y: 518, distance: 125.1
click at [782, 518] on div "Rate Overtime - 28.12 Basic - 19.51 Overtime 4+ - 36.73 Start Time 15:00 Hours …" at bounding box center [1303, 678] width 399 height 347
type input "16:00"
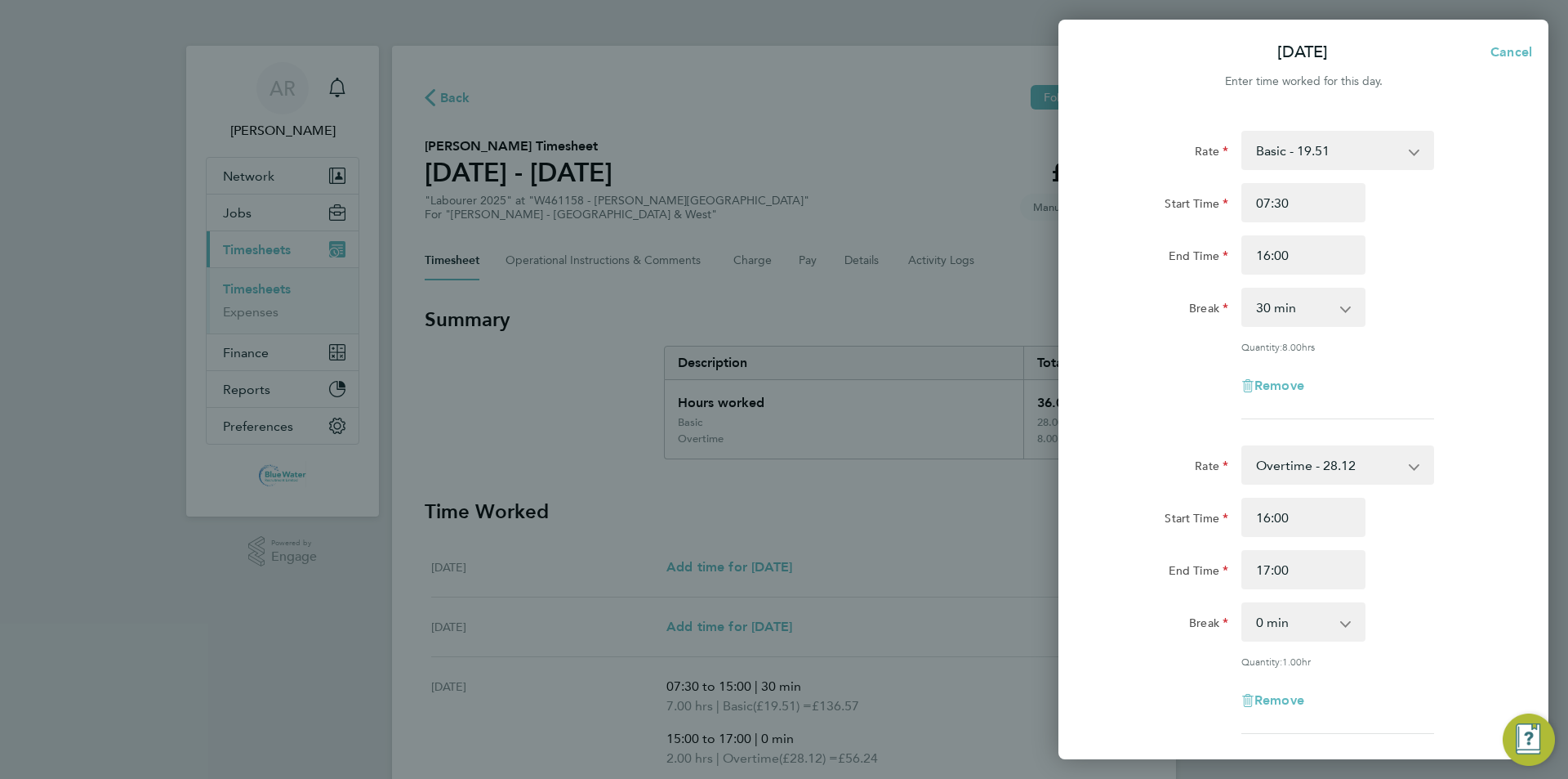
click at [782, 586] on div "Start Time 16:00 End Time 17:00" at bounding box center [1303, 543] width 411 height 92
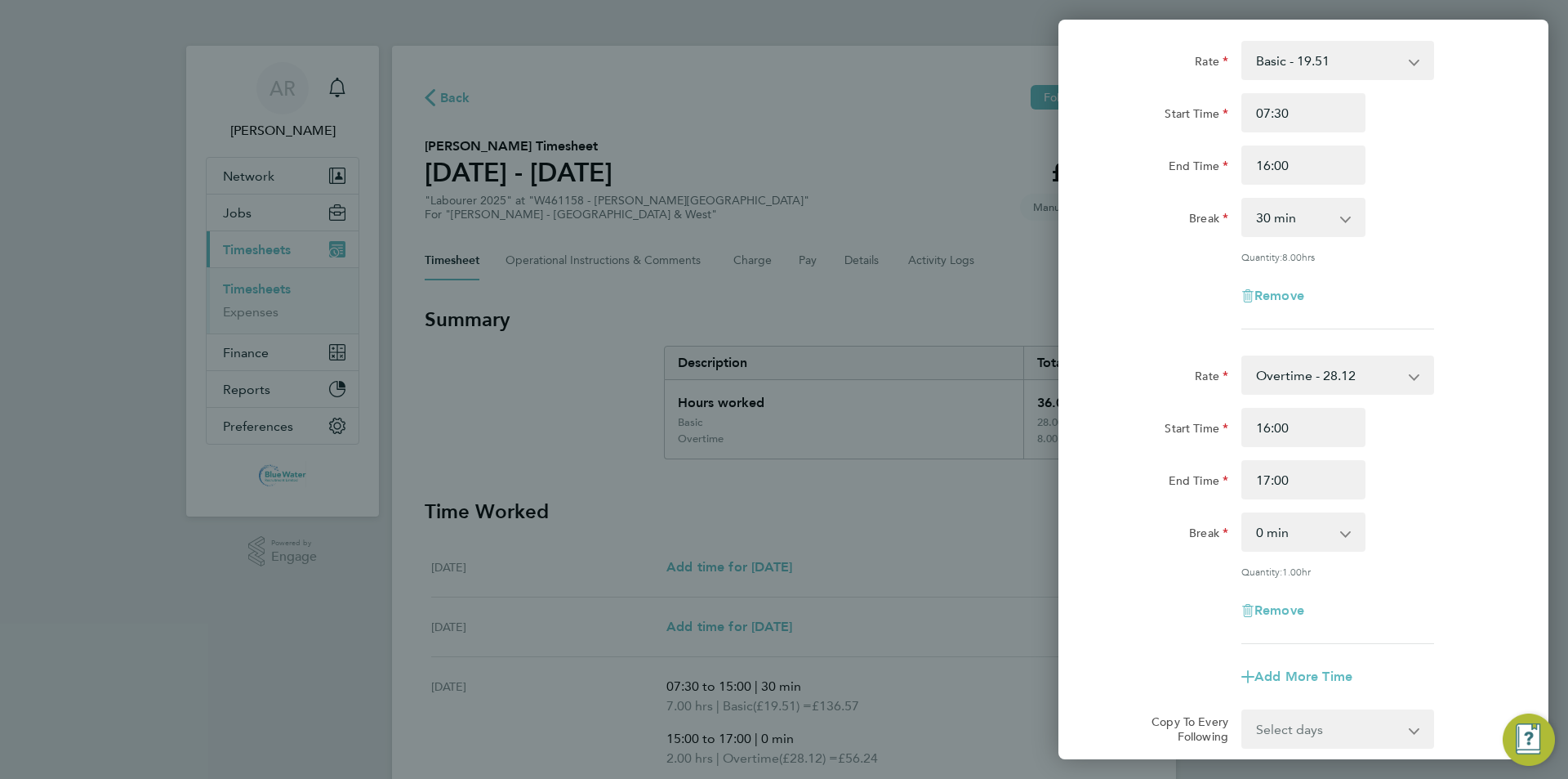
scroll to position [272, 0]
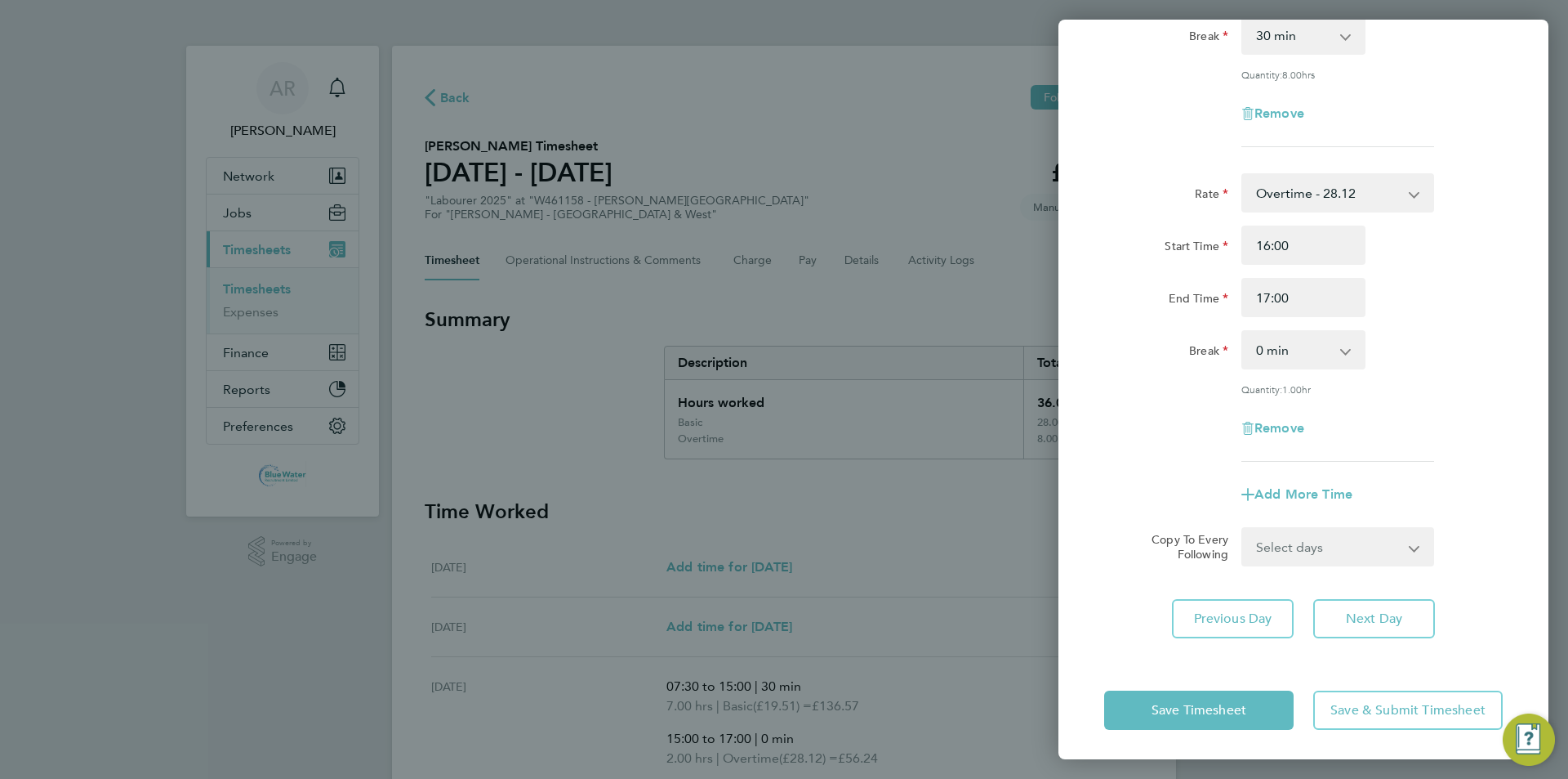
click at [782, 532] on select "Select days Day [DATE] [DATE] [DATE] [DATE]" at bounding box center [1328, 546] width 172 height 36
select select "DAY"
click at [782, 528] on select "Select days Day [DATE] [DATE] [DATE] [DATE]" at bounding box center [1328, 546] width 172 height 36
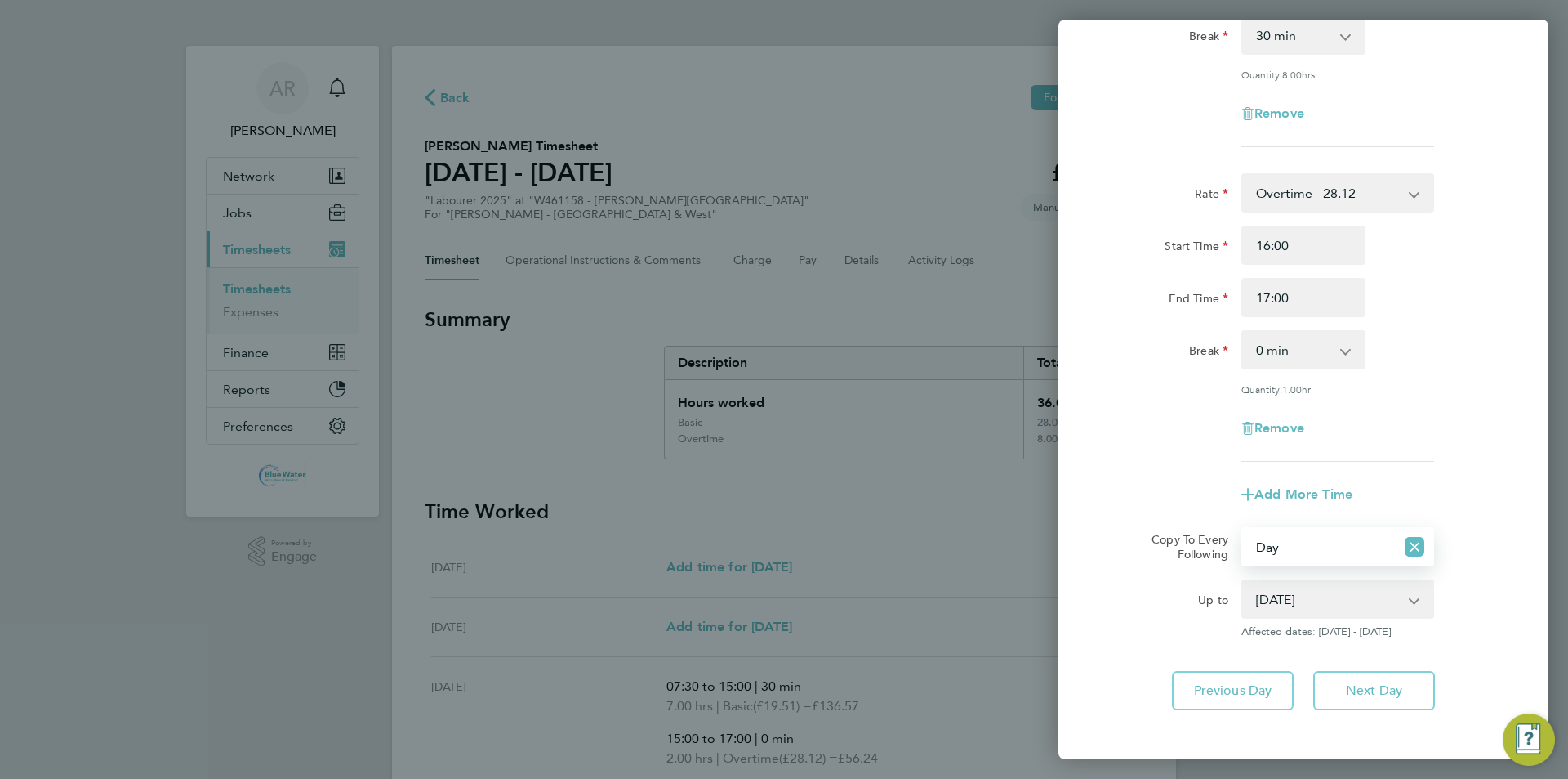
drag, startPoint x: 1327, startPoint y: 561, endPoint x: 1303, endPoint y: 603, distance: 48.4
click at [782, 603] on select "[DATE] [DATE] [DATE] [DATE]" at bounding box center [1327, 599] width 170 height 36
select select "[DATE]"
click at [782, 581] on select "[DATE] [DATE] [DATE] [DATE]" at bounding box center [1327, 599] width 170 height 36
click at [782, 682] on button "Next Day" at bounding box center [1373, 690] width 122 height 39
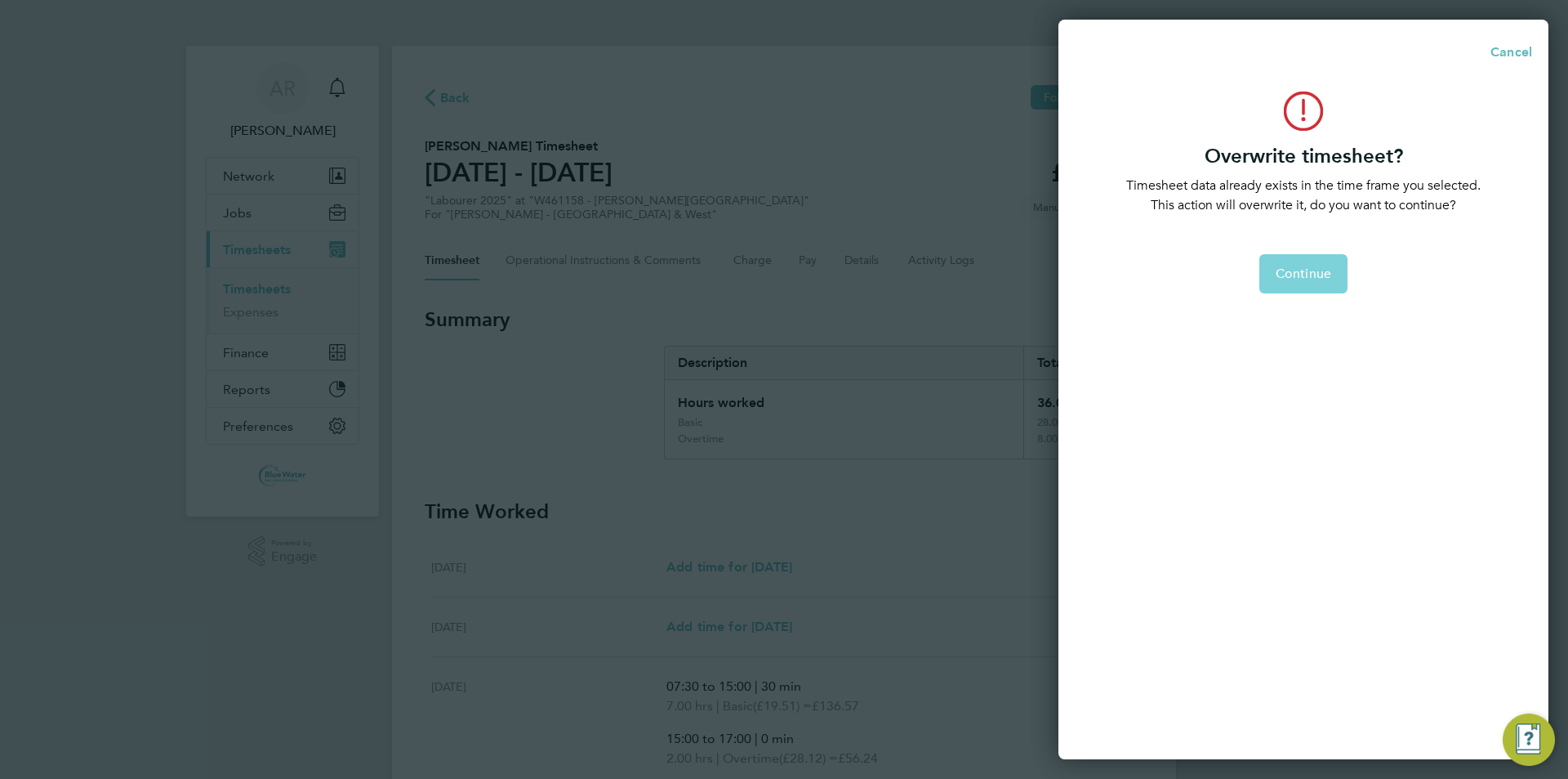
click at [782, 272] on span "Continue" at bounding box center [1303, 273] width 56 height 17
select select "0: null"
select select "30"
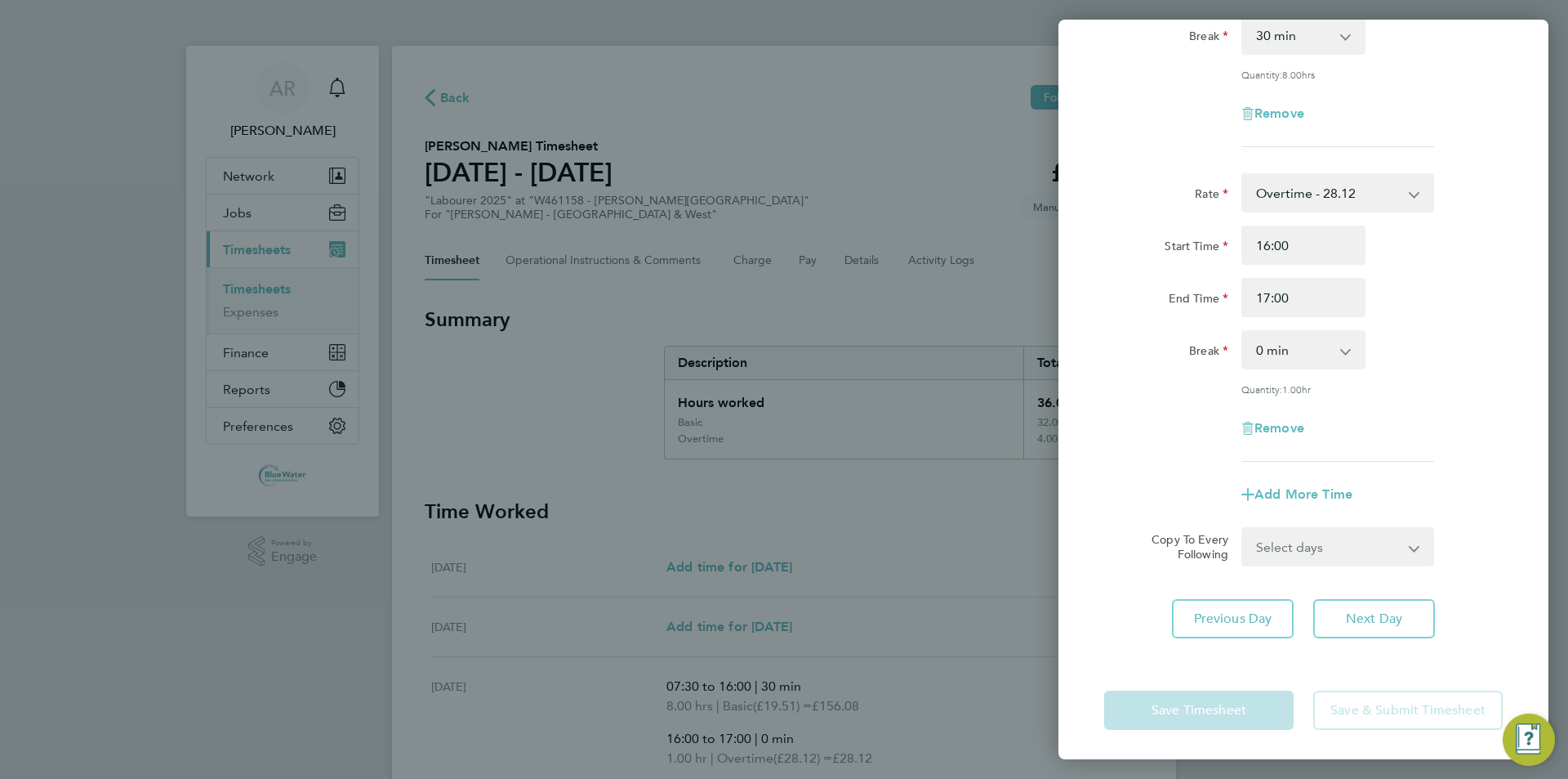
click at [782, 245] on div "Back [DATE] Enter time worked for this day. Rate Basic - 19.51 Overtime - 28.12…" at bounding box center [784, 389] width 1568 height 779
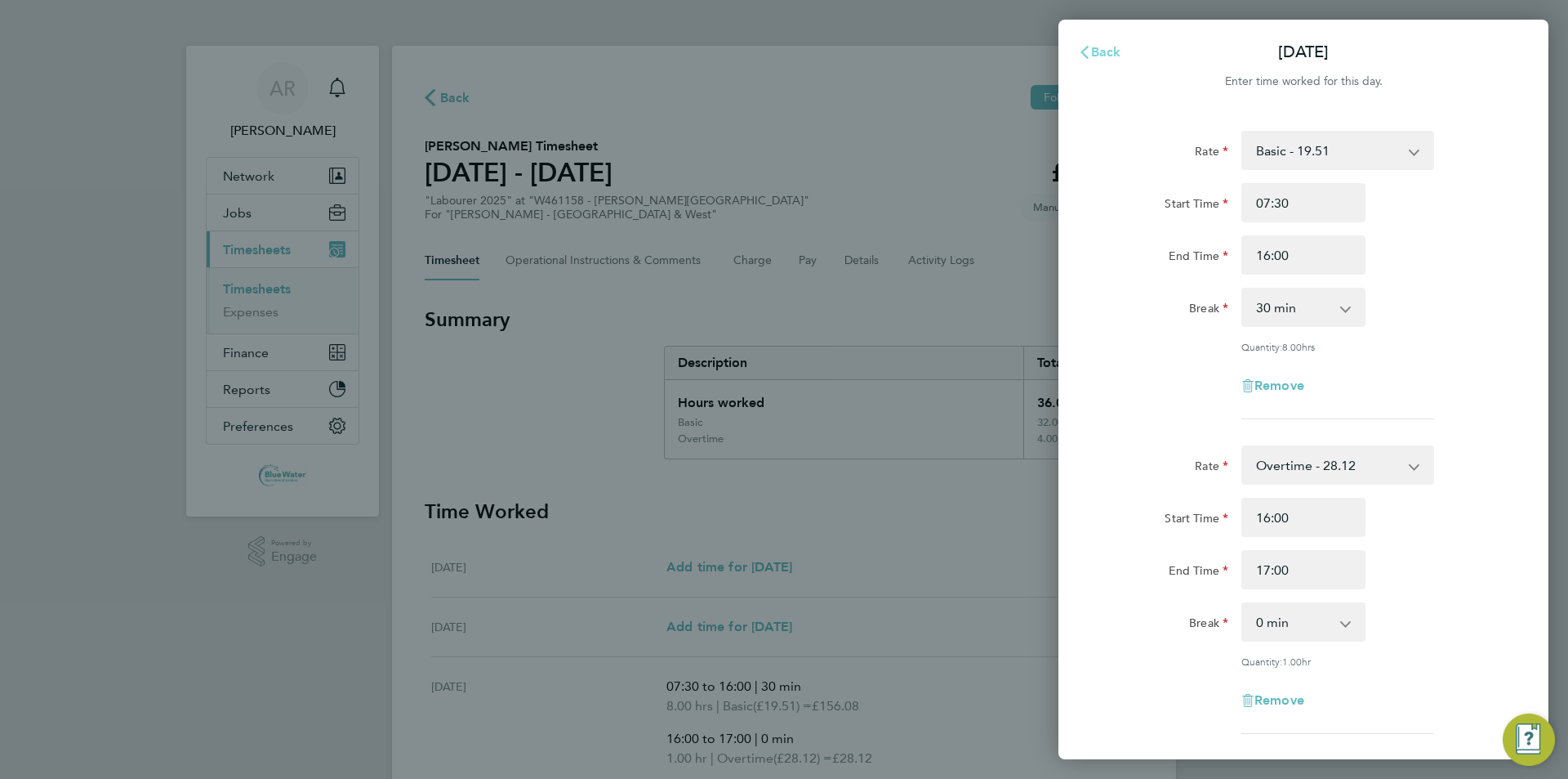
click at [782, 55] on button "Back" at bounding box center [1099, 53] width 76 height 33
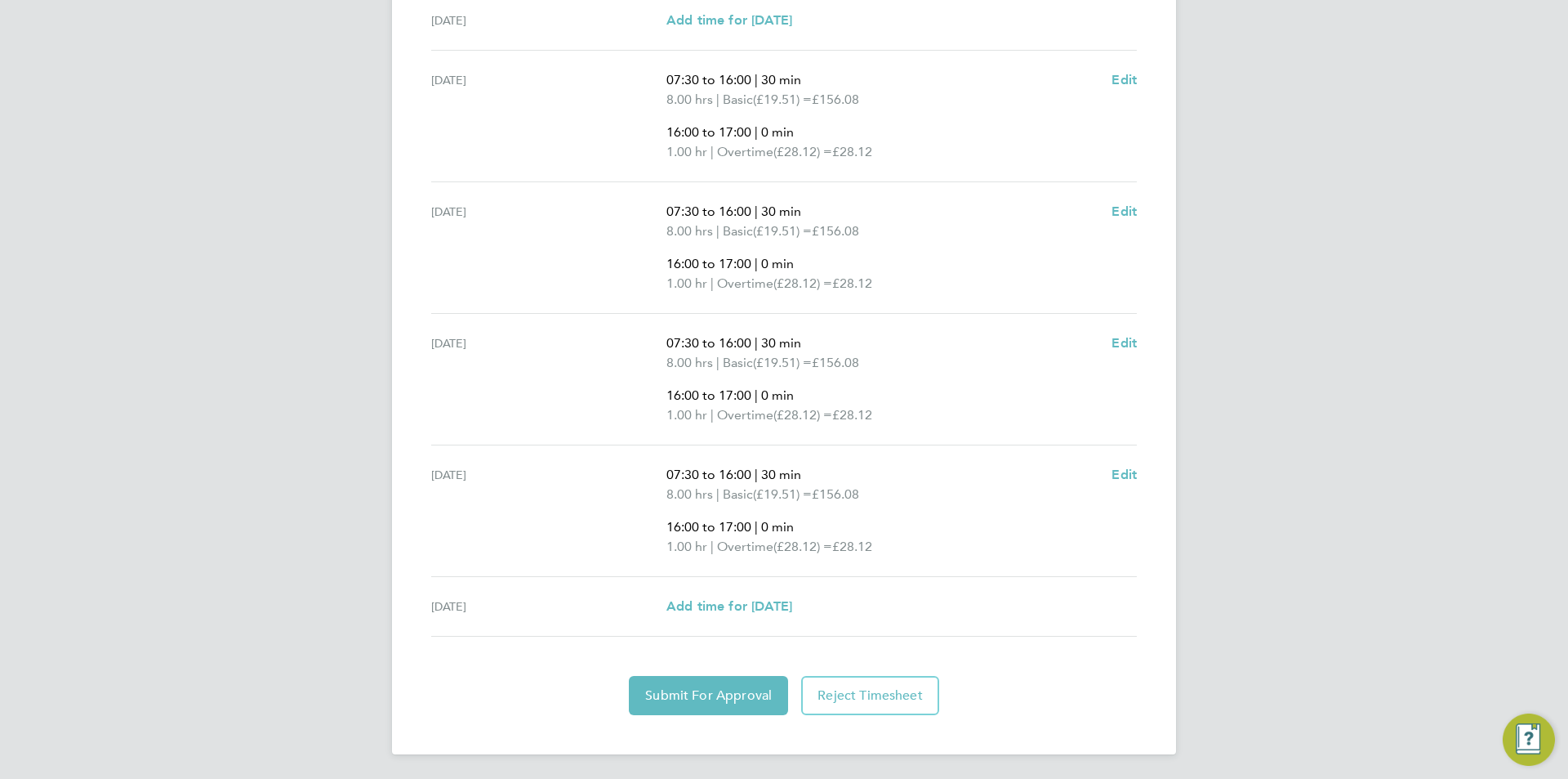
scroll to position [607, 0]
click at [721, 608] on span "Add time for [DATE]" at bounding box center [729, 604] width 126 height 16
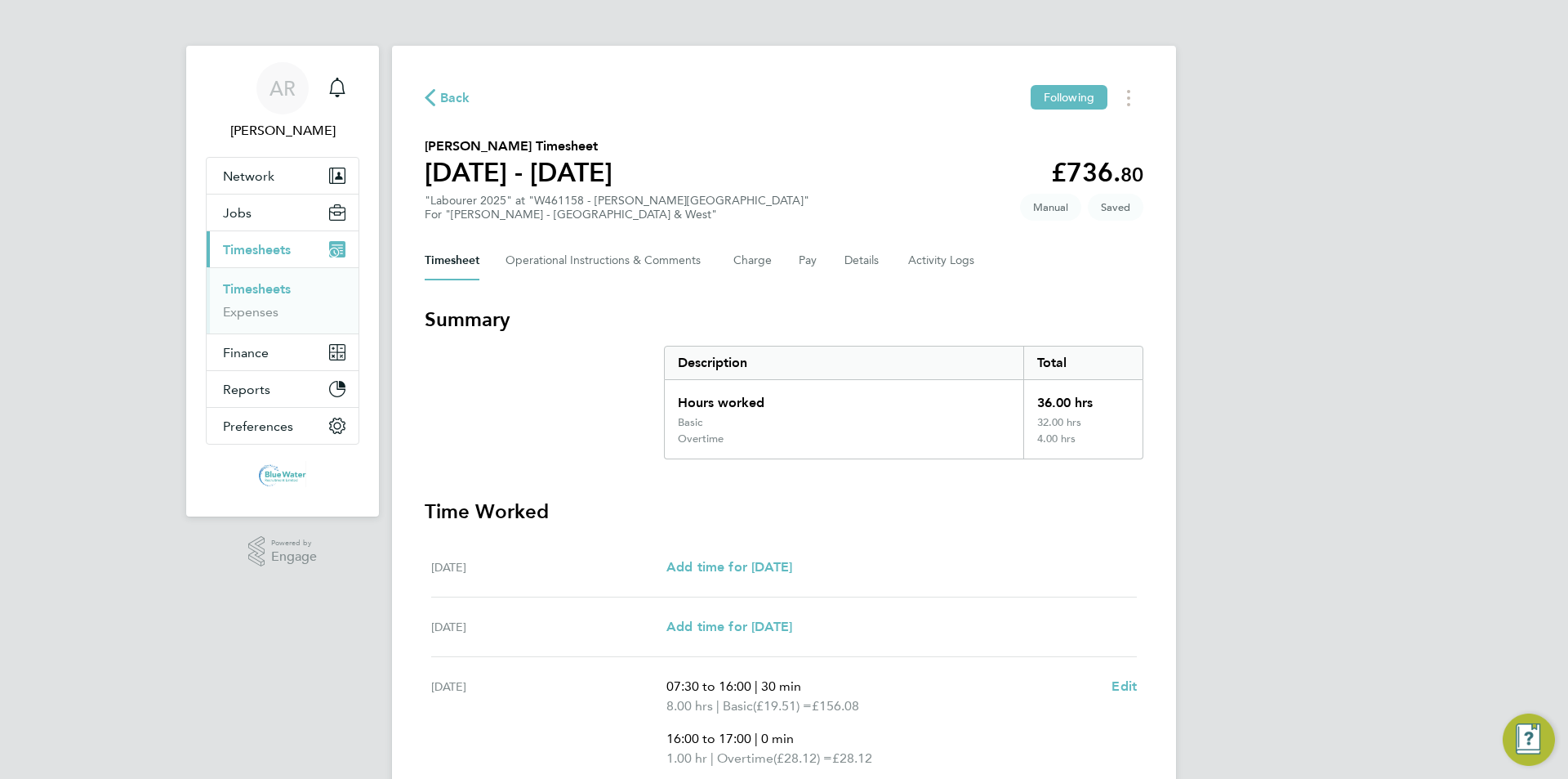
select select "60"
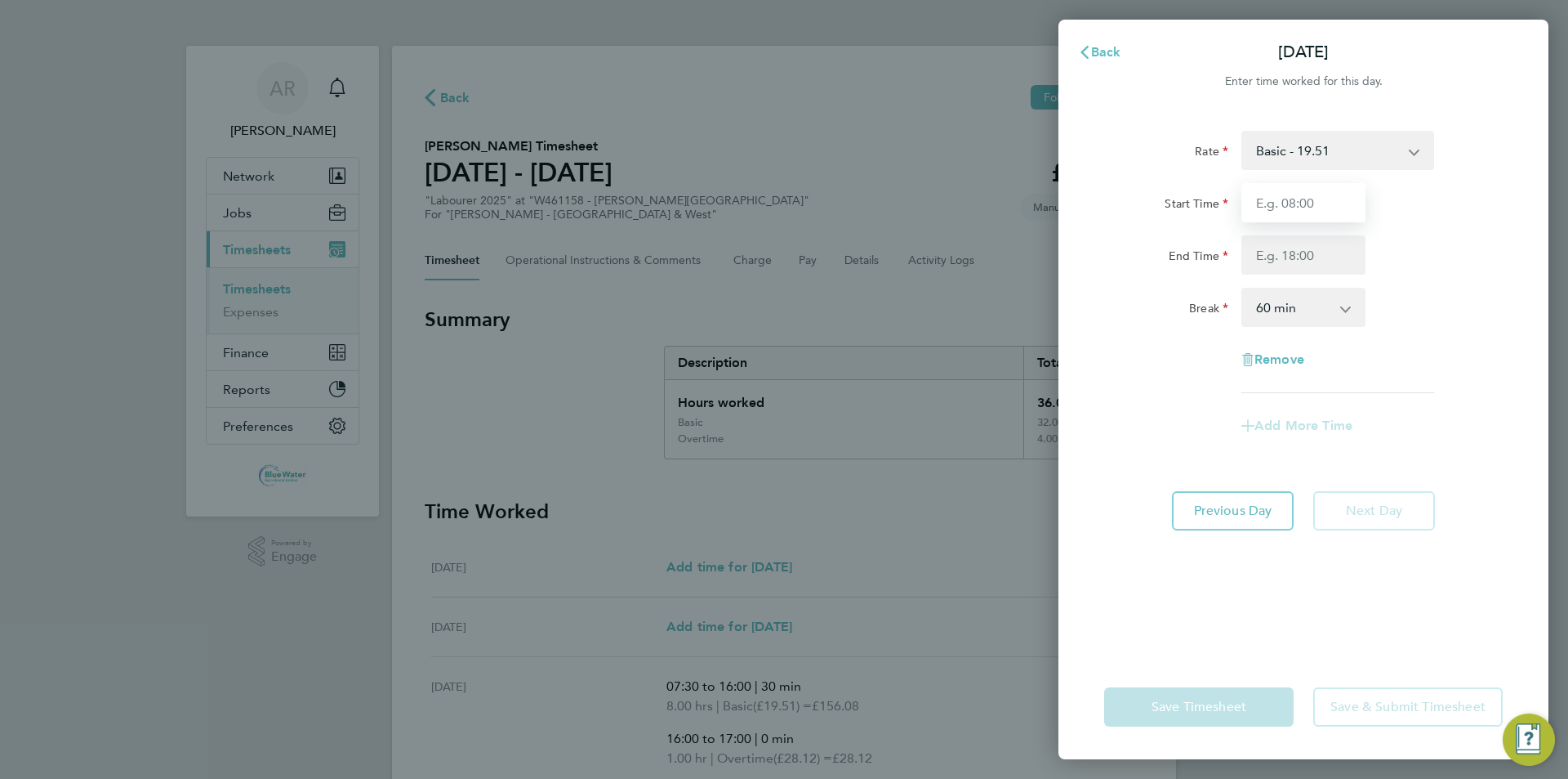
click at [782, 194] on input "Start Time" at bounding box center [1303, 203] width 124 height 39
click at [782, 242] on input "End Time" at bounding box center [1303, 254] width 124 height 39
click at [782, 206] on input "7.3" at bounding box center [1303, 203] width 124 height 39
type input "07:30"
click at [782, 253] on input "End Time" at bounding box center [1303, 254] width 124 height 39
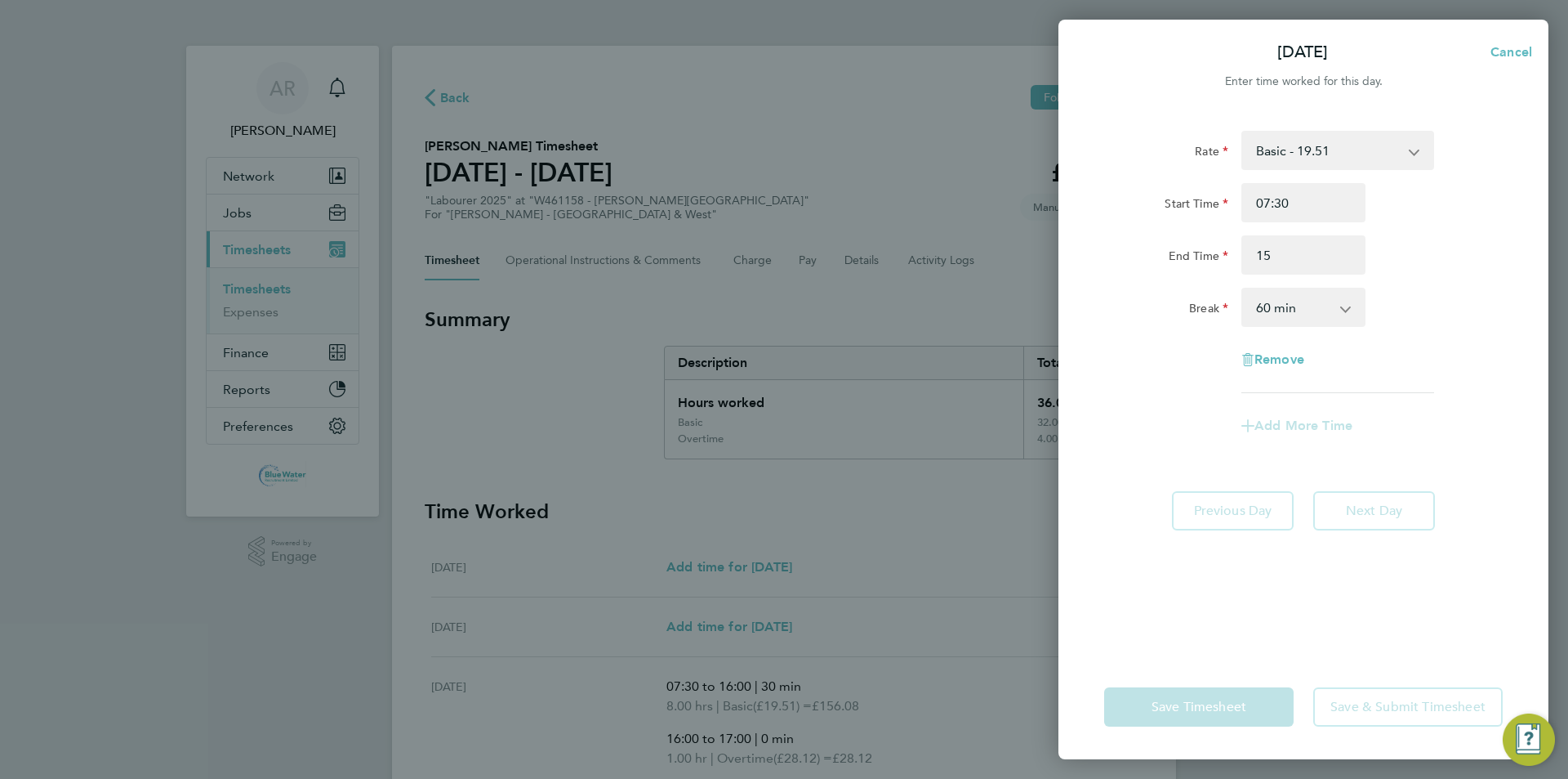
type input "15:00"
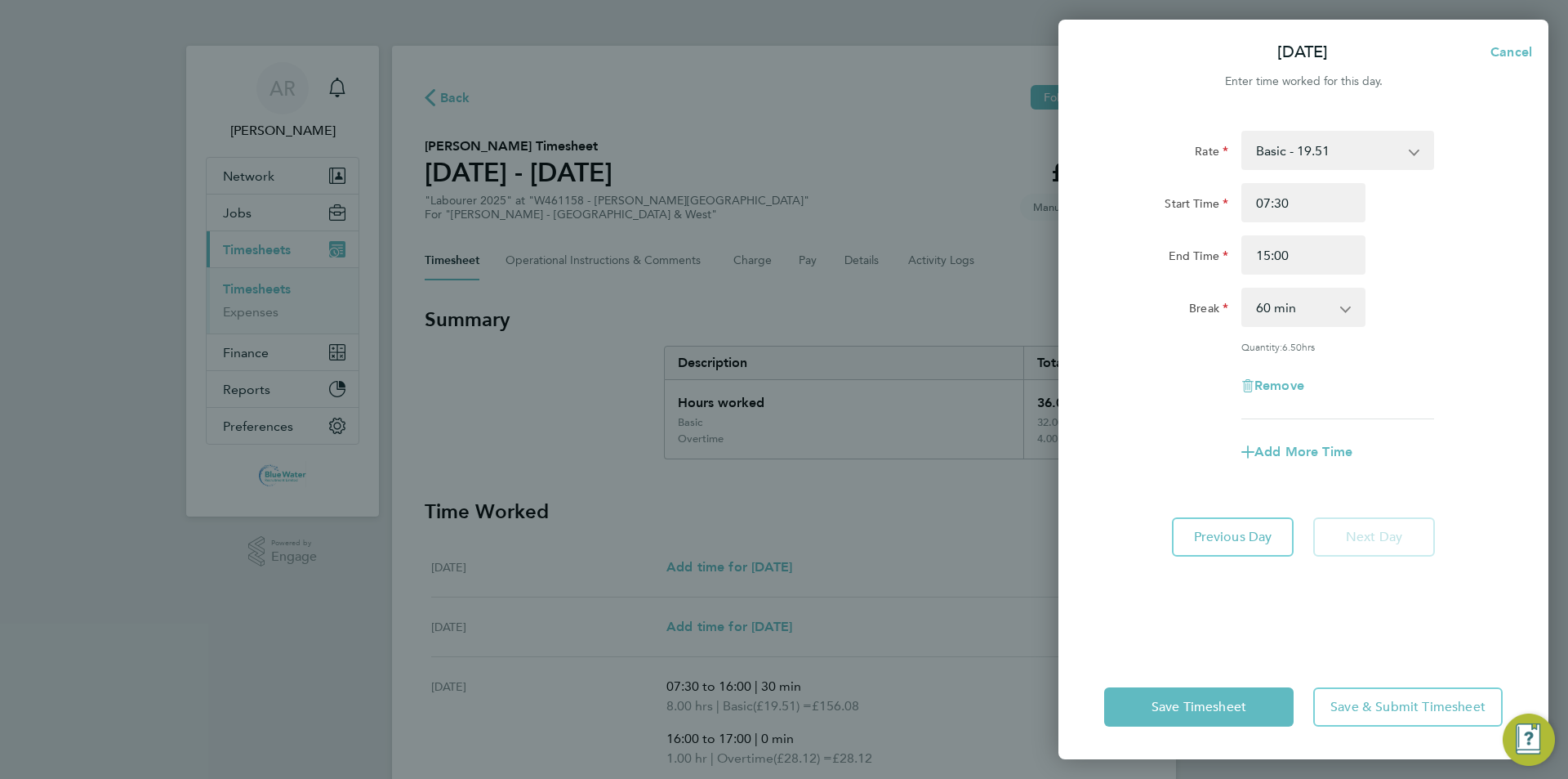
click at [782, 230] on div "Start Time 07:30 End Time 15:00" at bounding box center [1303, 229] width 411 height 92
click at [782, 306] on select "0 min 15 min 30 min 45 min 60 min 75 min 90 min" at bounding box center [1293, 307] width 101 height 36
select select "30"
click at [782, 290] on select "0 min 15 min 30 min 45 min 60 min 75 min 90 min" at bounding box center [1293, 307] width 101 height 36
click at [782, 447] on span "Add More Time" at bounding box center [1303, 451] width 98 height 16
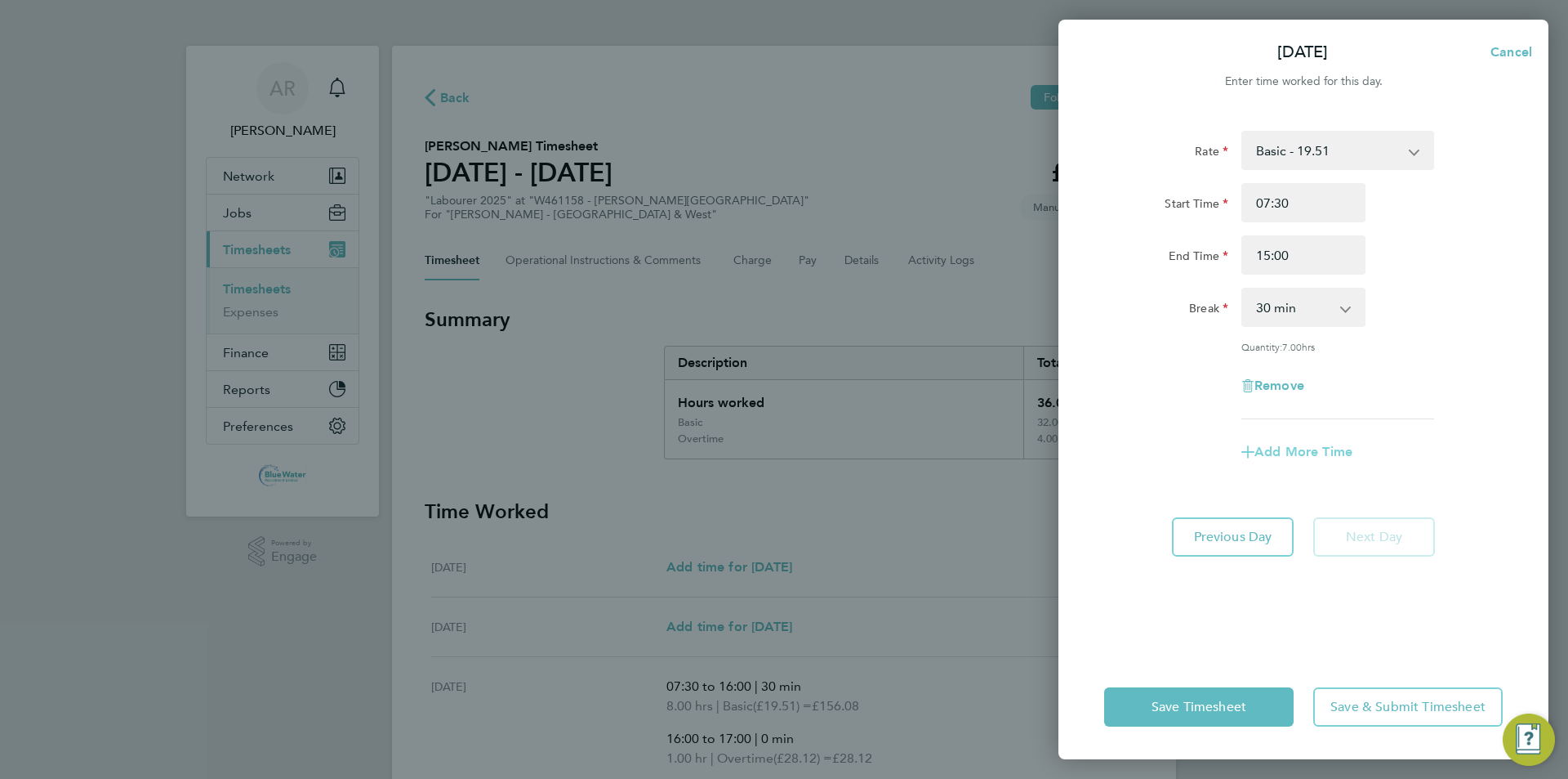
select select "null"
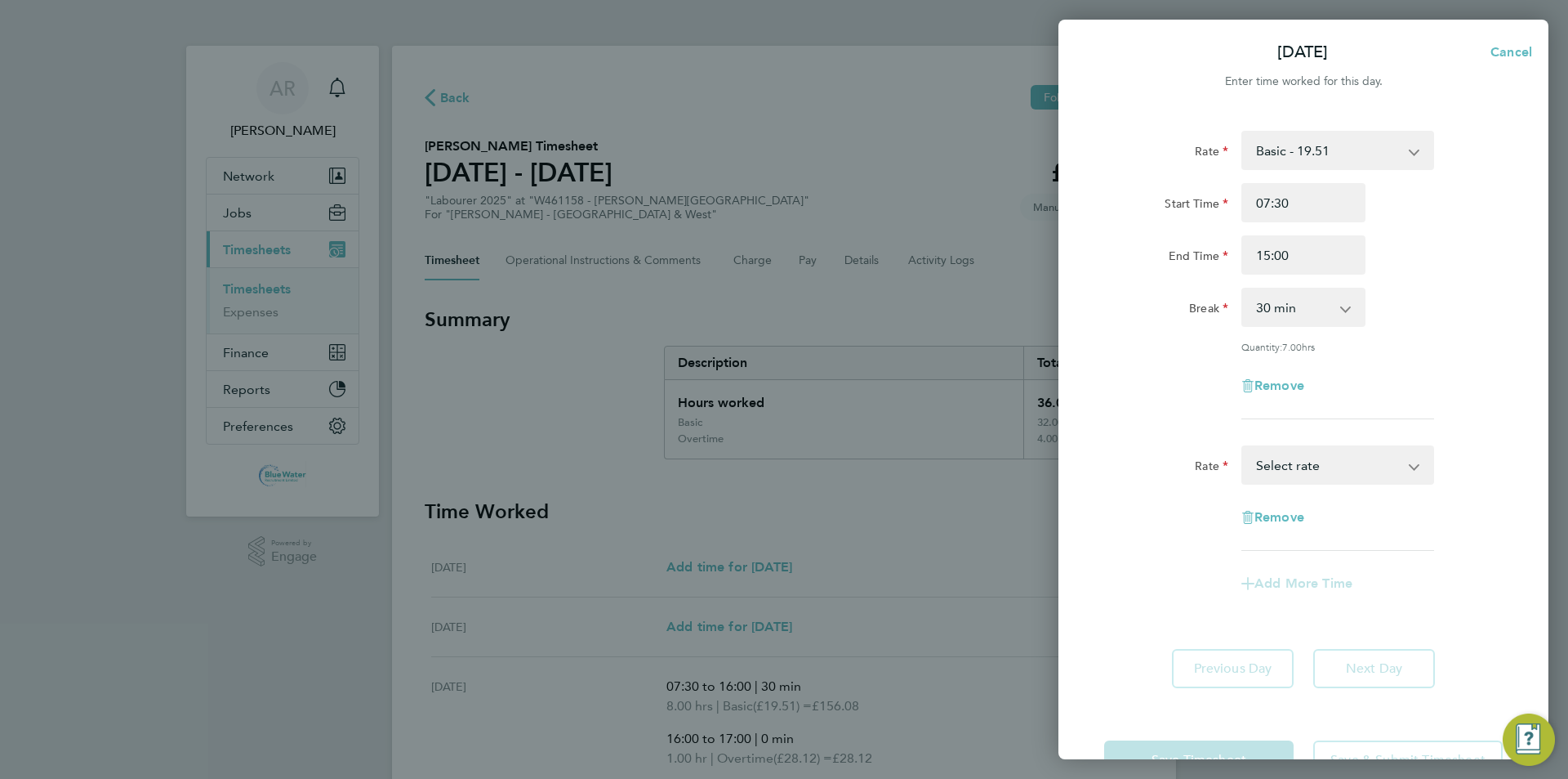
click at [782, 483] on div "Rate Basic - 19.51 Overtime - 28.12 Overtime 4+ - 36.73 Select rate Remove" at bounding box center [1303, 498] width 399 height 105
click at [782, 476] on select "Basic - 19.51 Overtime - 28.12 Overtime 4+ - 36.73 Select rate" at bounding box center [1327, 464] width 170 height 36
select select "60"
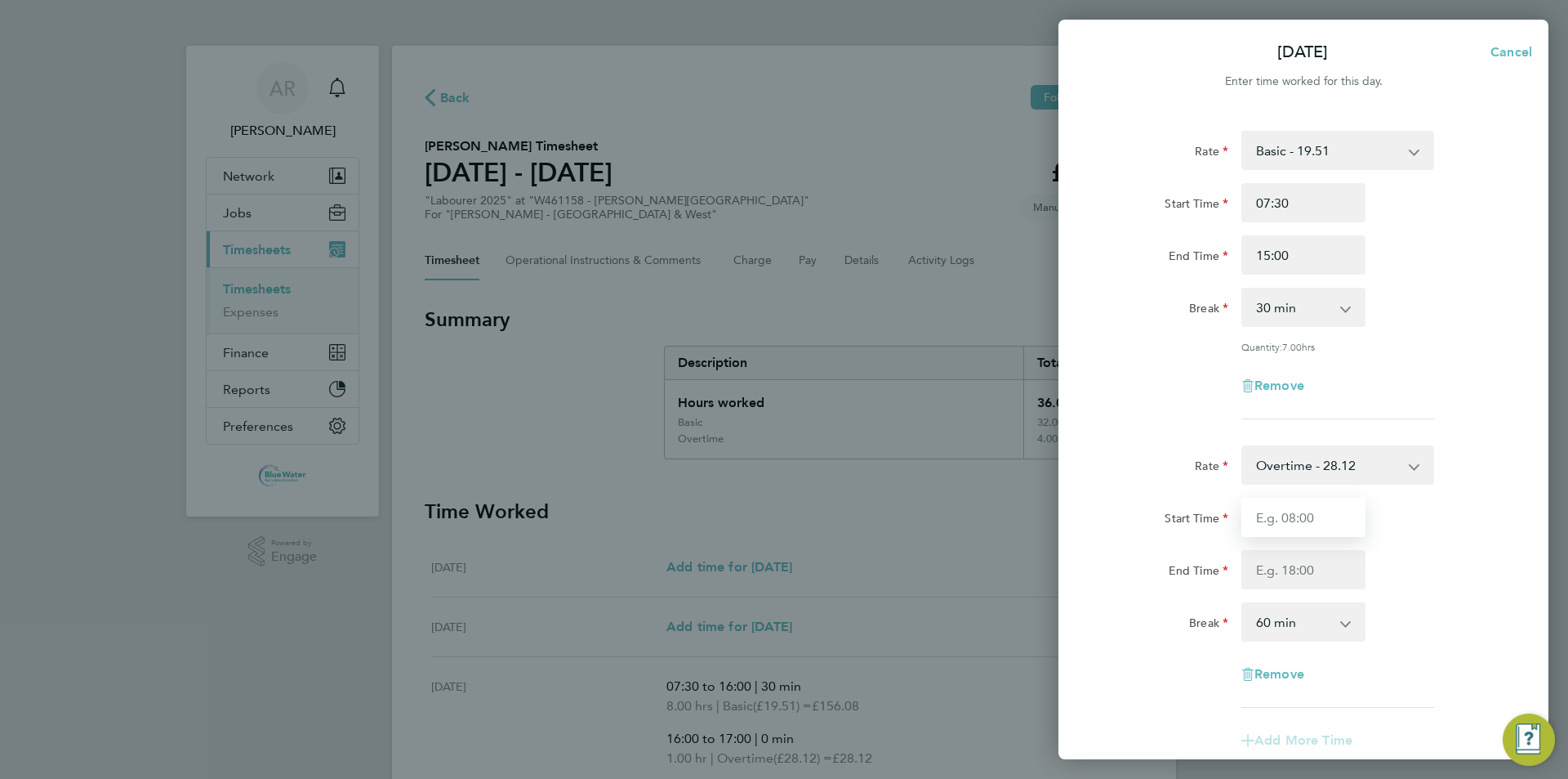
click at [782, 509] on input "Start Time" at bounding box center [1303, 517] width 124 height 39
type input "15:00"
click at [782, 561] on input "End Time" at bounding box center [1303, 569] width 124 height 39
type input "17:00"
click at [782, 513] on div "Start Time 15:00" at bounding box center [1303, 517] width 411 height 39
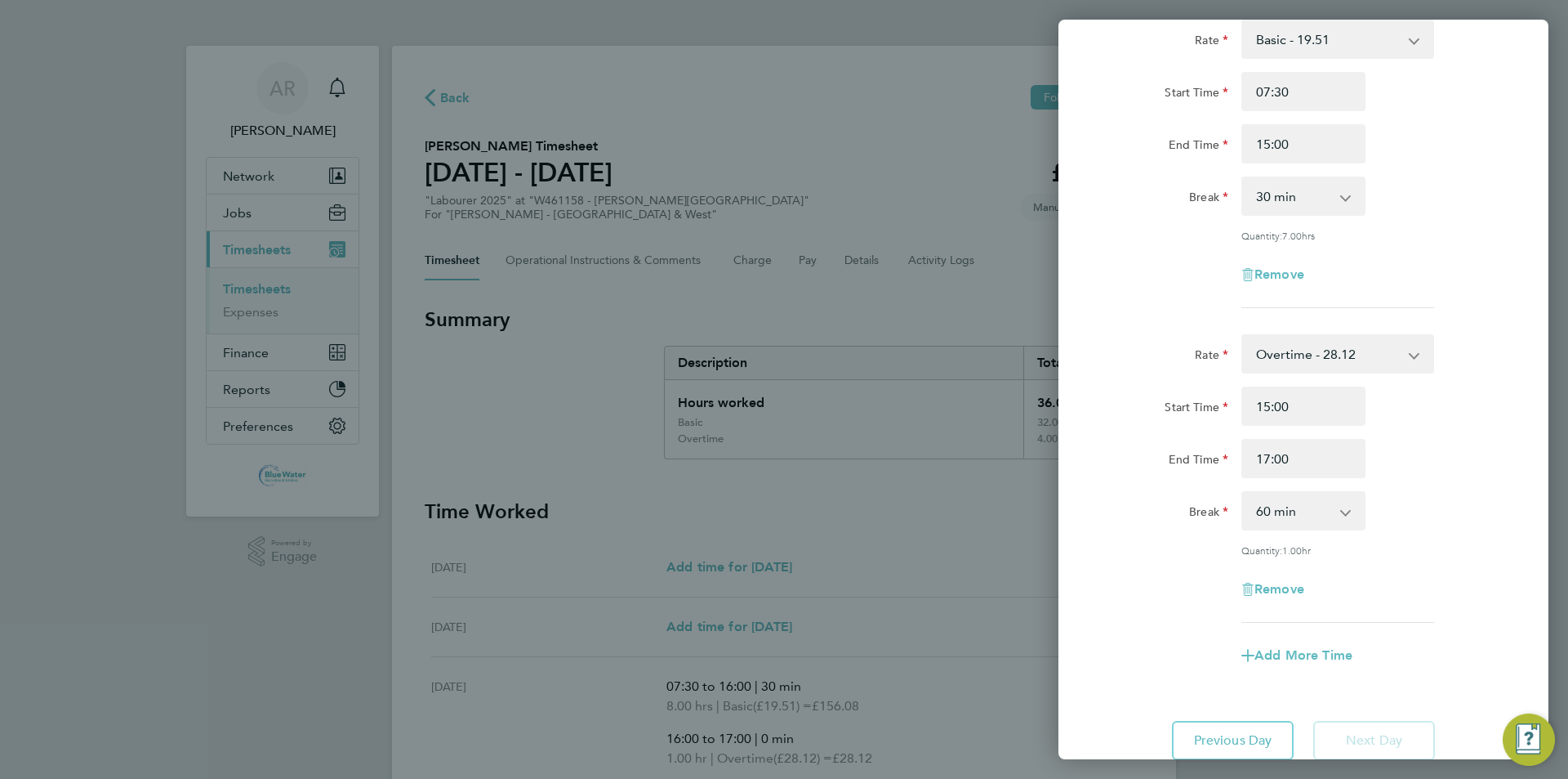
scroll to position [233, 0]
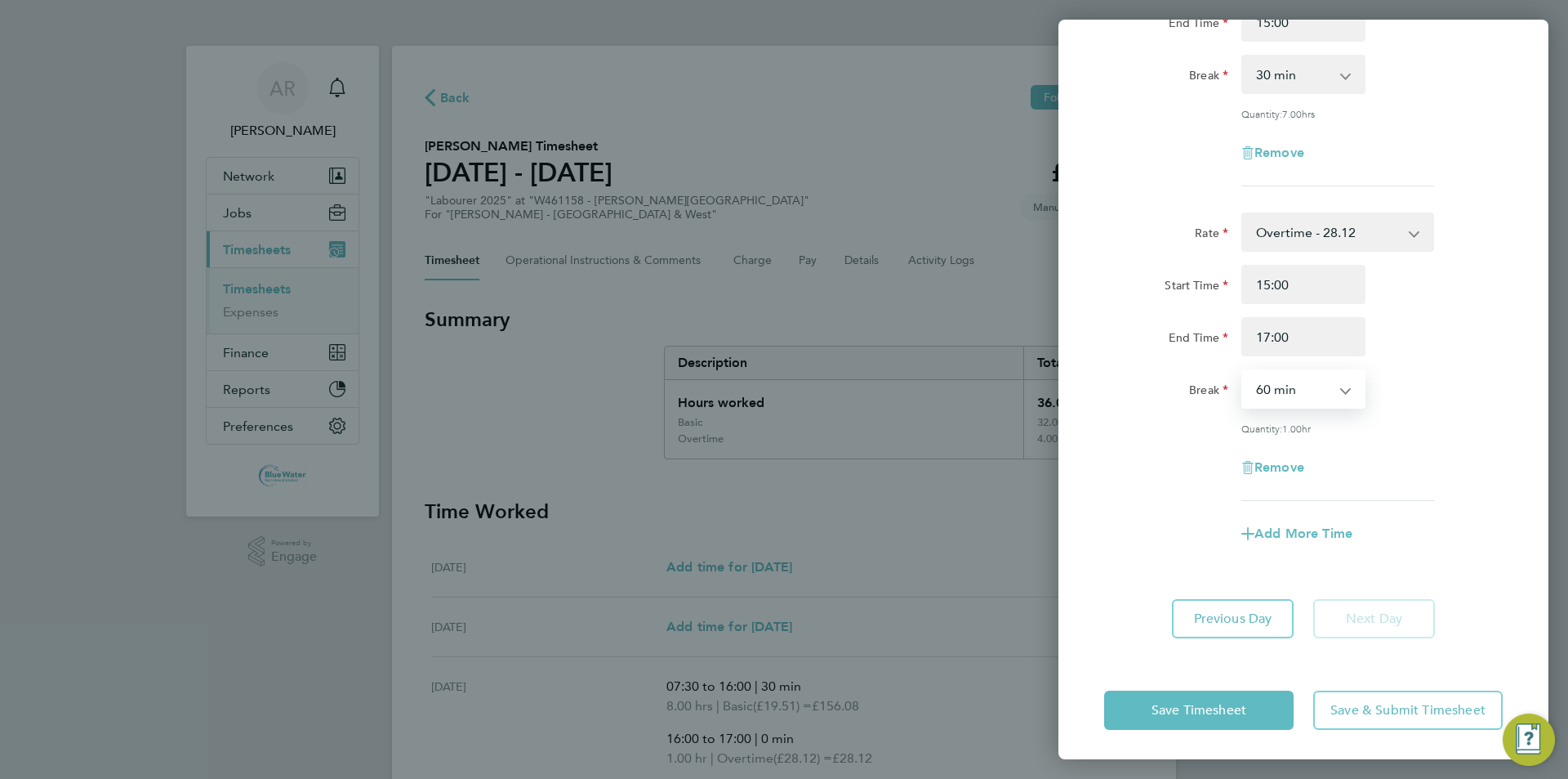
click at [782, 402] on select "0 min 15 min 30 min 45 min 60 min 75 min 90 min" at bounding box center [1293, 388] width 101 height 36
select select "0"
click at [782, 370] on select "0 min 15 min 30 min 45 min 60 min 75 min 90 min" at bounding box center [1293, 388] width 101 height 36
click at [782, 703] on span "Save Timesheet" at bounding box center [1199, 710] width 95 height 17
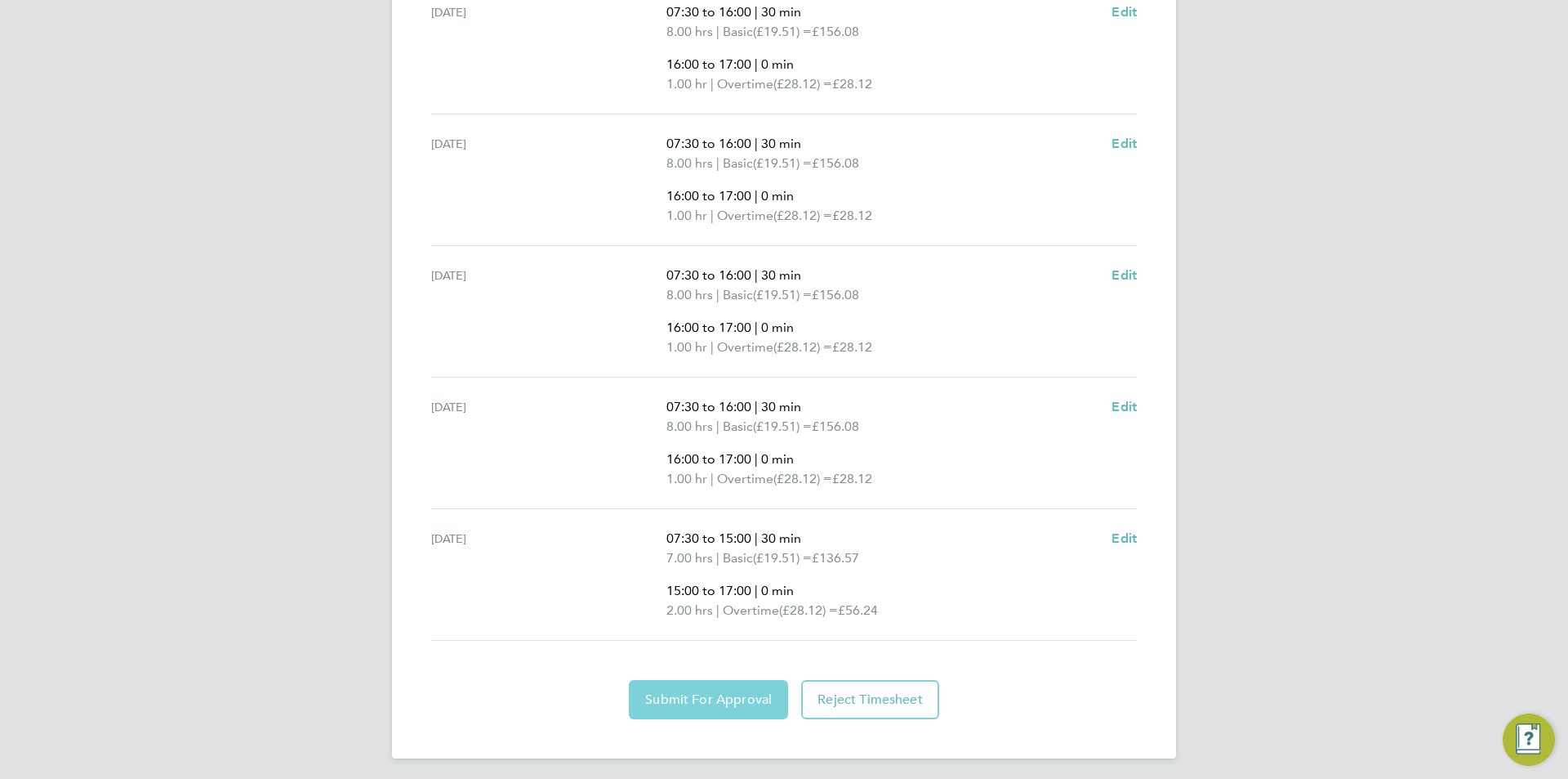
scroll to position [680, 0]
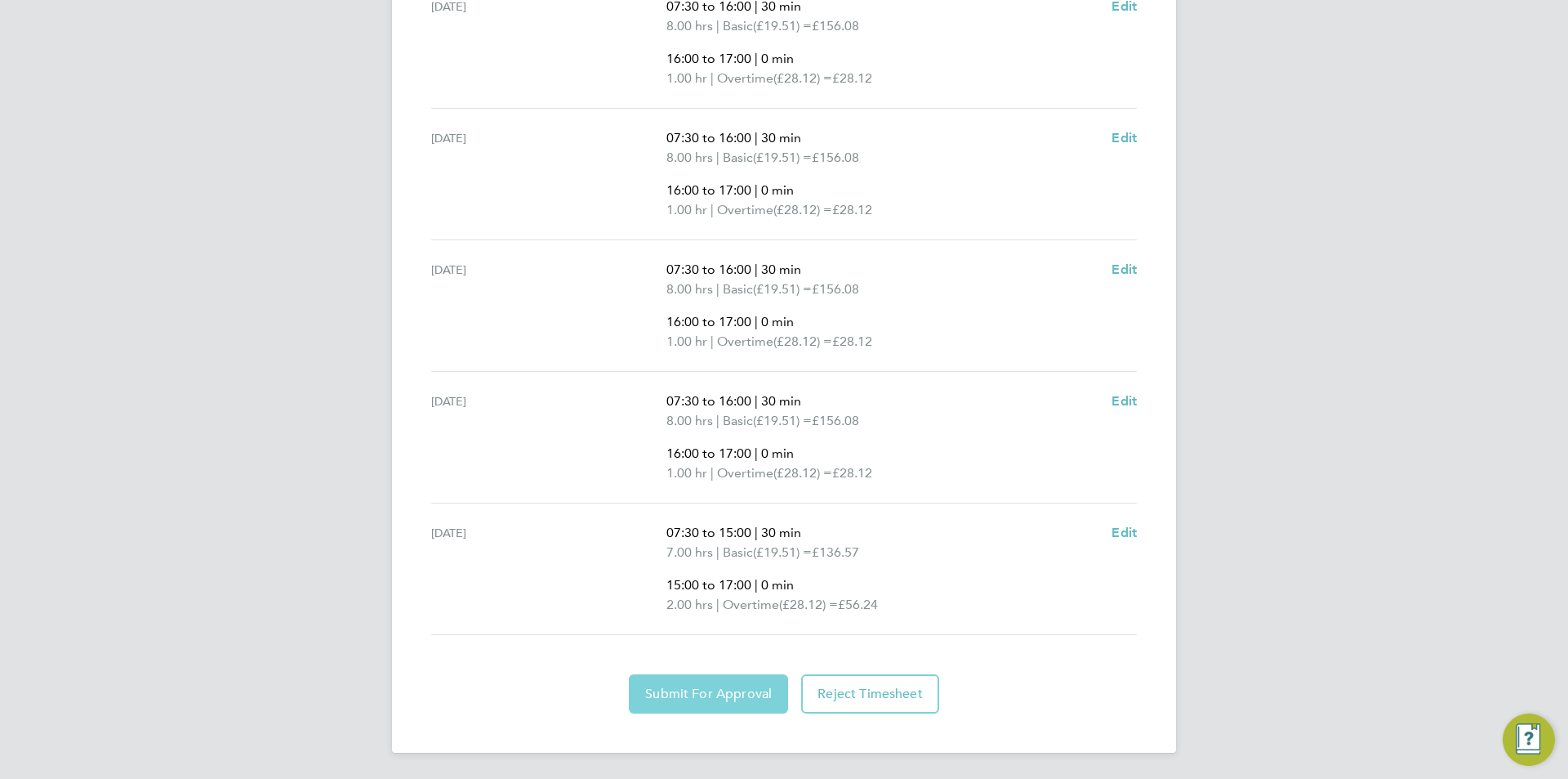
click at [716, 693] on span "Submit For Approval" at bounding box center [708, 693] width 127 height 17
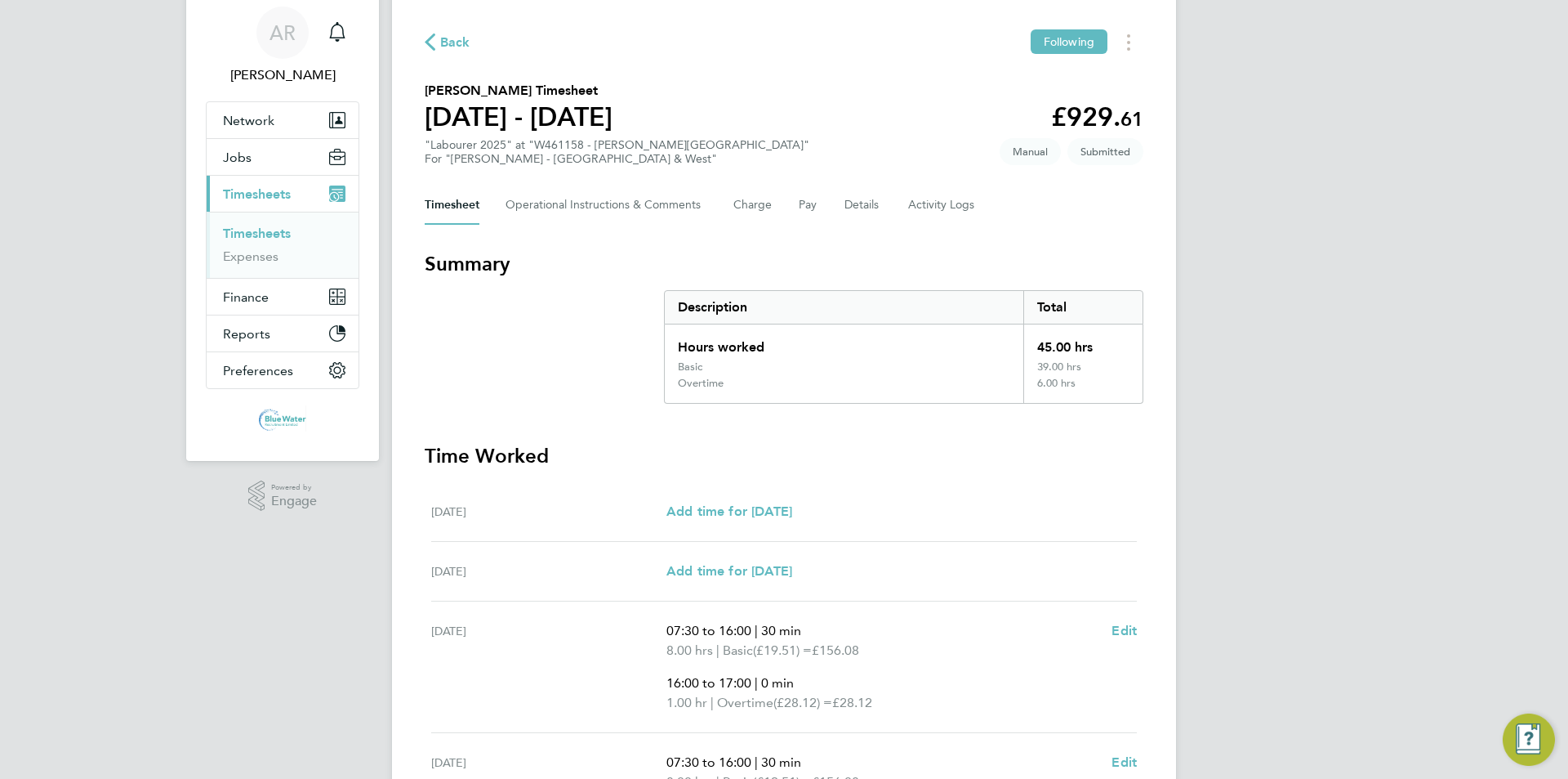
scroll to position [26, 0]
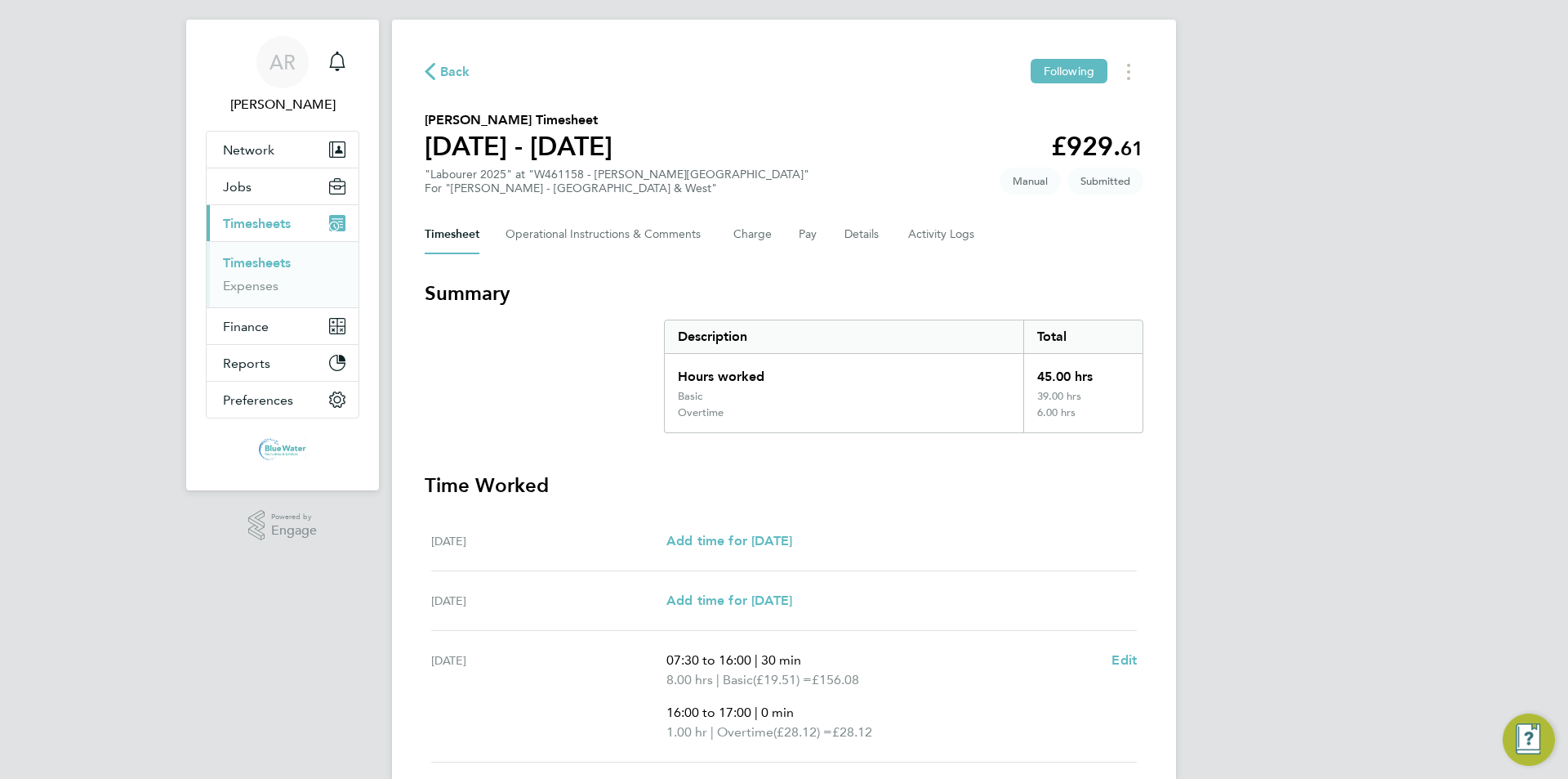
click at [259, 269] on link "Timesheets" at bounding box center [257, 262] width 68 height 16
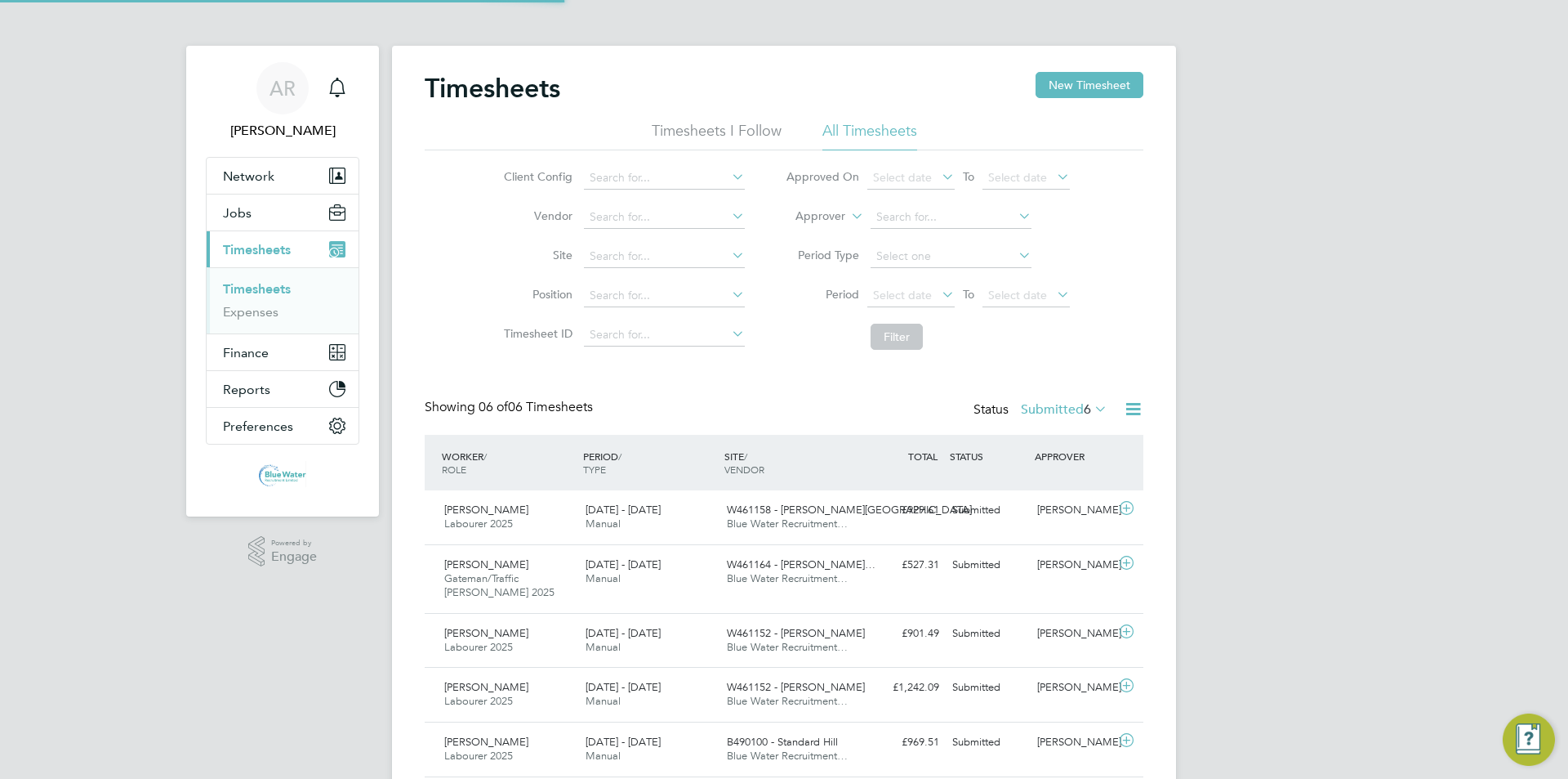
scroll to position [8, 8]
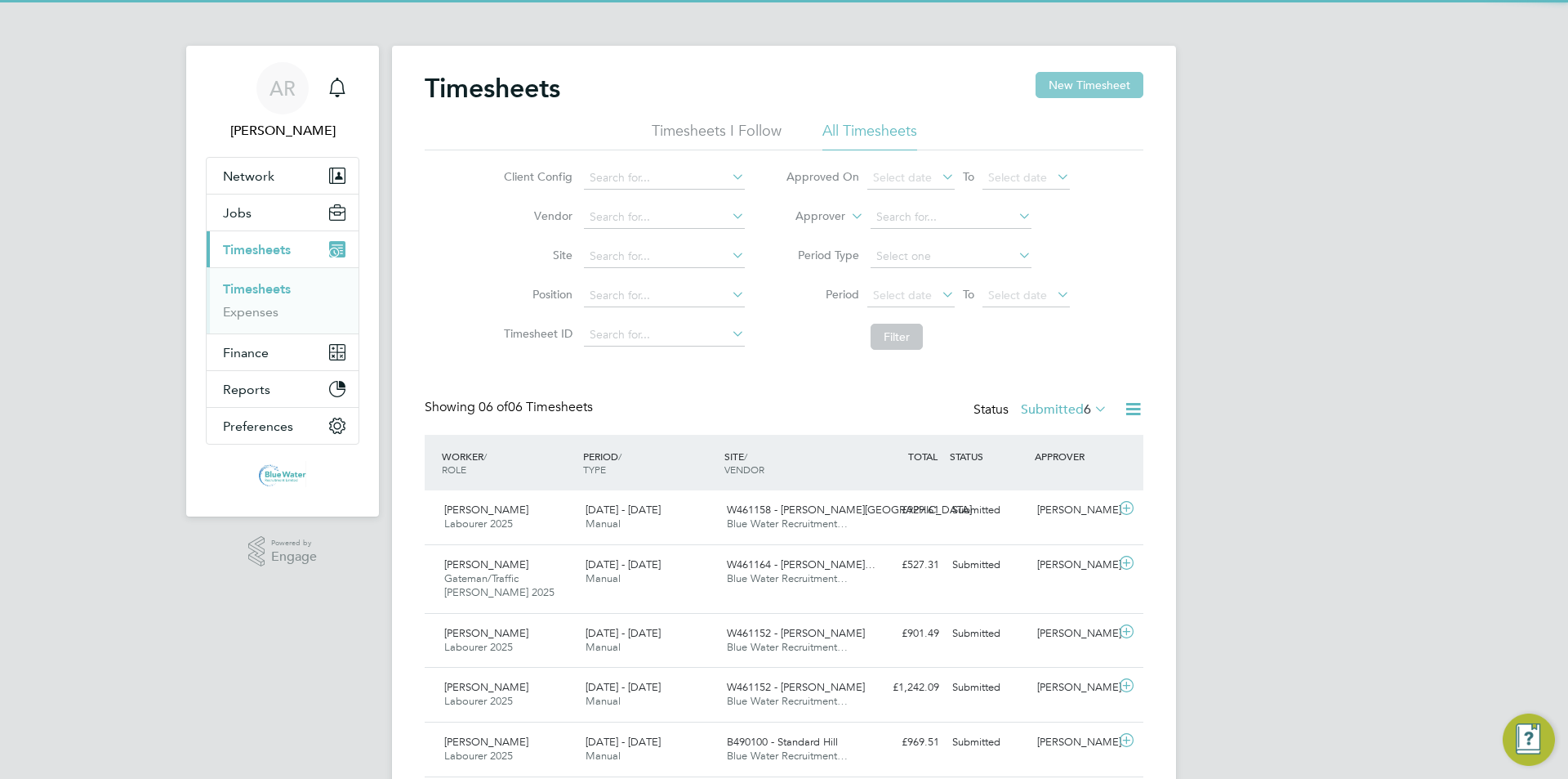
click at [782, 83] on button "New Timesheet" at bounding box center [1090, 85] width 108 height 26
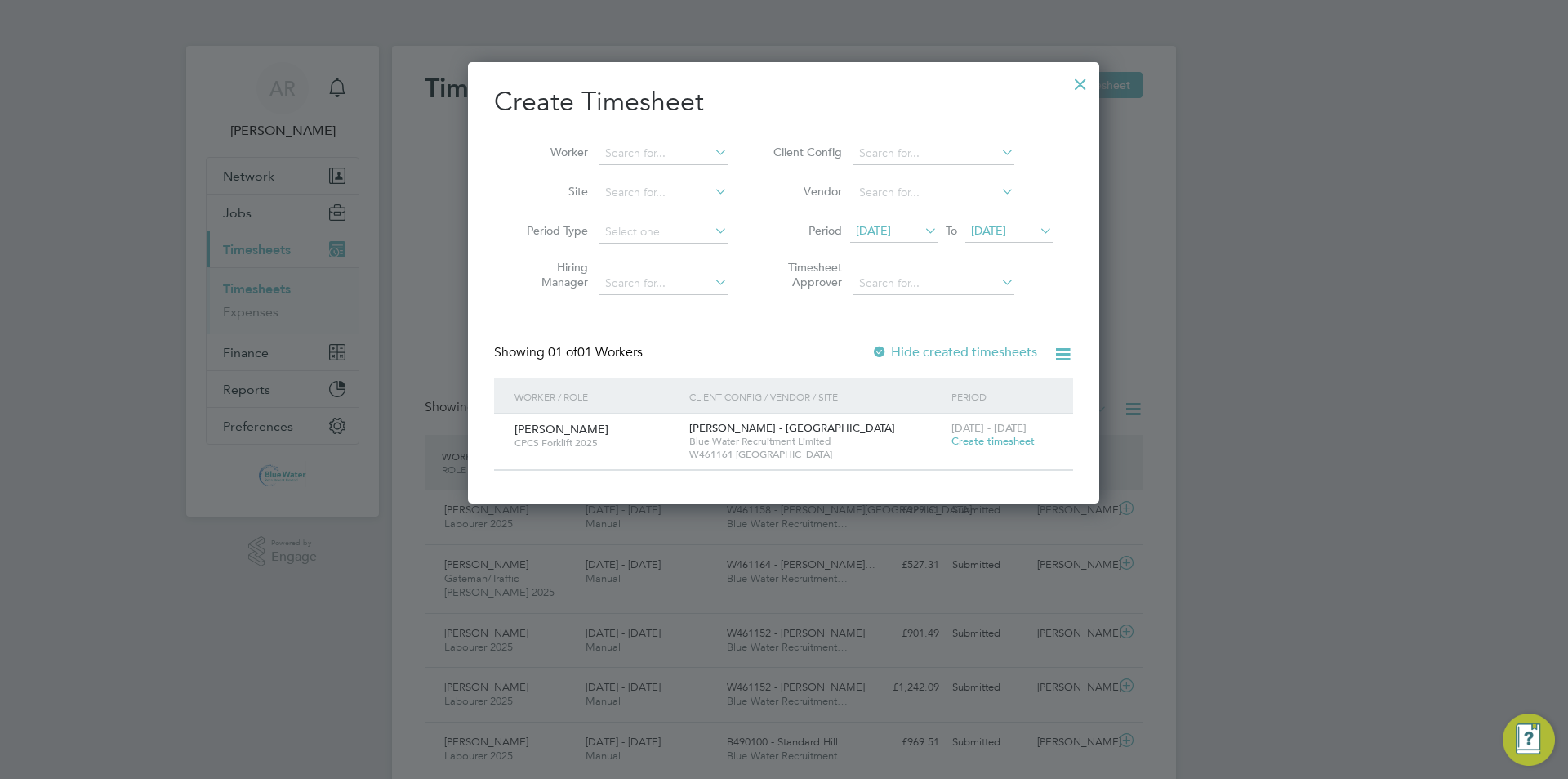
click at [782, 83] on div at bounding box center [1081, 80] width 29 height 29
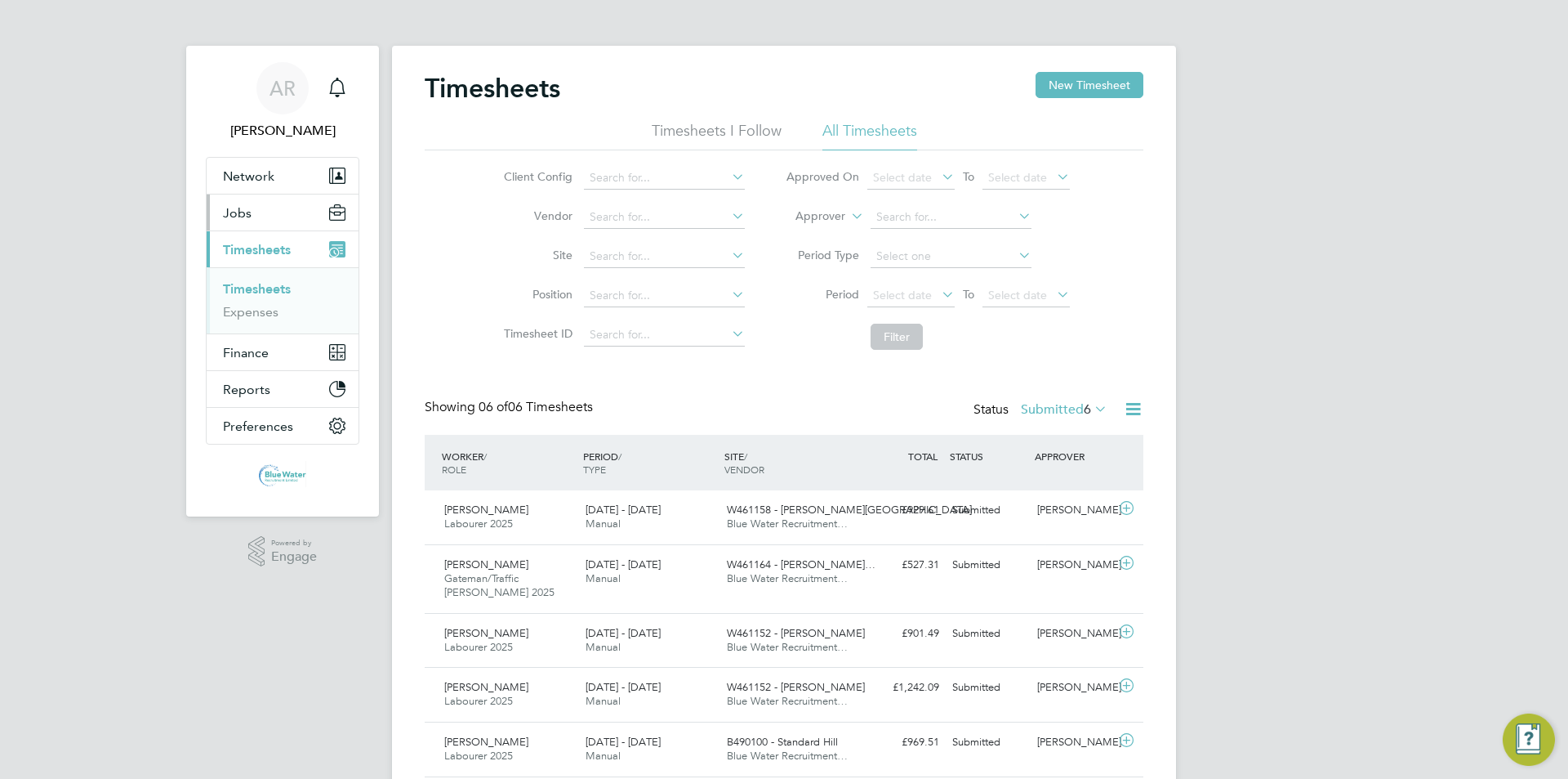
click at [258, 214] on button "Jobs" at bounding box center [283, 212] width 152 height 36
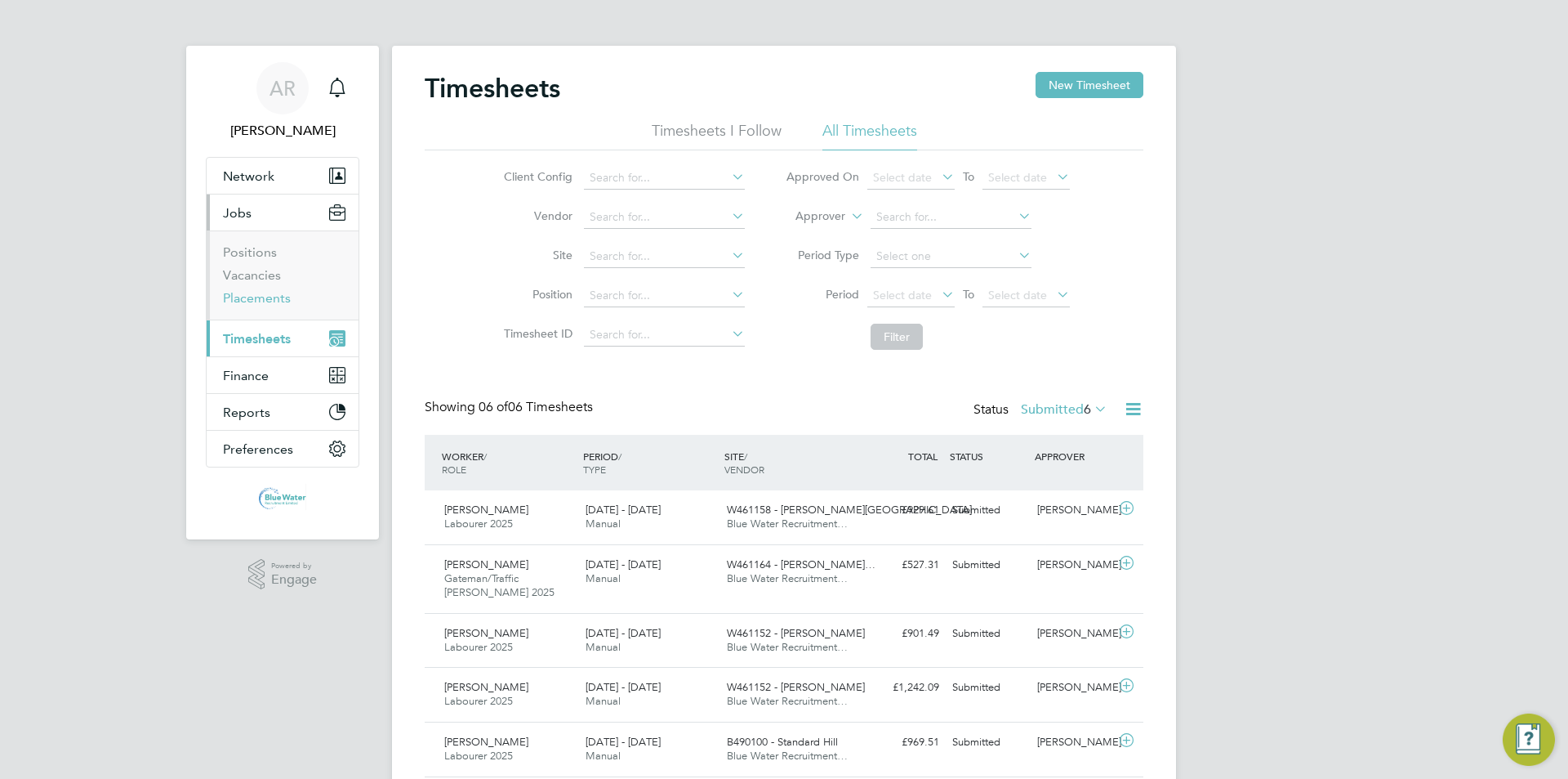
click at [265, 297] on link "Placements" at bounding box center [257, 297] width 68 height 16
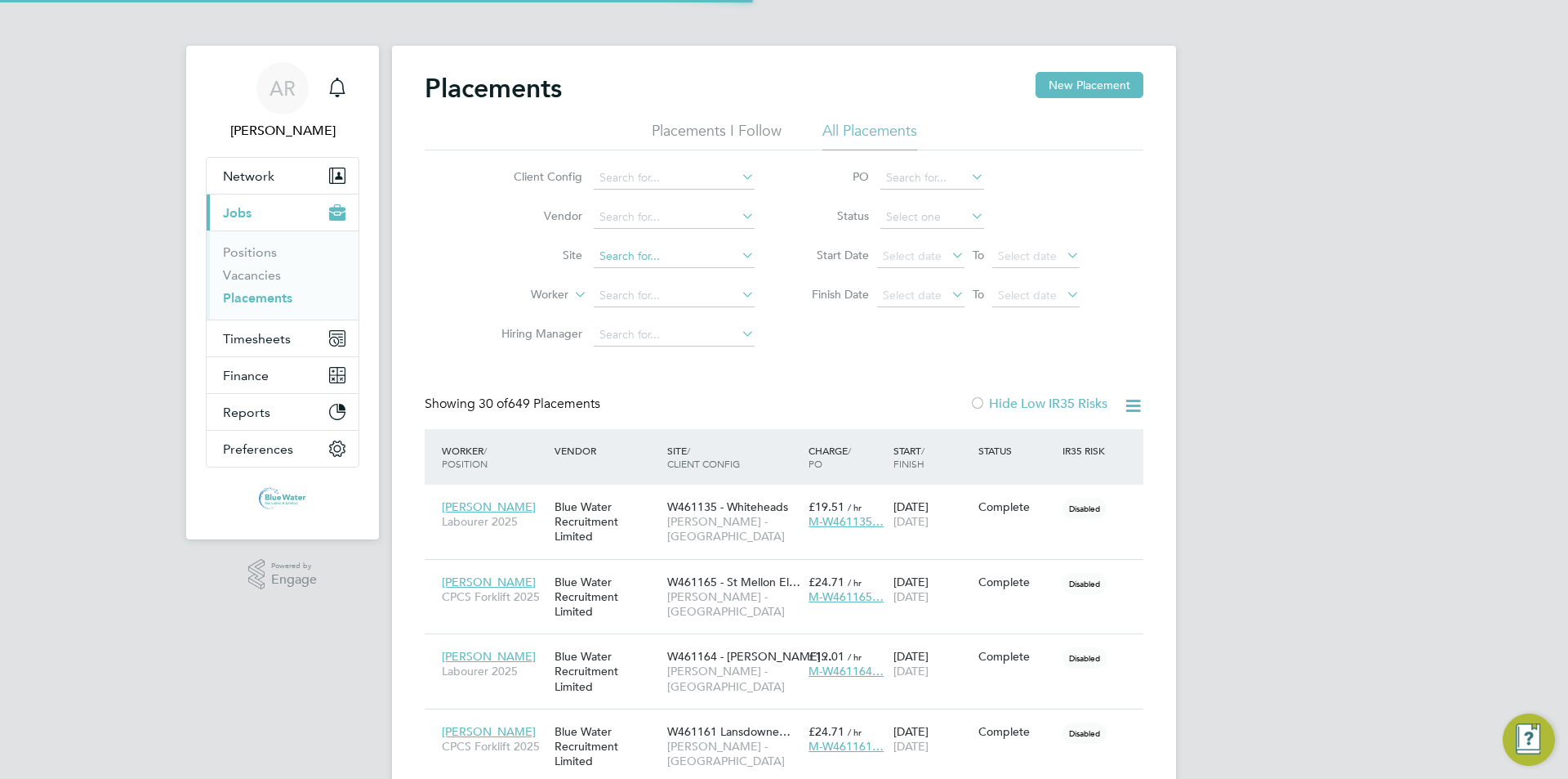
click at [648, 246] on input at bounding box center [673, 255] width 161 height 22
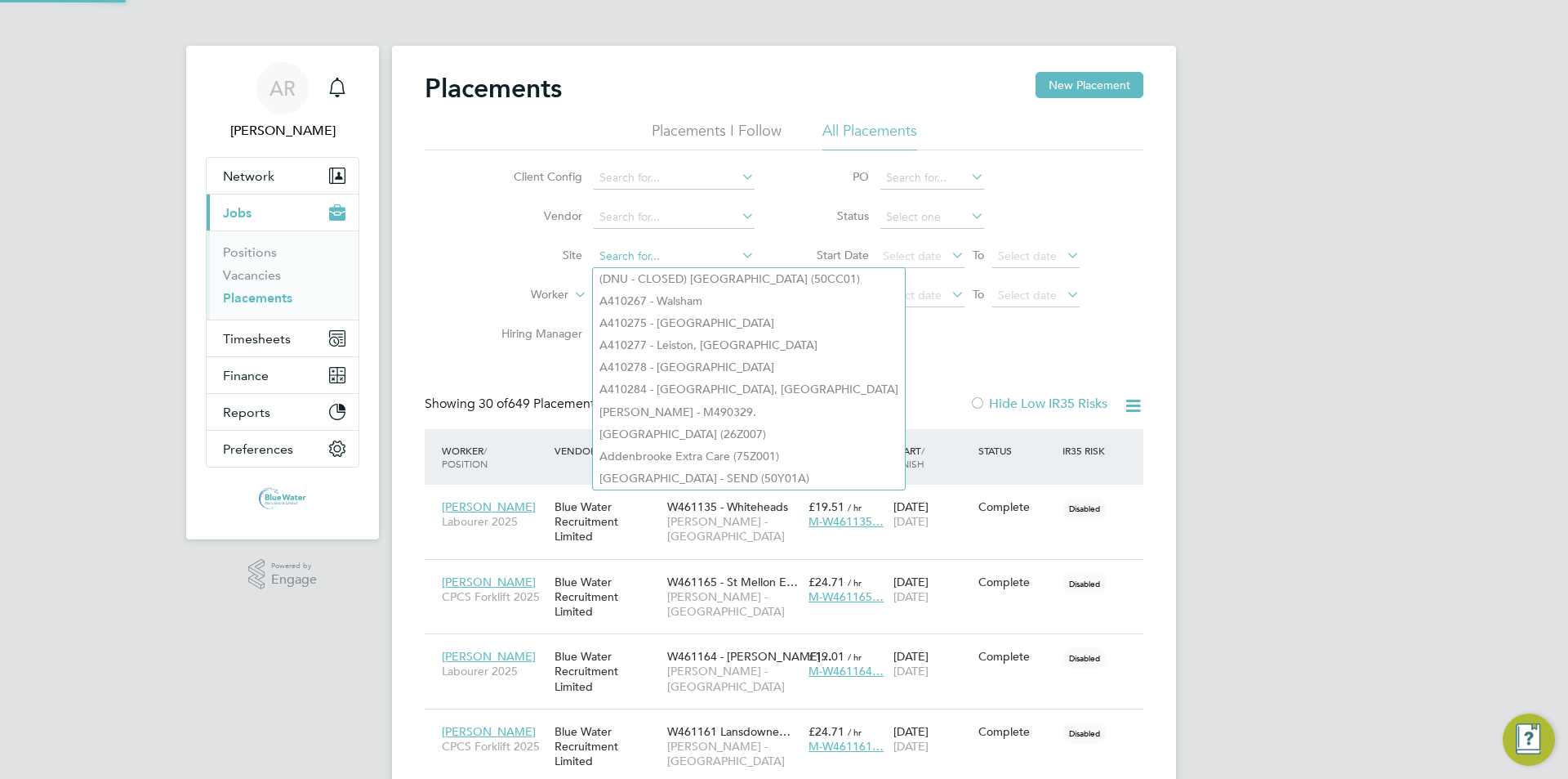
click at [644, 251] on input at bounding box center [673, 255] width 161 height 22
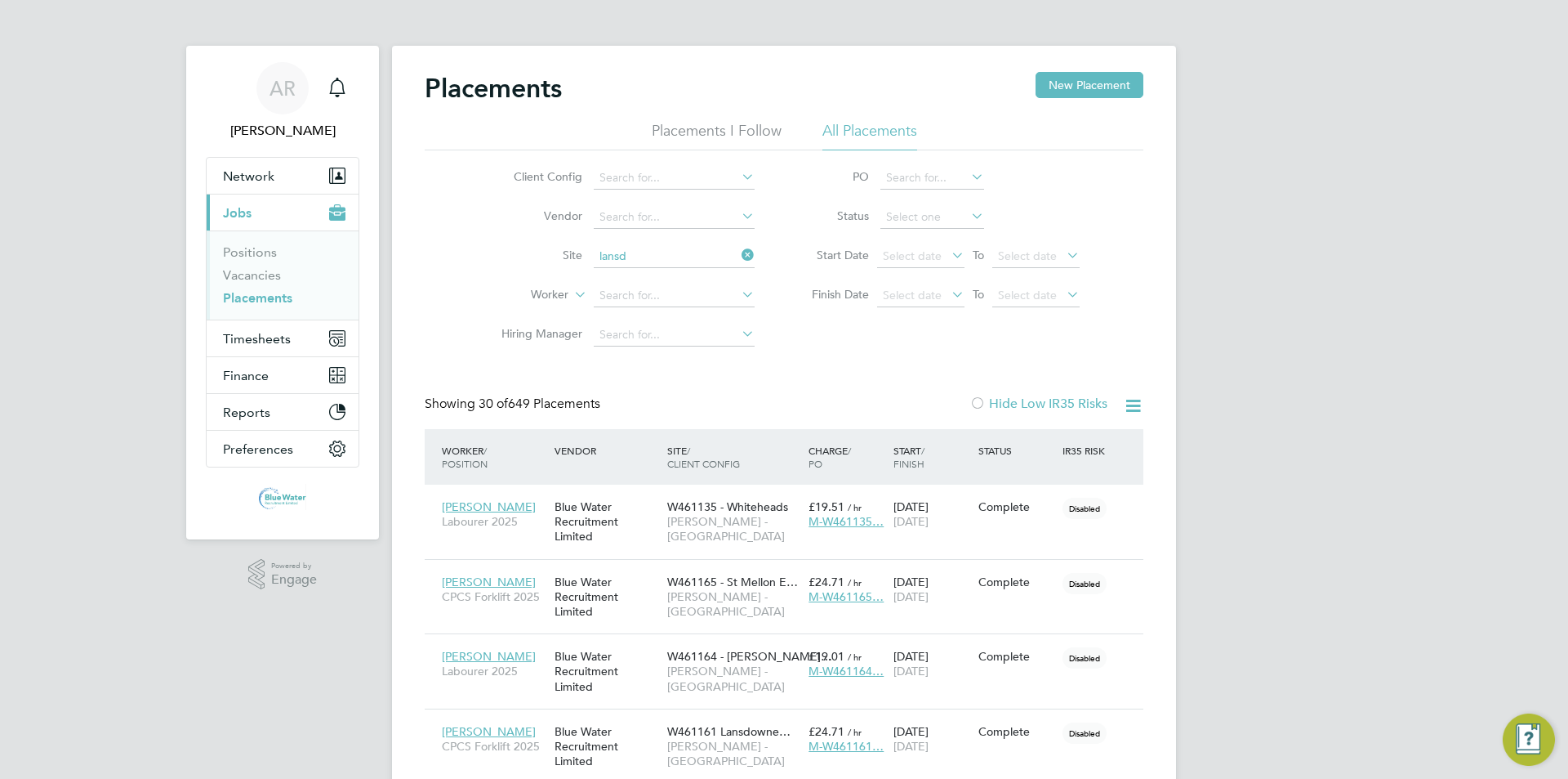
click at [642, 276] on li "W461161 Lansd owne Hospital" at bounding box center [676, 279] width 168 height 22
type input "W461161 [GEOGRAPHIC_DATA]"
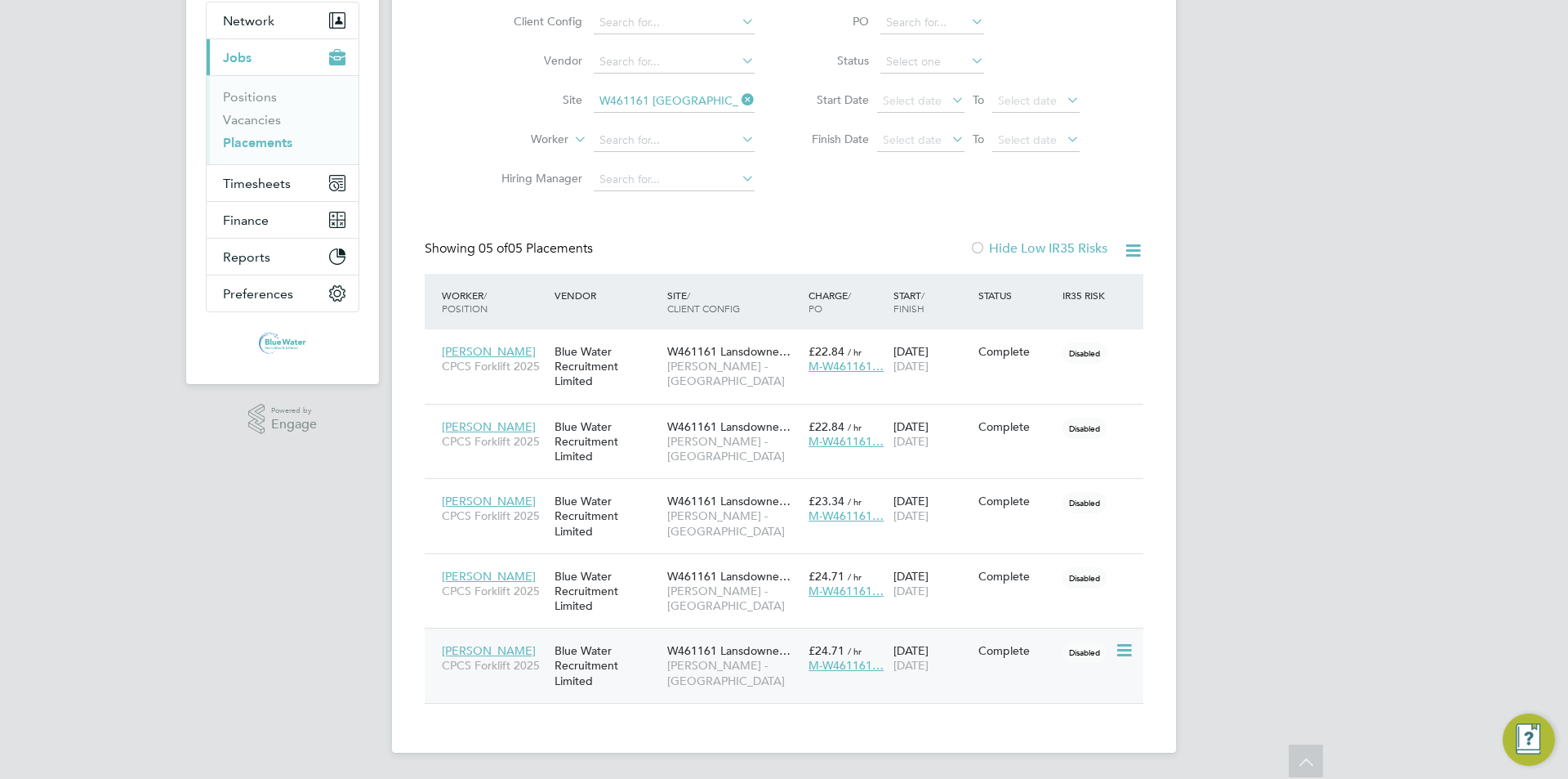
click at [729, 658] on span "[PERSON_NAME] - [GEOGRAPHIC_DATA]" at bounding box center [734, 673] width 134 height 29
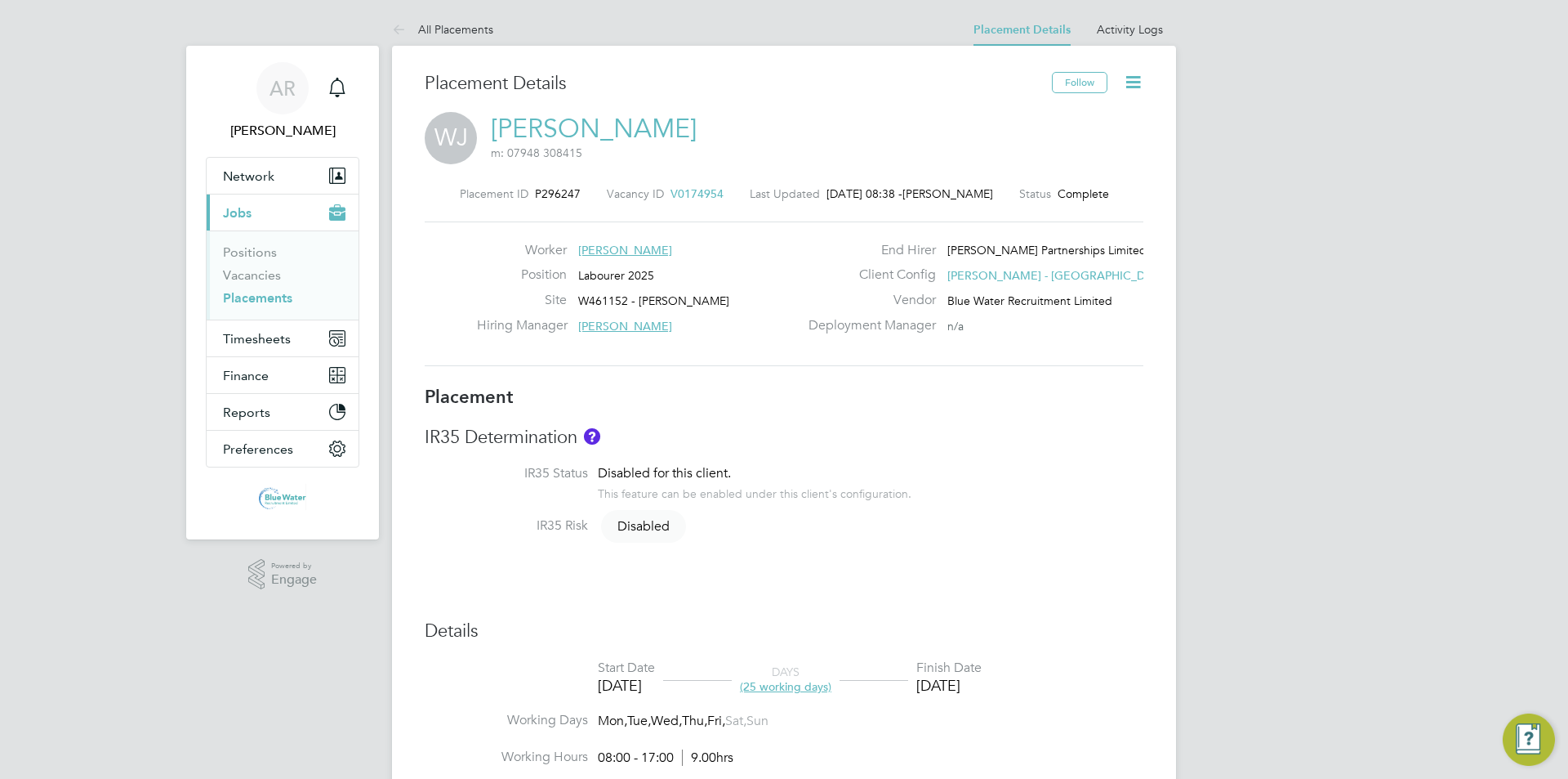
click at [1139, 79] on icon at bounding box center [1132, 82] width 20 height 20
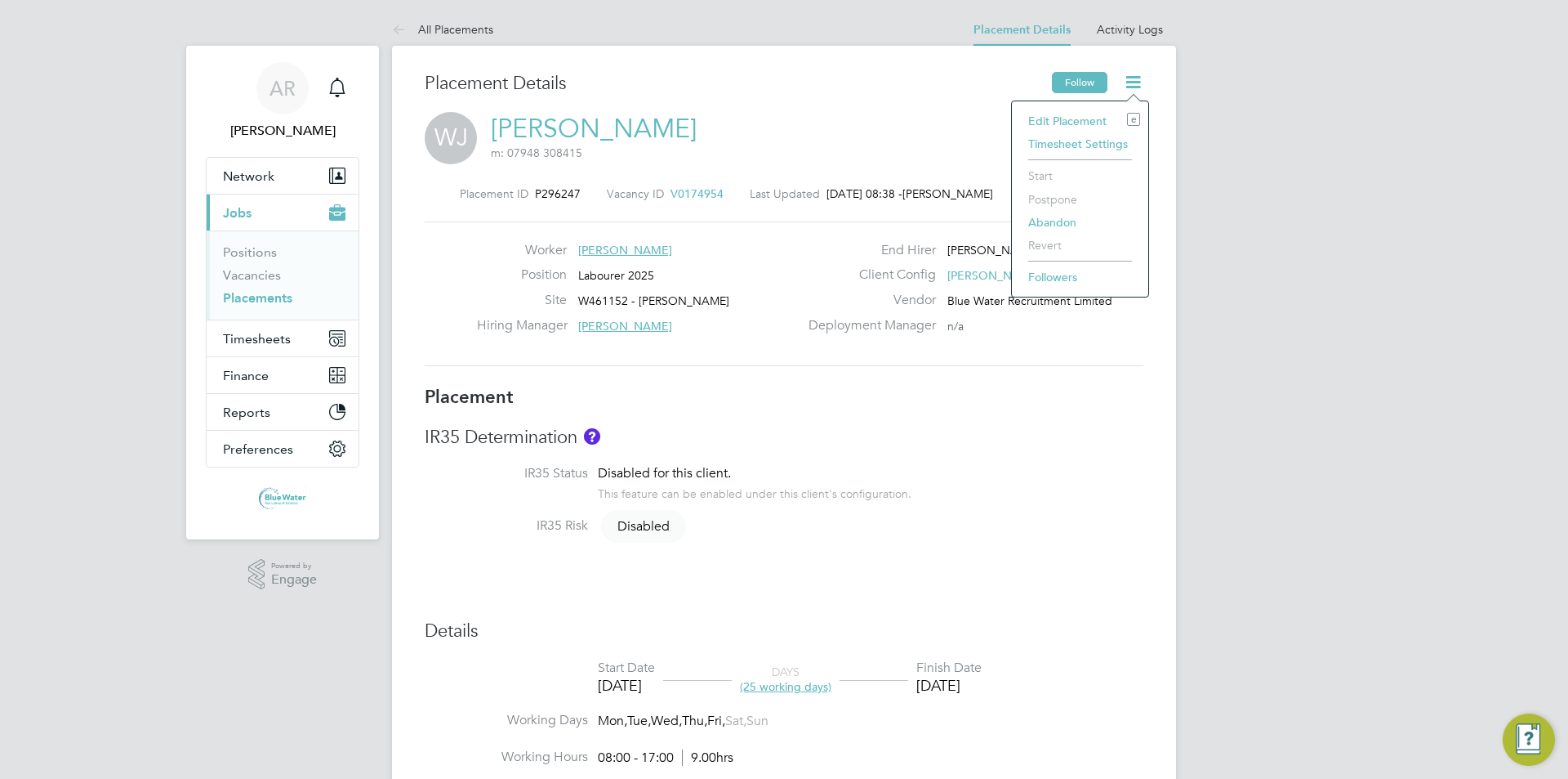
click at [1065, 90] on button "Follow" at bounding box center [1079, 83] width 56 height 21
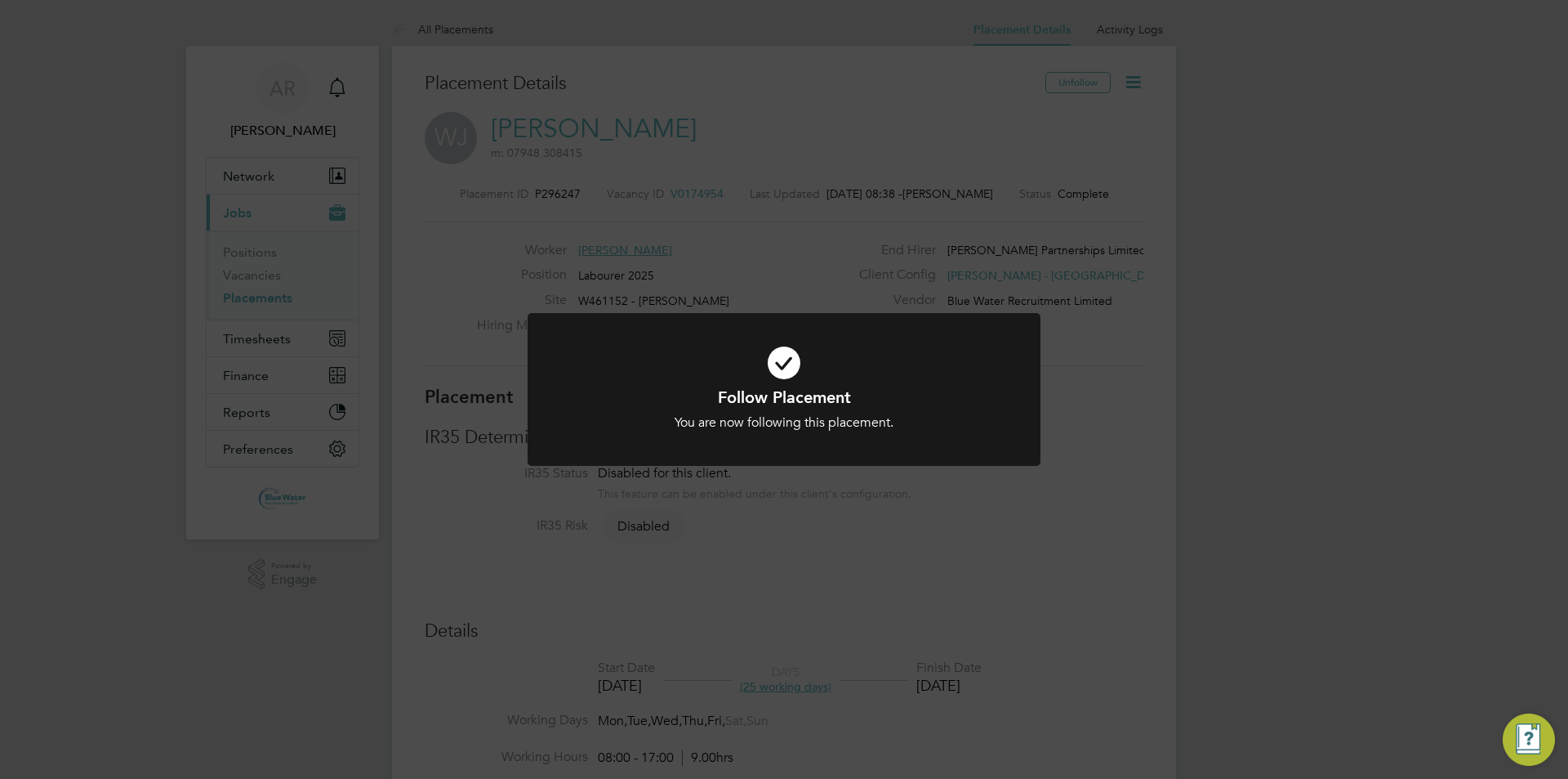
click at [776, 187] on div "Follow Placement You are now following this placement. Cancel Okay" at bounding box center [784, 389] width 1568 height 779
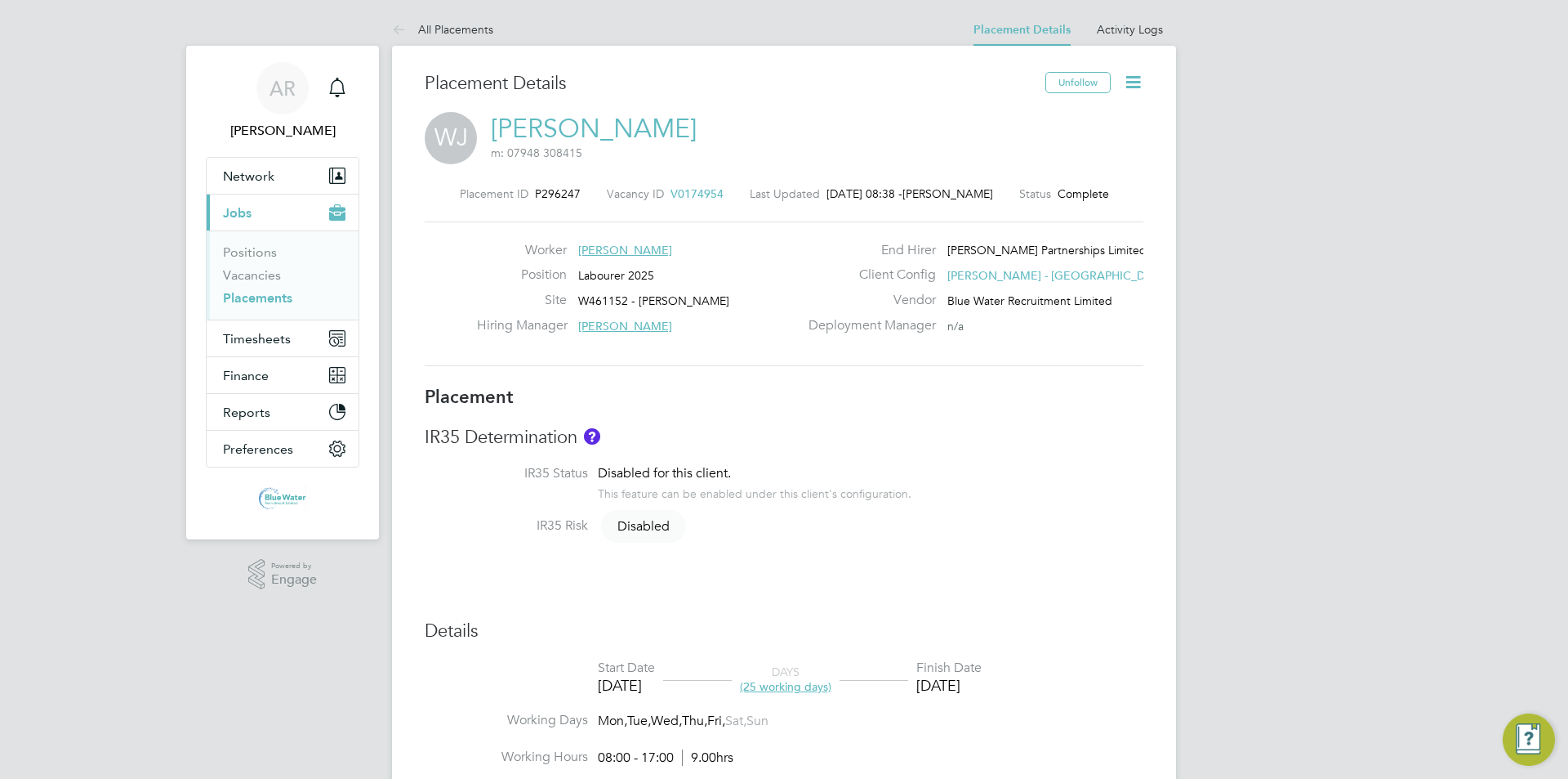
click at [1123, 78] on icon at bounding box center [1132, 82] width 20 height 20
click at [1058, 119] on li "Edit Placement e" at bounding box center [1080, 120] width 120 height 22
type input "[PERSON_NAME]"
type input "[DATE]"
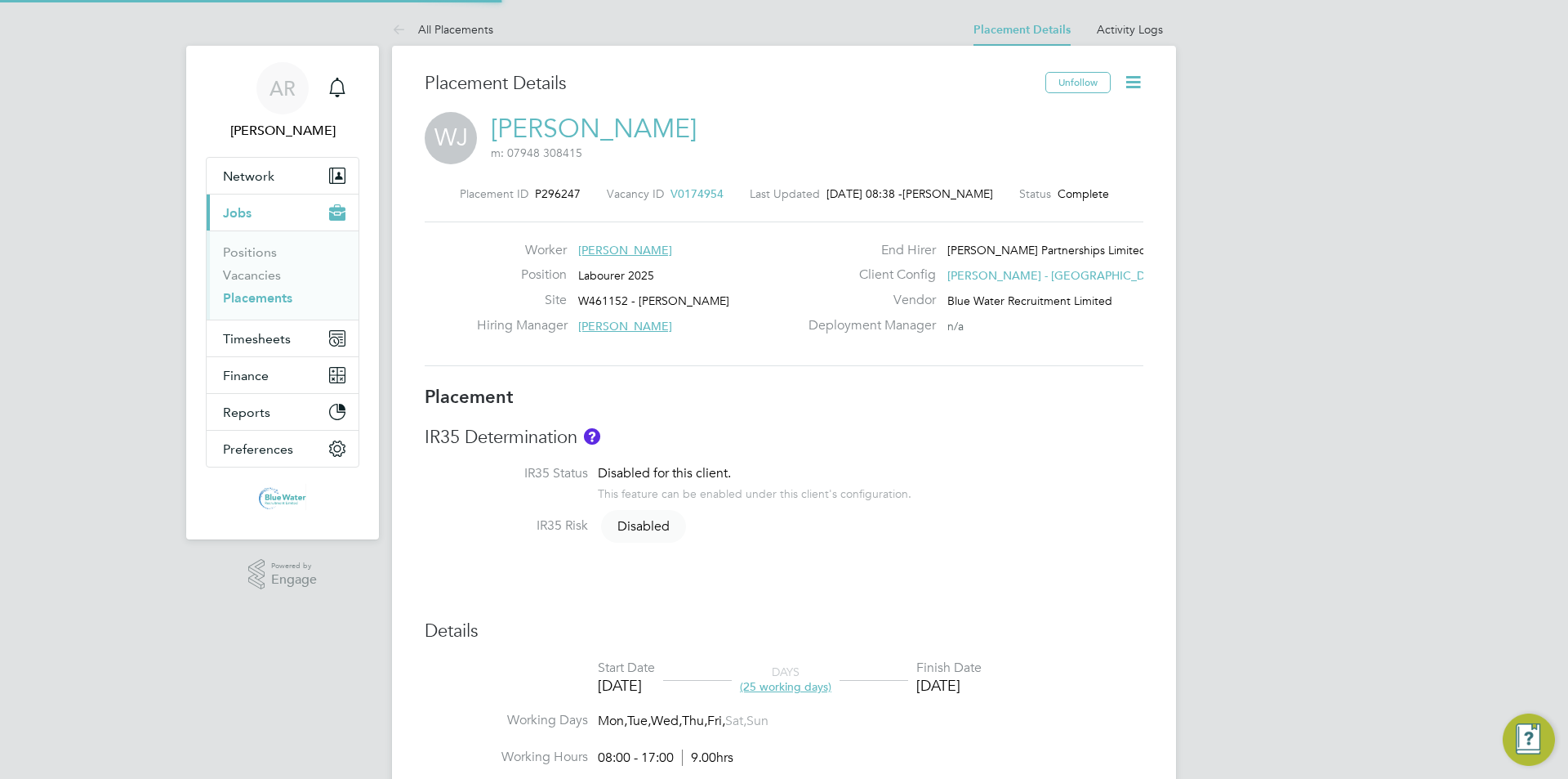
type input "[DATE]"
type input "08:00"
type input "17:00"
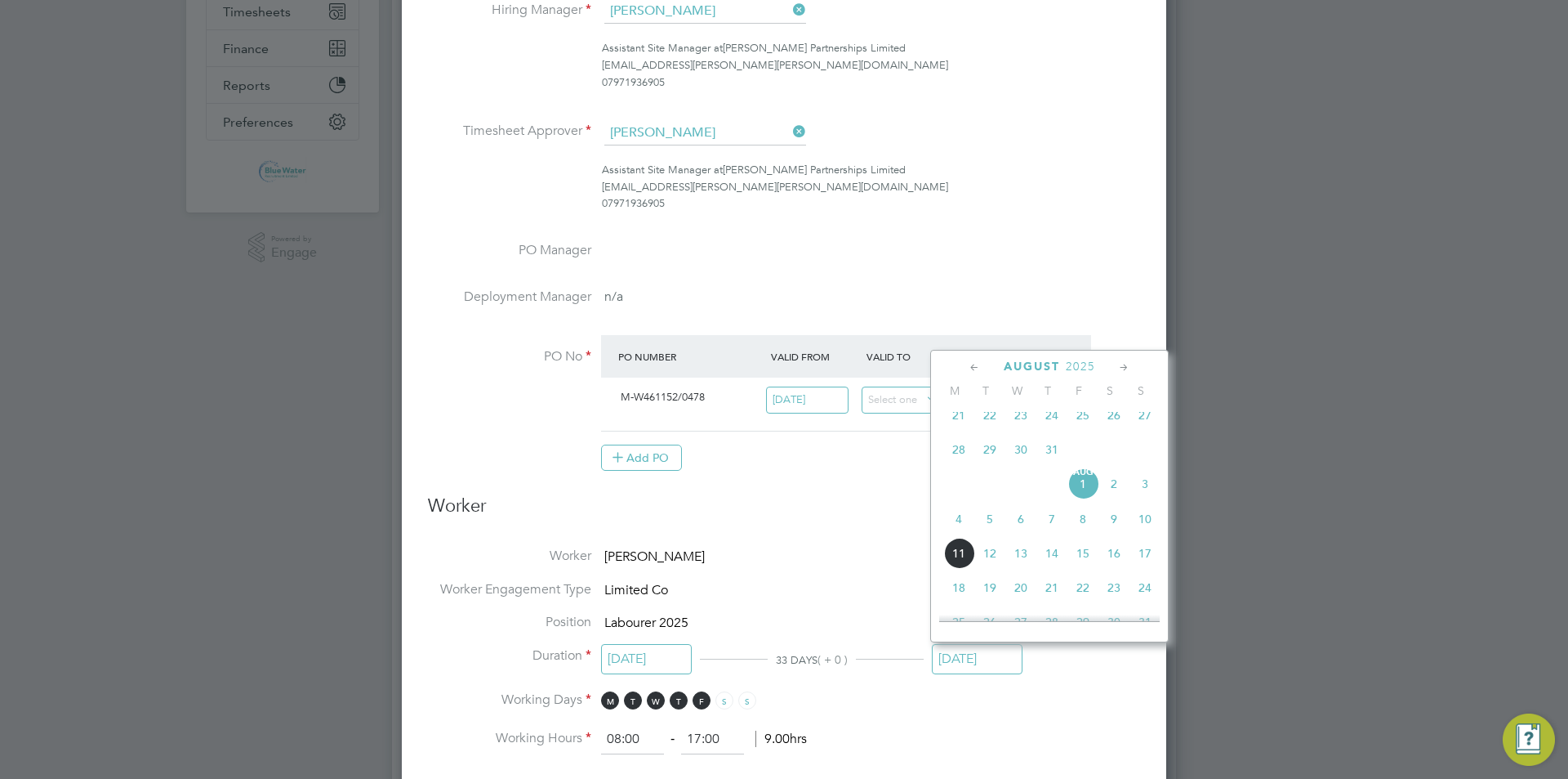
click at [991, 643] on input "[DATE]" at bounding box center [976, 658] width 91 height 30
click at [1086, 544] on span "2" at bounding box center [1083, 528] width 31 height 31
type input "[DATE]"
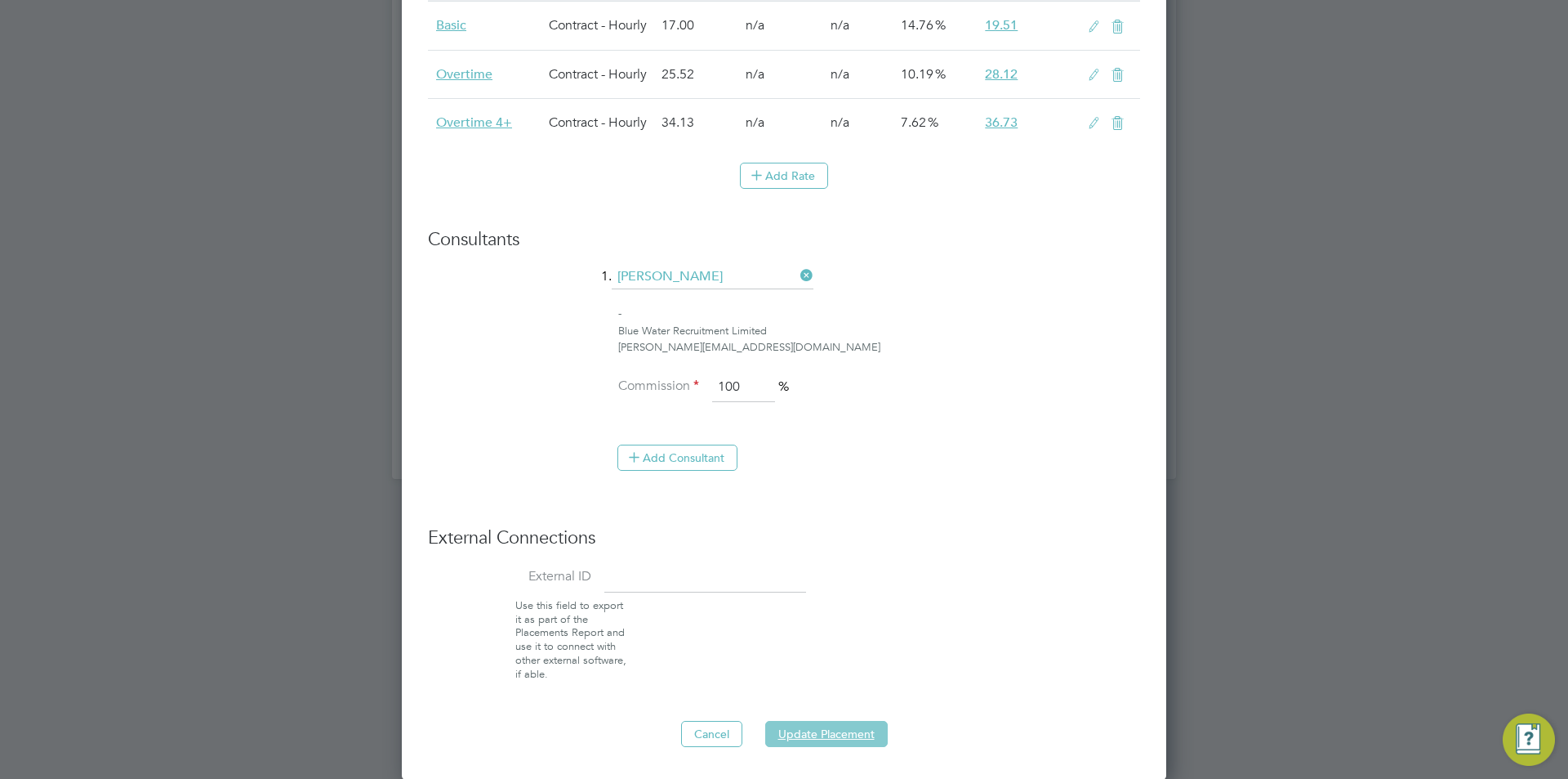
click at [849, 729] on button "Update Placement" at bounding box center [826, 733] width 123 height 26
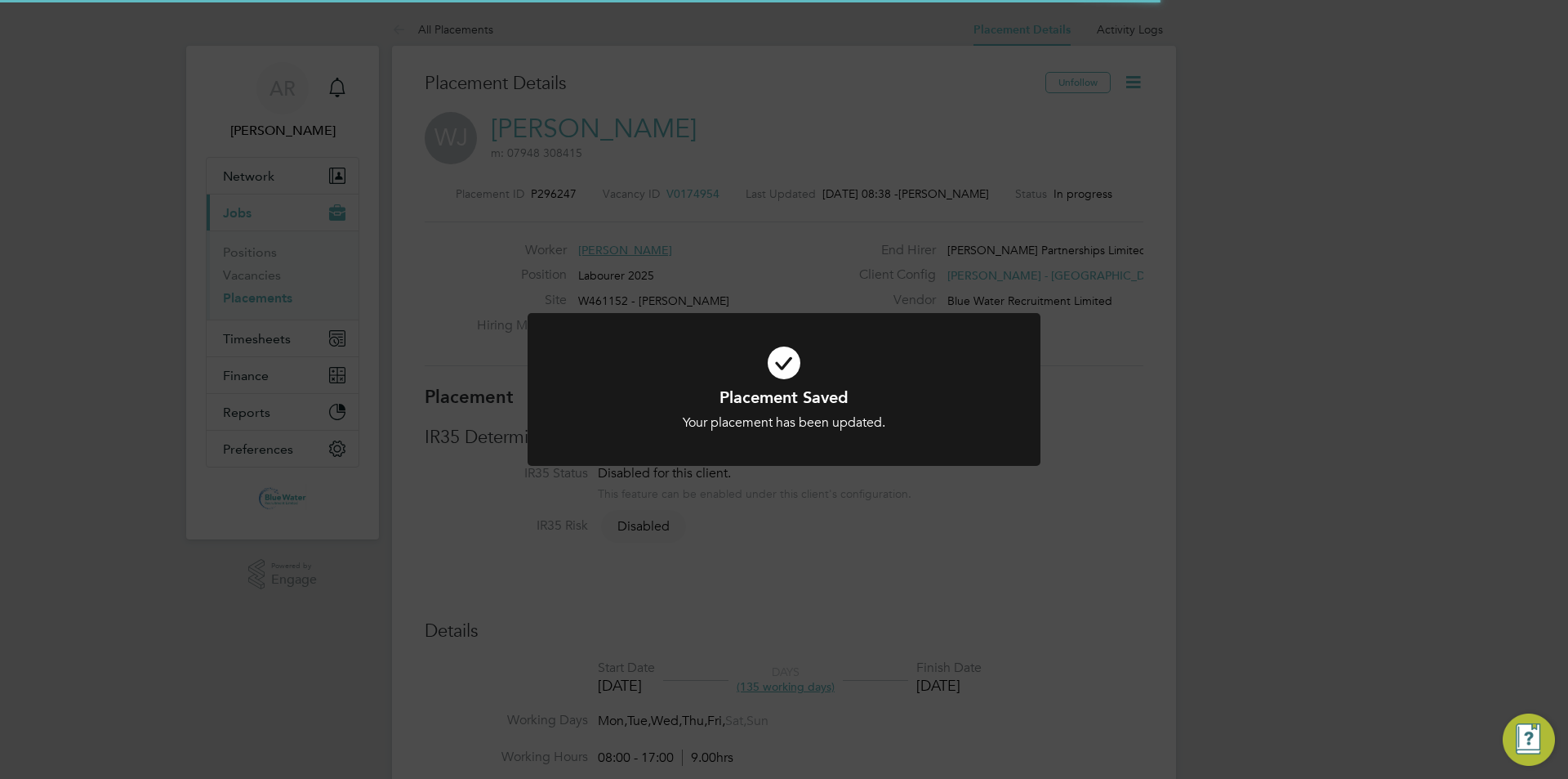
click at [909, 356] on icon at bounding box center [784, 362] width 425 height 63
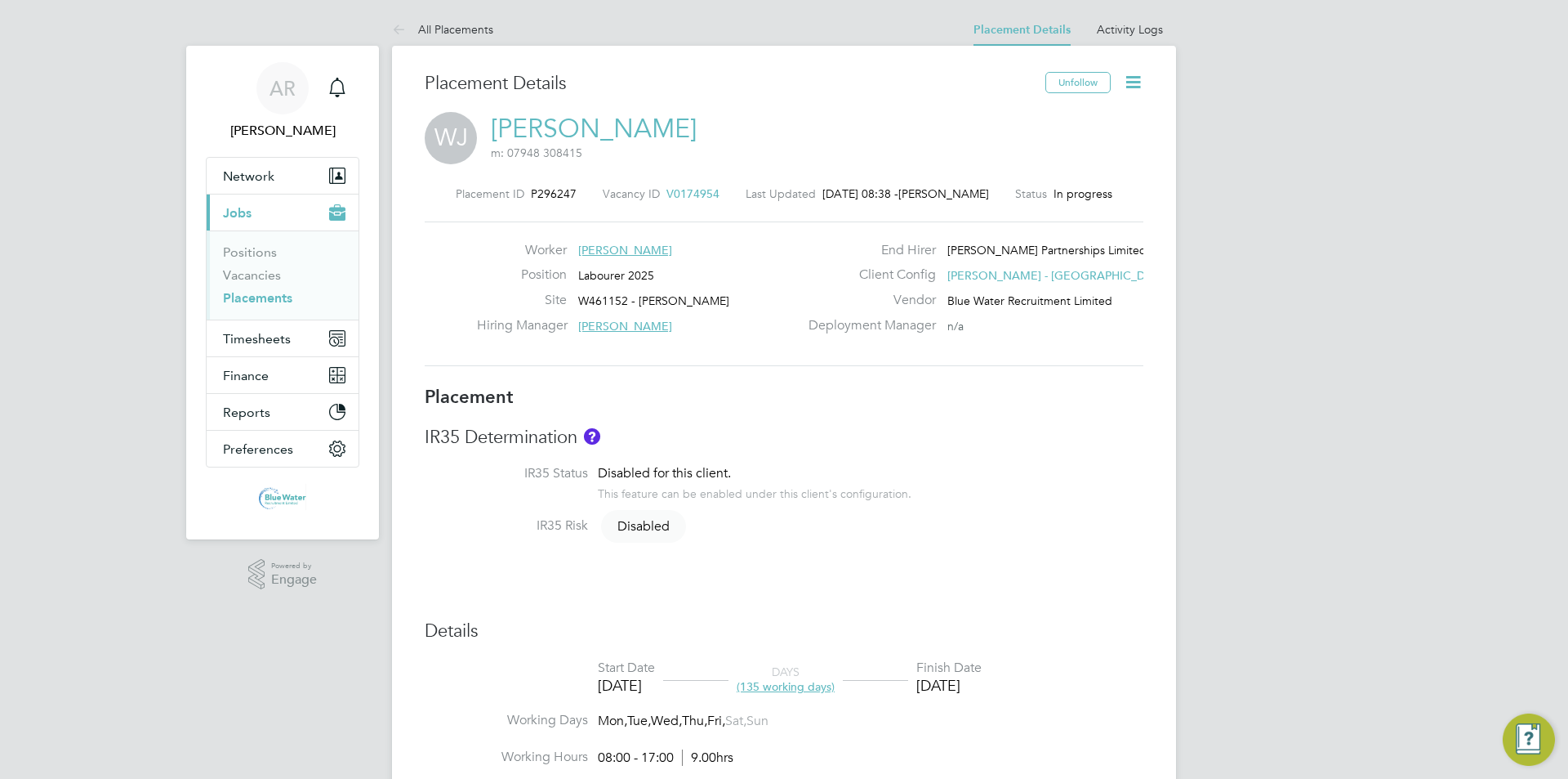
click at [254, 299] on link "Placements" at bounding box center [257, 297] width 69 height 16
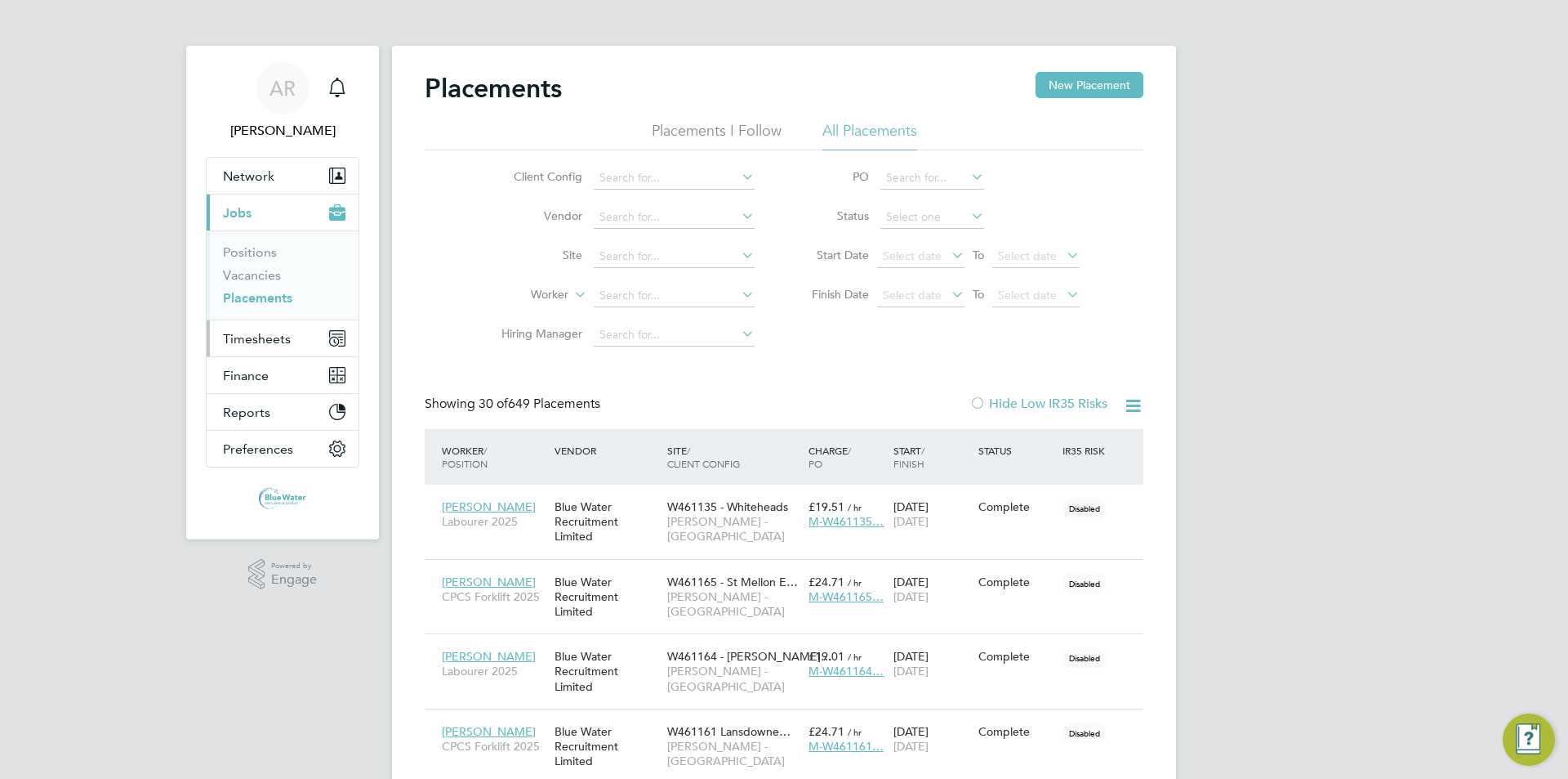
click at [257, 333] on span "Timesheets" at bounding box center [257, 338] width 68 height 16
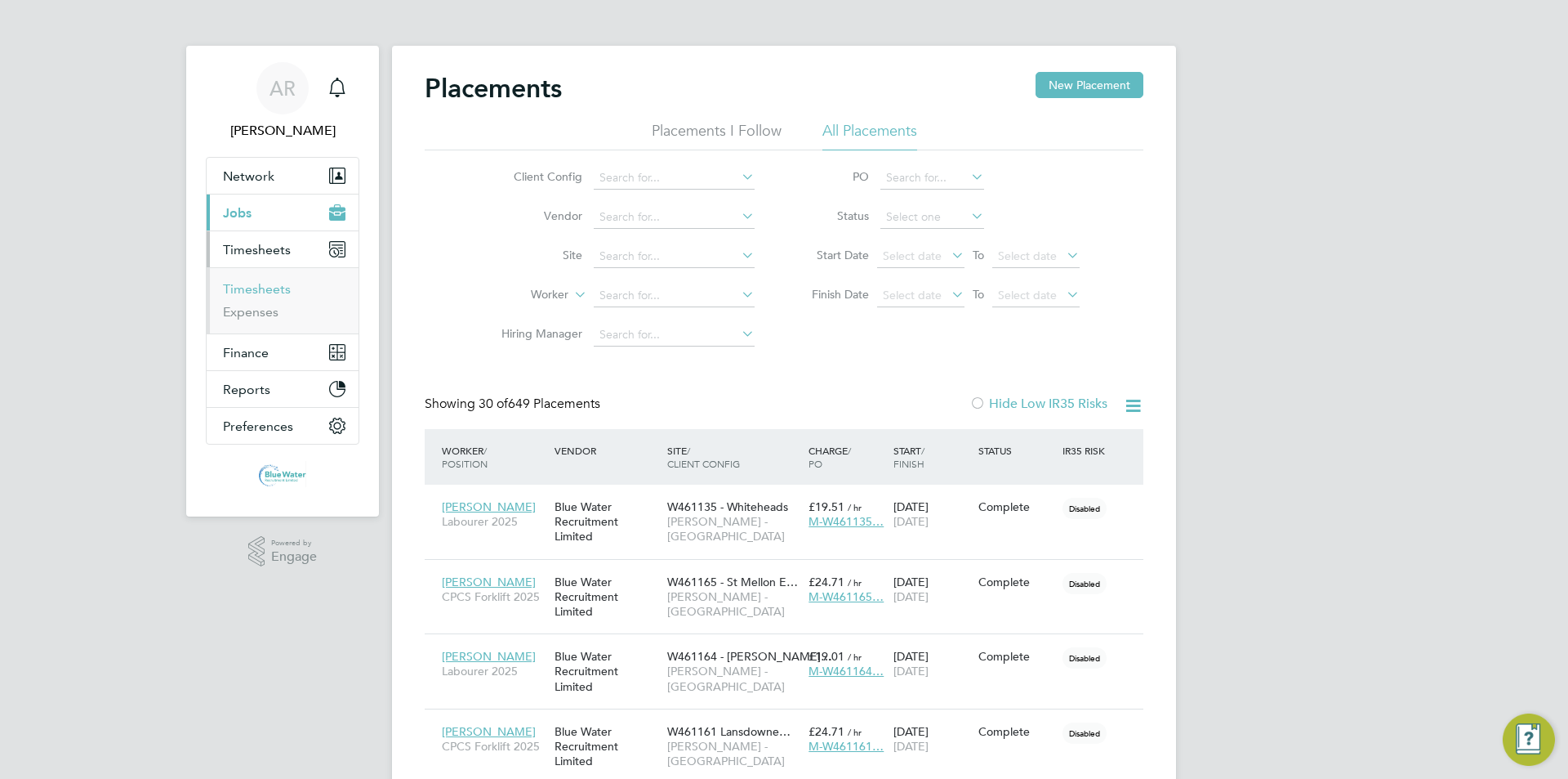
click at [259, 293] on link "Timesheets" at bounding box center [257, 289] width 68 height 16
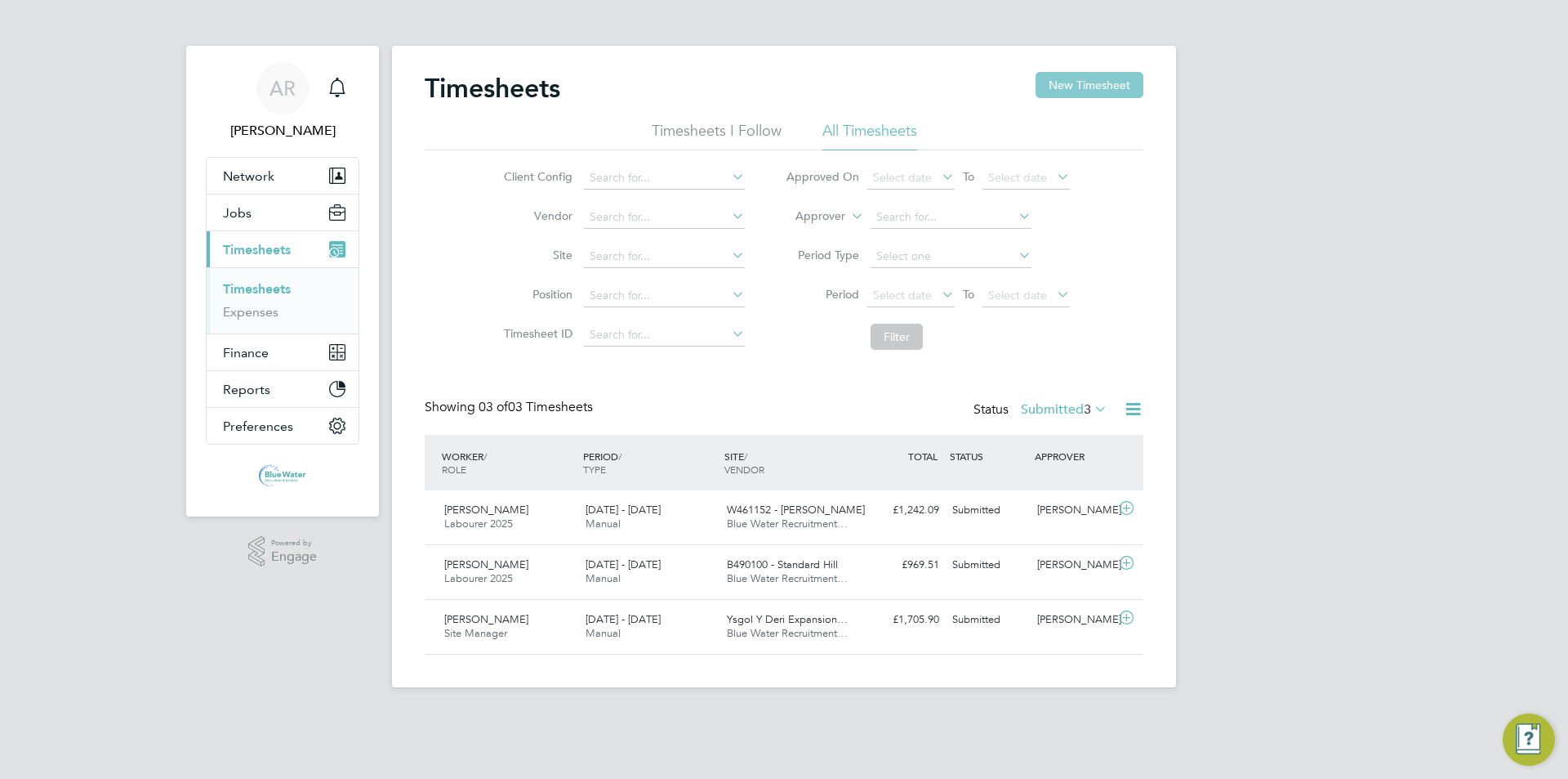
click at [1088, 85] on button "New Timesheet" at bounding box center [1090, 85] width 108 height 26
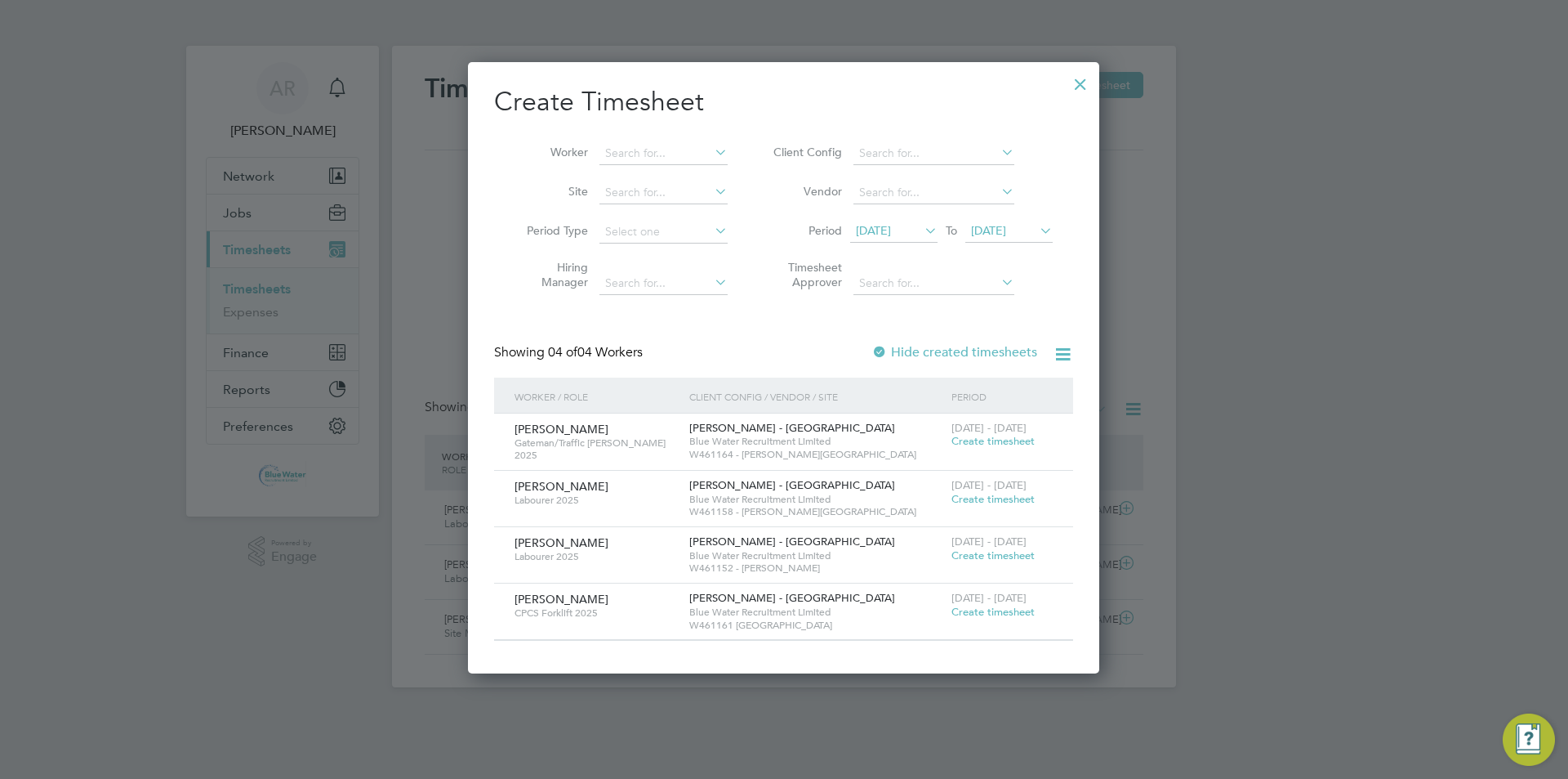
click at [986, 551] on span "Create timesheet" at bounding box center [992, 555] width 83 height 14
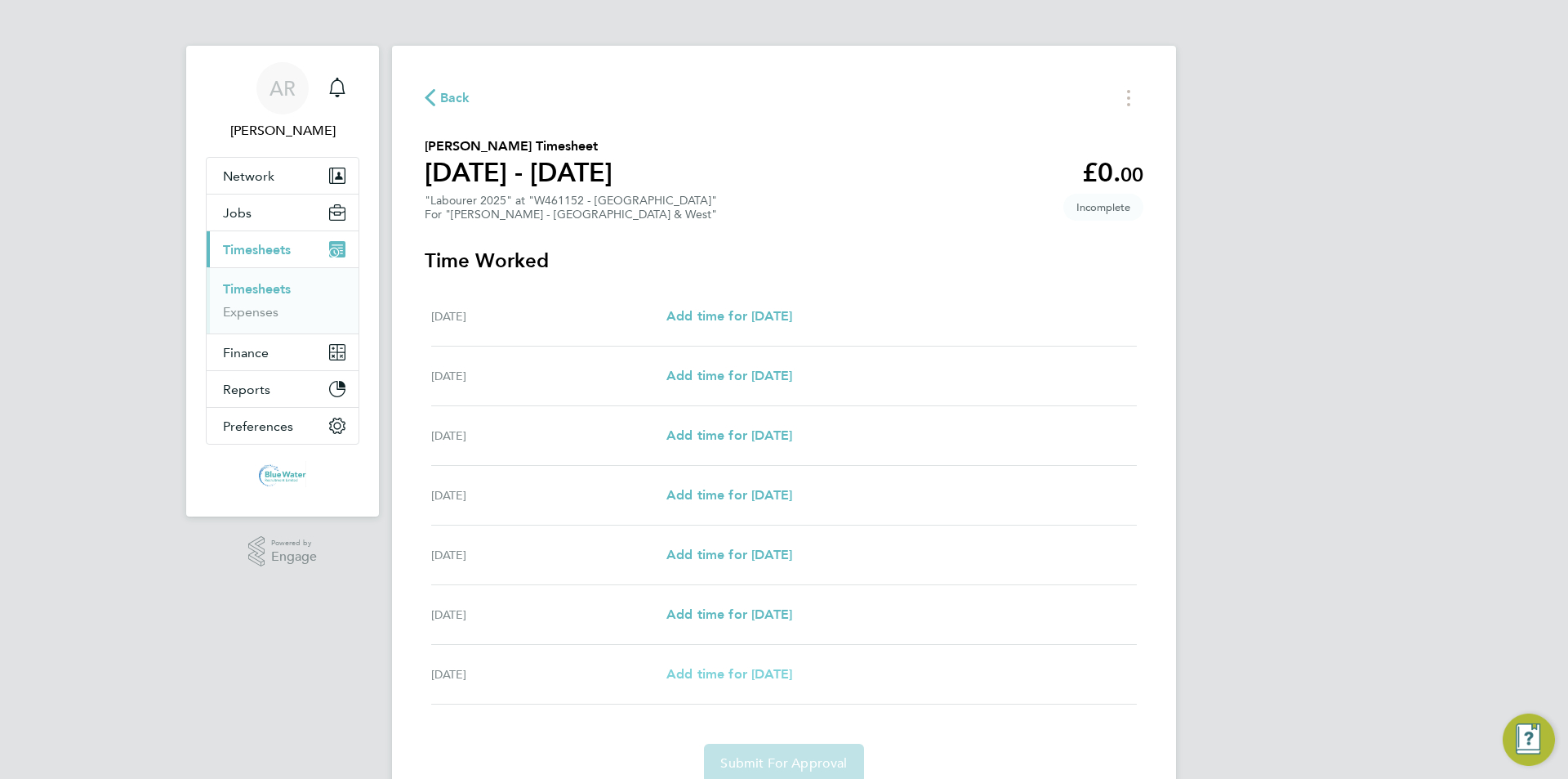
click at [764, 667] on span "Add time for [DATE]" at bounding box center [729, 674] width 126 height 16
select select "60"
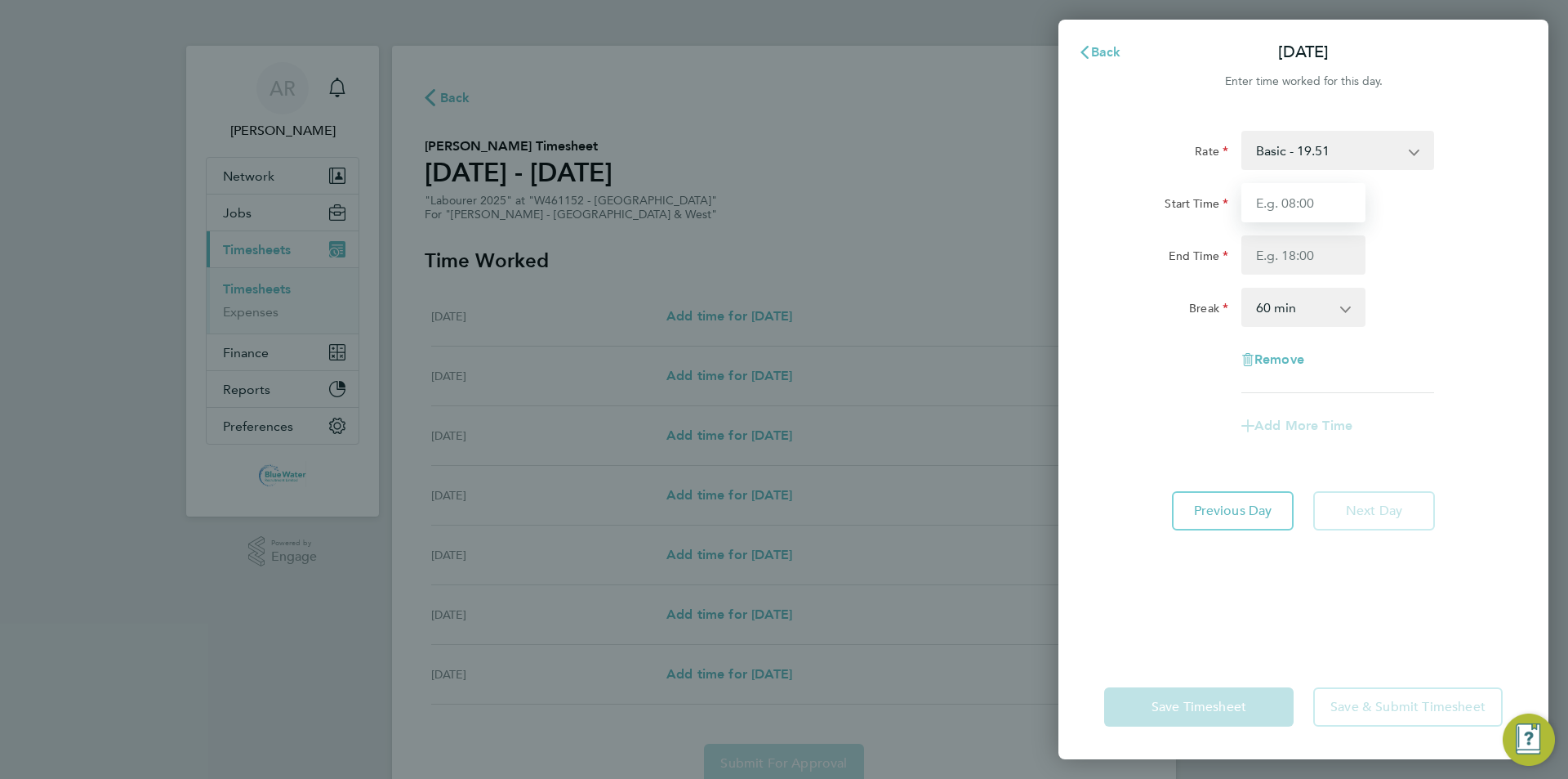
click at [1299, 192] on input "Start Time" at bounding box center [1303, 203] width 124 height 39
type input "07:00"
click at [1277, 250] on input "End Time" at bounding box center [1303, 254] width 124 height 39
type input "17:00"
drag, startPoint x: 1407, startPoint y: 230, endPoint x: 1402, endPoint y: 253, distance: 23.5
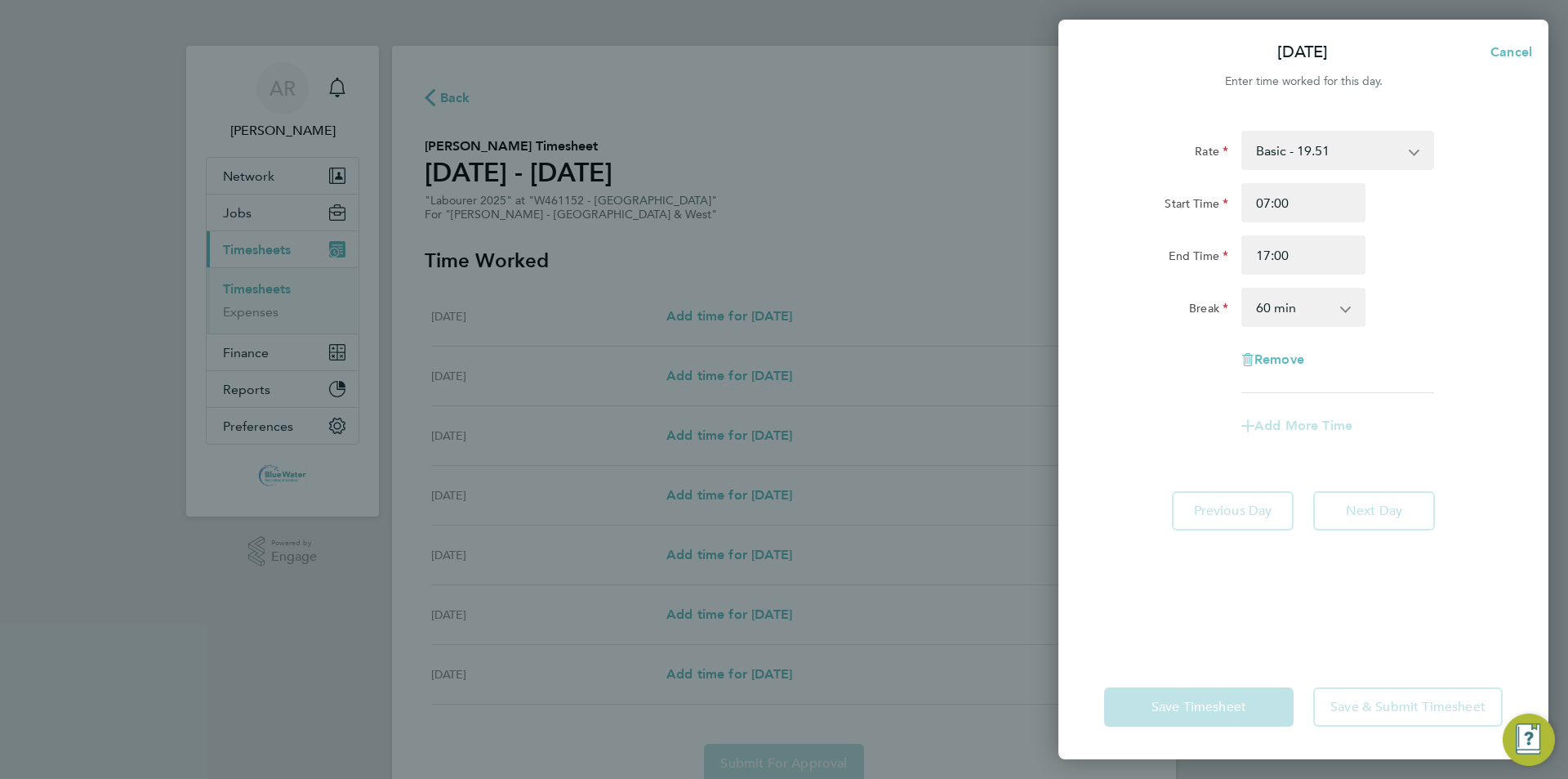
click at [1408, 230] on div "Start Time 07:00 End Time 17:00" at bounding box center [1303, 229] width 411 height 92
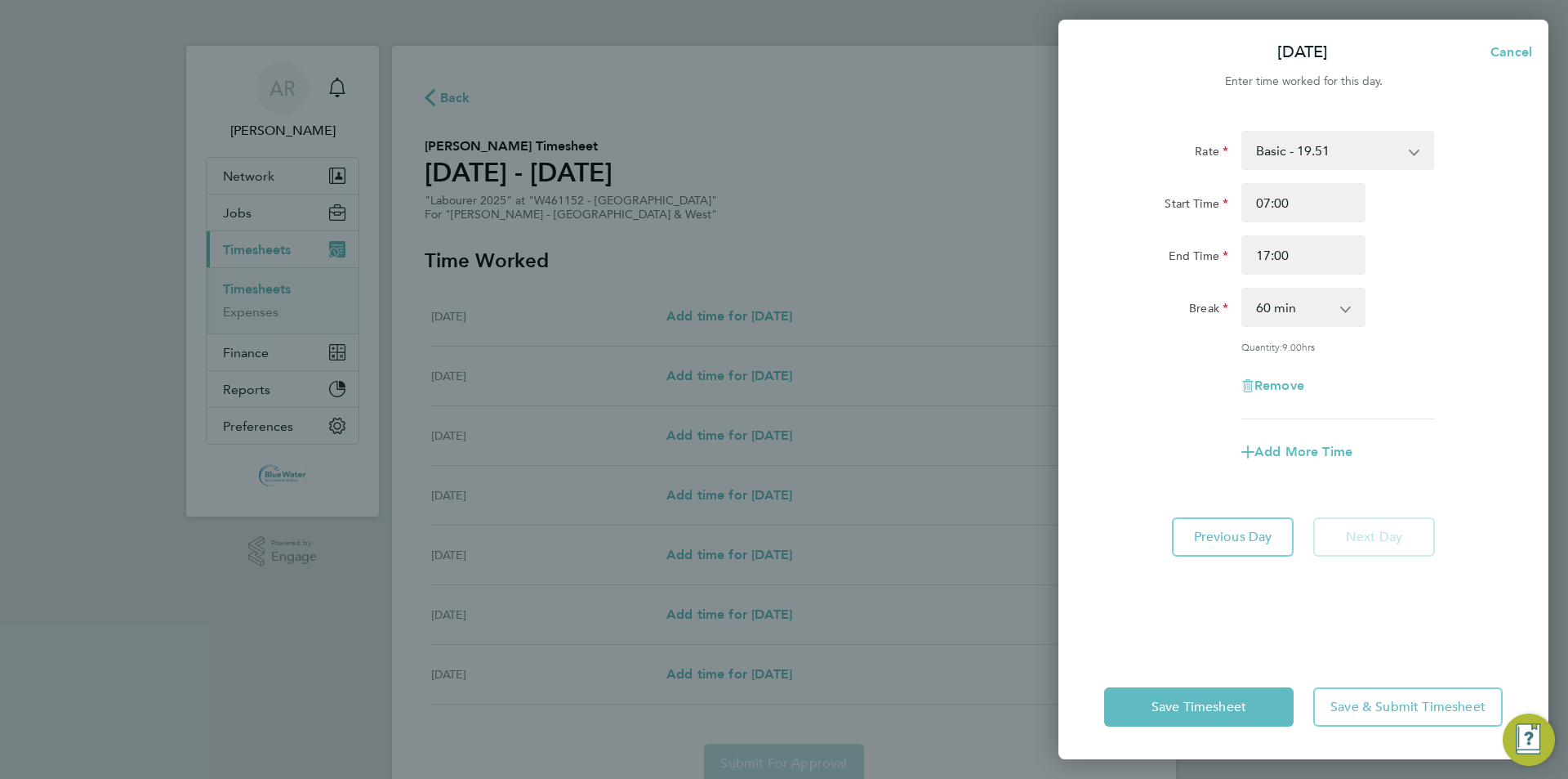
click at [1313, 309] on select "0 min 15 min 30 min 45 min 60 min 75 min 90 min" at bounding box center [1293, 307] width 101 height 36
select select "30"
click at [1243, 290] on select "0 min 15 min 30 min 45 min 60 min 75 min 90 min" at bounding box center [1293, 307] width 101 height 36
click at [1238, 528] on span "Previous Day" at bounding box center [1233, 536] width 78 height 17
select select "60"
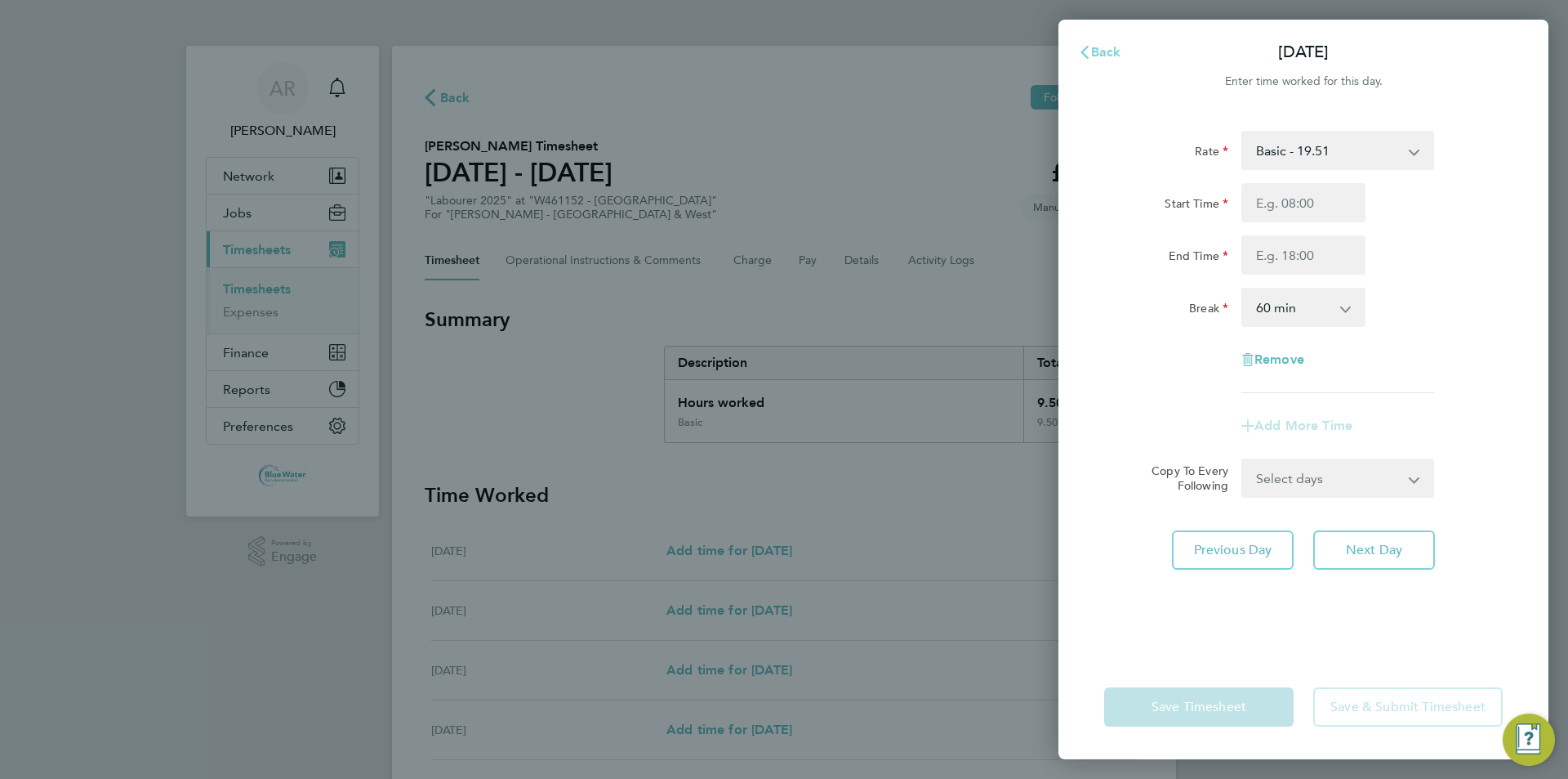
click at [1122, 58] on button "Back" at bounding box center [1099, 53] width 76 height 33
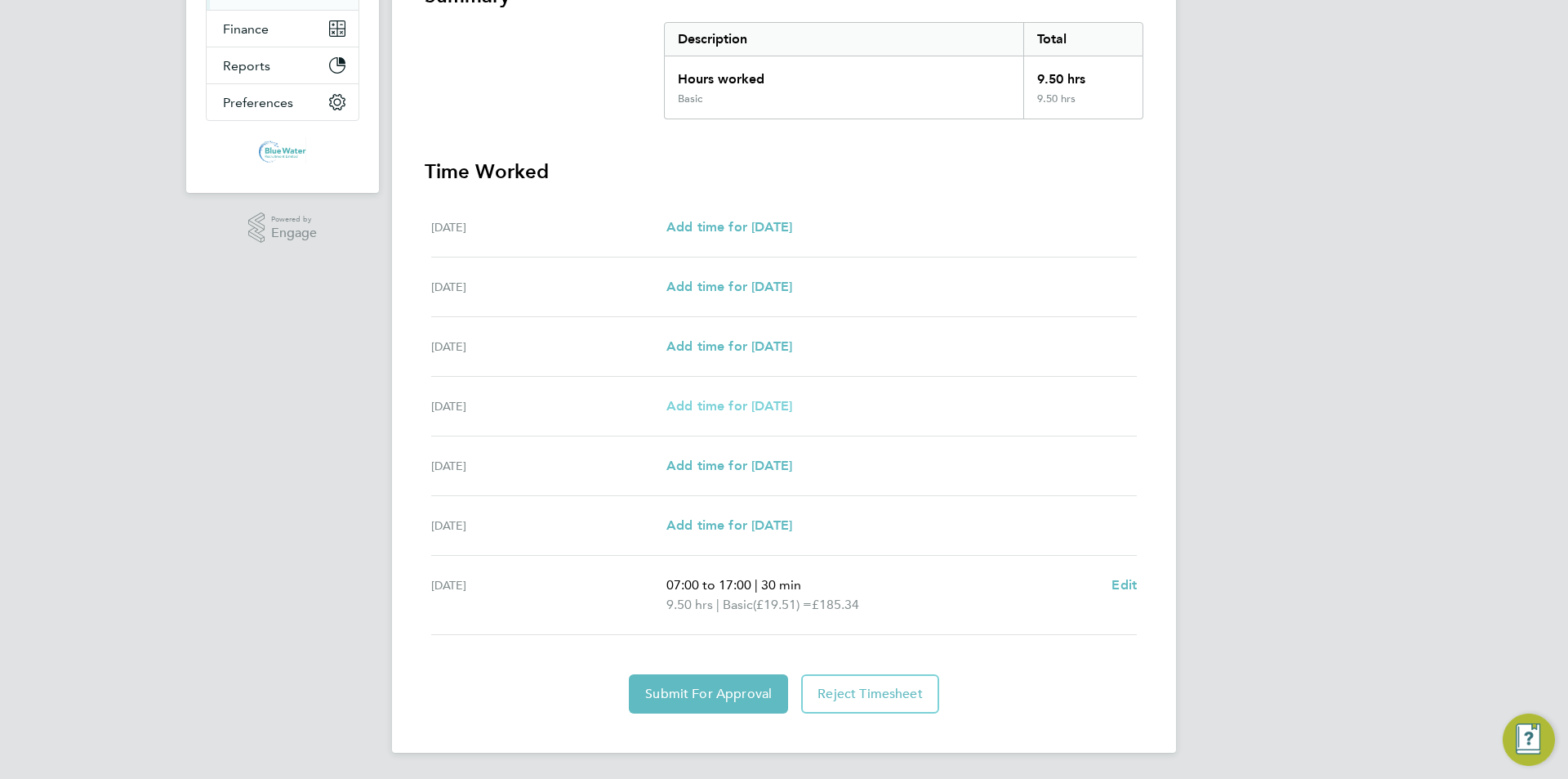
click at [743, 406] on span "Add time for [DATE]" at bounding box center [729, 406] width 126 height 16
select select "60"
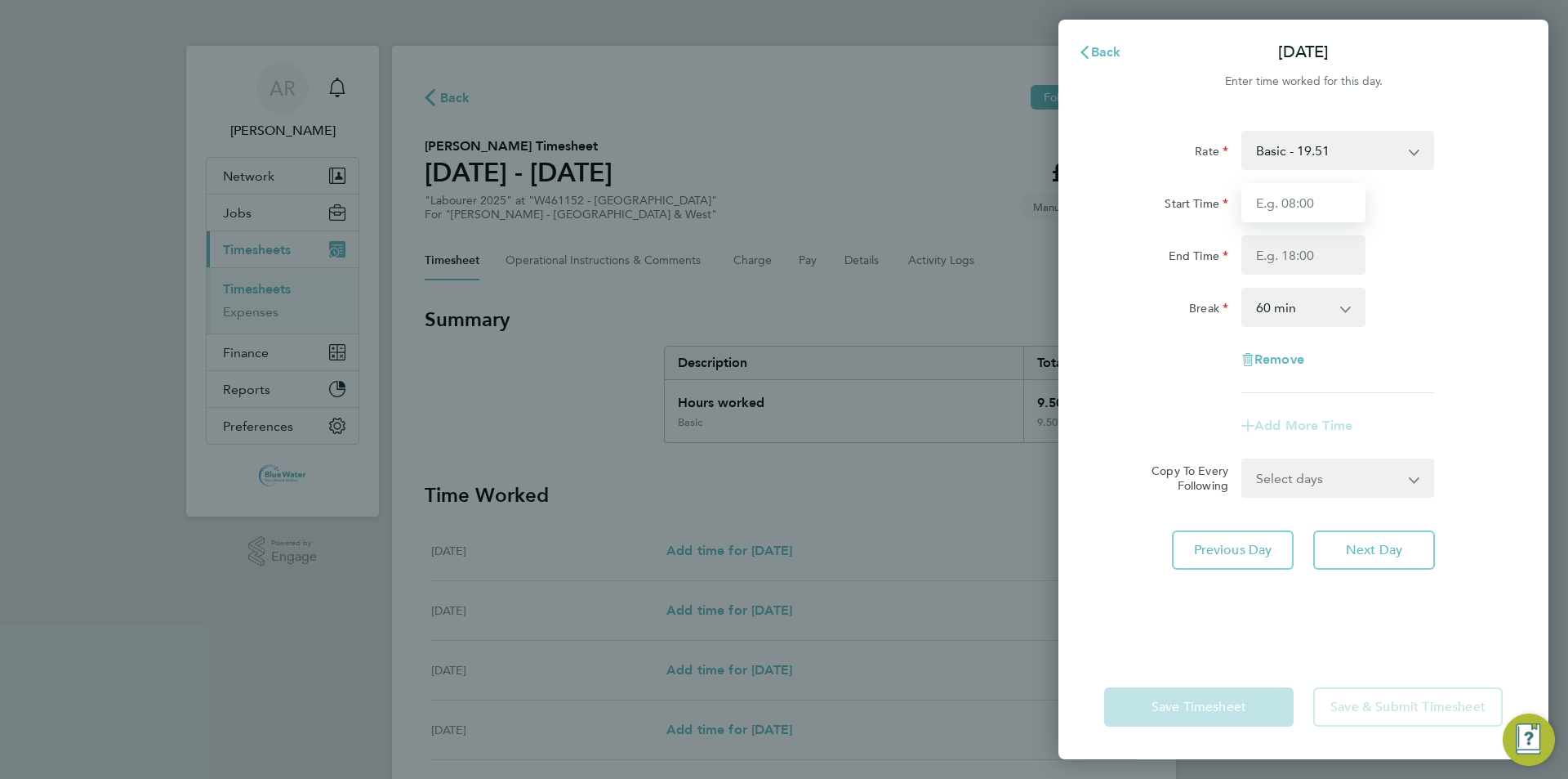
click at [1307, 199] on input "Start Time" at bounding box center [1303, 203] width 124 height 39
type input "07:00"
click at [1300, 250] on input "End Time" at bounding box center [1303, 254] width 124 height 39
type input "17:00"
click at [1399, 245] on div "End Time 17:00" at bounding box center [1303, 254] width 411 height 39
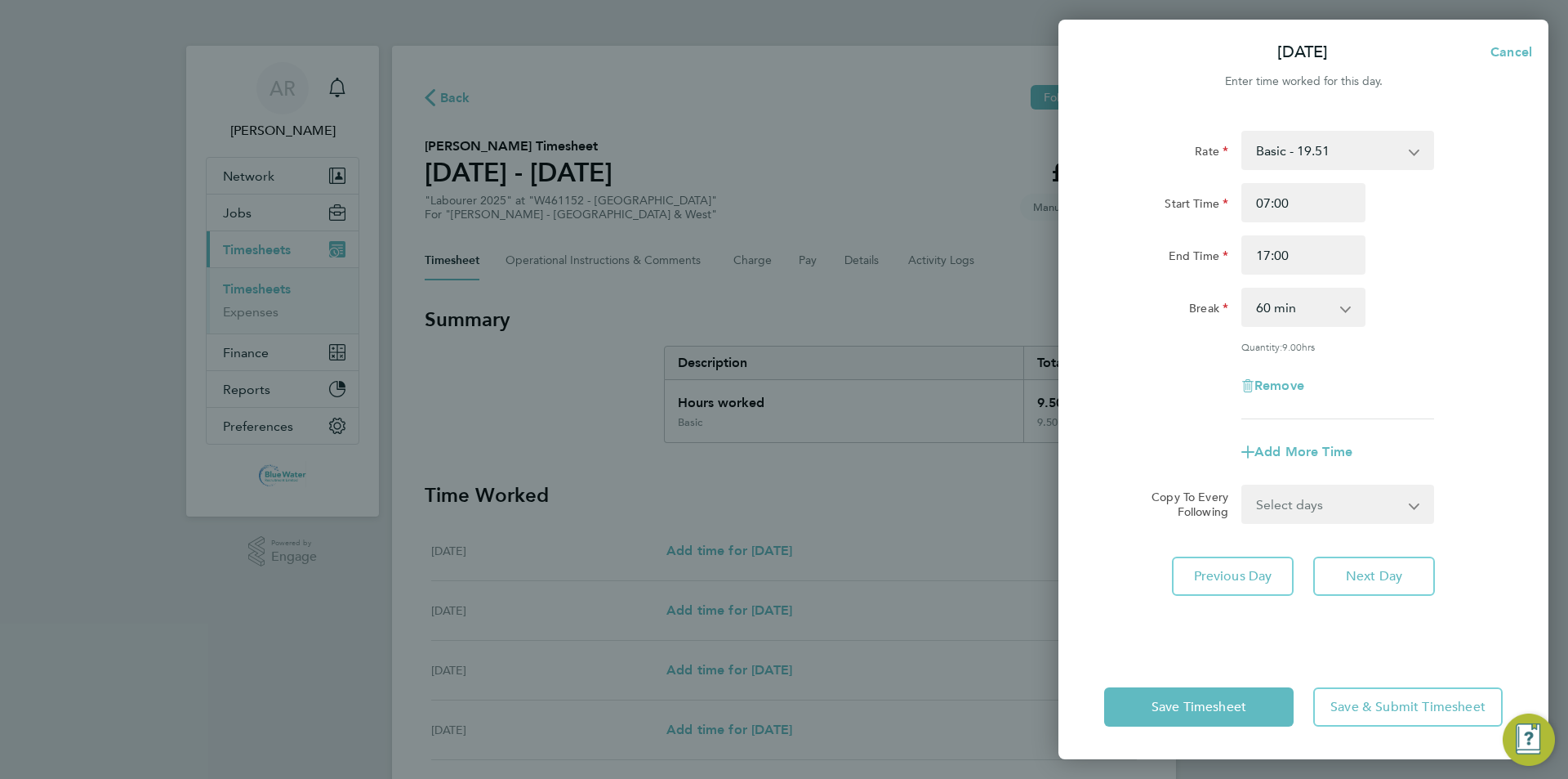
click at [1273, 318] on select "0 min 15 min 30 min 45 min 60 min 75 min 90 min" at bounding box center [1293, 307] width 101 height 36
select select "30"
click at [1243, 290] on select "0 min 15 min 30 min 45 min 60 min 75 min 90 min" at bounding box center [1293, 307] width 101 height 36
click at [1338, 510] on select "Select days Day Wednesday Thursday Friday" at bounding box center [1328, 504] width 172 height 36
select select "DAY"
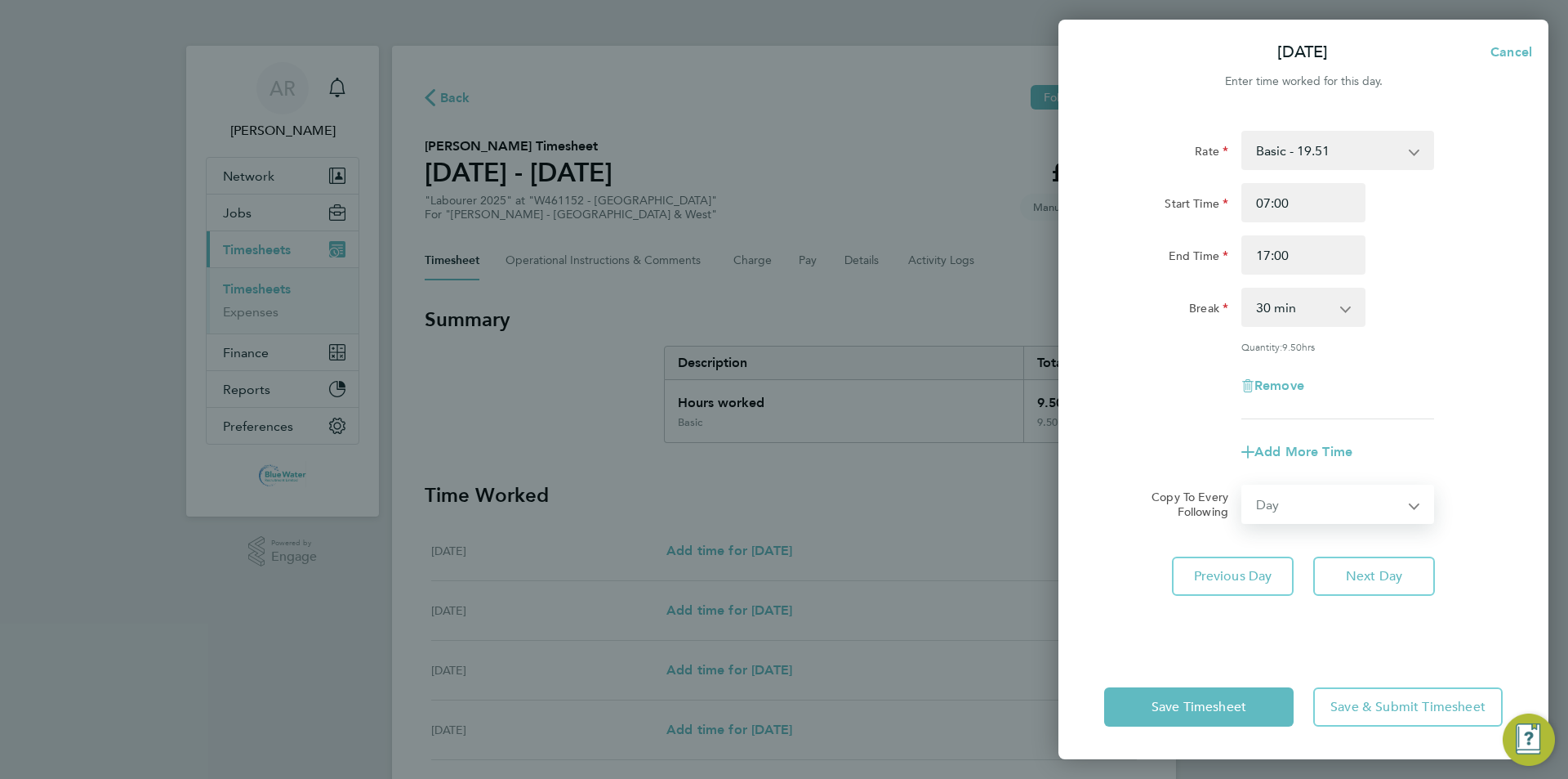
click at [1243, 487] on select "Select days Day Wednesday Thursday Friday" at bounding box center [1328, 504] width 172 height 36
select select "[DATE]"
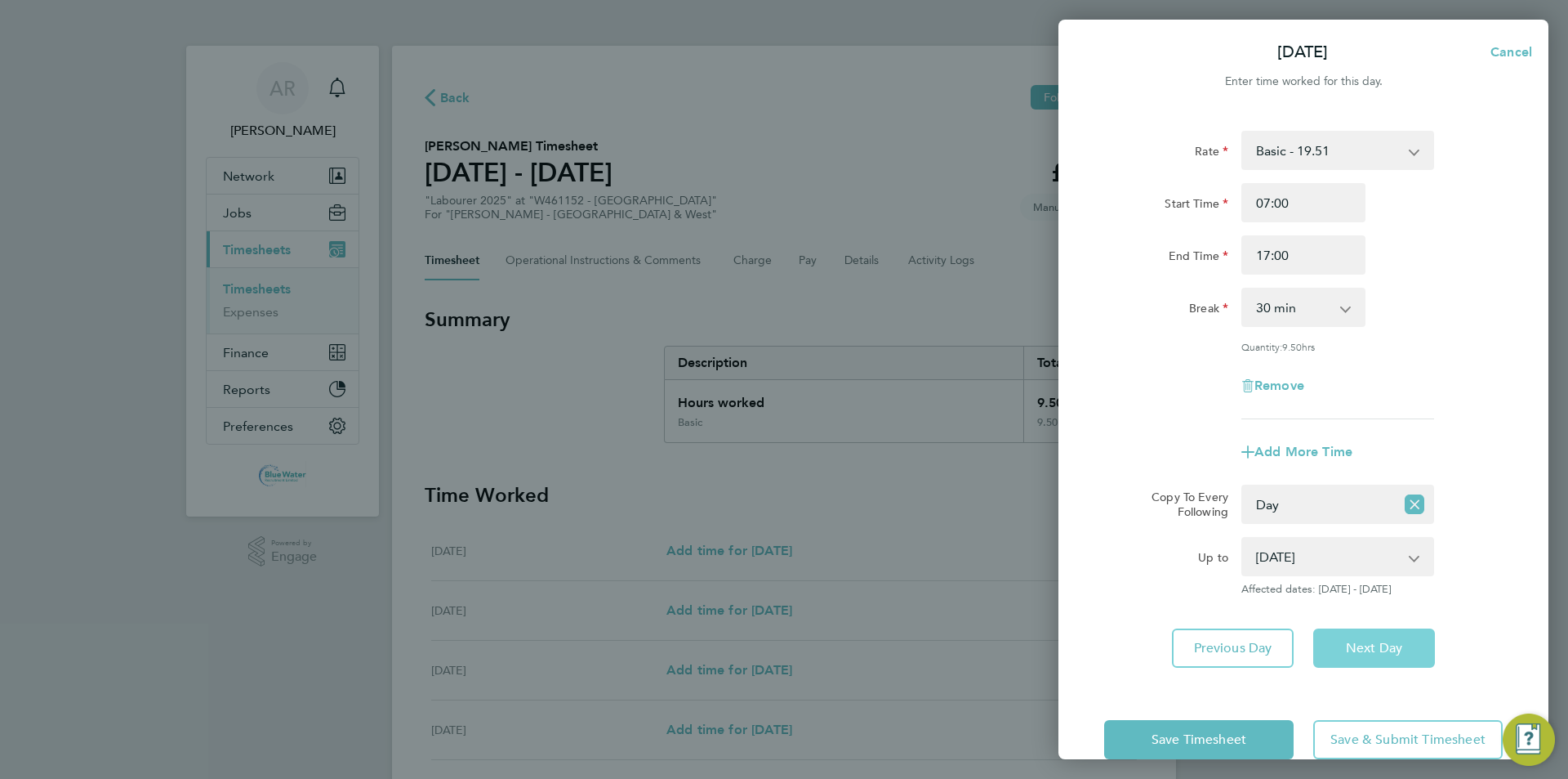
click at [1362, 644] on span "Next Day" at bounding box center [1374, 647] width 57 height 17
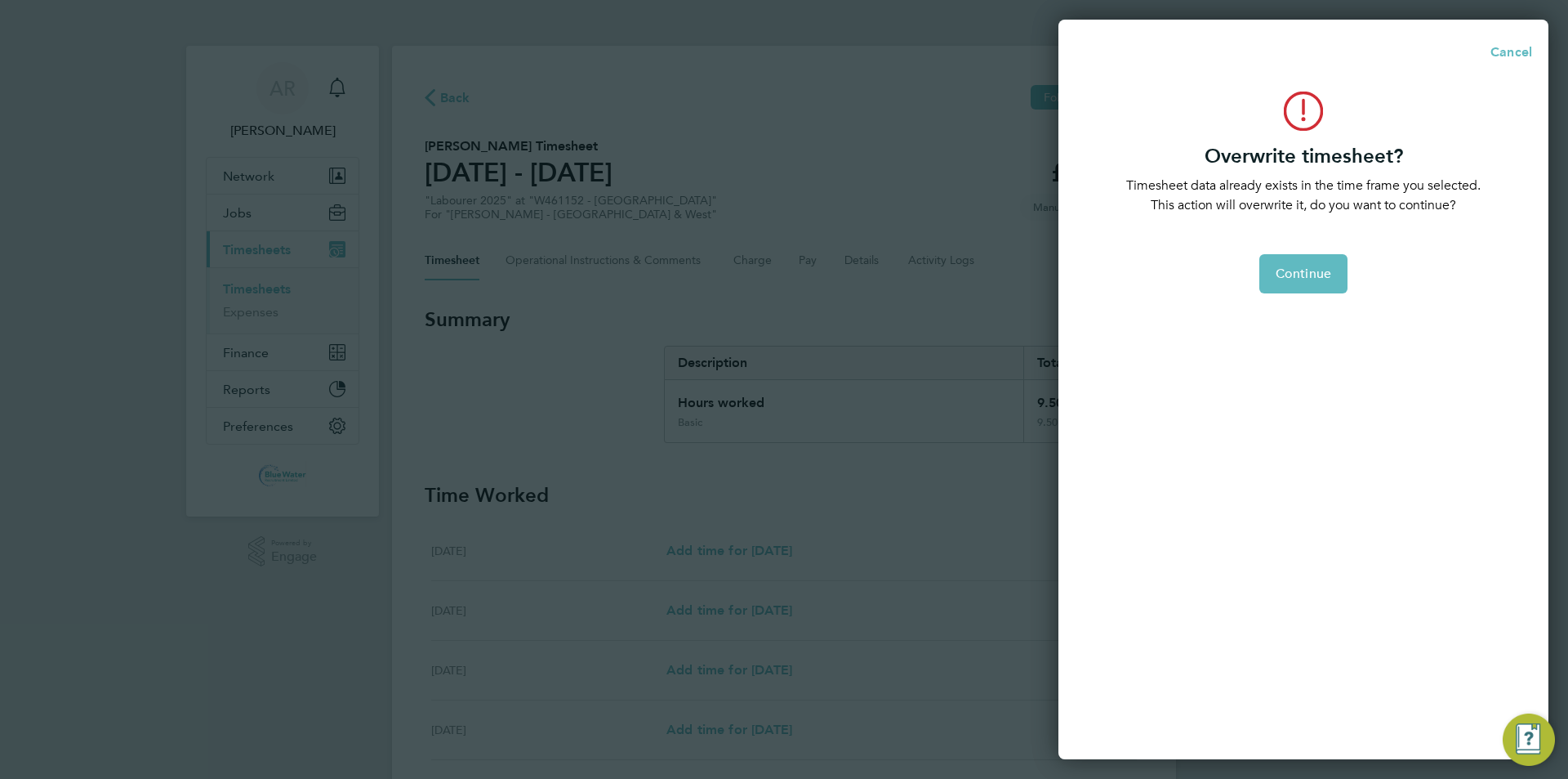
click at [1278, 295] on div "Overwrite timesheet? Timesheet data already exists in the time frame you select…" at bounding box center [1303, 415] width 490 height 687
click at [1279, 291] on button "Continue" at bounding box center [1303, 274] width 89 height 39
select select "0: null"
select select "30"
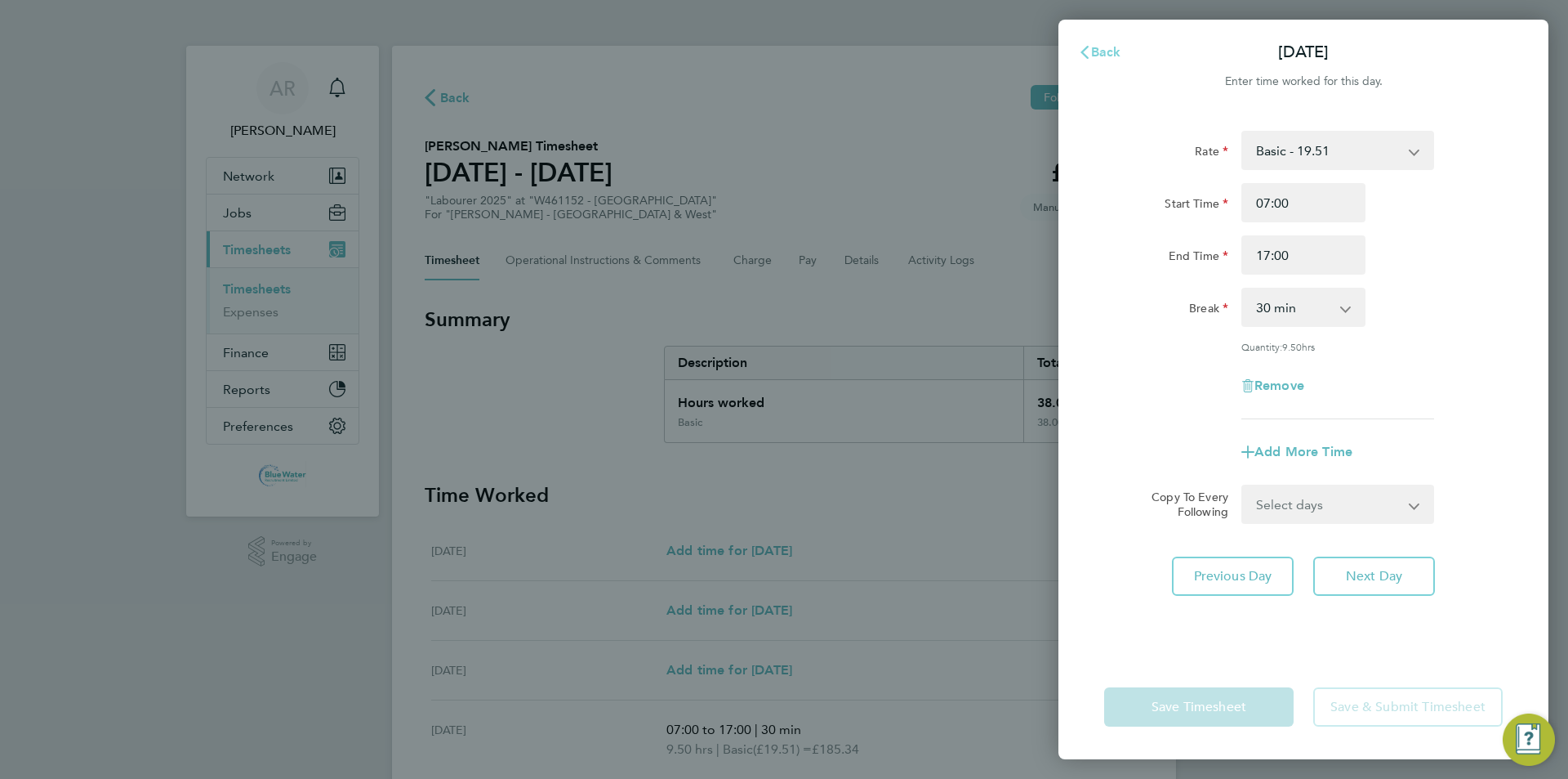
click at [1099, 53] on span "Back" at bounding box center [1106, 52] width 30 height 16
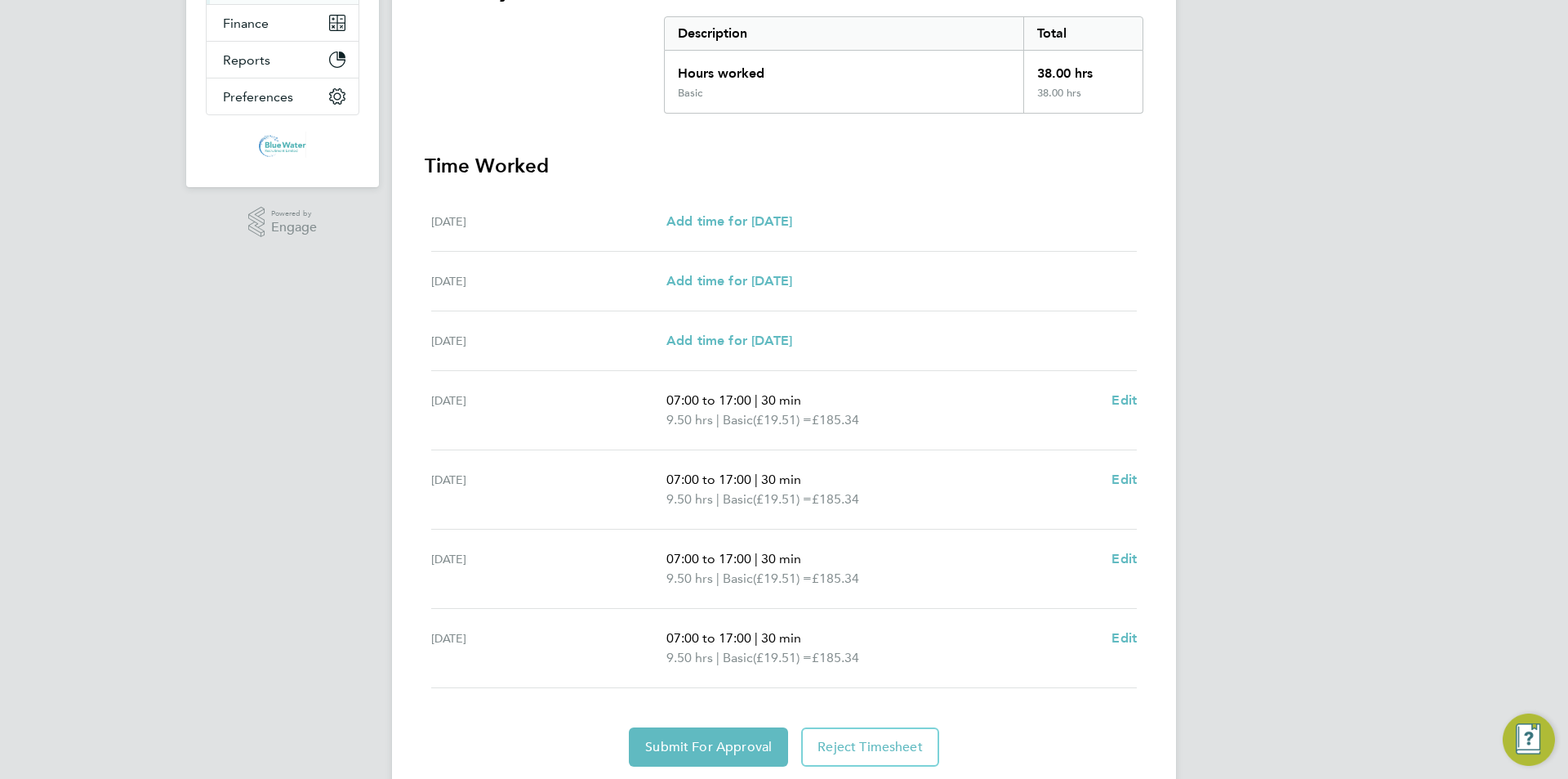
scroll to position [300, 0]
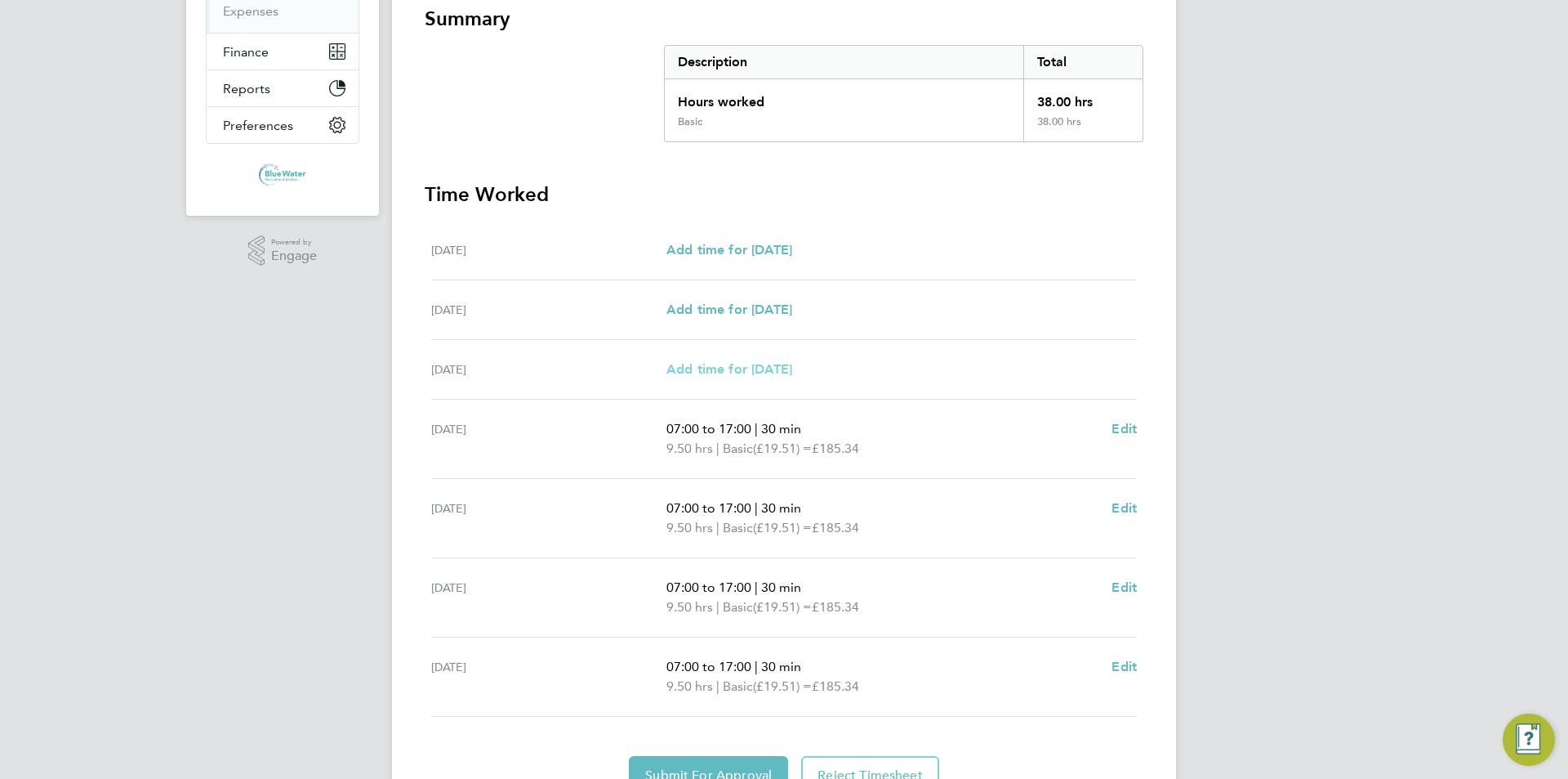
click at [739, 367] on span "Add time for [DATE]" at bounding box center [729, 369] width 126 height 16
select select "60"
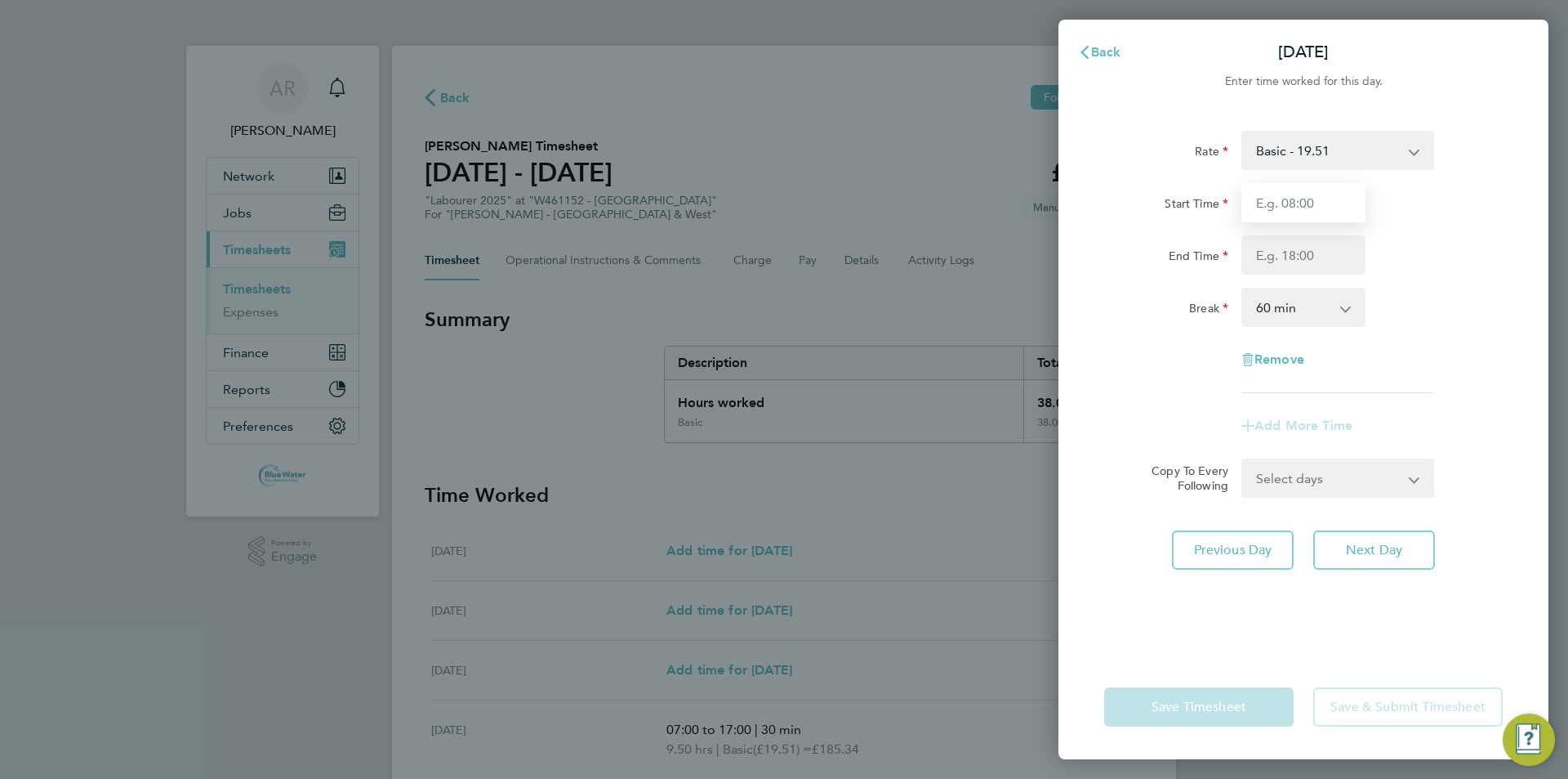
click at [1326, 196] on input "Start Time" at bounding box center [1303, 203] width 124 height 39
type input "07:00"
click at [1329, 262] on input "End Time" at bounding box center [1303, 254] width 124 height 39
type input "08:00"
drag, startPoint x: 1428, startPoint y: 240, endPoint x: 1394, endPoint y: 271, distance: 46.0
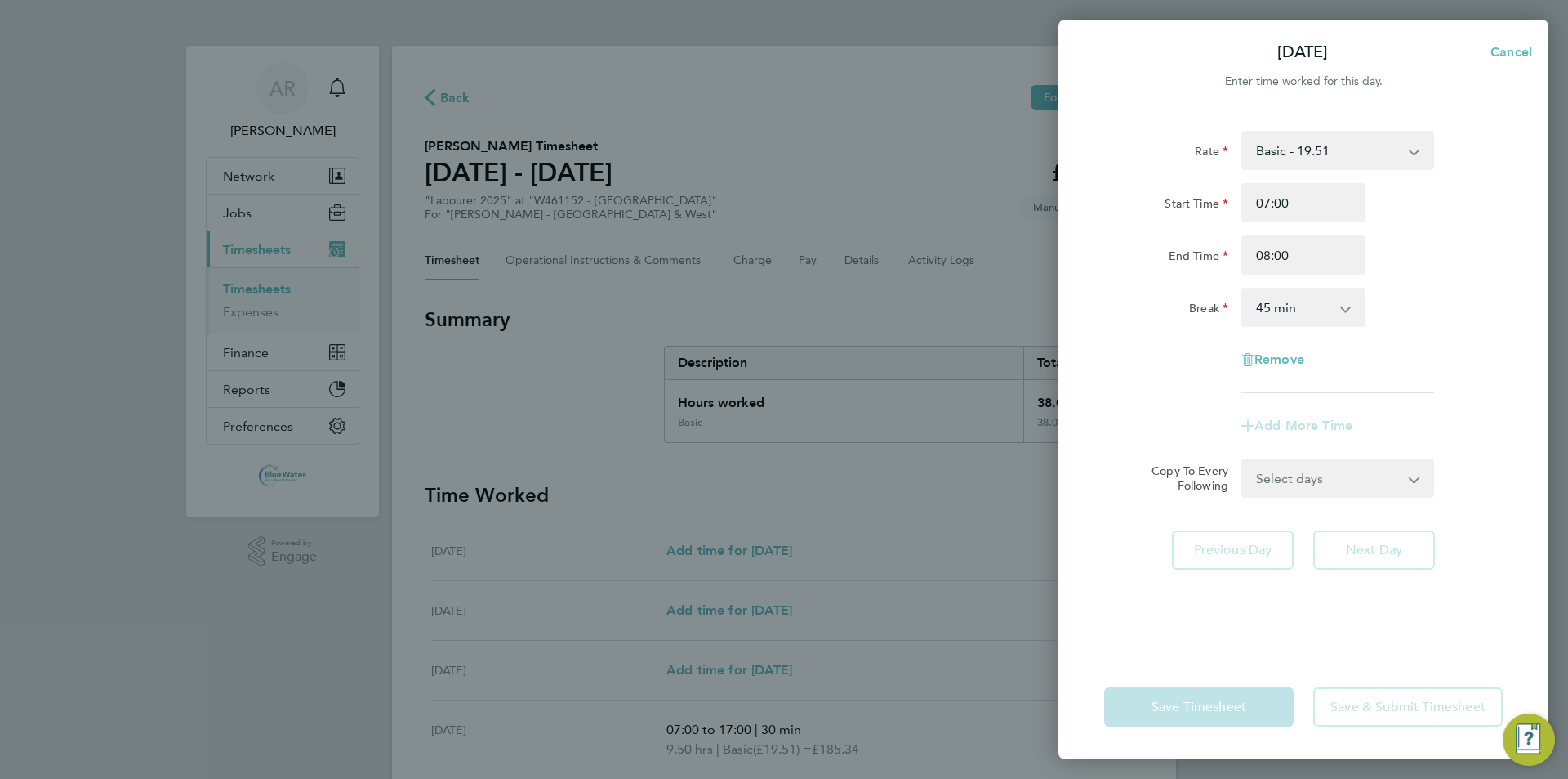
click at [1425, 242] on div "End Time 08:00" at bounding box center [1303, 254] width 411 height 39
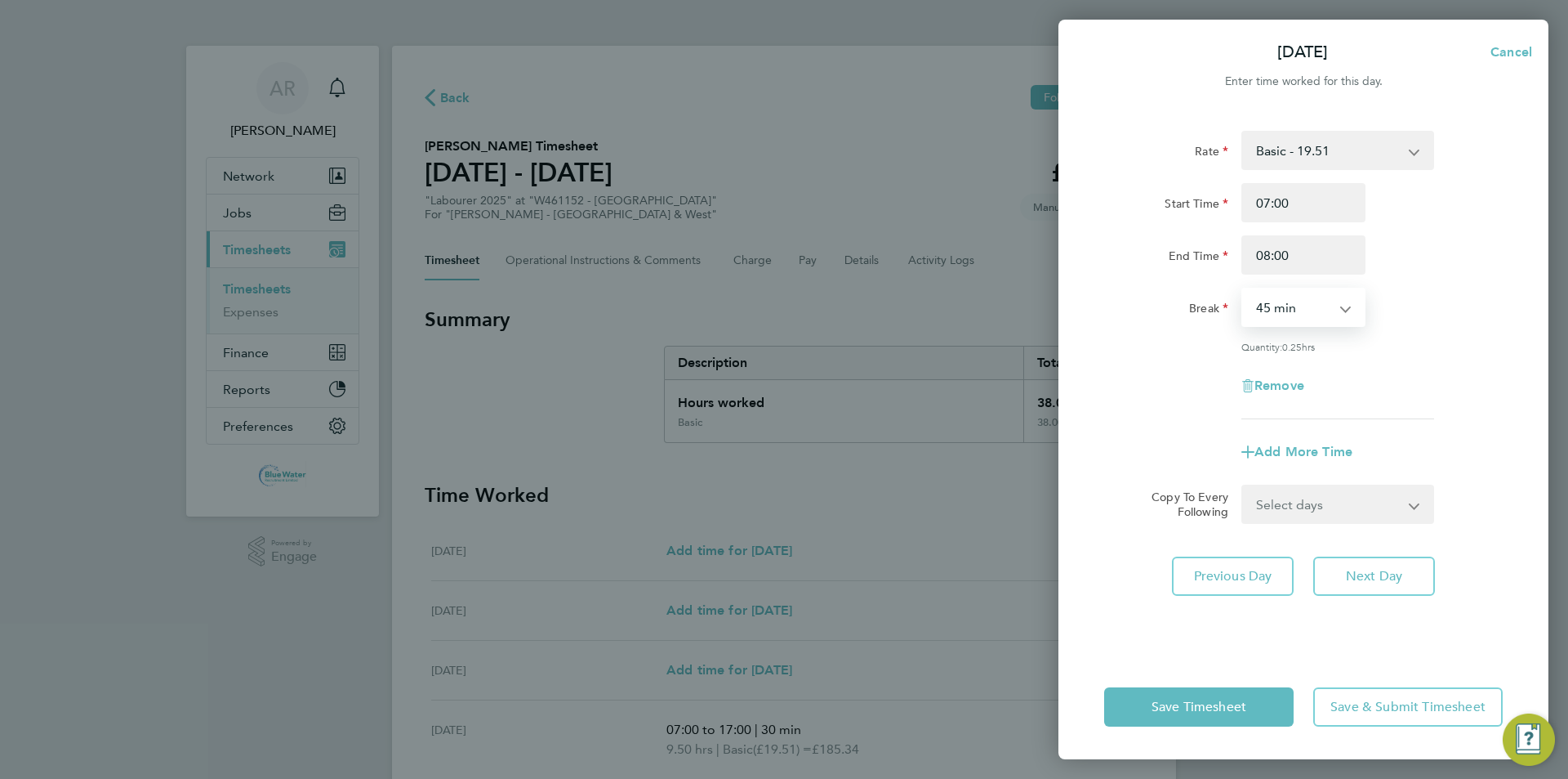
drag, startPoint x: 1331, startPoint y: 306, endPoint x: 1323, endPoint y: 310, distance: 8.9
click at [1323, 310] on select "0 min 15 min 30 min 45 min" at bounding box center [1293, 307] width 101 height 36
select select "0"
click at [1243, 290] on select "0 min 15 min 30 min 45 min" at bounding box center [1293, 307] width 101 height 36
click at [1288, 453] on span "Add More Time" at bounding box center [1303, 451] width 98 height 16
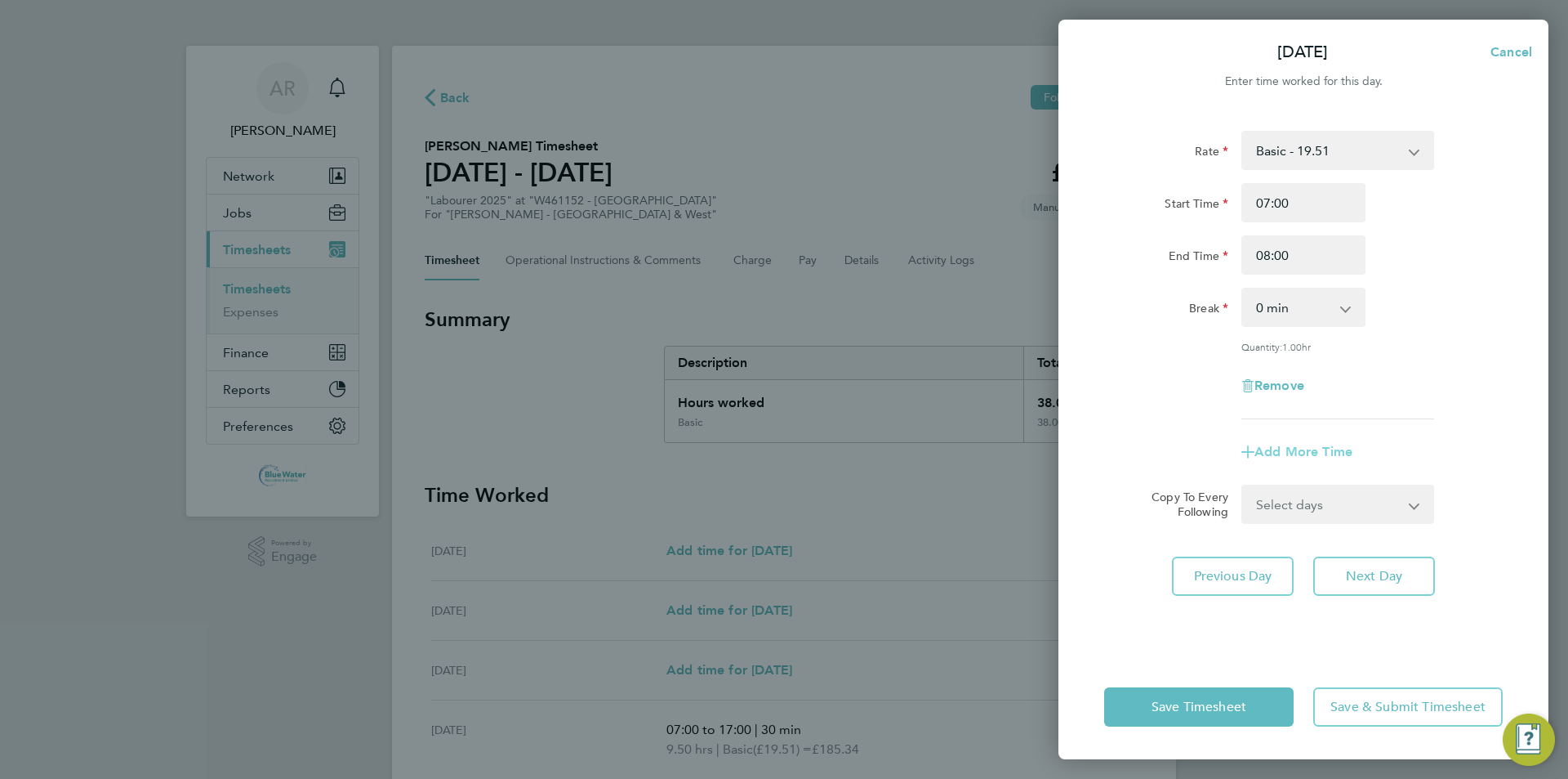
select select "null"
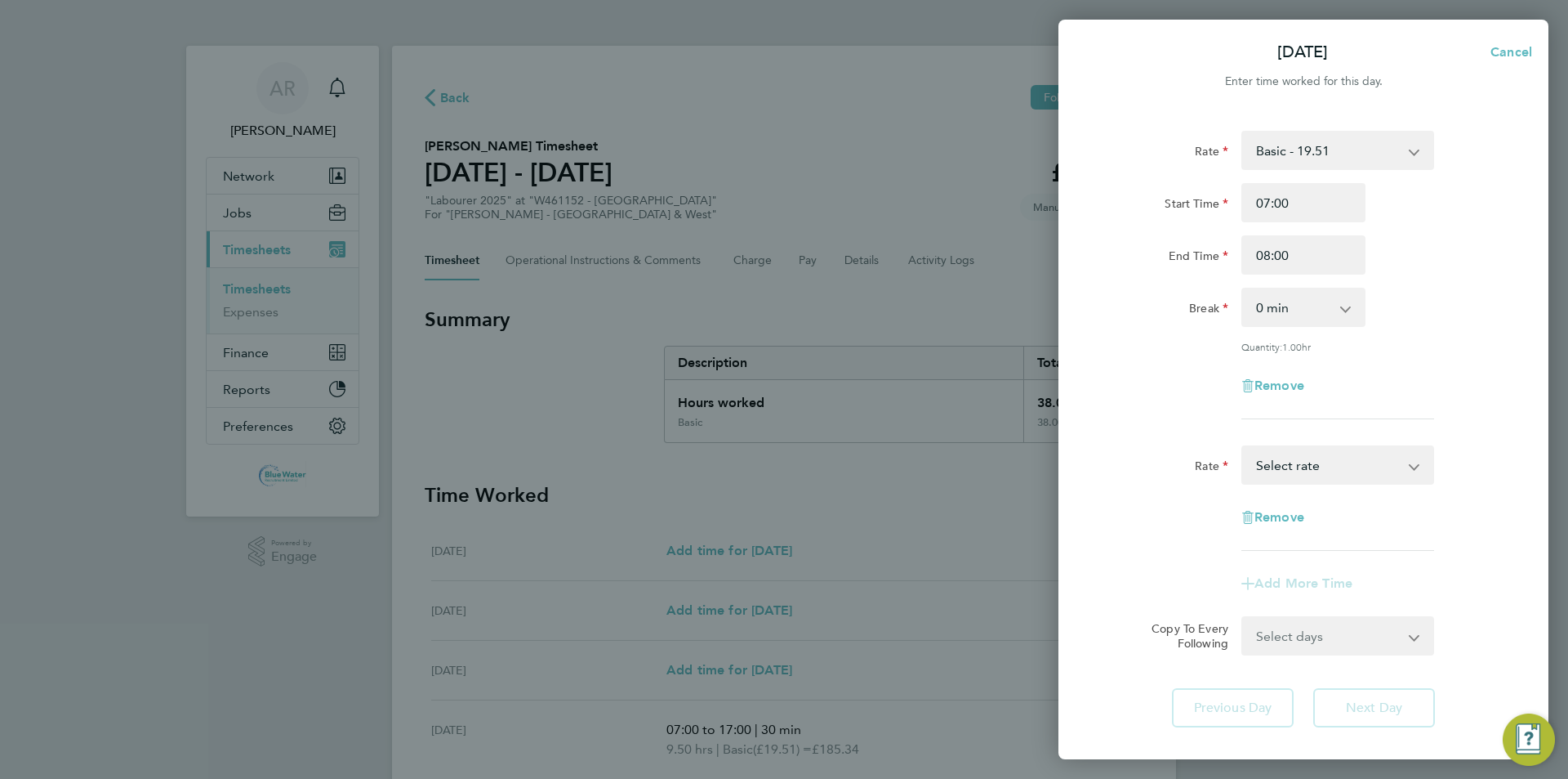
click at [1312, 471] on select "Basic - 19.51 Overtime - 28.12 Overtime 4+ - 36.73 Select rate" at bounding box center [1327, 464] width 170 height 36
select select "60"
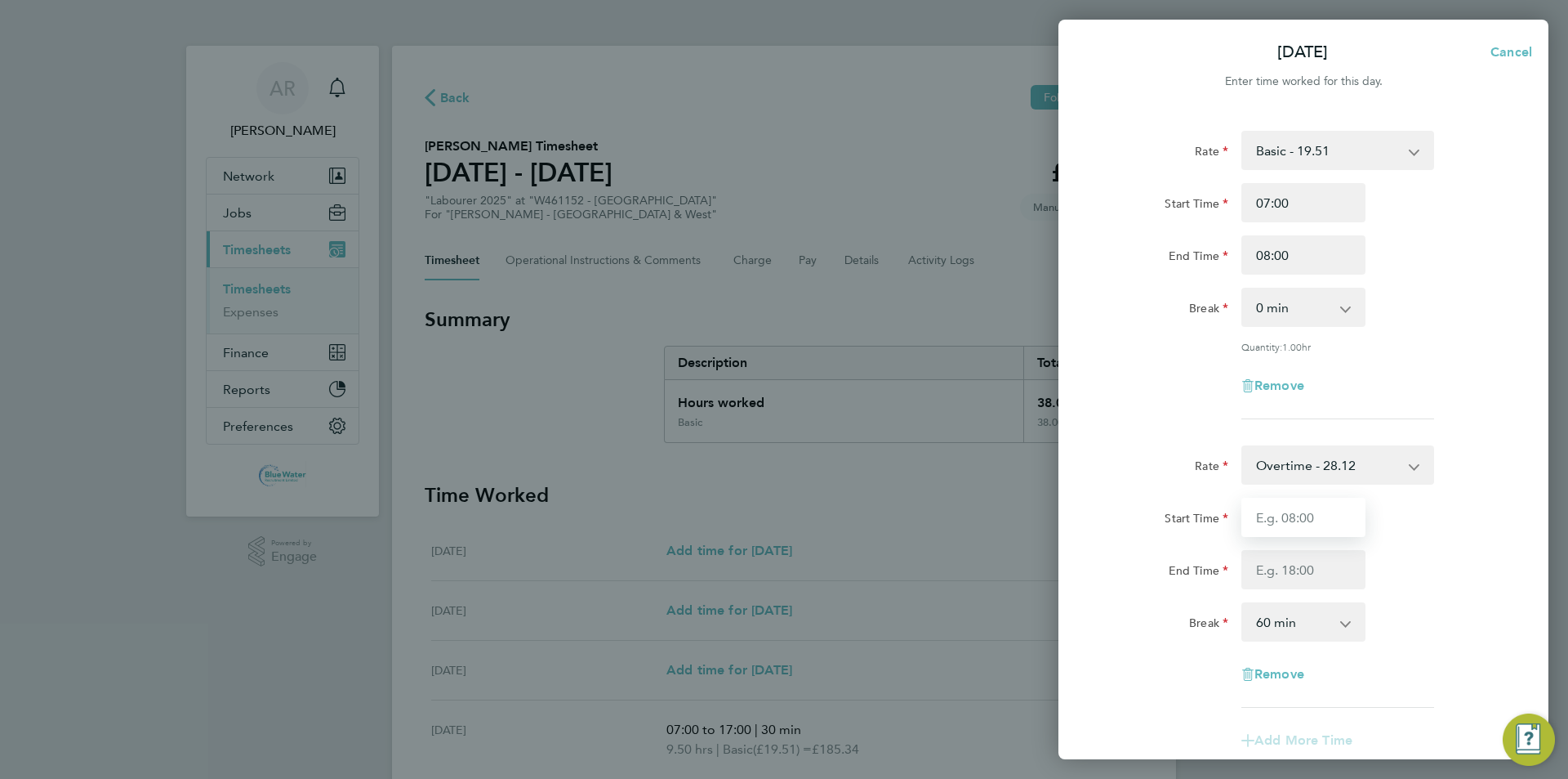
click at [1319, 518] on input "Start Time" at bounding box center [1303, 517] width 124 height 39
type input "7"
type input "08:00"
drag, startPoint x: 1325, startPoint y: 538, endPoint x: 1310, endPoint y: 570, distance: 35.3
click at [1322, 547] on div "Start Time 08:00 End Time" at bounding box center [1303, 543] width 411 height 92
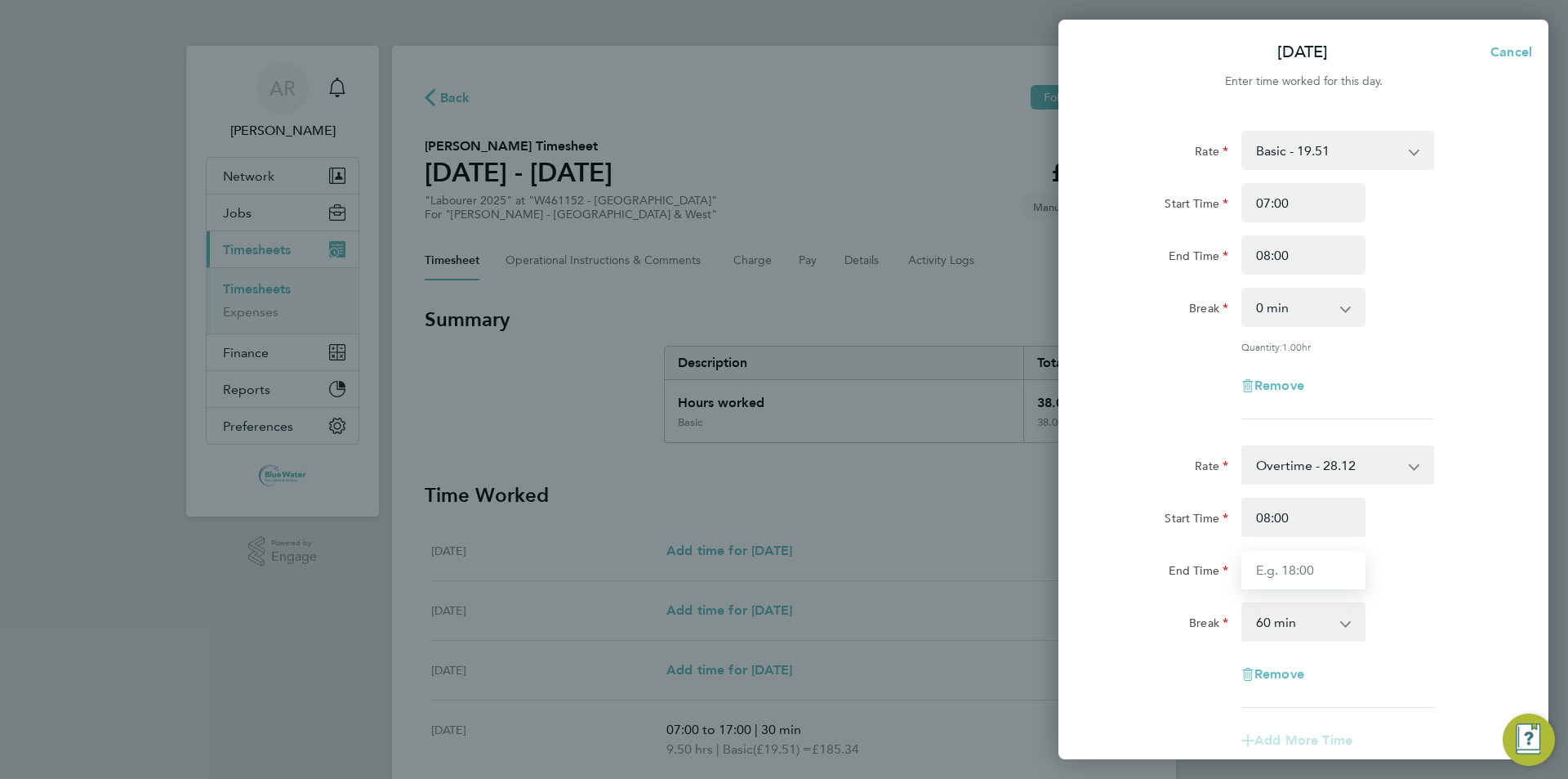
click at [1310, 570] on input "End Time" at bounding box center [1303, 569] width 124 height 39
type input "13:00"
click at [1384, 568] on div "End Time 13:00" at bounding box center [1303, 569] width 411 height 39
click at [1325, 623] on select "0 min 15 min 30 min 45 min 60 min 75 min 90 min" at bounding box center [1293, 621] width 101 height 36
select select "0"
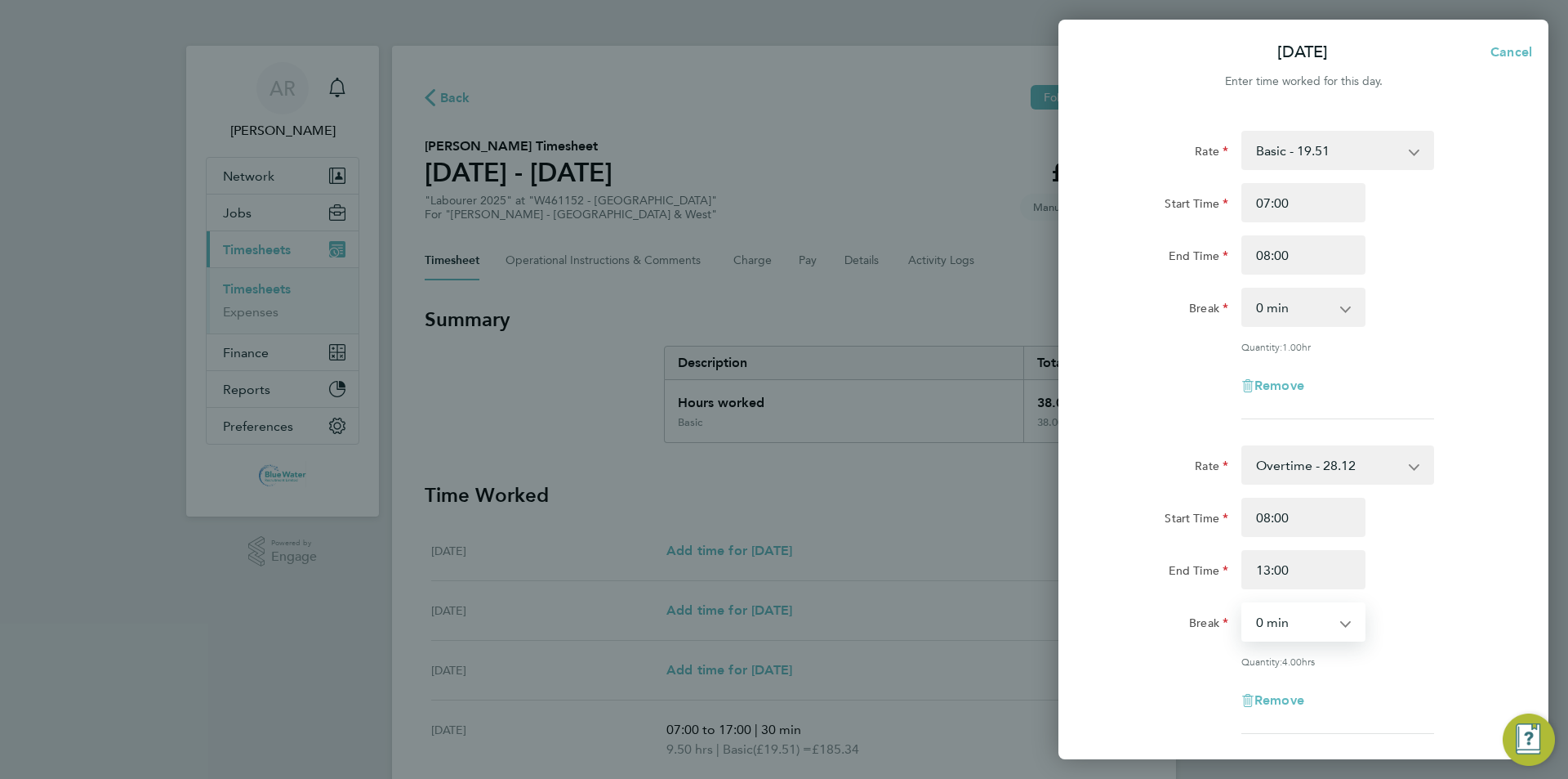
click at [1243, 604] on select "0 min 15 min 30 min 45 min 60 min 75 min 90 min" at bounding box center [1293, 621] width 101 height 36
click at [1403, 522] on div "Start Time 08:00" at bounding box center [1303, 517] width 411 height 39
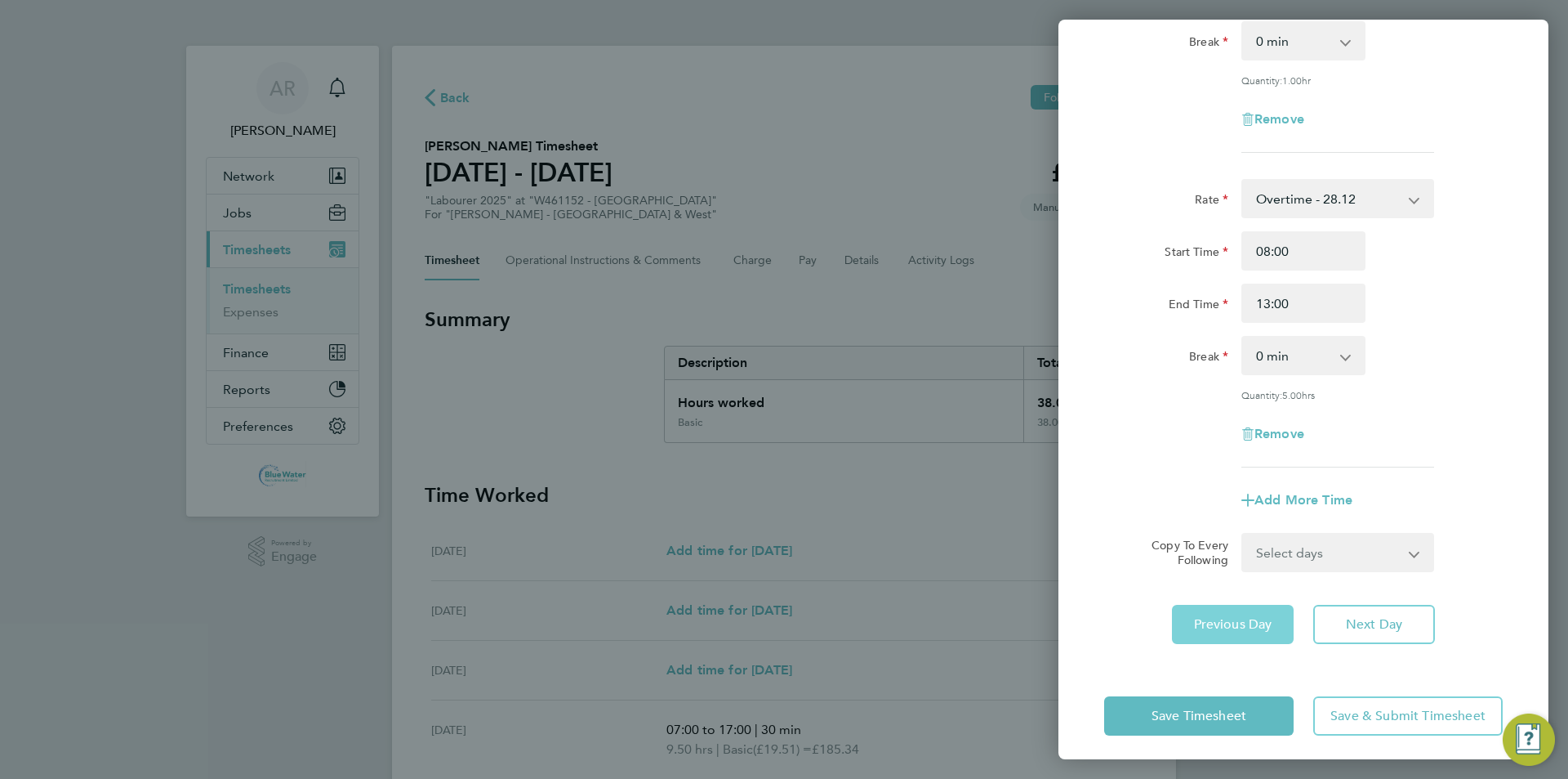
scroll to position [272, 0]
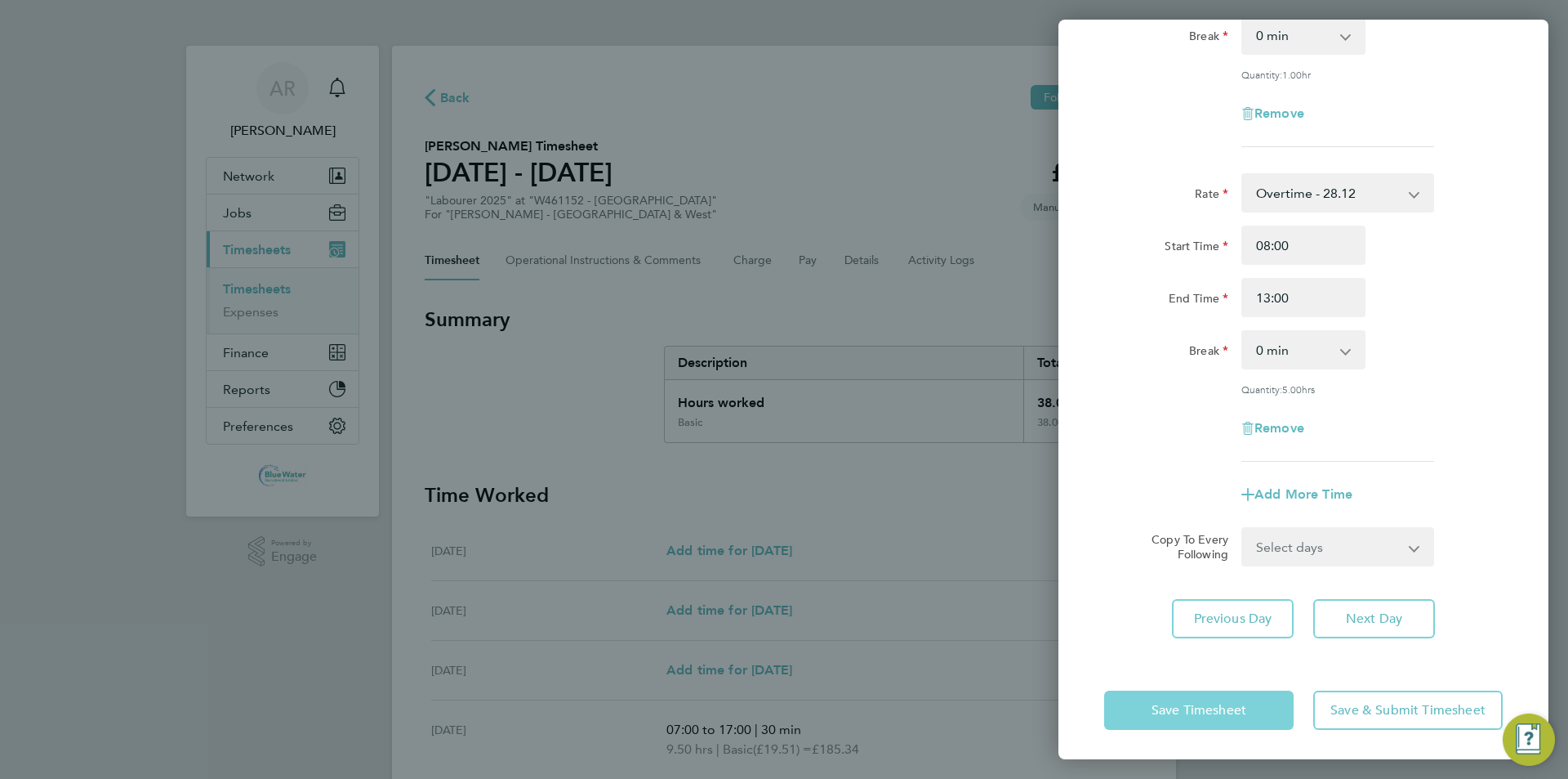
click at [1247, 702] on button "Save Timesheet" at bounding box center [1199, 710] width 189 height 39
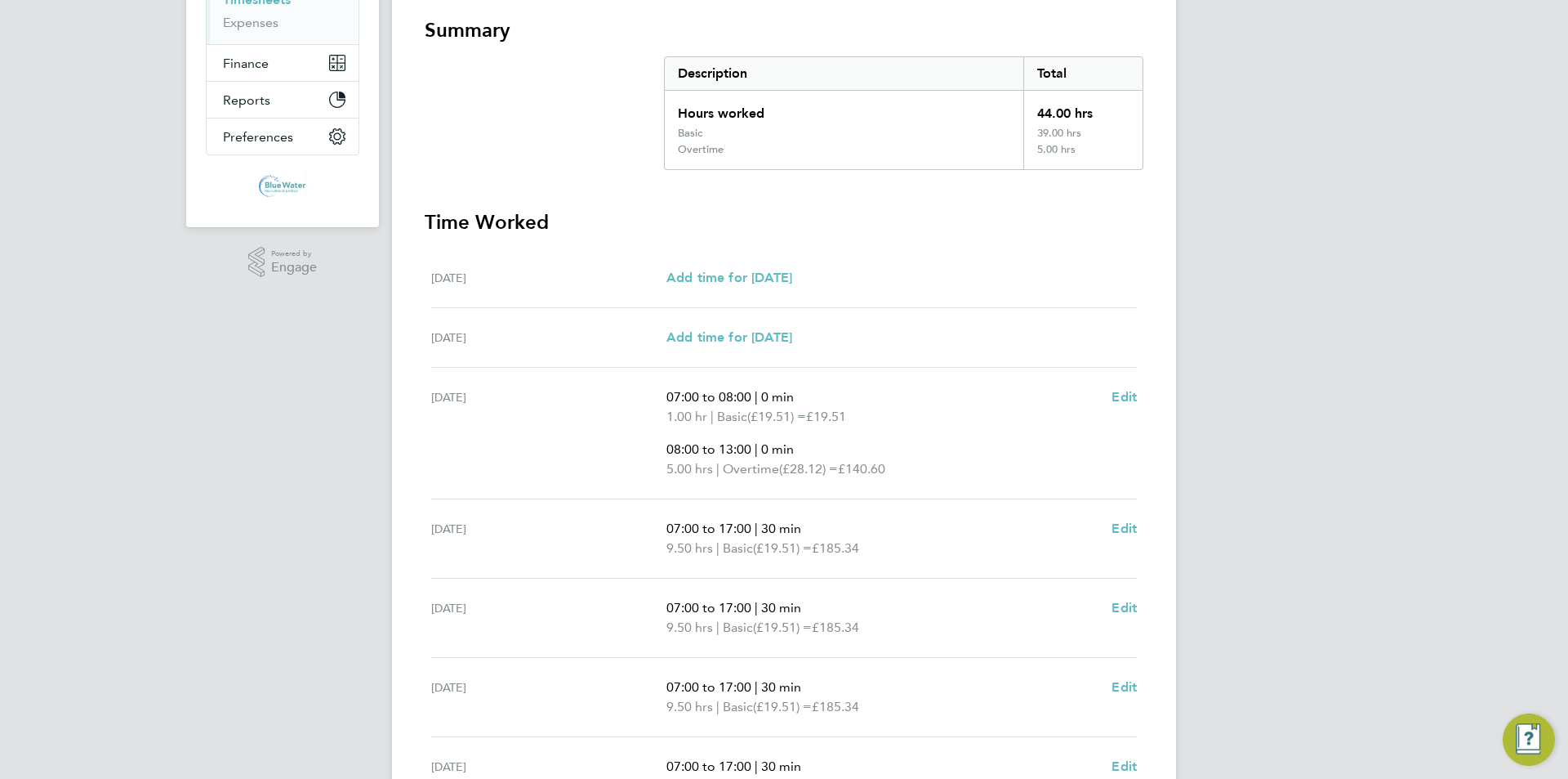
scroll to position [471, 0]
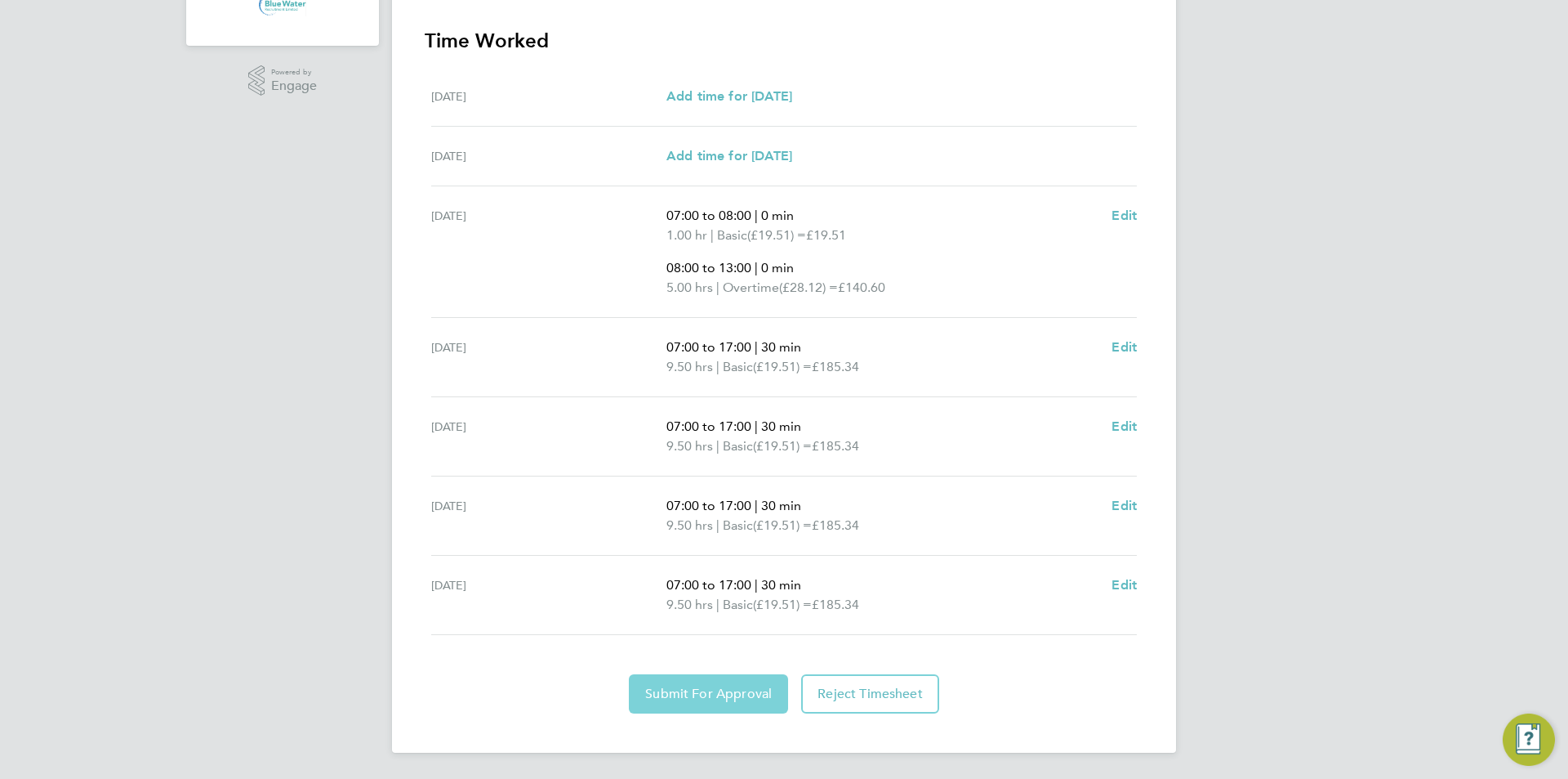
click at [713, 684] on button "Submit For Approval" at bounding box center [708, 693] width 159 height 39
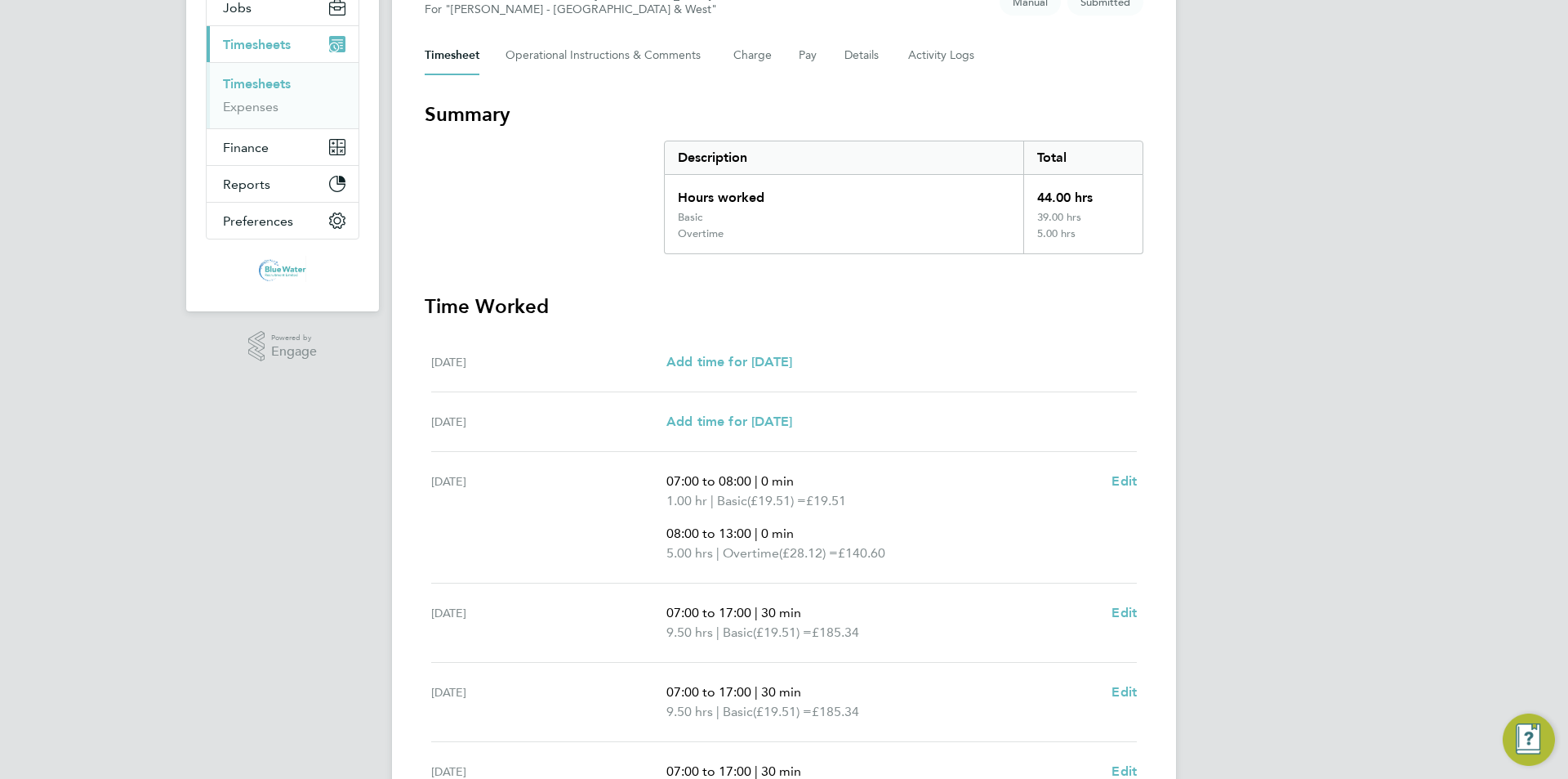
scroll to position [0, 0]
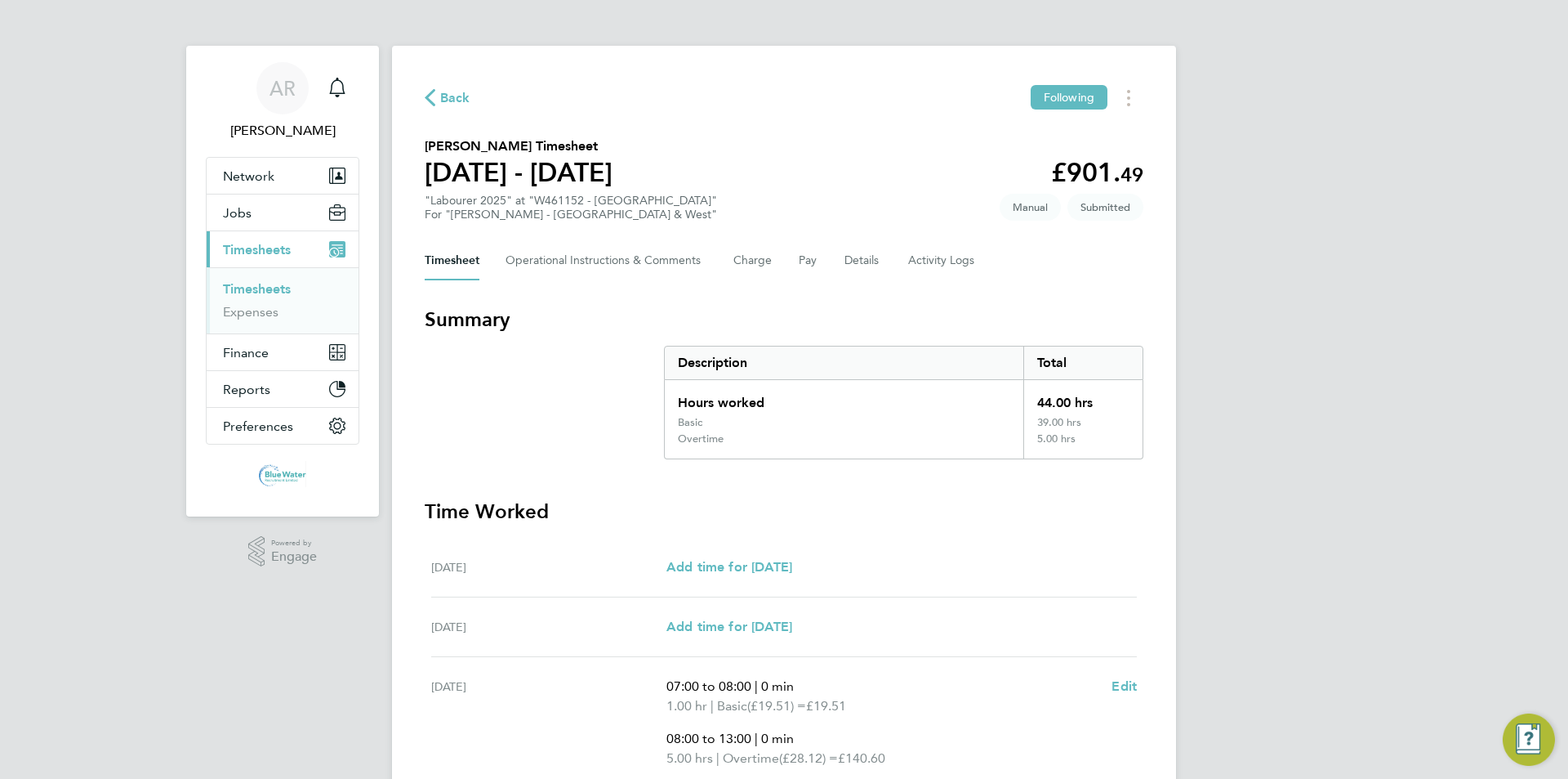
click at [261, 288] on link "Timesheets" at bounding box center [257, 289] width 68 height 16
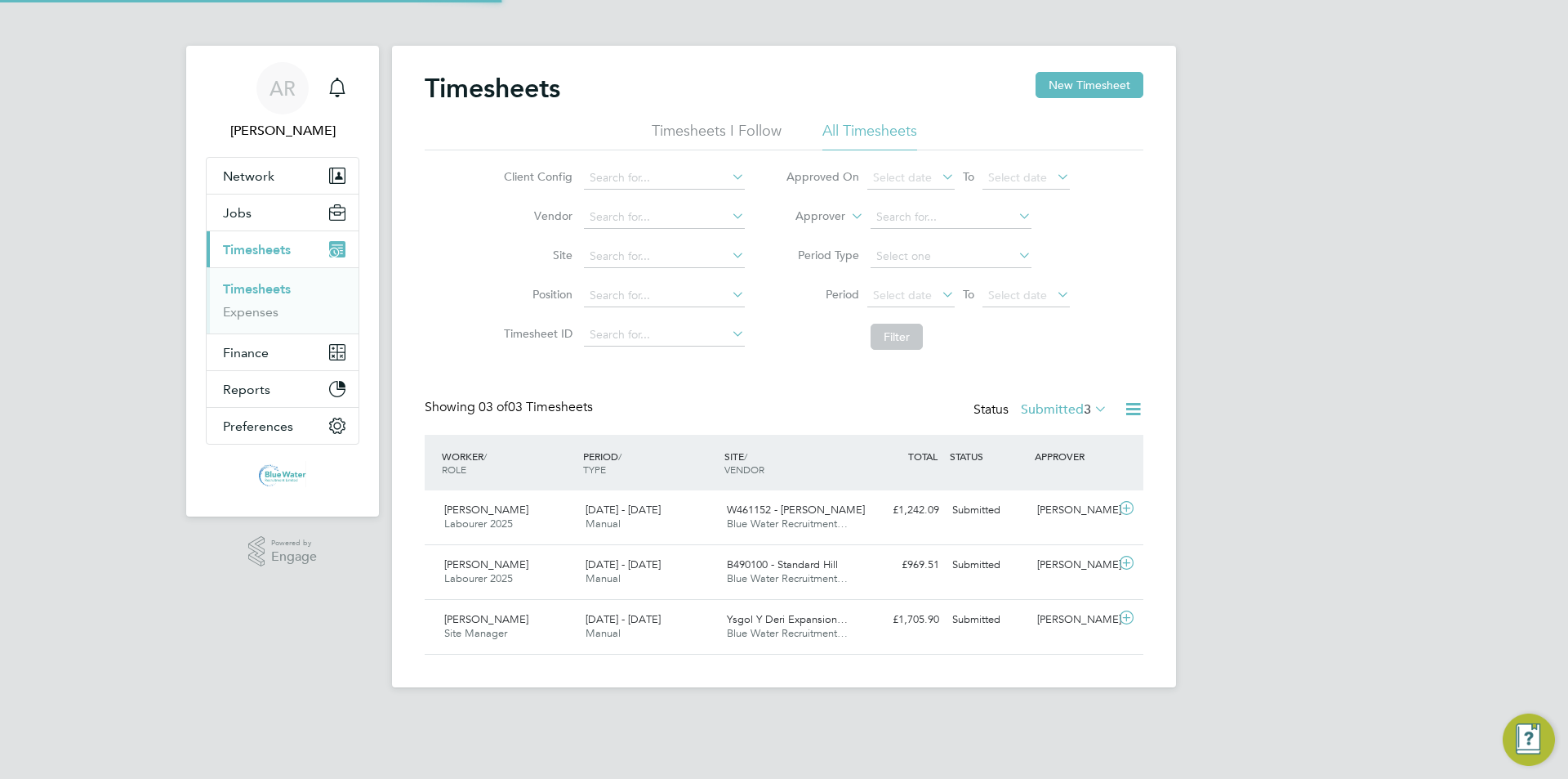
scroll to position [42, 142]
click at [1076, 97] on button "New Timesheet" at bounding box center [1090, 85] width 108 height 26
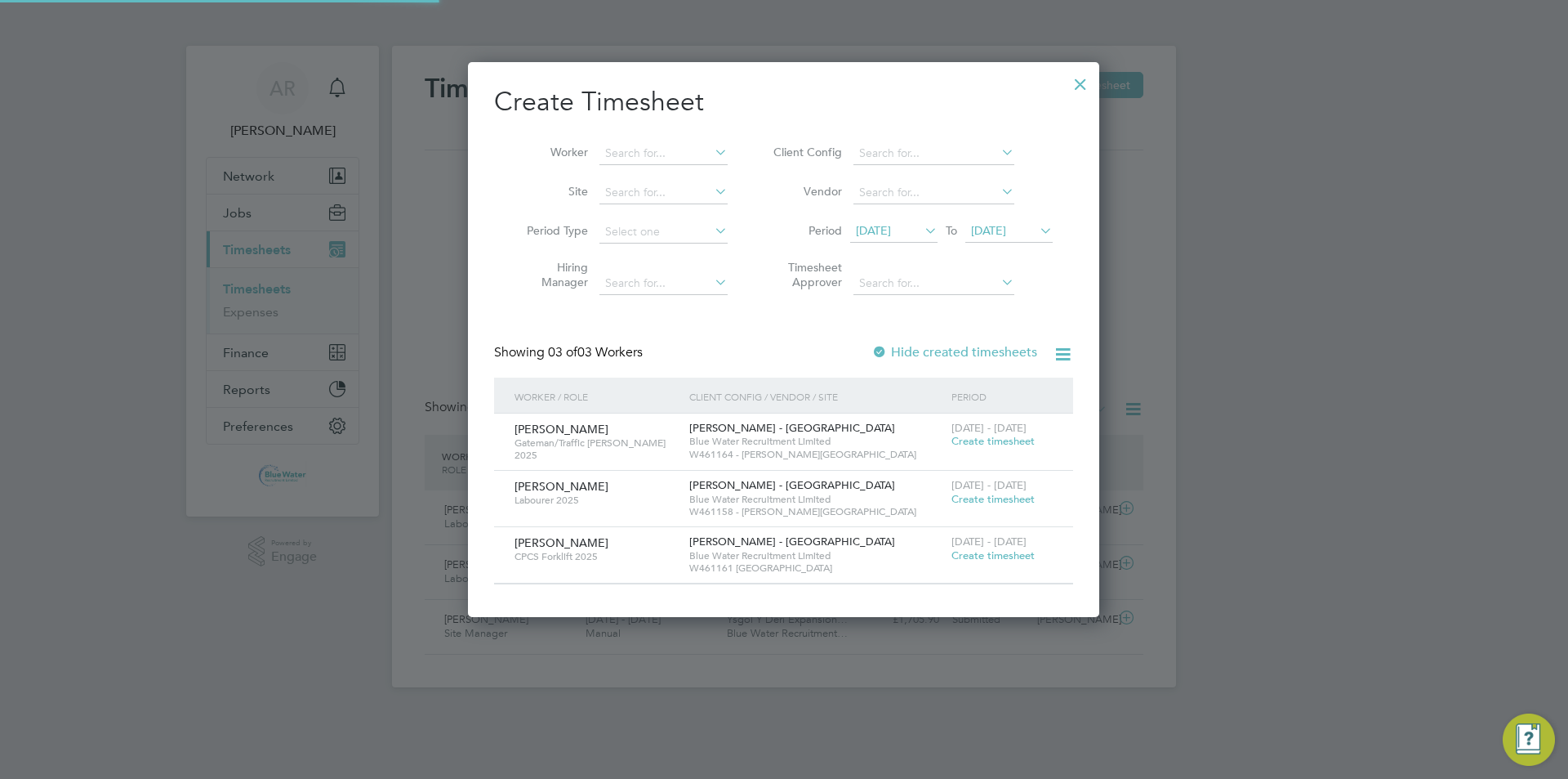
scroll to position [553, 632]
click at [971, 438] on span "Create timesheet" at bounding box center [992, 441] width 83 height 14
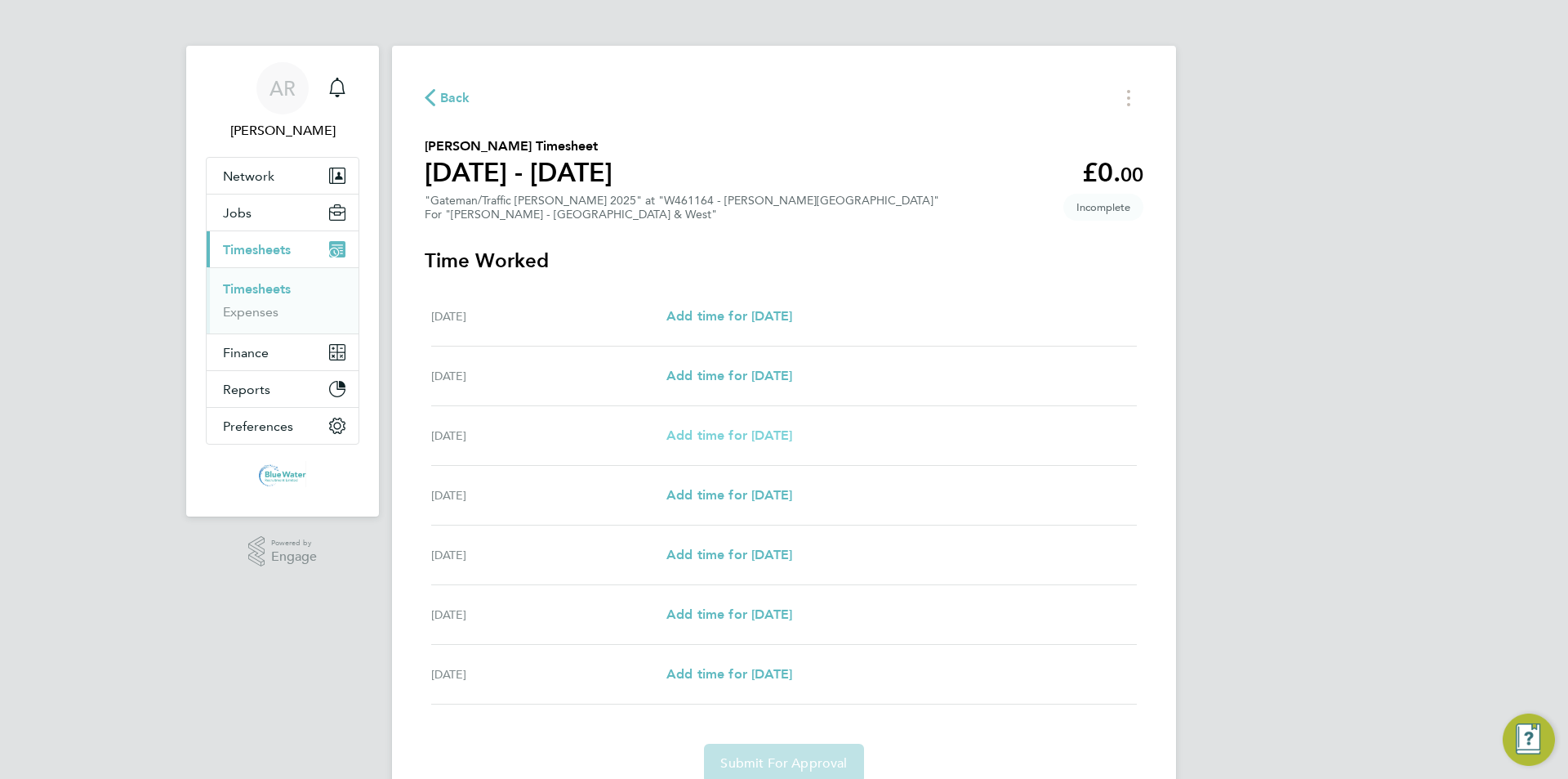
click at [792, 436] on span "Add time for [DATE]" at bounding box center [729, 435] width 126 height 16
select select "30"
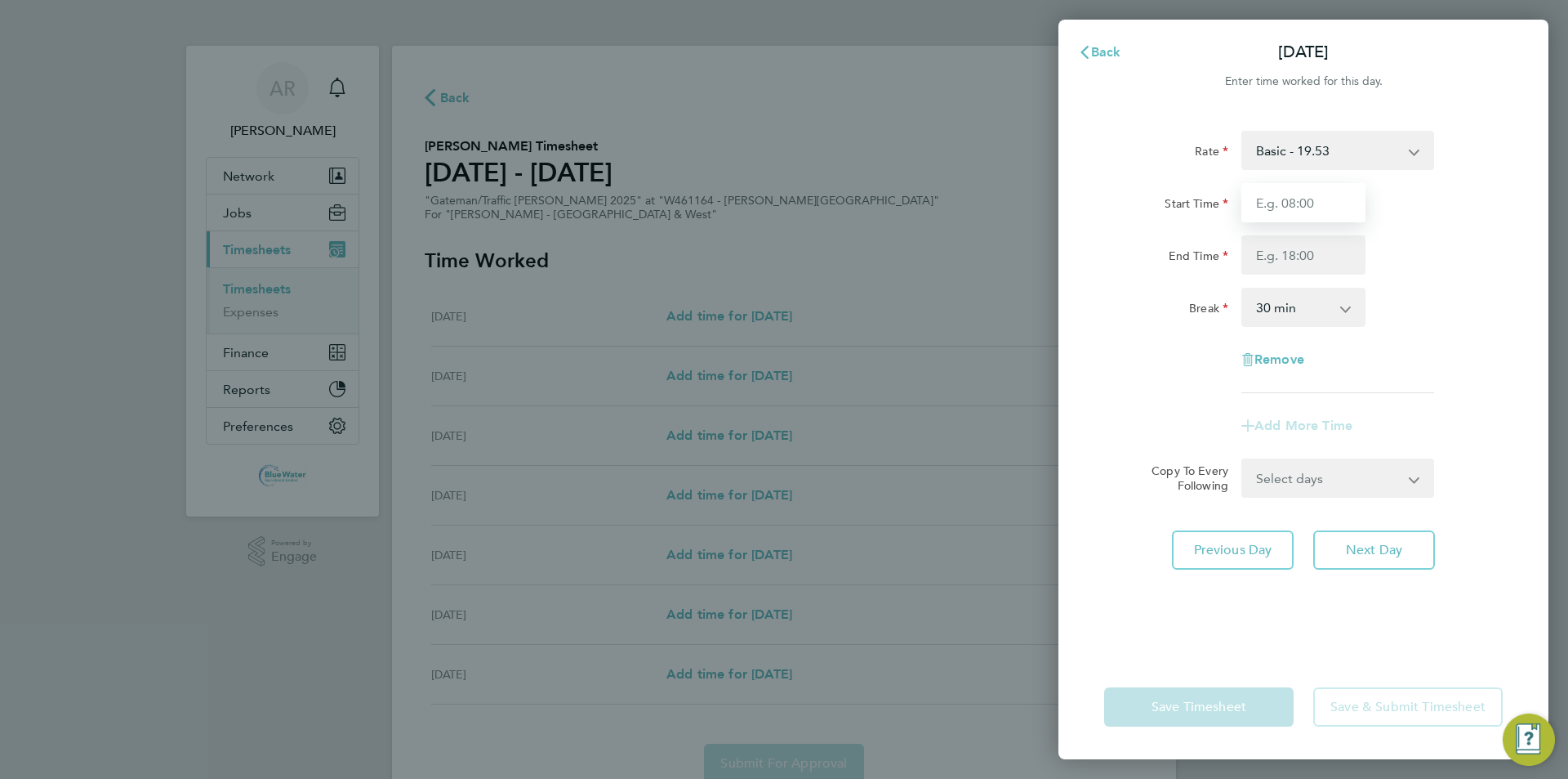
click at [1289, 195] on input "Start Time" at bounding box center [1303, 203] width 124 height 39
type input "07:00"
click at [1308, 257] on input "End Time" at bounding box center [1303, 254] width 124 height 39
type input "16:30"
click at [1406, 238] on div "End Time 16:30" at bounding box center [1303, 254] width 411 height 39
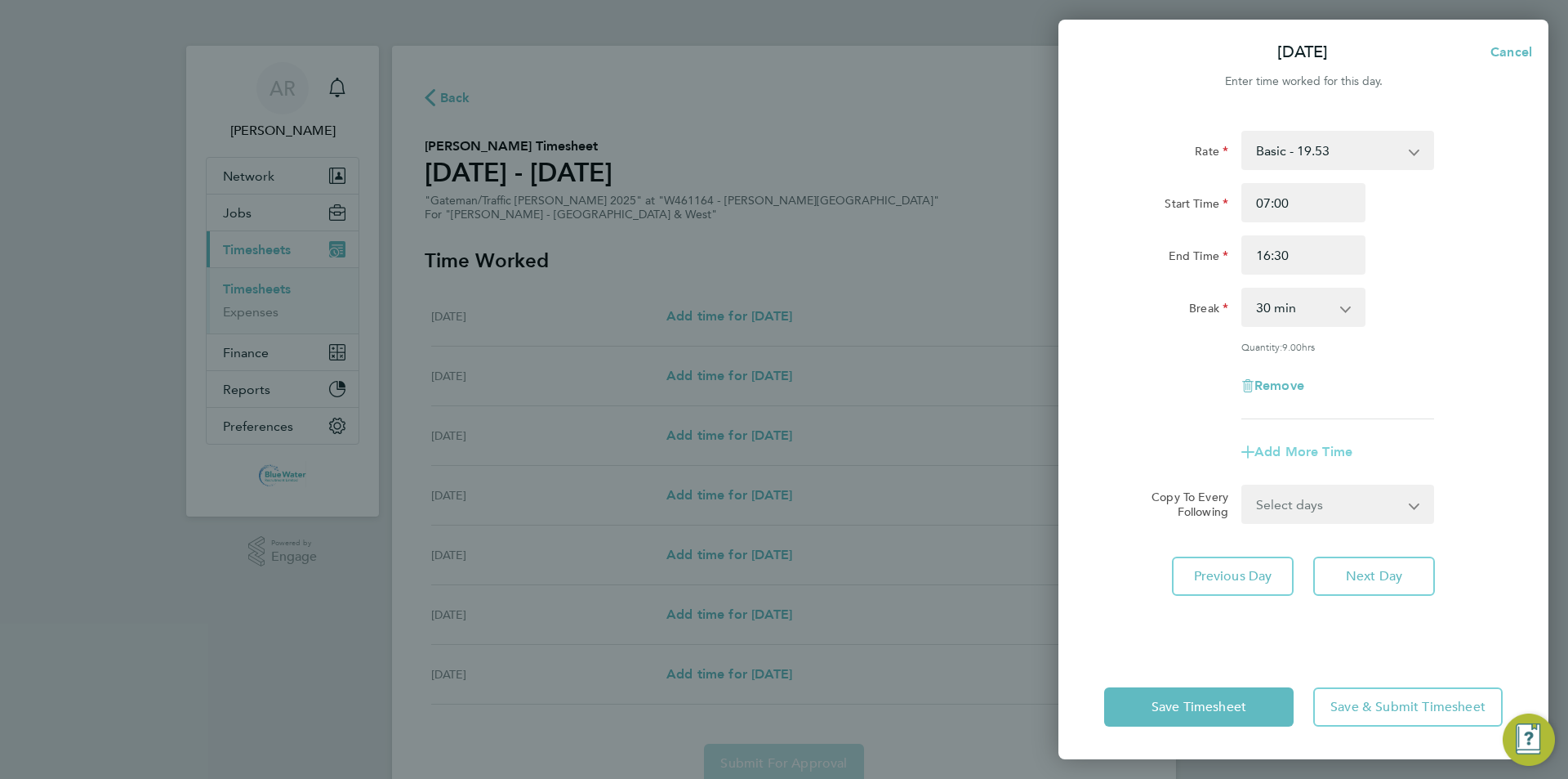
click at [1298, 448] on span "Add More Time" at bounding box center [1303, 451] width 98 height 16
select select "null"
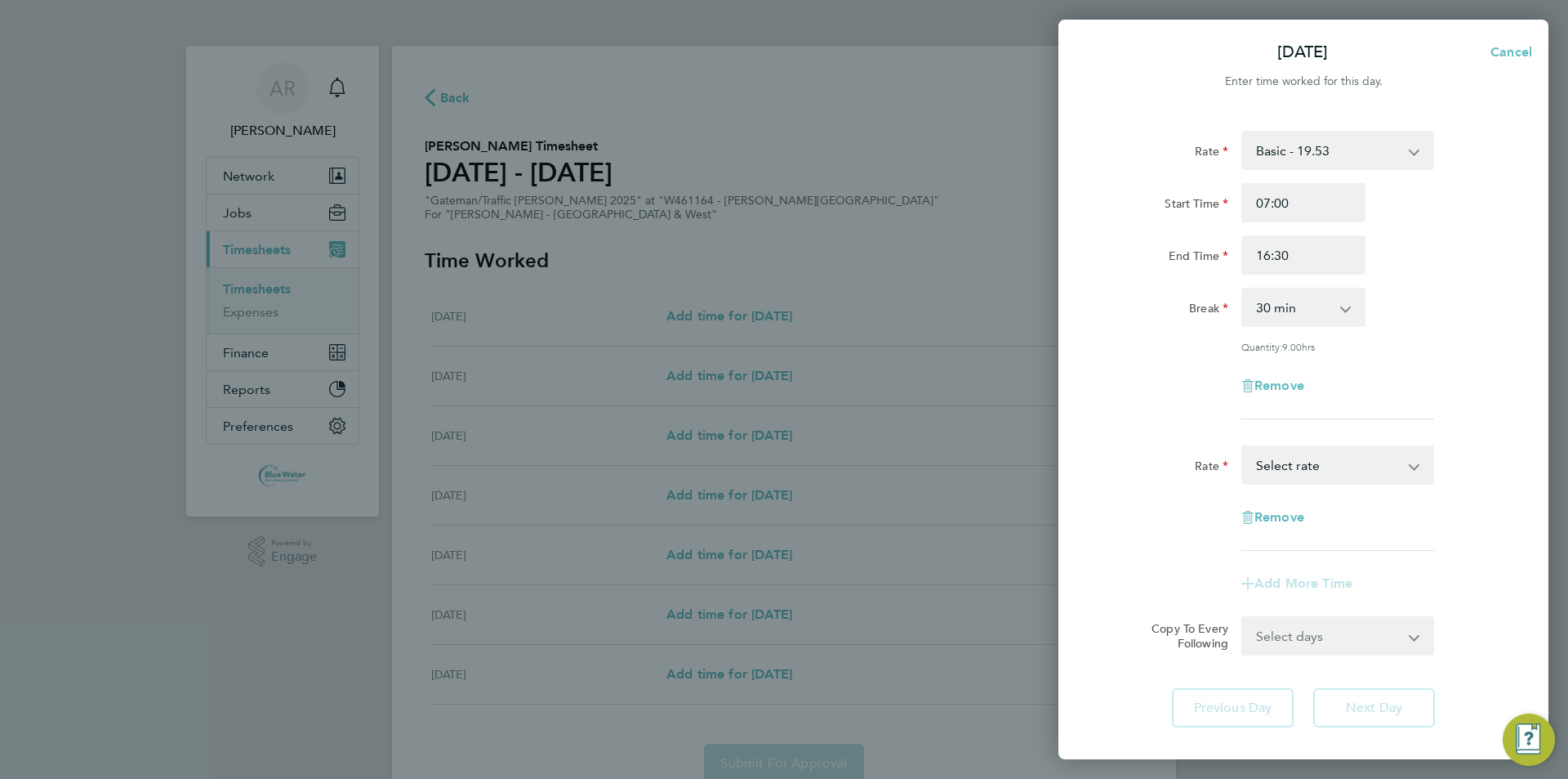
click at [1283, 466] on select "Basic - 19.53 Overtime - 28.16 Overtime 4+ - 36.79 Select rate" at bounding box center [1327, 464] width 170 height 36
select select "30"
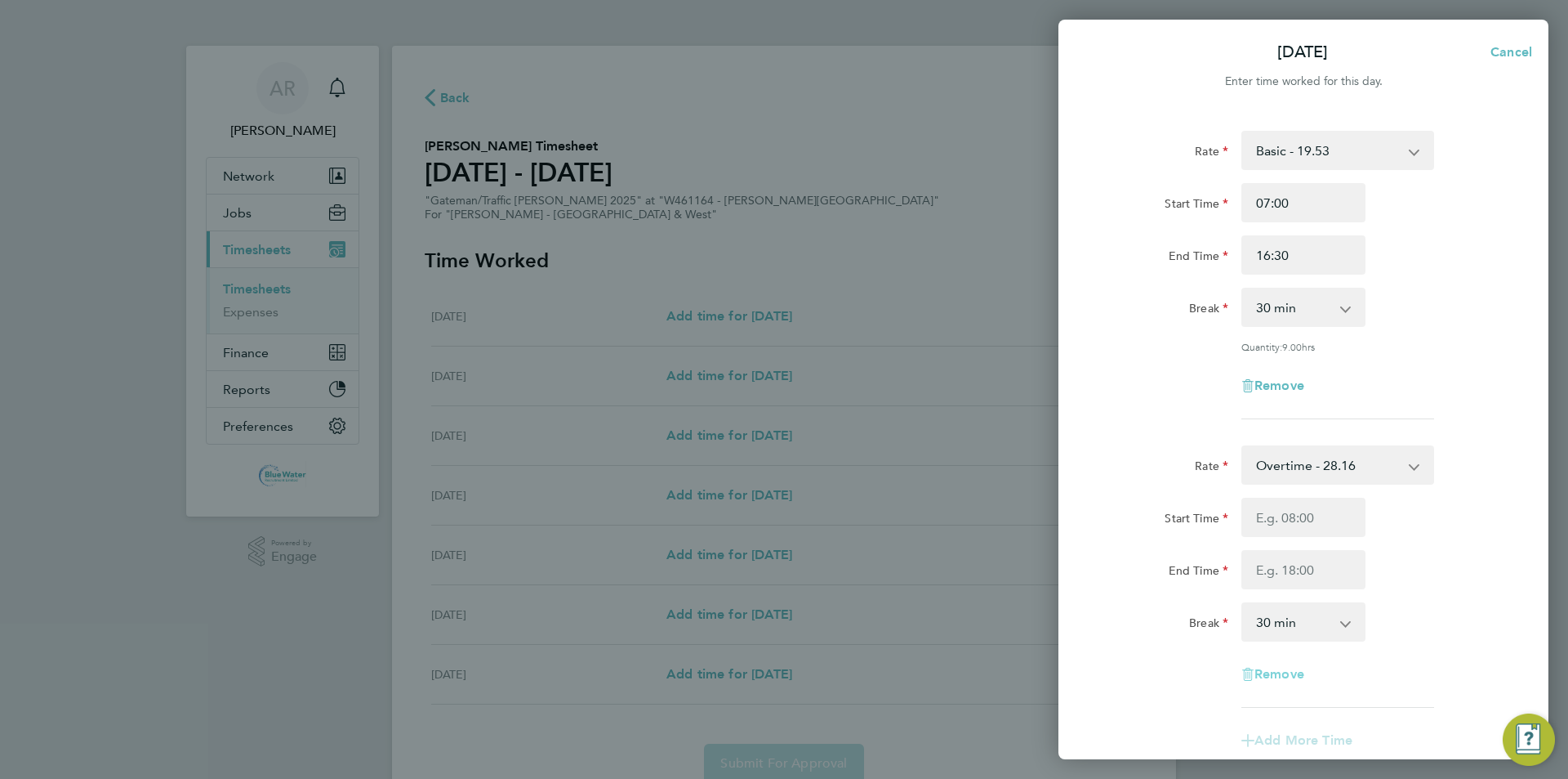
click at [1256, 666] on span "Remove" at bounding box center [1279, 674] width 50 height 16
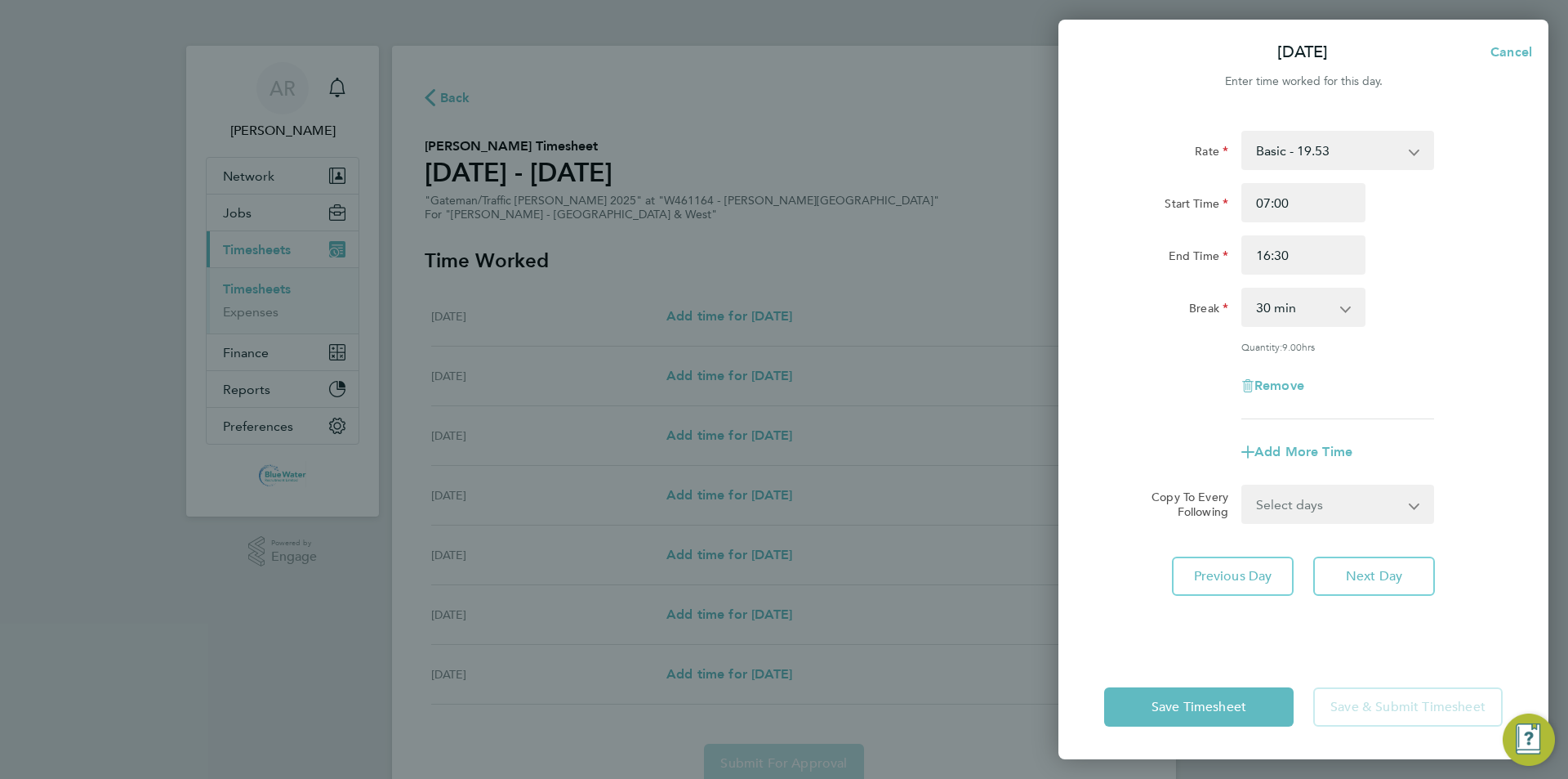
click at [1318, 507] on select "Select days Day [DATE] [DATE] [DATE] [DATE]" at bounding box center [1328, 504] width 172 height 36
select select "DAY"
click at [1243, 487] on select "Select days Day [DATE] [DATE] [DATE] [DATE]" at bounding box center [1328, 504] width 172 height 36
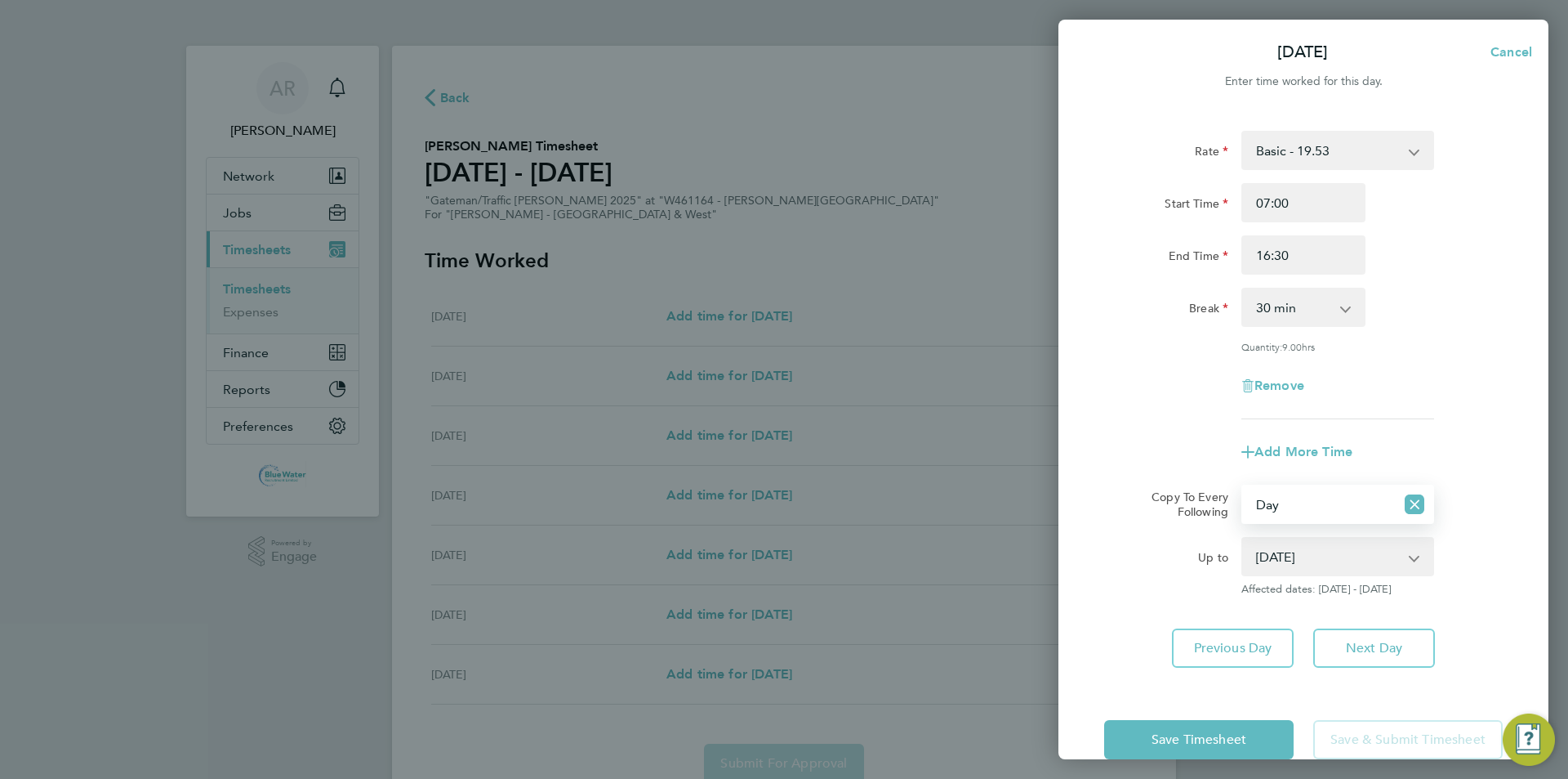
click at [1304, 559] on select "[DATE] [DATE] [DATE] [DATE]" at bounding box center [1327, 556] width 170 height 36
select select "2025-08-06"
click at [1243, 538] on select "[DATE] [DATE] [DATE] [DATE]" at bounding box center [1327, 556] width 170 height 36
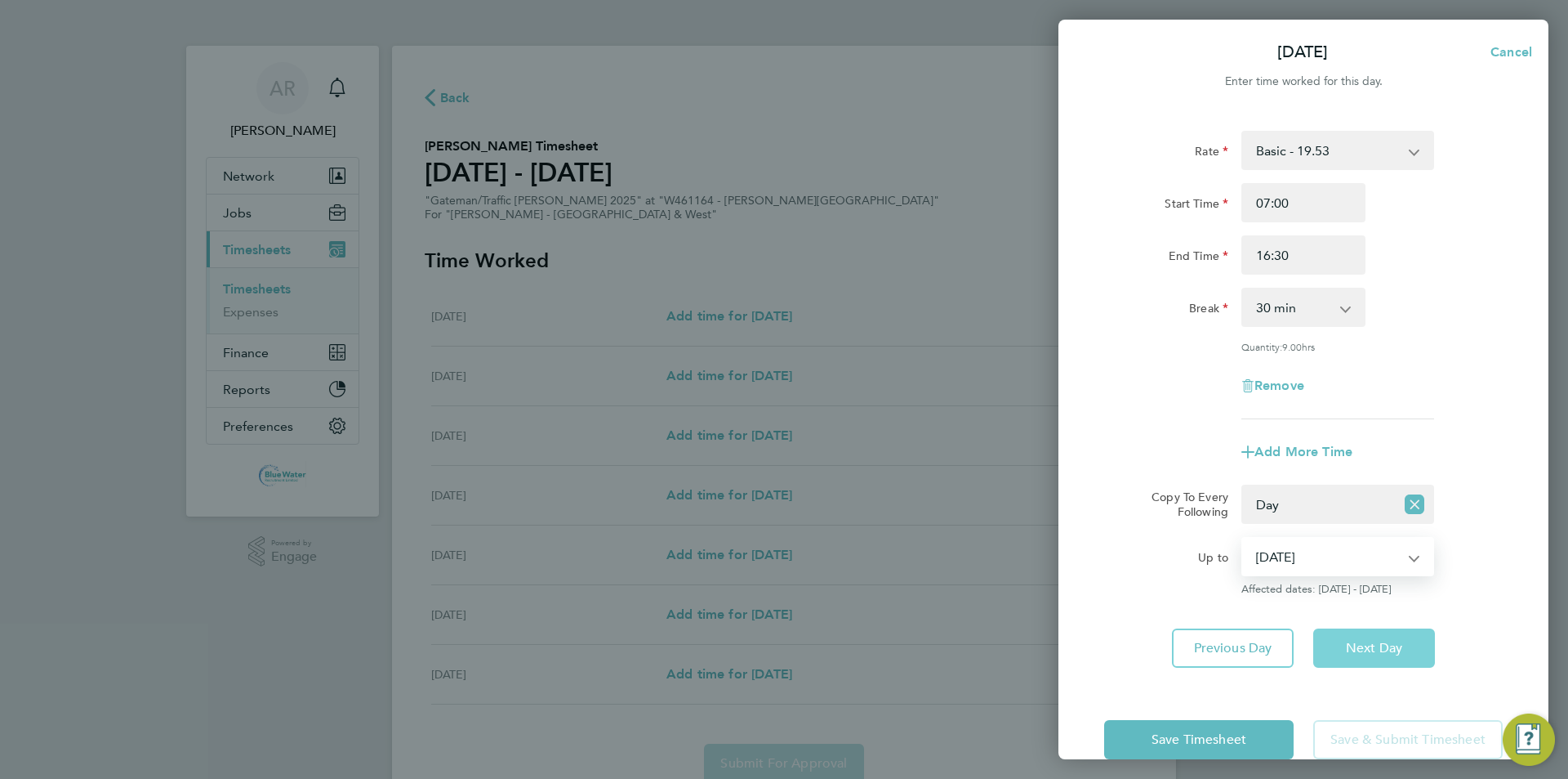
click at [1355, 636] on button "Next Day" at bounding box center [1373, 647] width 122 height 39
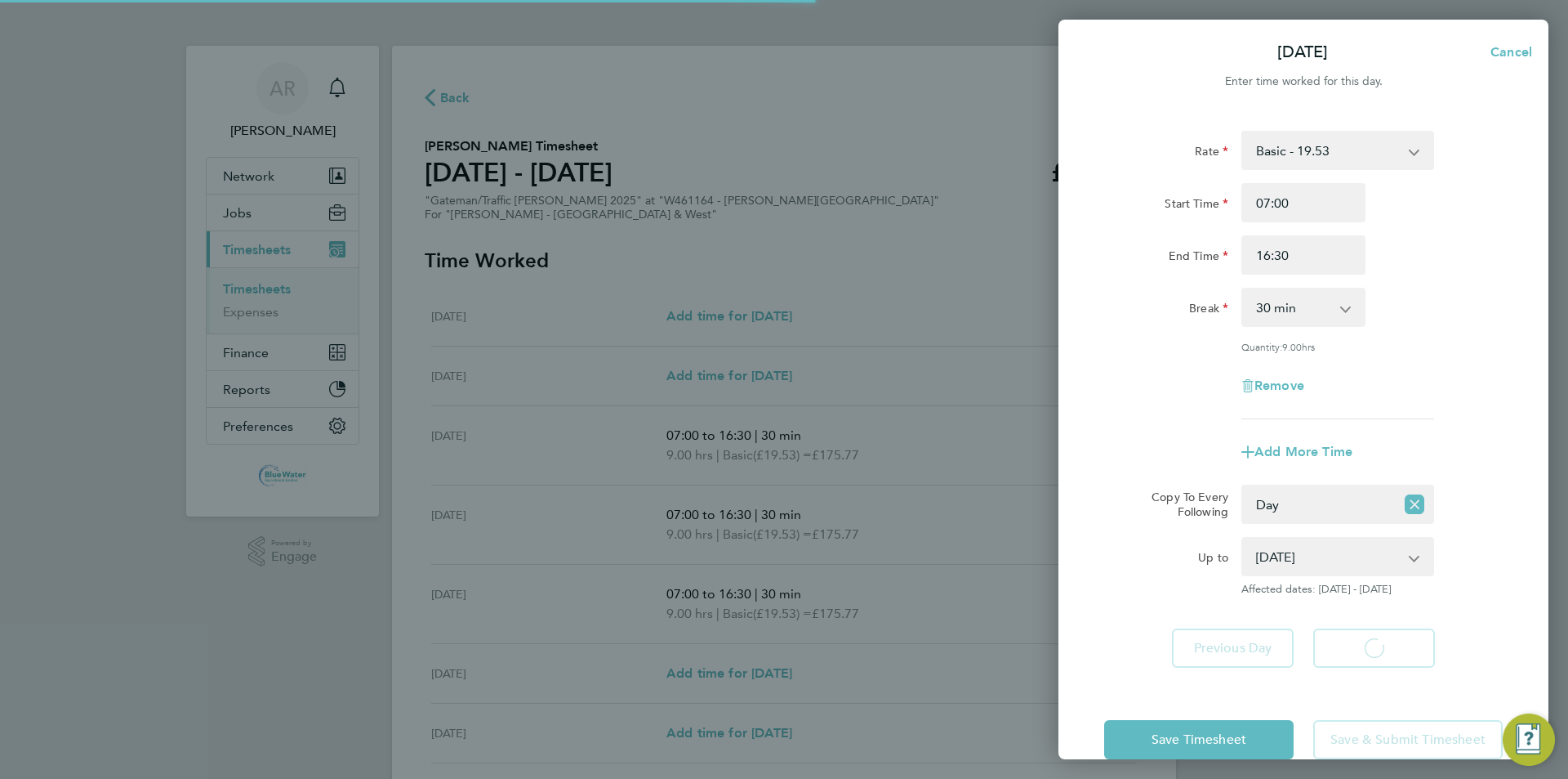
select select "30"
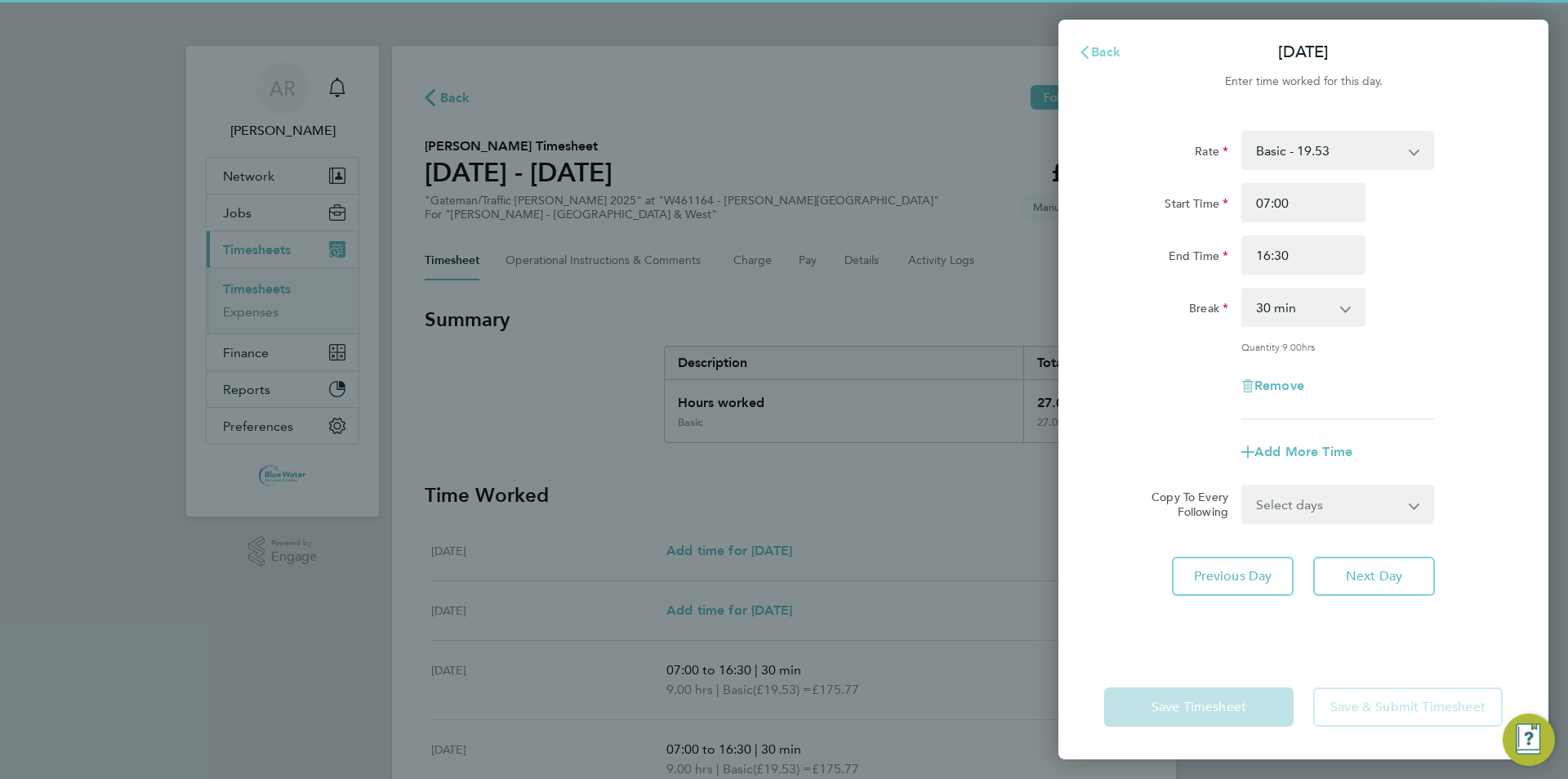
click at [1106, 44] on span "Back" at bounding box center [1106, 52] width 30 height 16
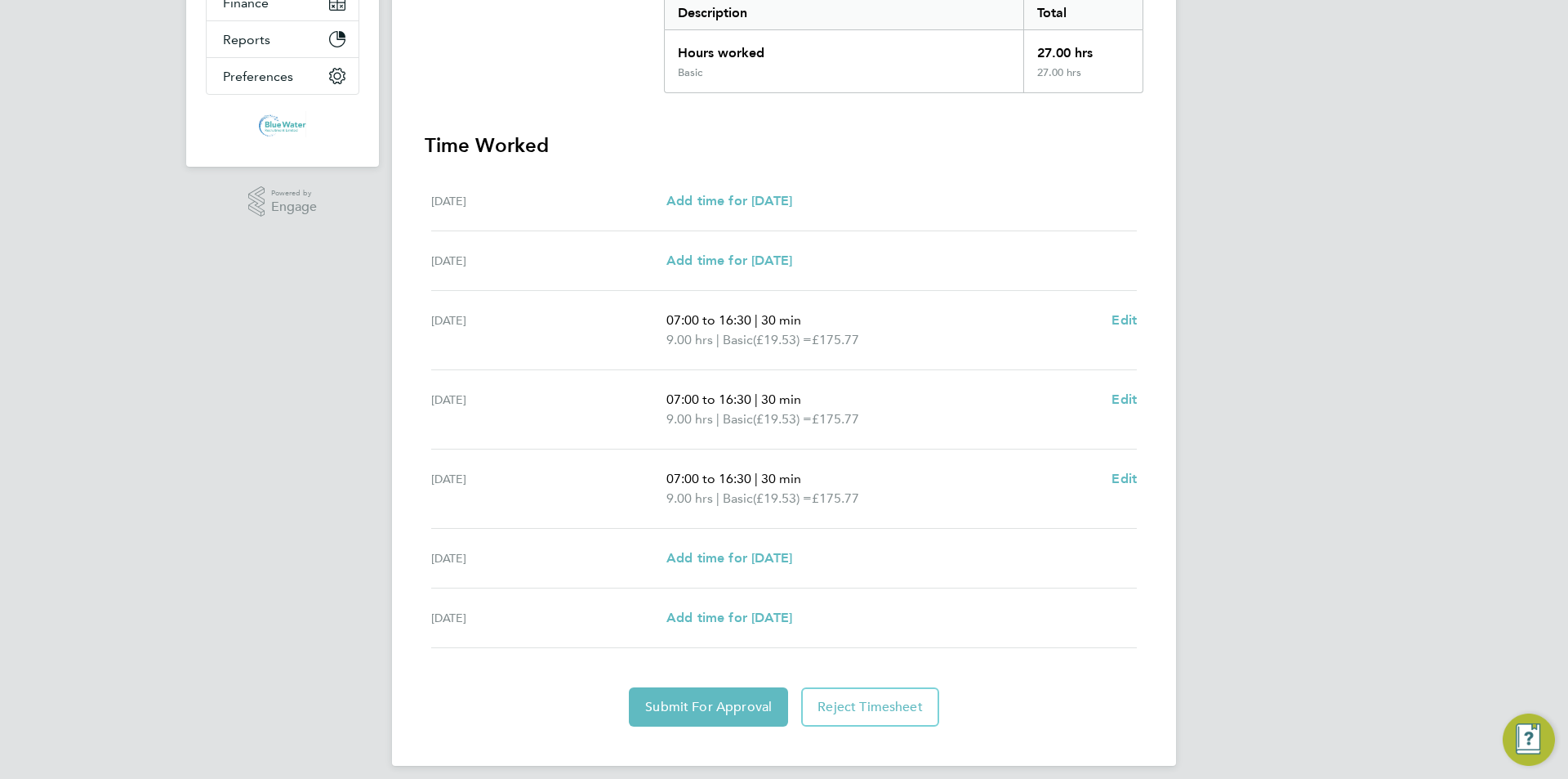
scroll to position [363, 0]
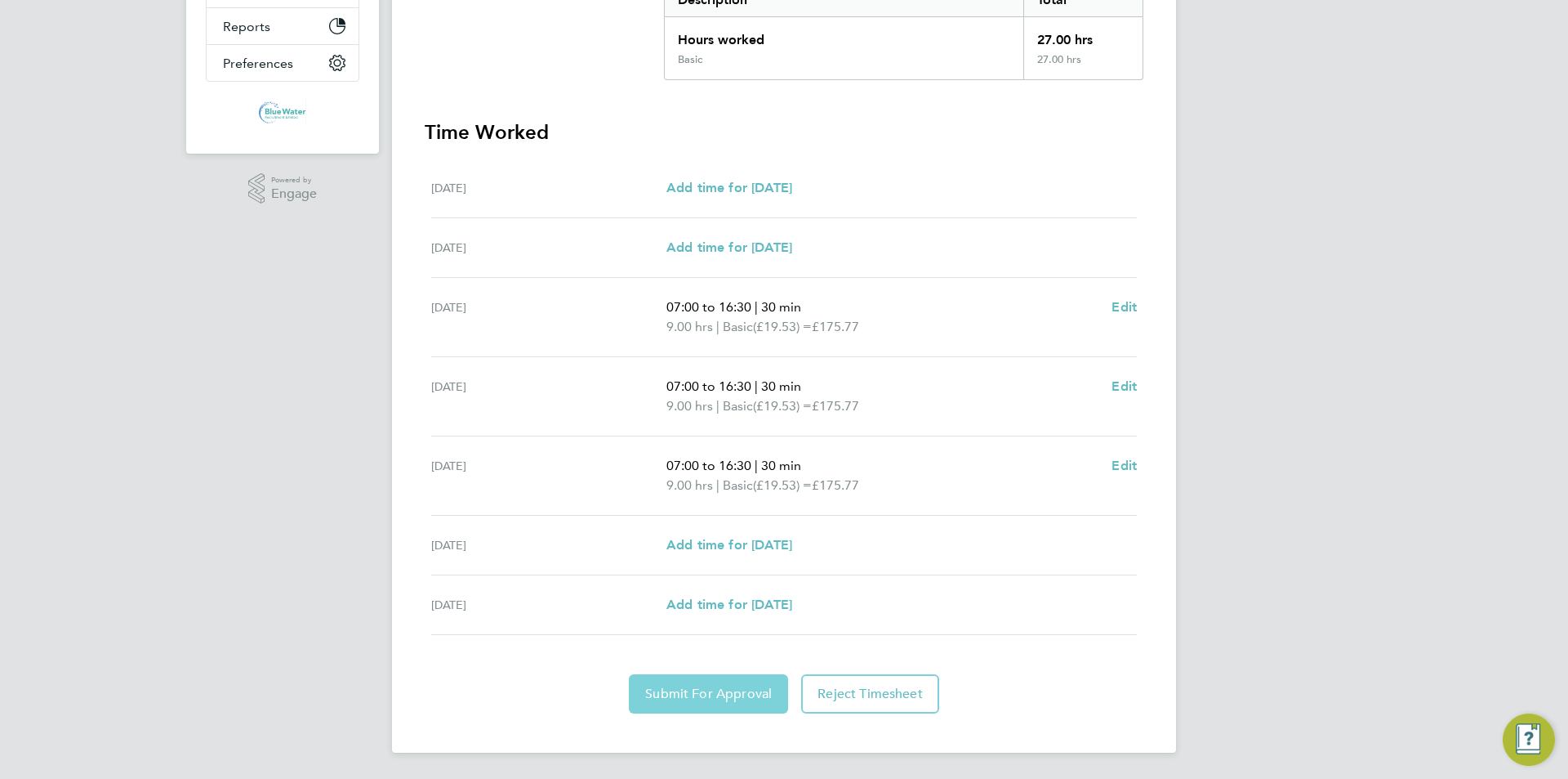
click at [738, 694] on span "Submit For Approval" at bounding box center [708, 693] width 127 height 17
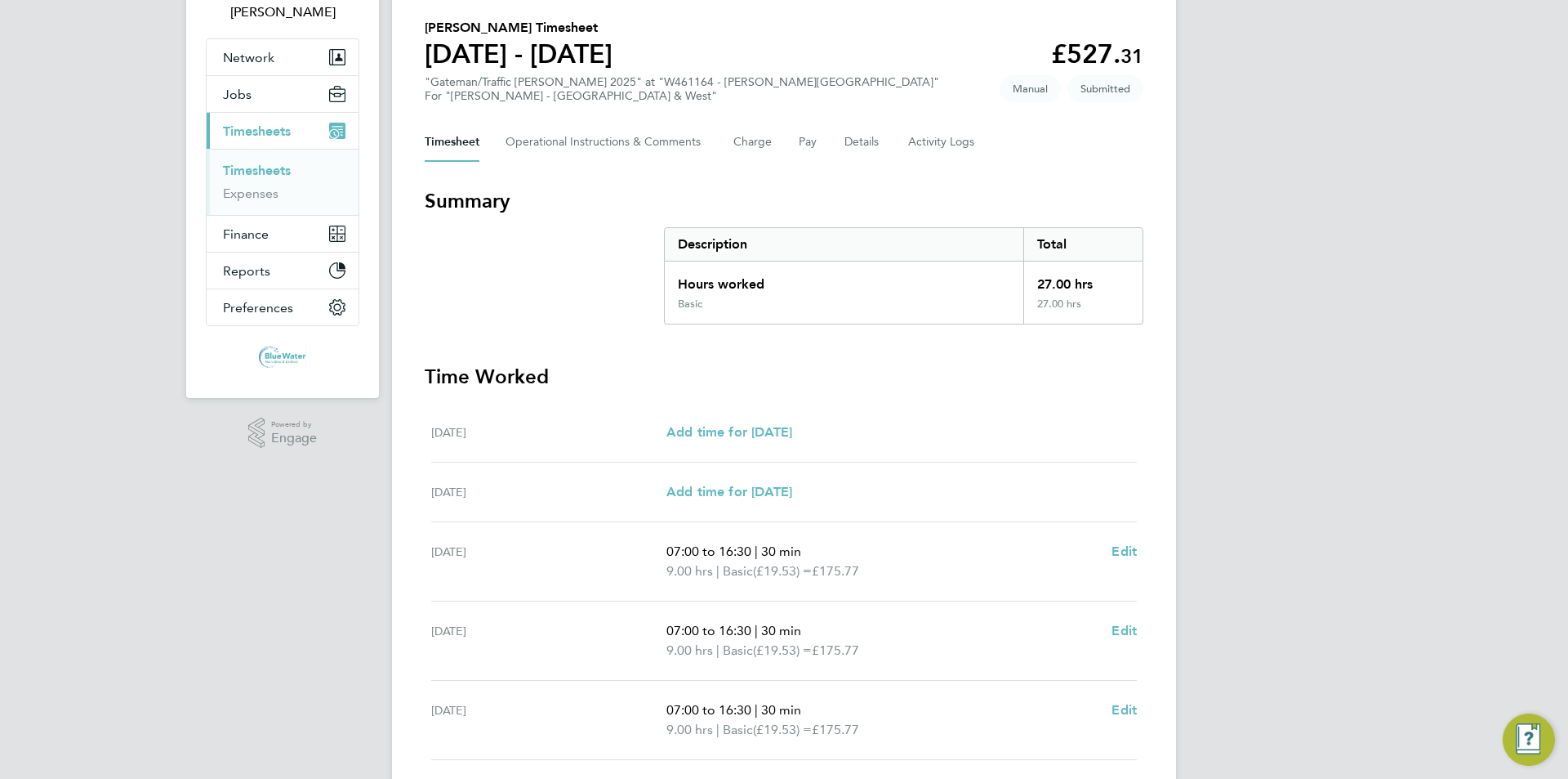
scroll to position [118, 0]
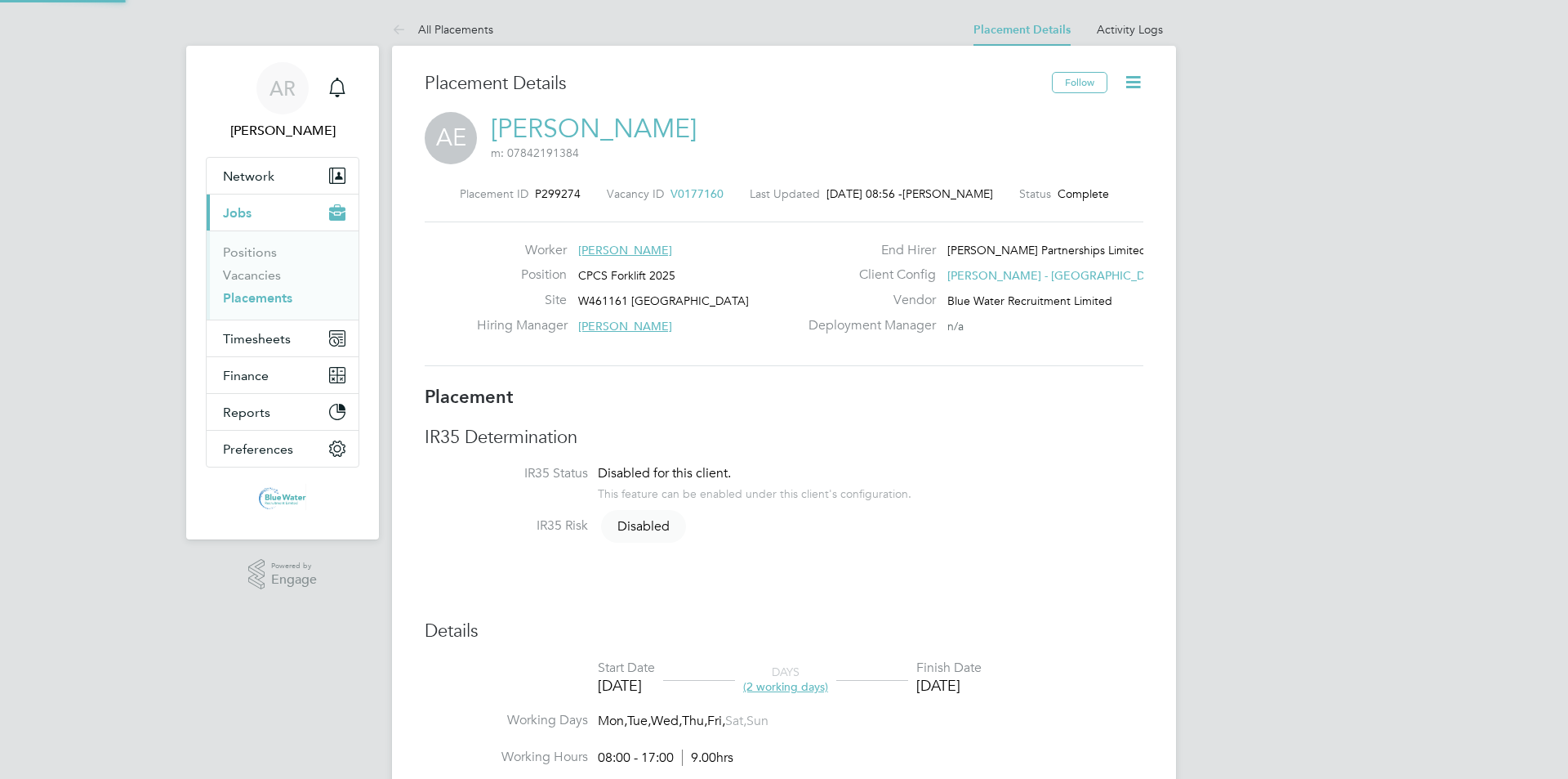
click at [1141, 82] on icon at bounding box center [1132, 82] width 20 height 20
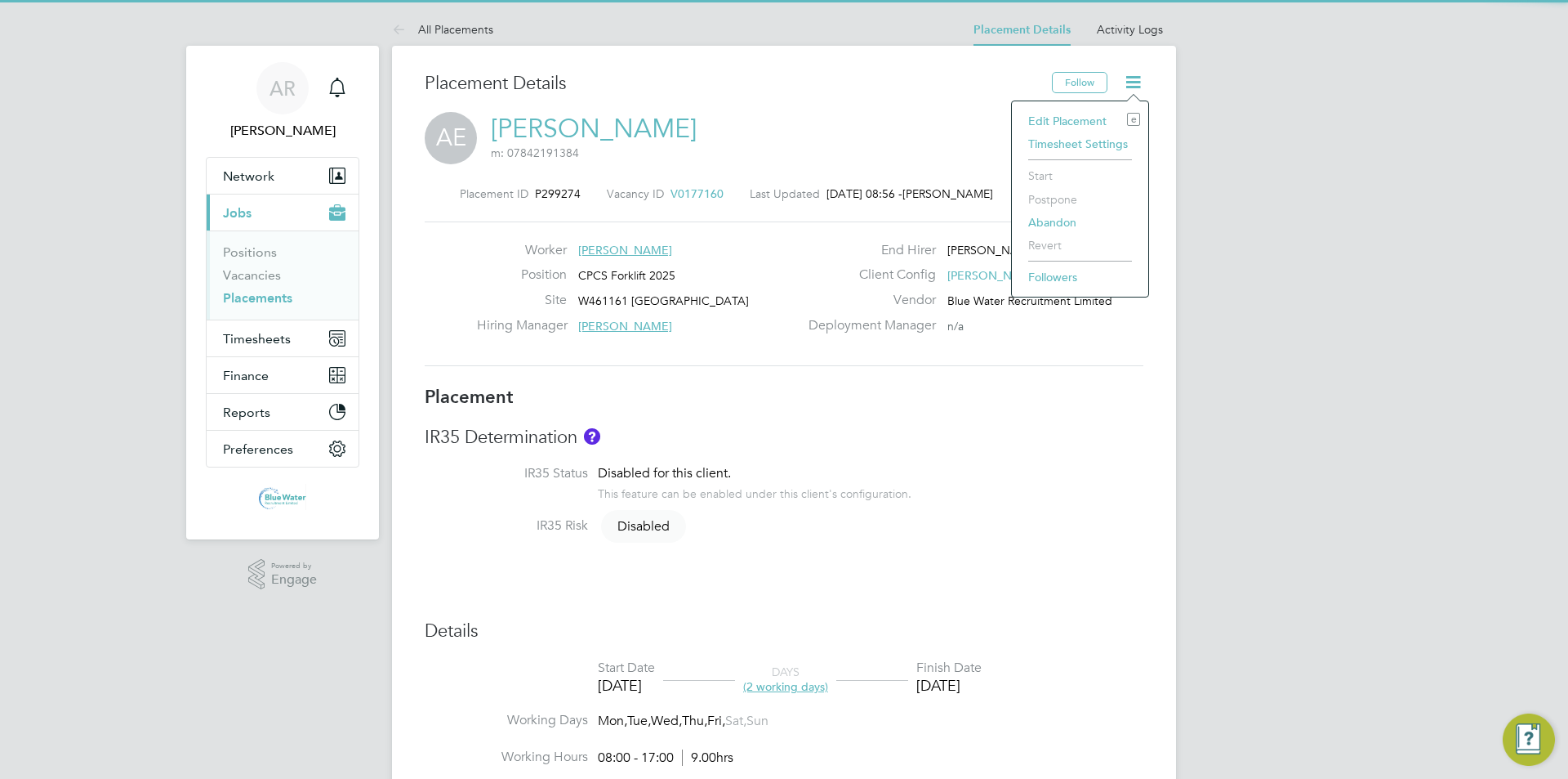
click at [1077, 119] on li "Edit Placement e" at bounding box center [1080, 120] width 120 height 22
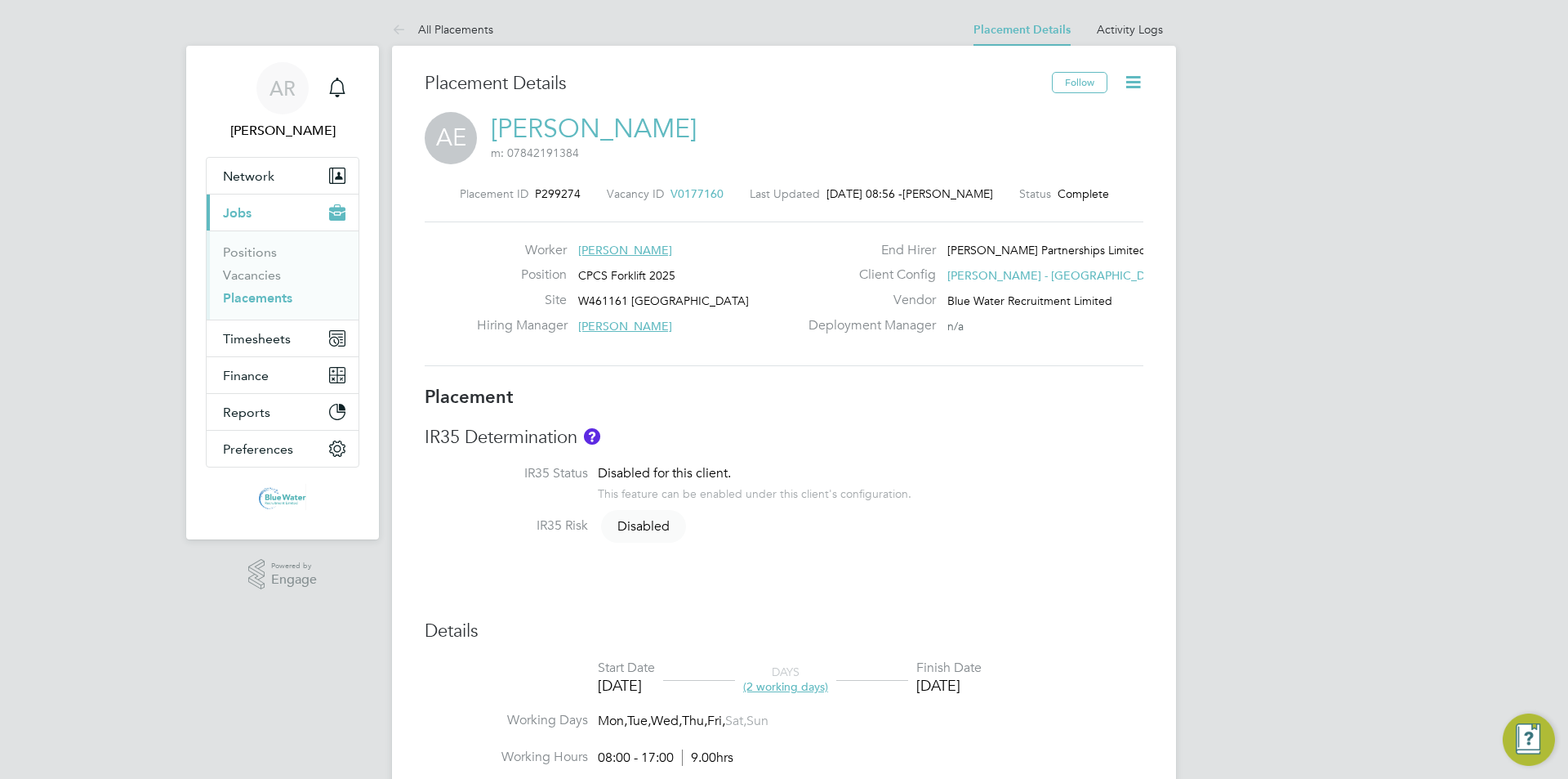
type input "[PERSON_NAME]"
type input "[DATE]"
type input "08:00"
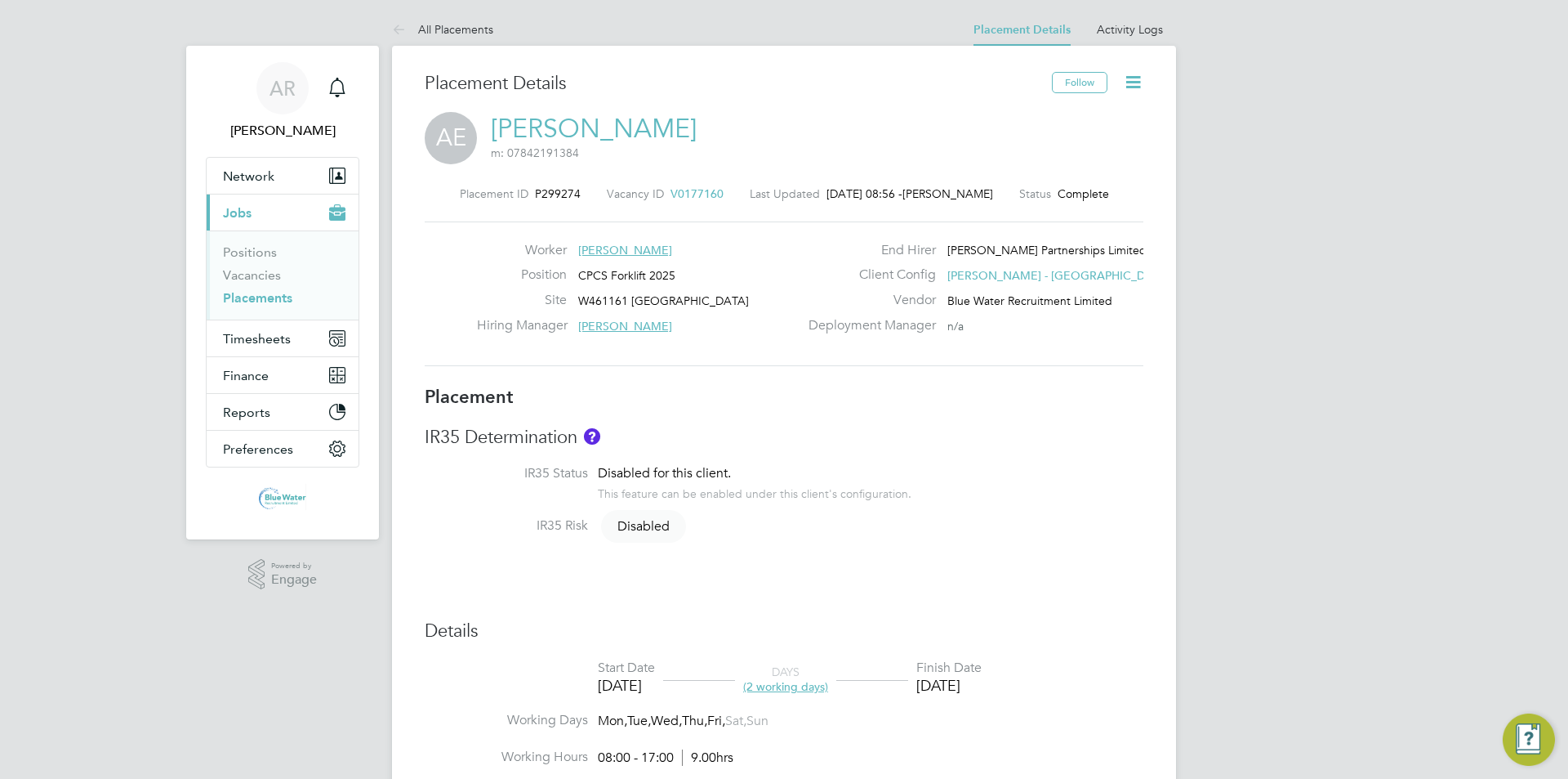
type input "17:00"
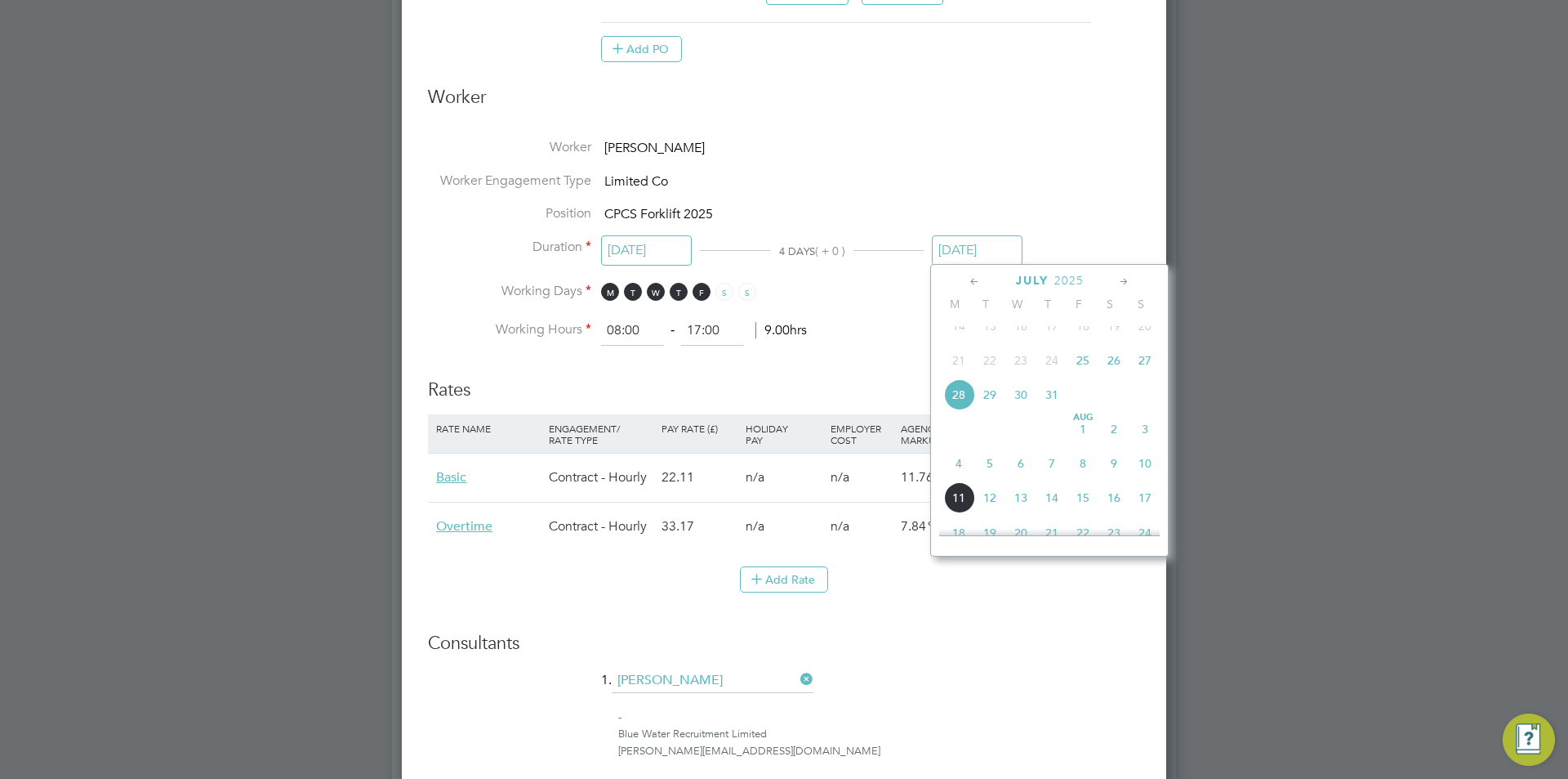
click at [951, 245] on input "[DATE]" at bounding box center [976, 250] width 91 height 30
click at [1086, 375] on span "25" at bounding box center [1083, 361] width 31 height 31
type input "[DATE]"
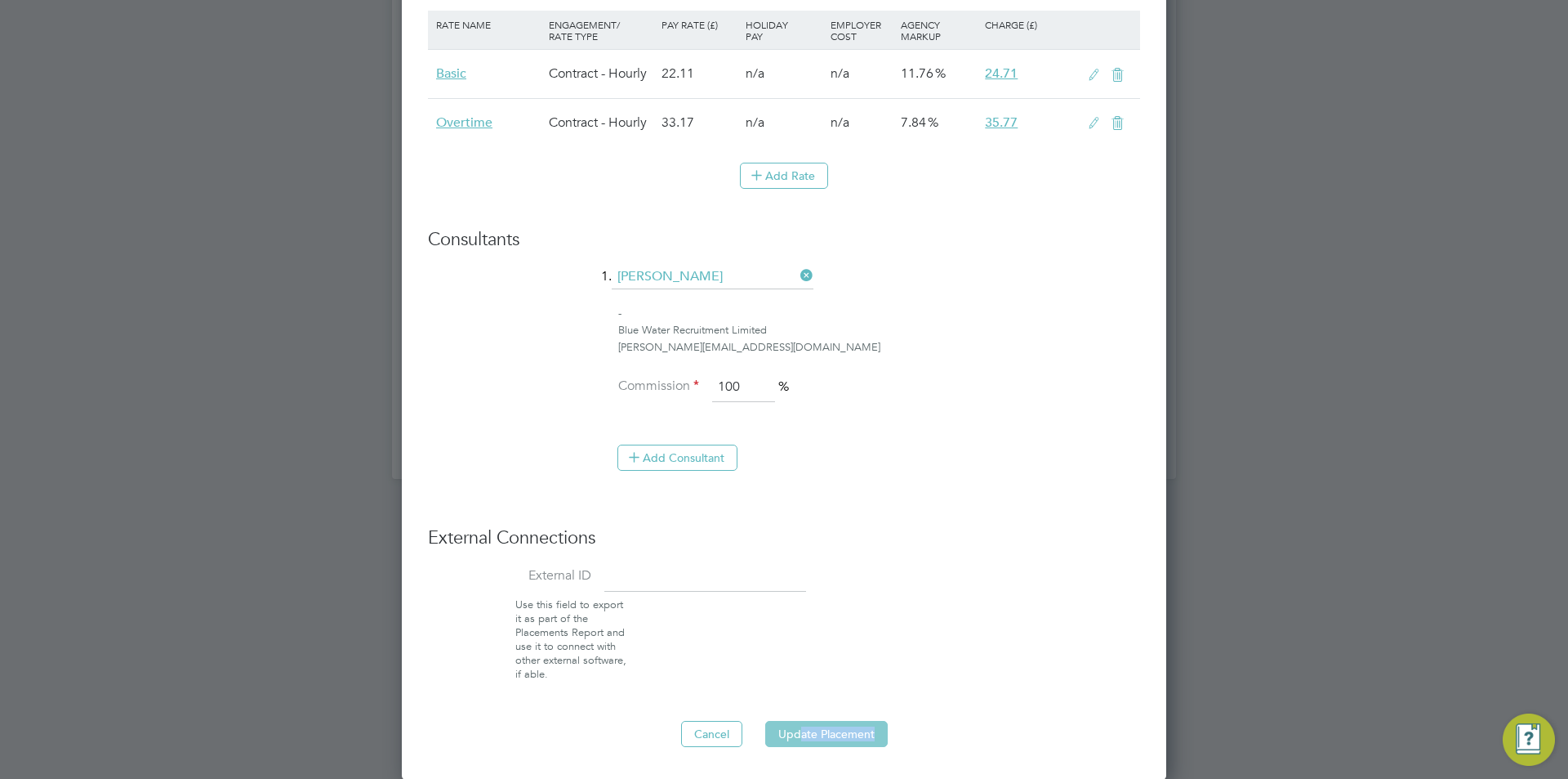
drag, startPoint x: 797, startPoint y: 749, endPoint x: 802, endPoint y: 733, distance: 16.8
click at [802, 723] on button "Update Placement" at bounding box center [826, 733] width 123 height 26
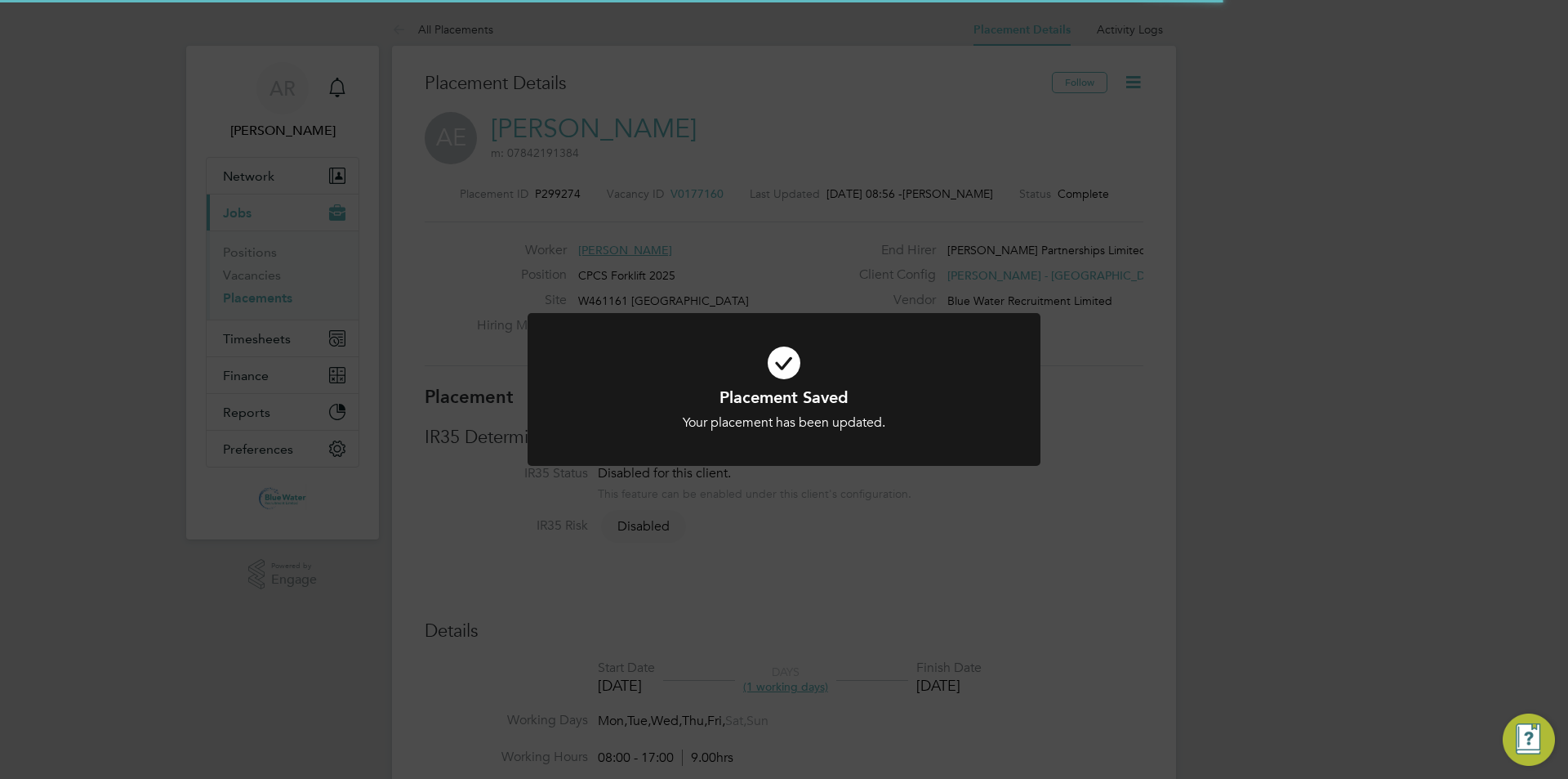
click at [822, 508] on div "Placement Saved Your placement has been updated. Cancel Okay" at bounding box center [784, 389] width 1568 height 779
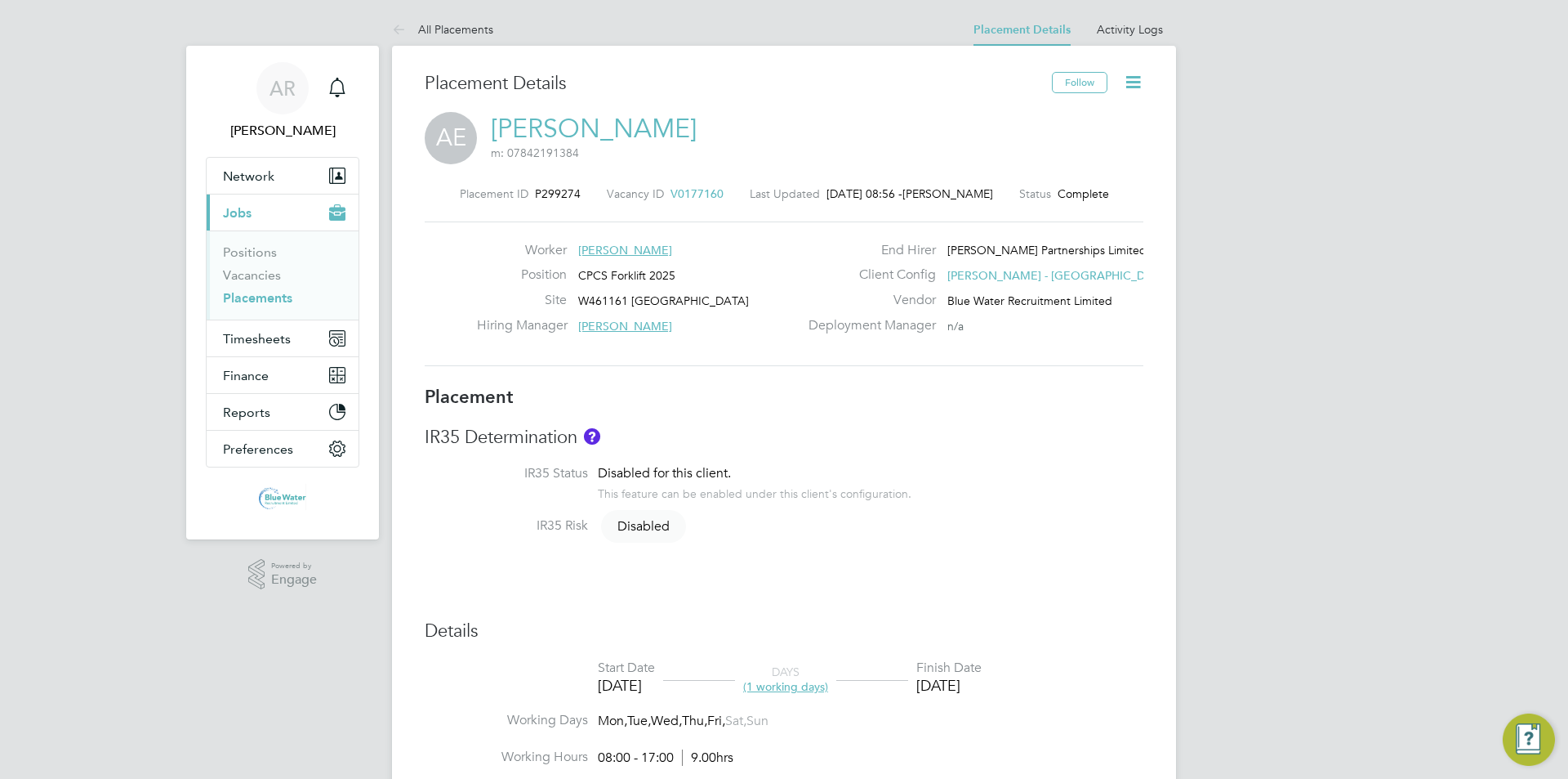
click at [231, 295] on link "Placements" at bounding box center [257, 297] width 69 height 16
